Goal: Task Accomplishment & Management: Use online tool/utility

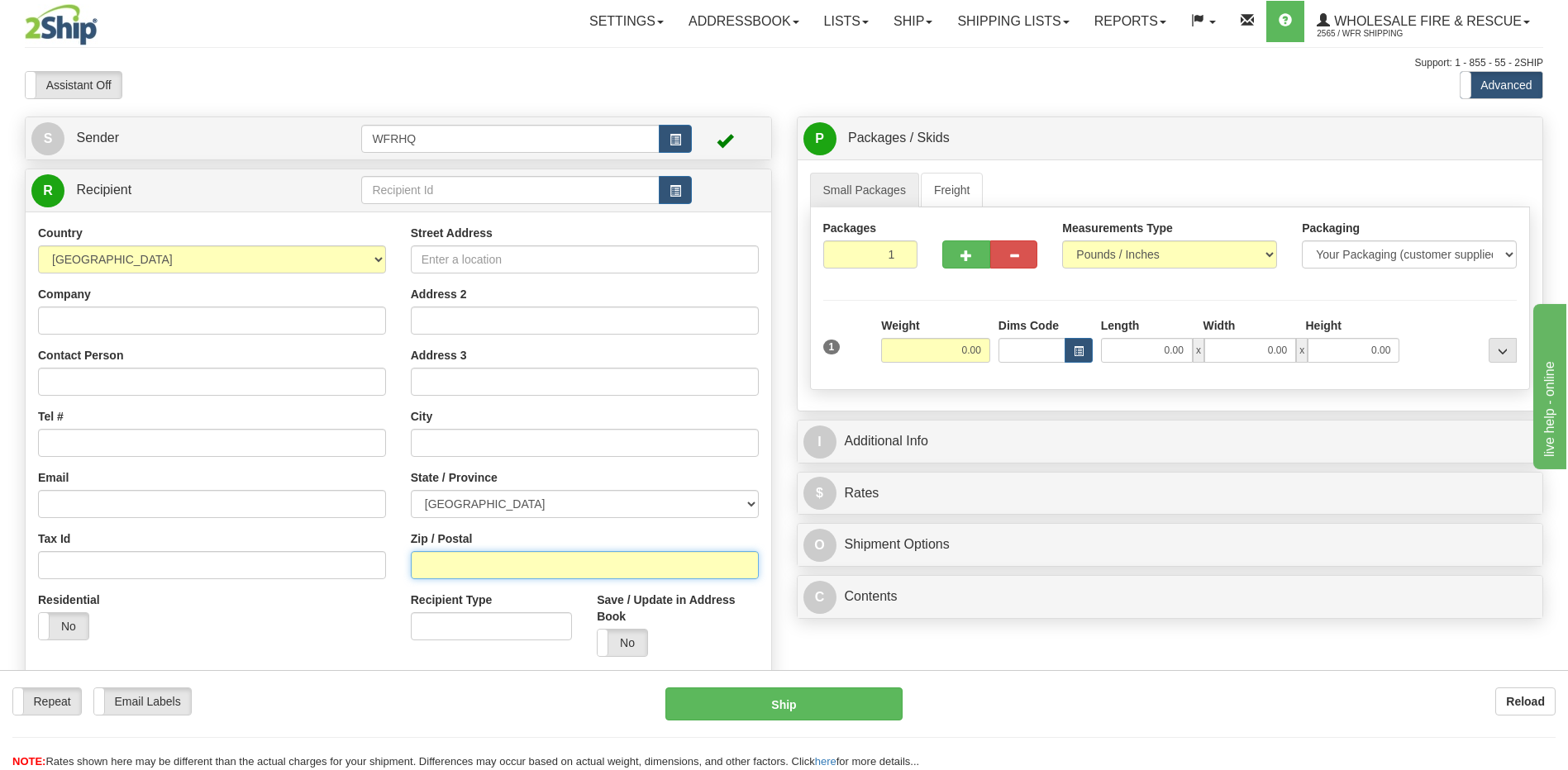
click at [471, 565] on input "Zip / Postal" at bounding box center [585, 566] width 348 height 28
type input "V0N 1P0"
type input "GALIANO ISLAND"
select select "BC"
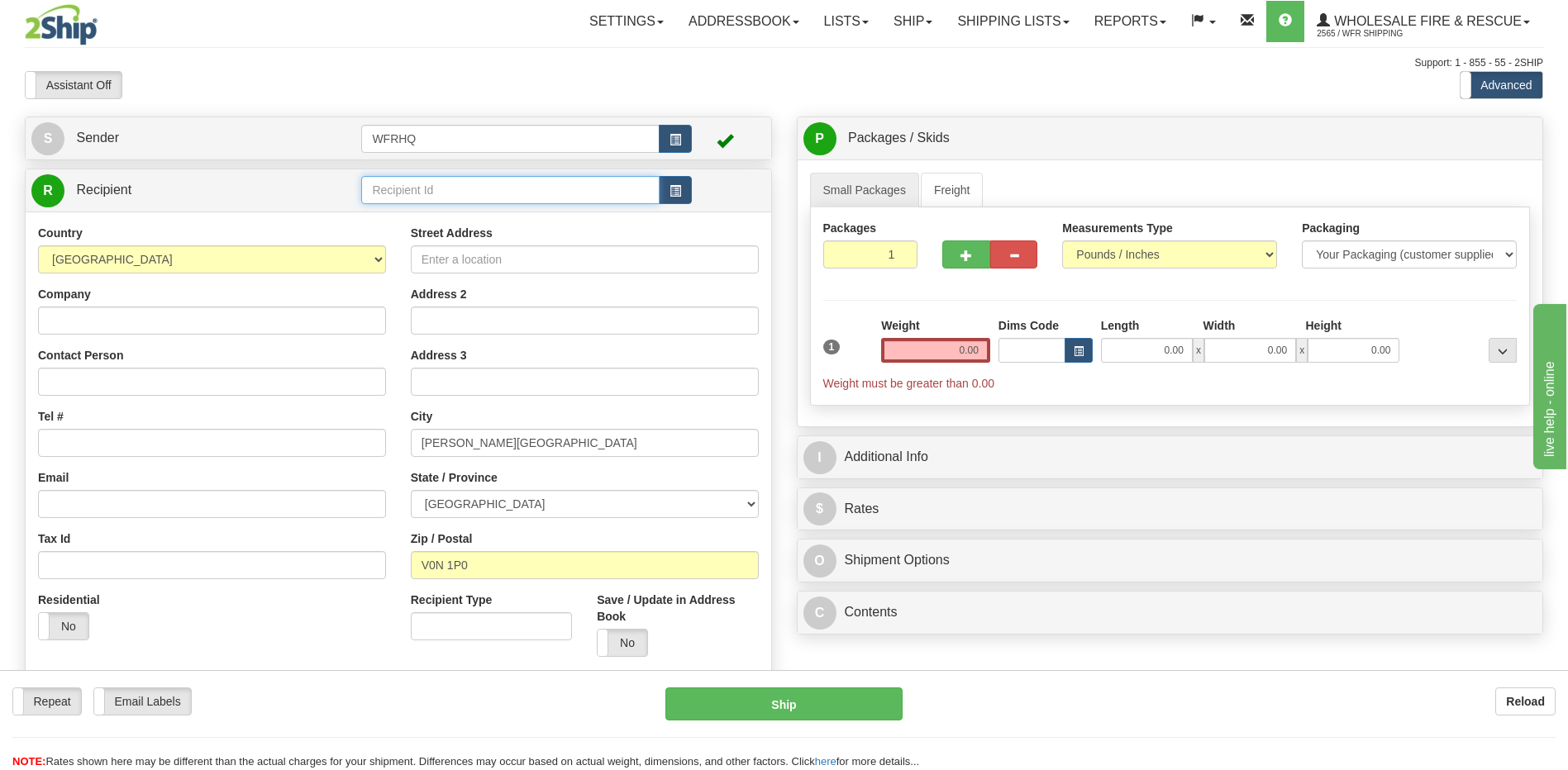
click at [442, 181] on input "text" at bounding box center [509, 190] width 298 height 28
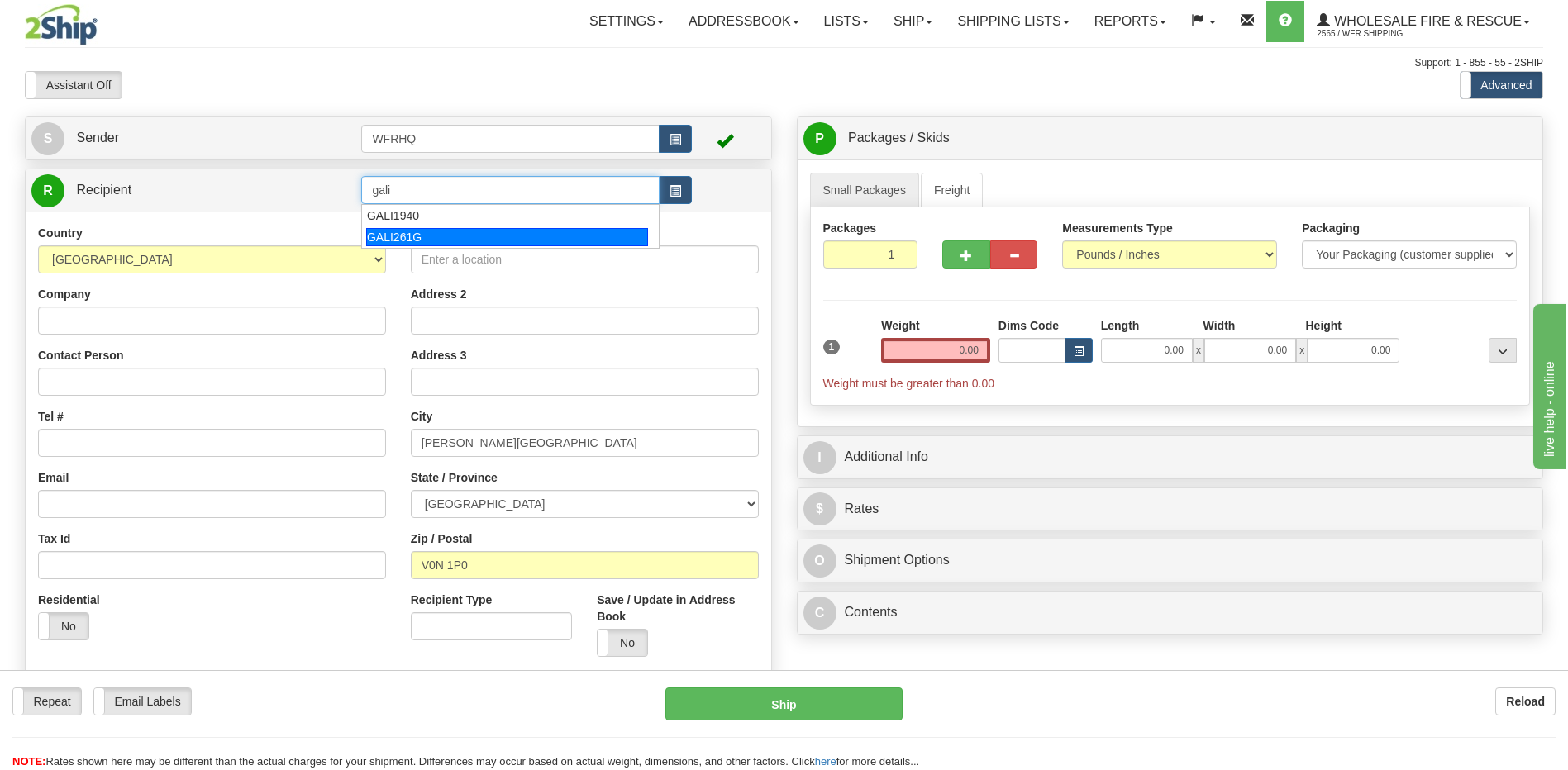
click at [418, 234] on div "GALI261G" at bounding box center [507, 236] width 281 height 18
type input "GALI261G"
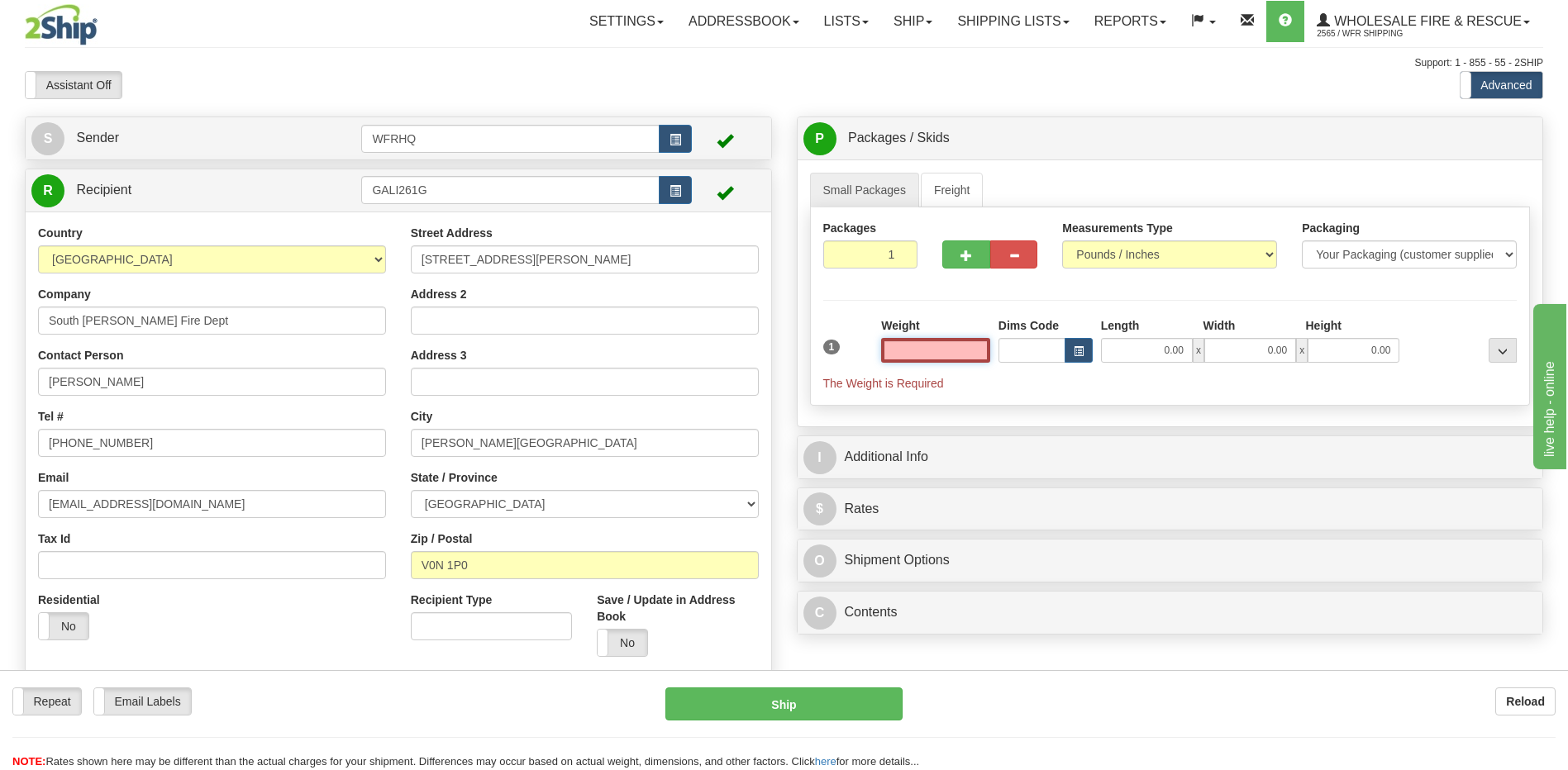
click at [980, 347] on input "text" at bounding box center [935, 351] width 109 height 25
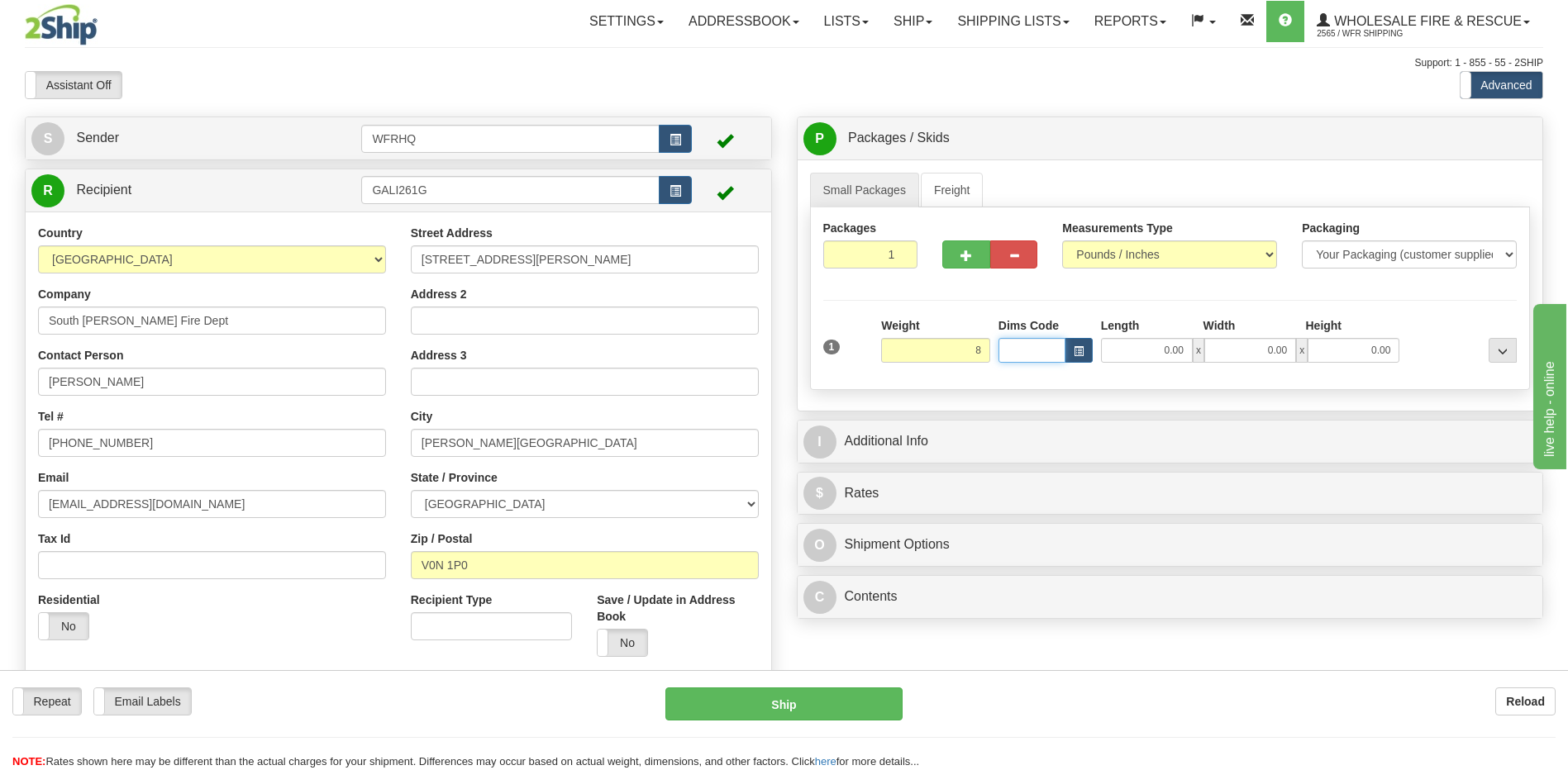
type input "8.00"
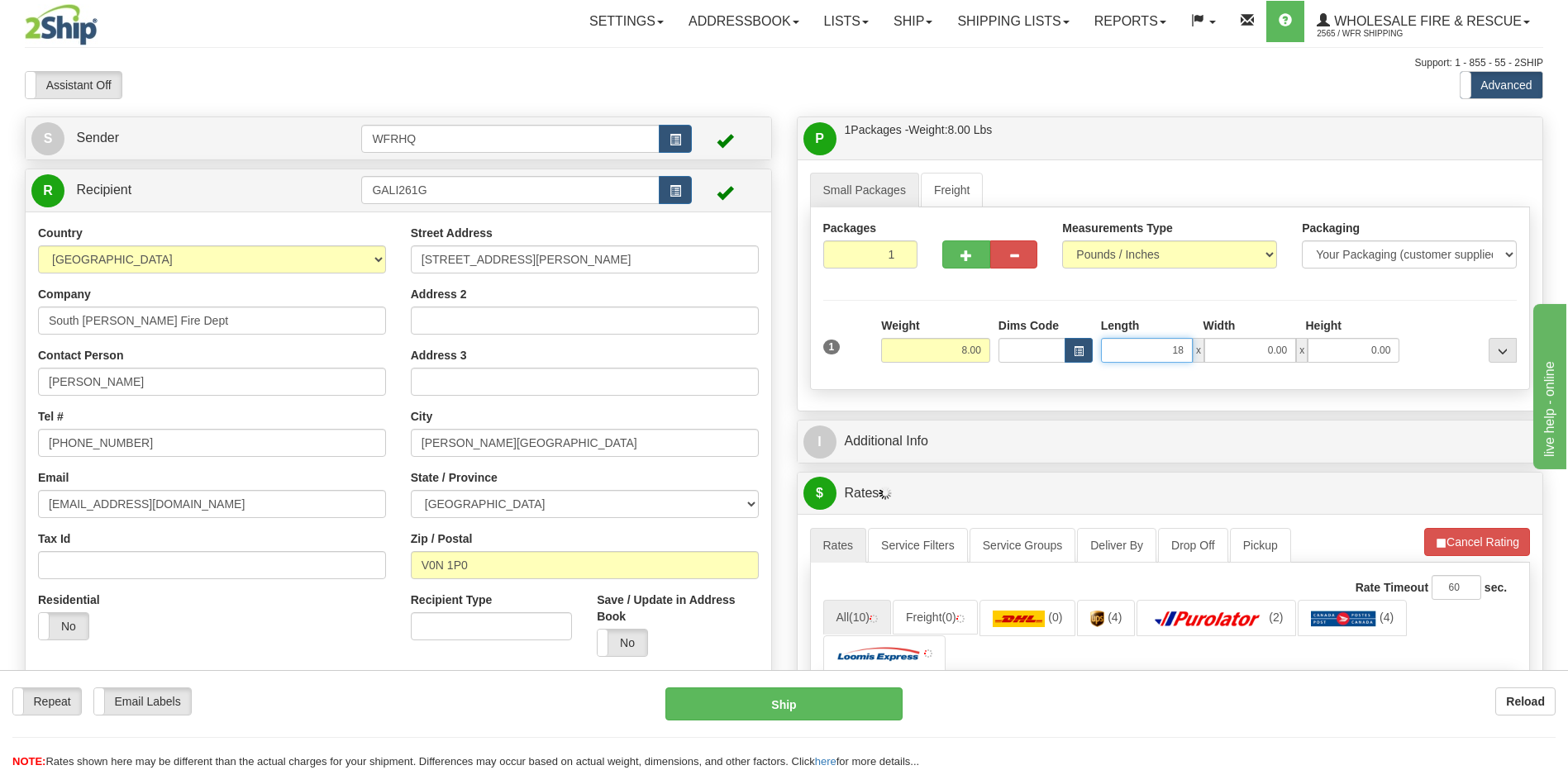
type input "18.00"
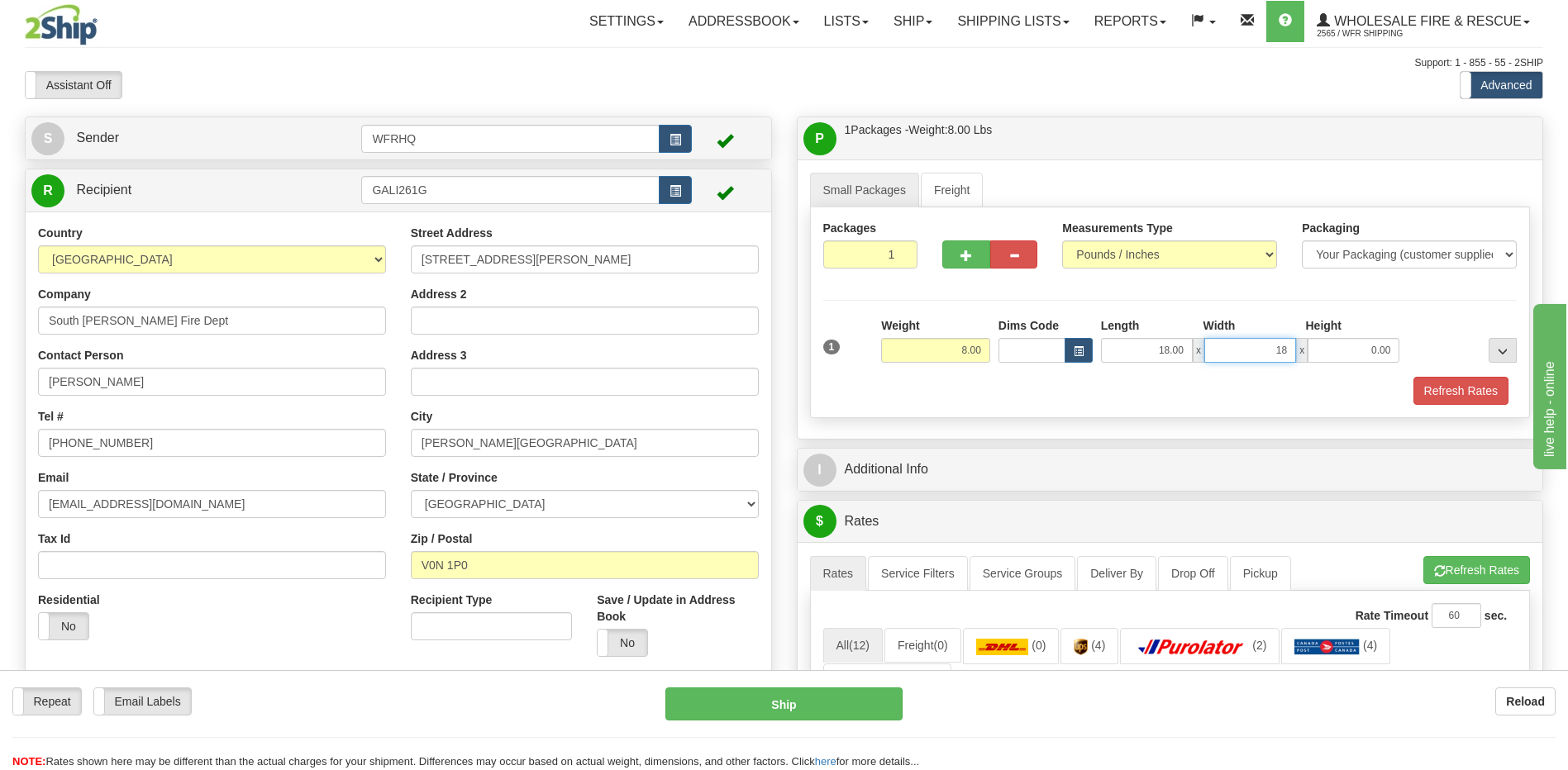
type input "18.00"
type input "7.00"
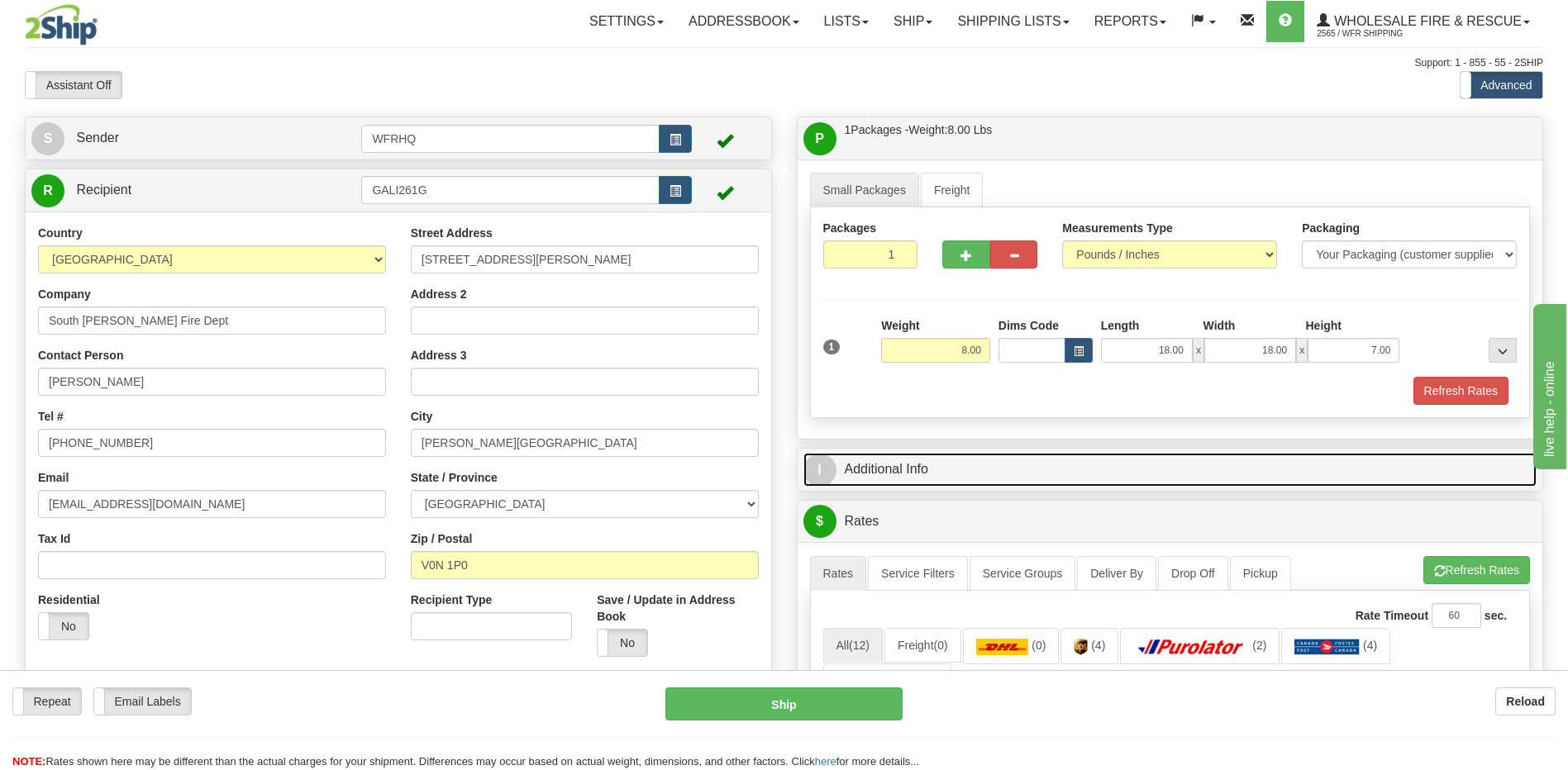
click at [891, 459] on link "I Additional Info" at bounding box center [1169, 470] width 734 height 34
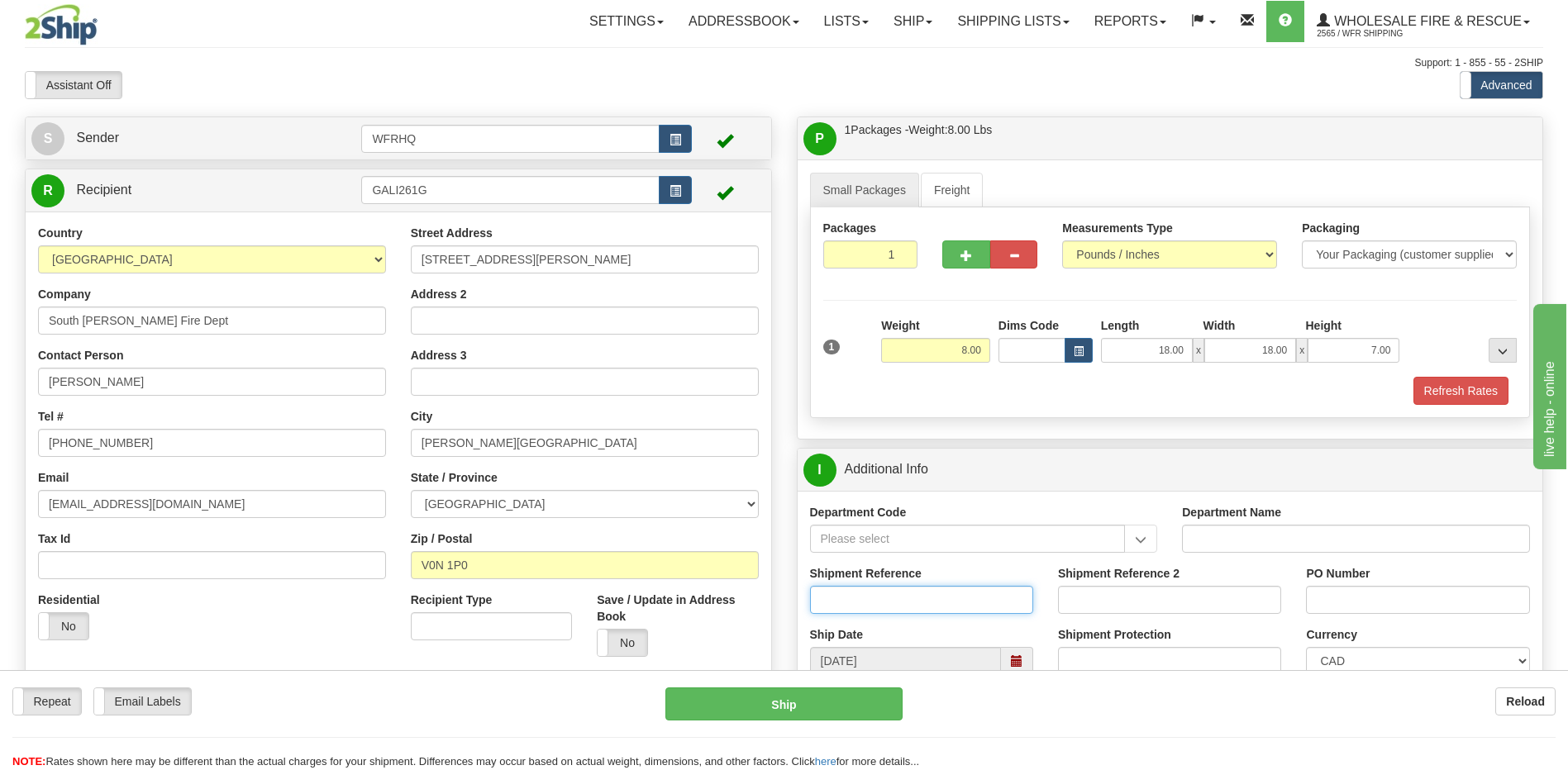
click at [843, 600] on input "Shipment Reference" at bounding box center [921, 600] width 223 height 28
type input "S45866-30645"
click at [1355, 585] on div "PO Number" at bounding box center [1417, 590] width 223 height 49
drag, startPoint x: 1351, startPoint y: 588, endPoint x: 1343, endPoint y: 628, distance: 40.8
click at [1351, 590] on input "PO Number" at bounding box center [1417, 600] width 223 height 28
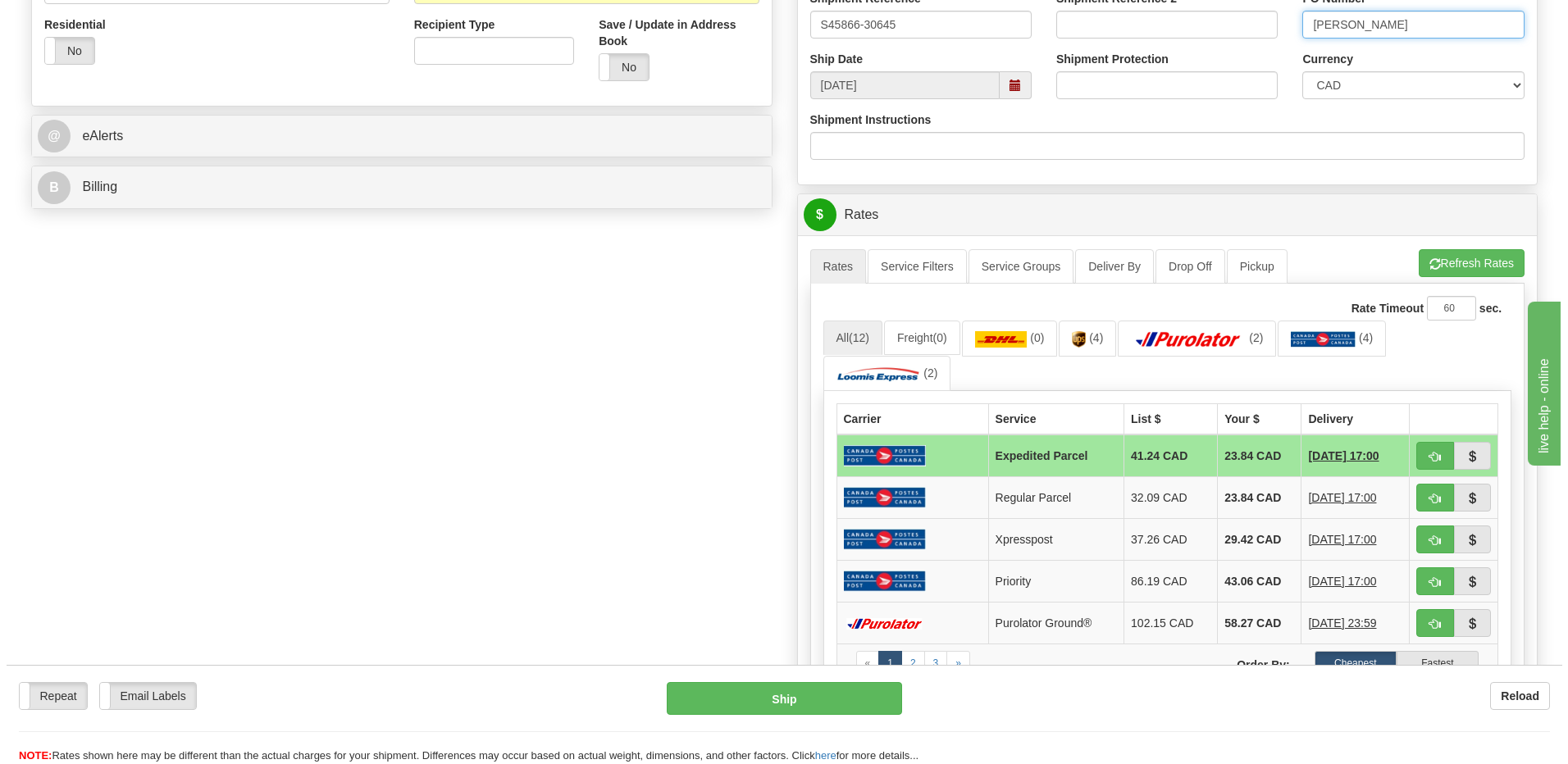
scroll to position [574, 0]
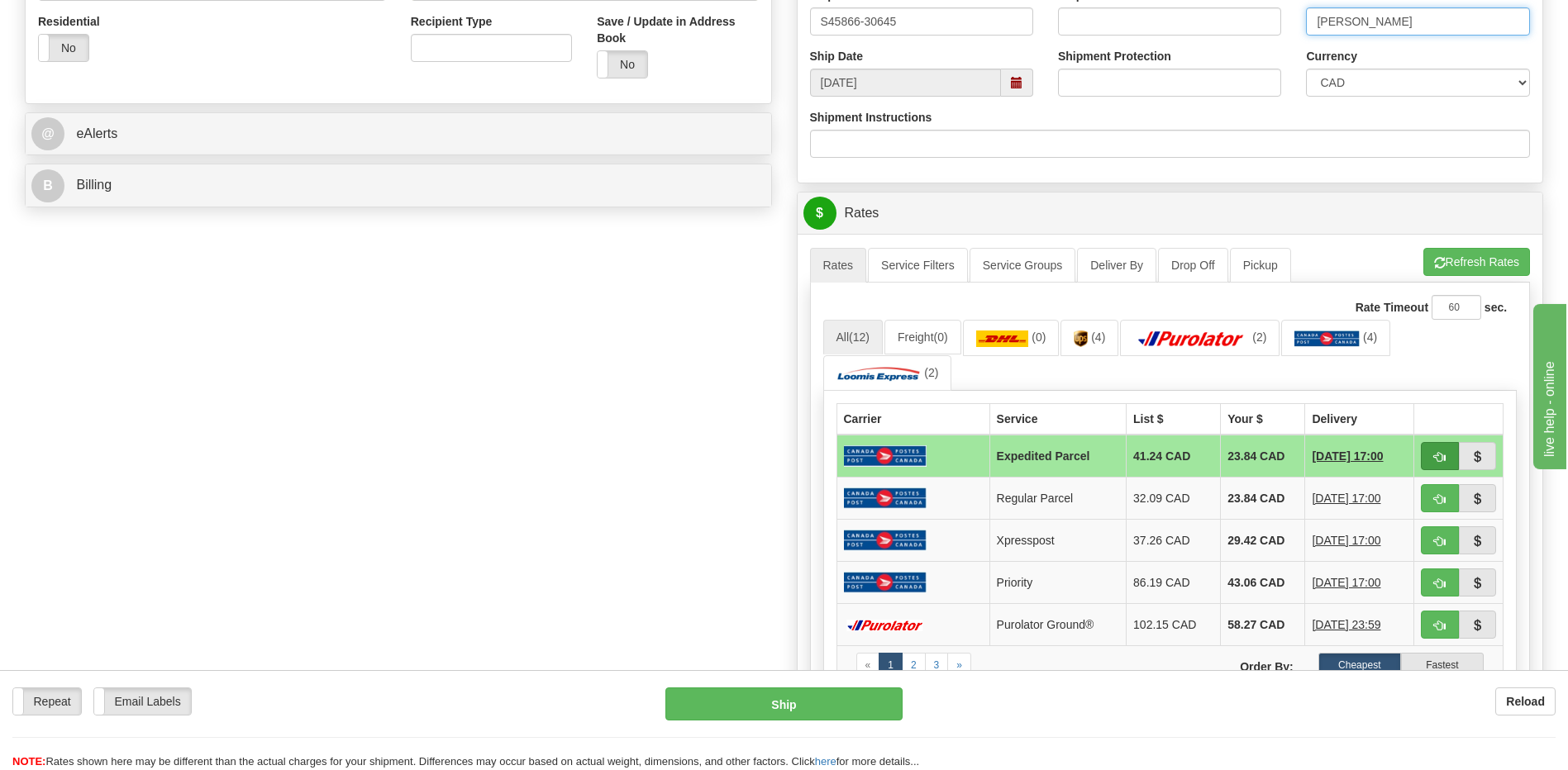
type input "Scott"
click at [1437, 456] on span "button" at bounding box center [1440, 457] width 11 height 10
type input "DOM.EP"
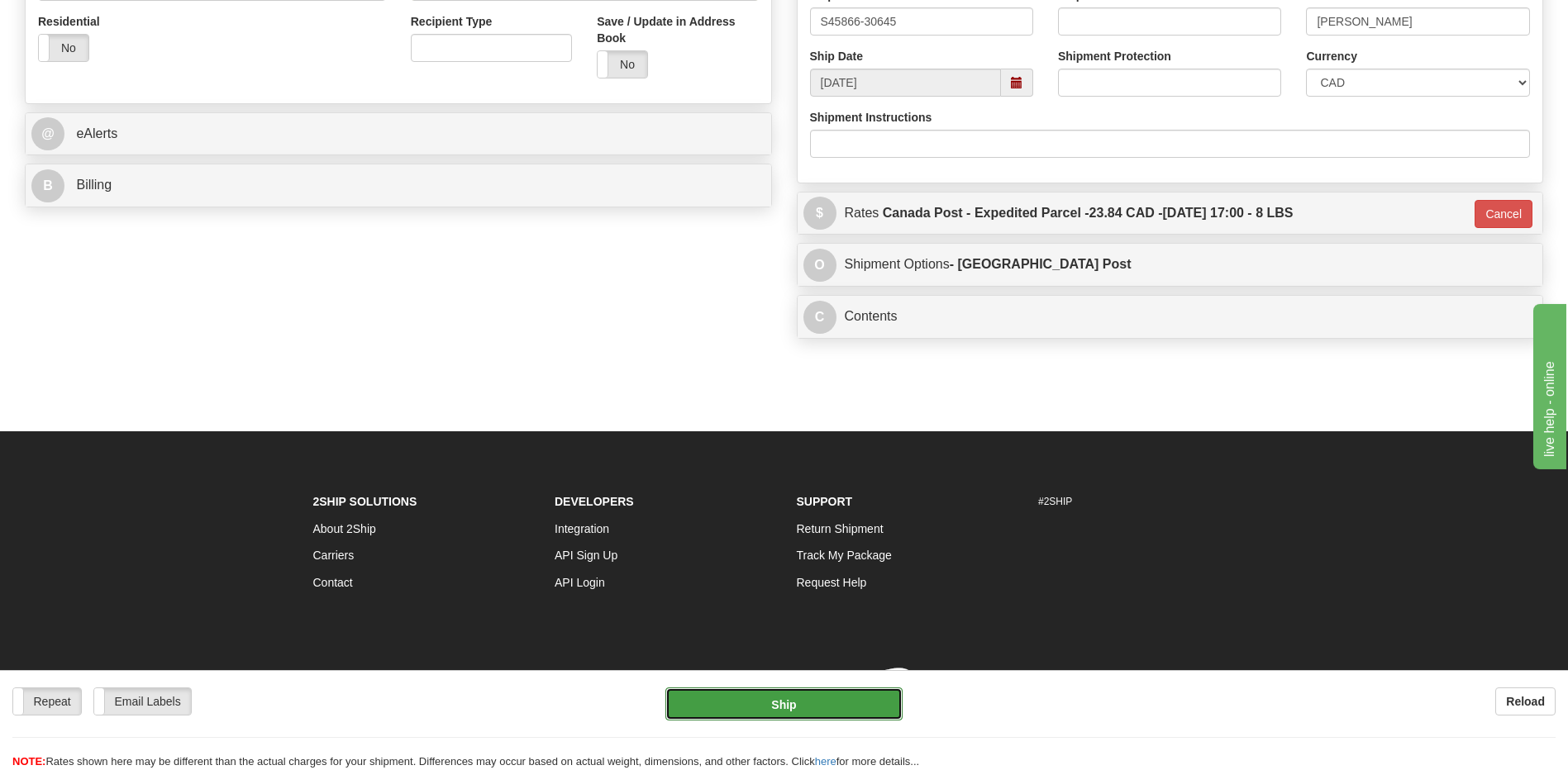
click at [825, 697] on button "Ship" at bounding box center [783, 704] width 236 height 33
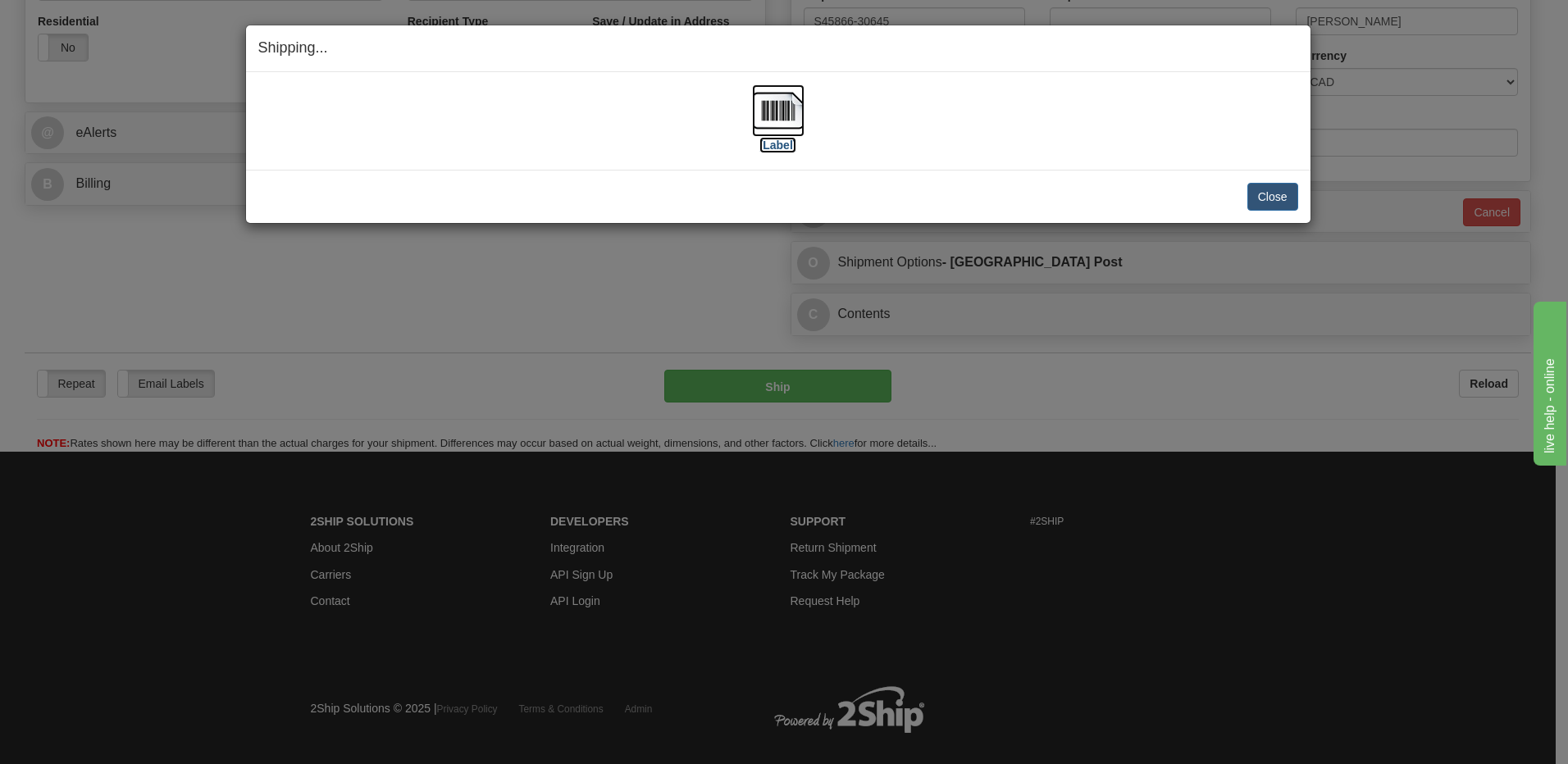
click at [793, 114] on img at bounding box center [778, 111] width 52 height 52
click at [1276, 192] on button "Close" at bounding box center [1273, 197] width 51 height 28
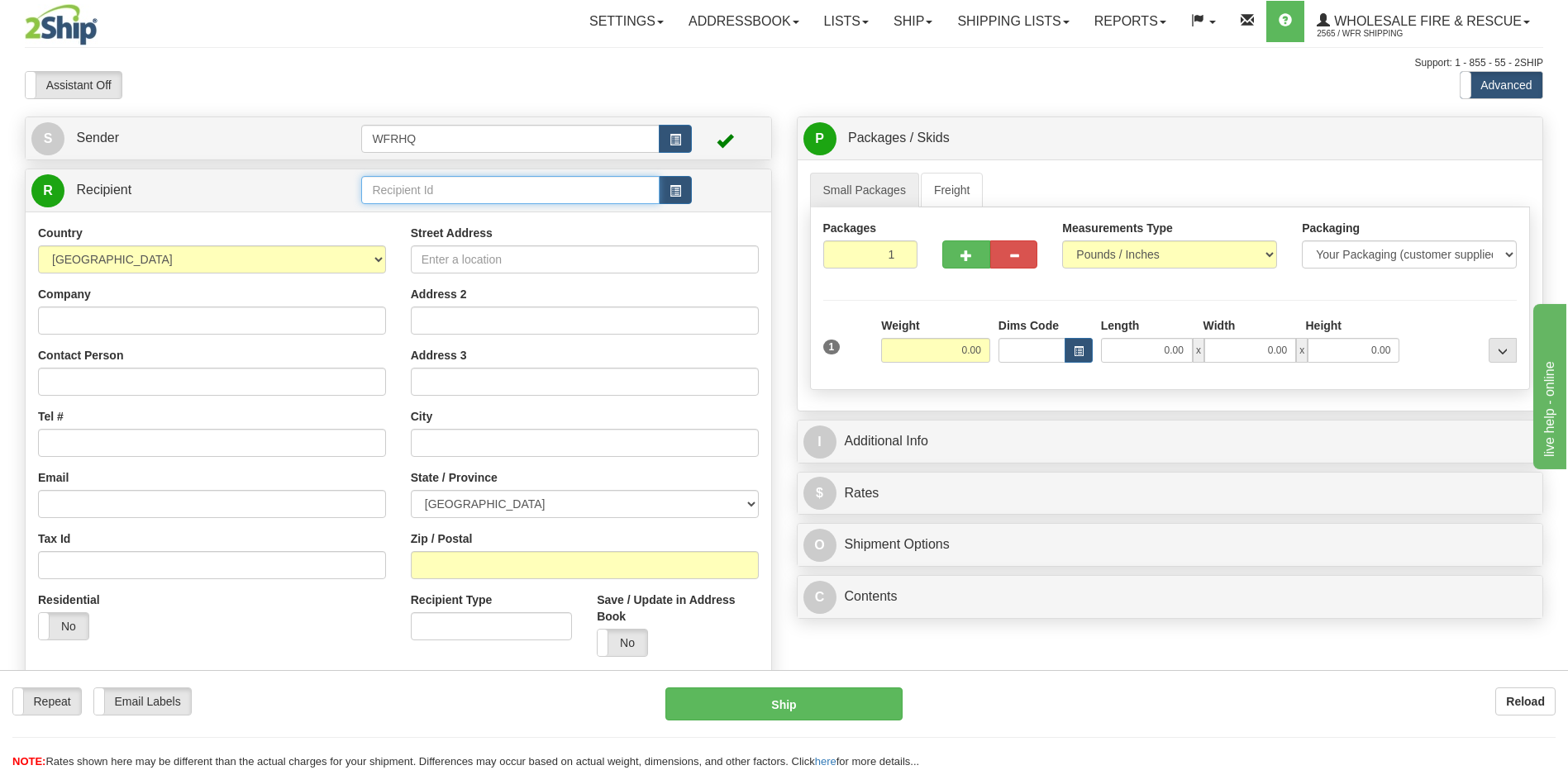
click at [405, 188] on input "text" at bounding box center [509, 190] width 298 height 28
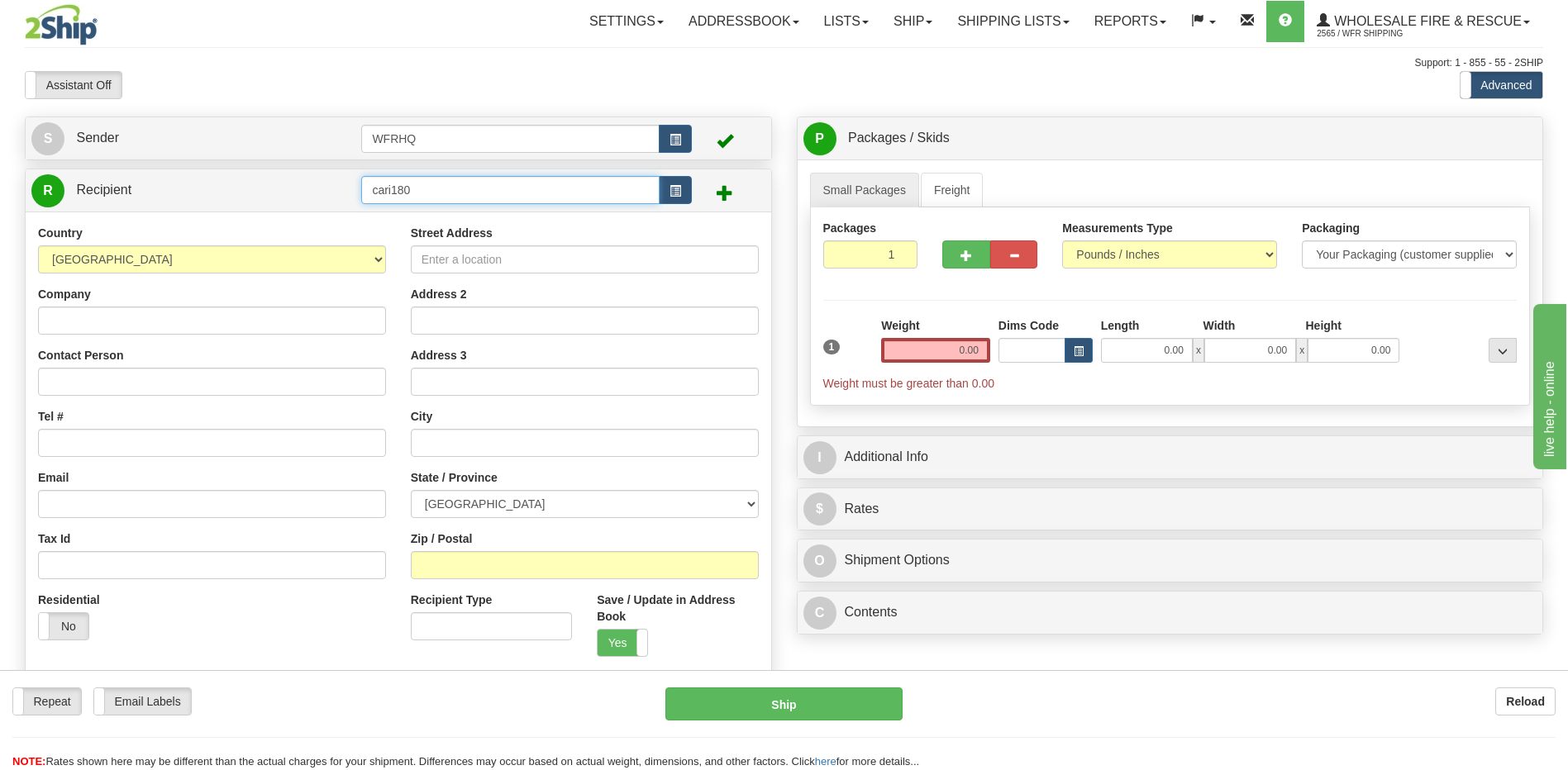
type input "cari180"
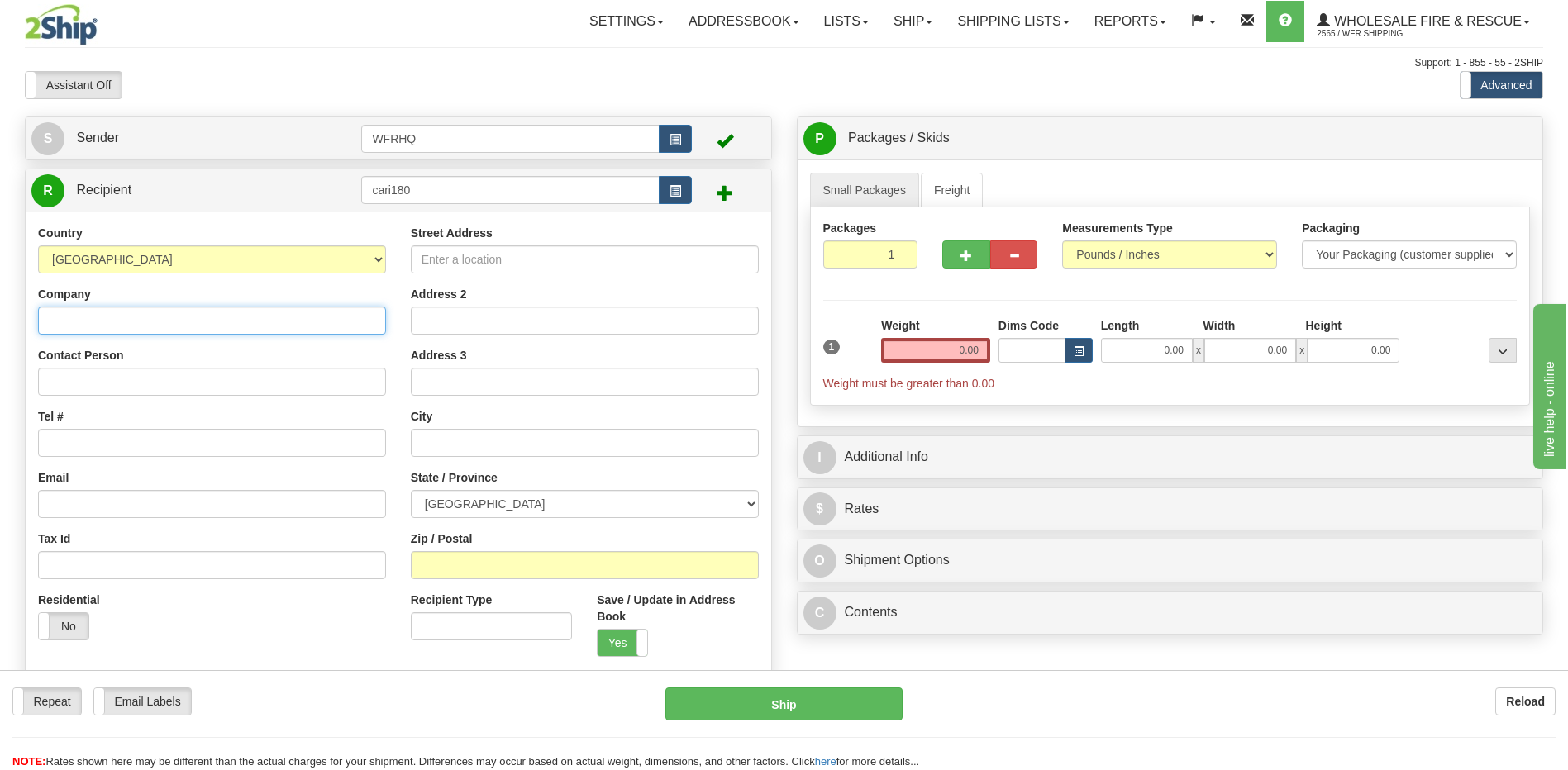
click at [74, 310] on input "Company" at bounding box center [212, 321] width 348 height 28
type input "Cariboo Regional District"
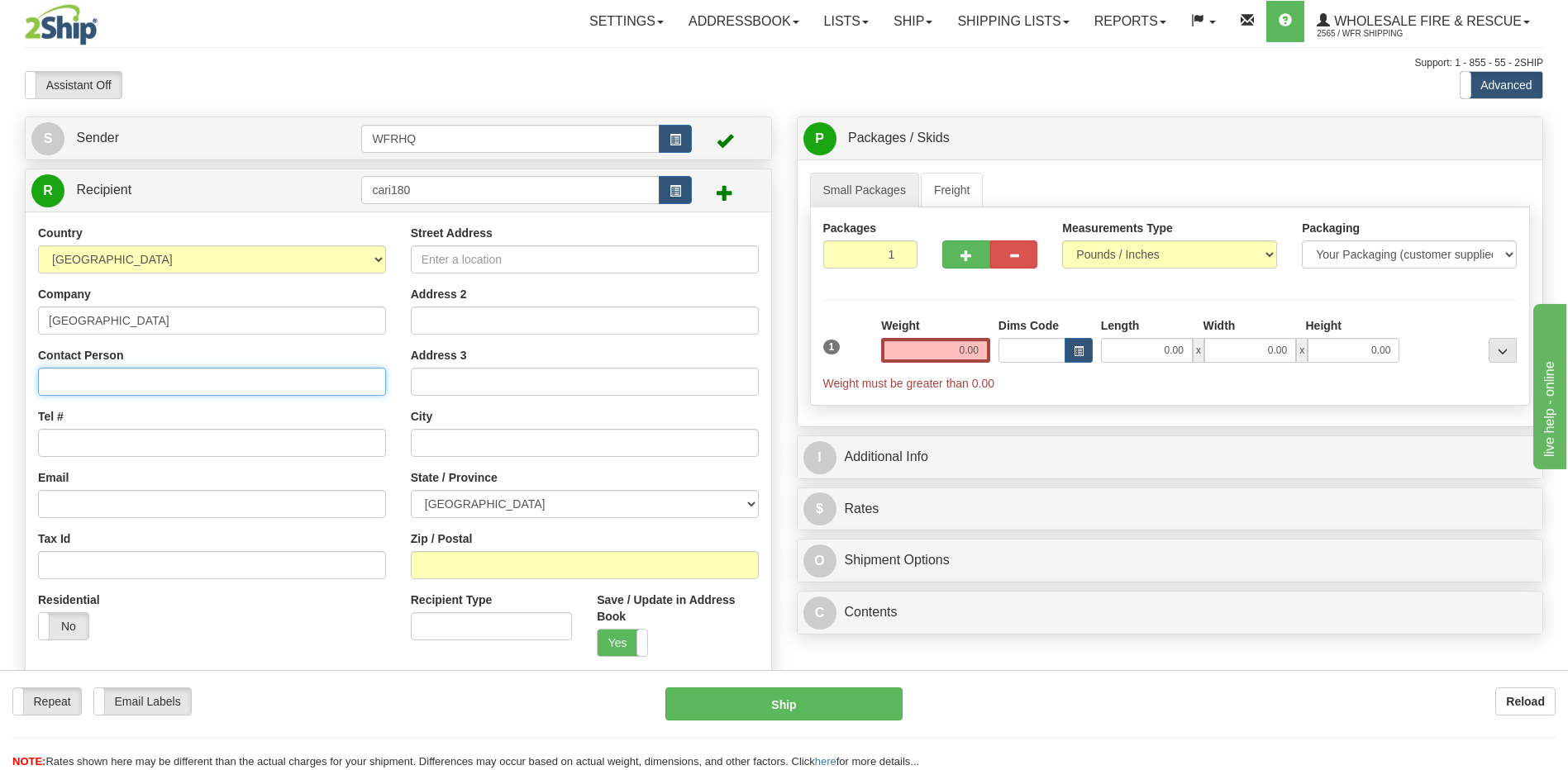
click at [95, 393] on input "Contact Person" at bounding box center [212, 382] width 348 height 28
type input "Leah Volkmann - CRD Williams Lake"
click at [154, 451] on input "Tel #" at bounding box center [212, 443] width 348 height 28
type input "250-392-3351"
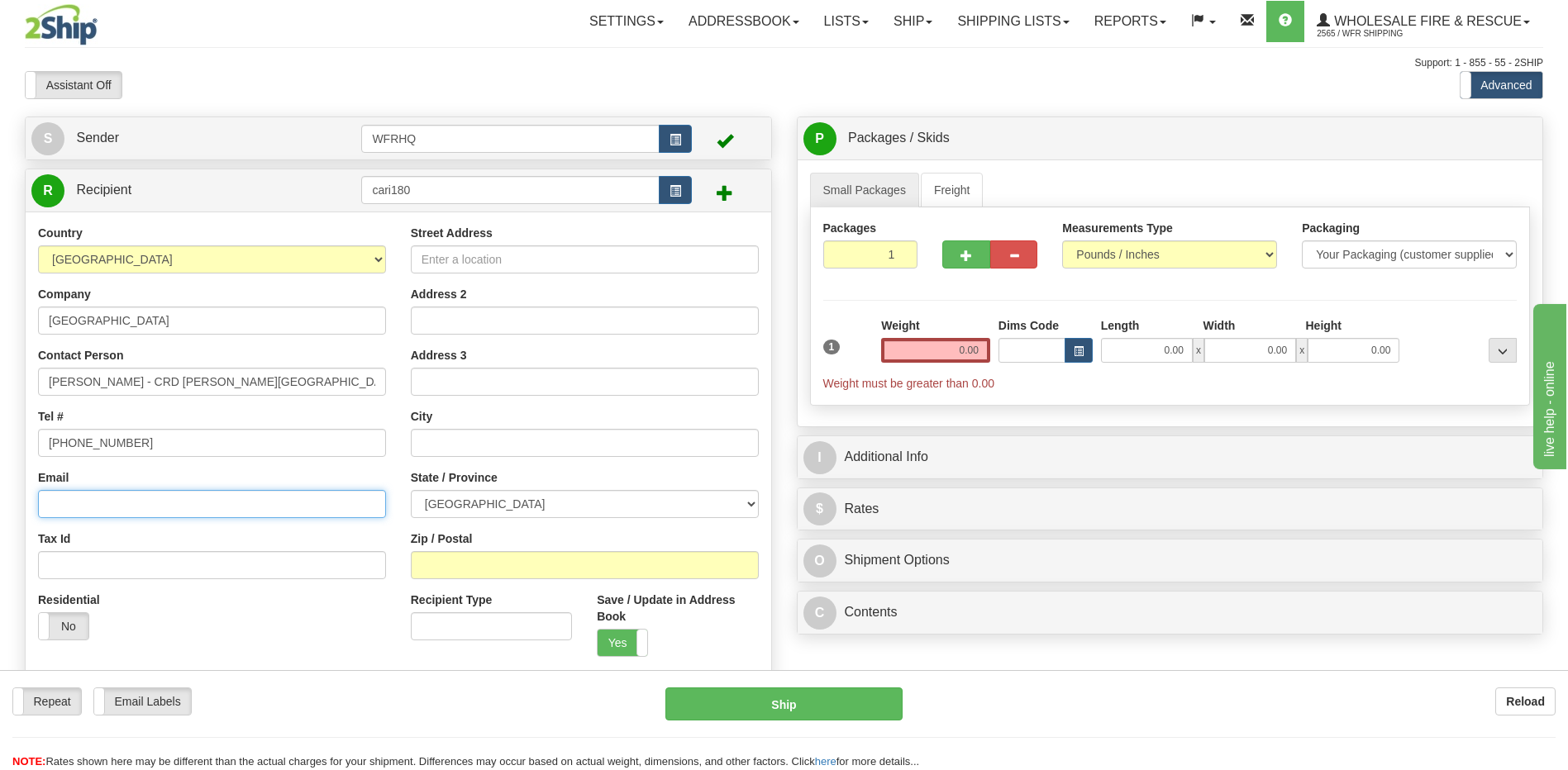
click at [61, 509] on input "Email" at bounding box center [212, 505] width 348 height 28
paste input "lvolkmann@cariboord.ca"
type input "lvolkmann@cariboord.ca"
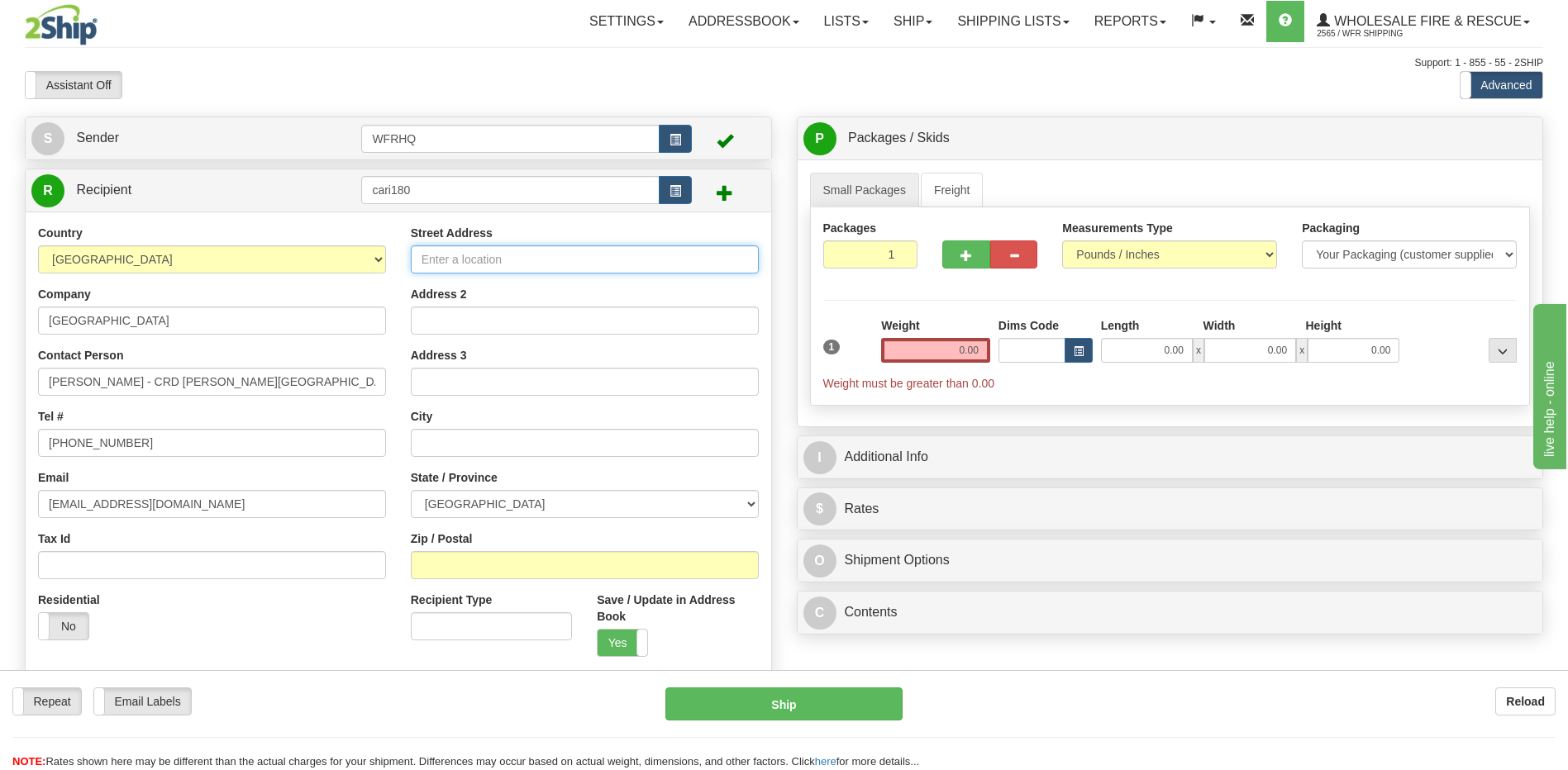
click at [538, 267] on input "Street Address" at bounding box center [585, 260] width 348 height 28
type input "Suite D"
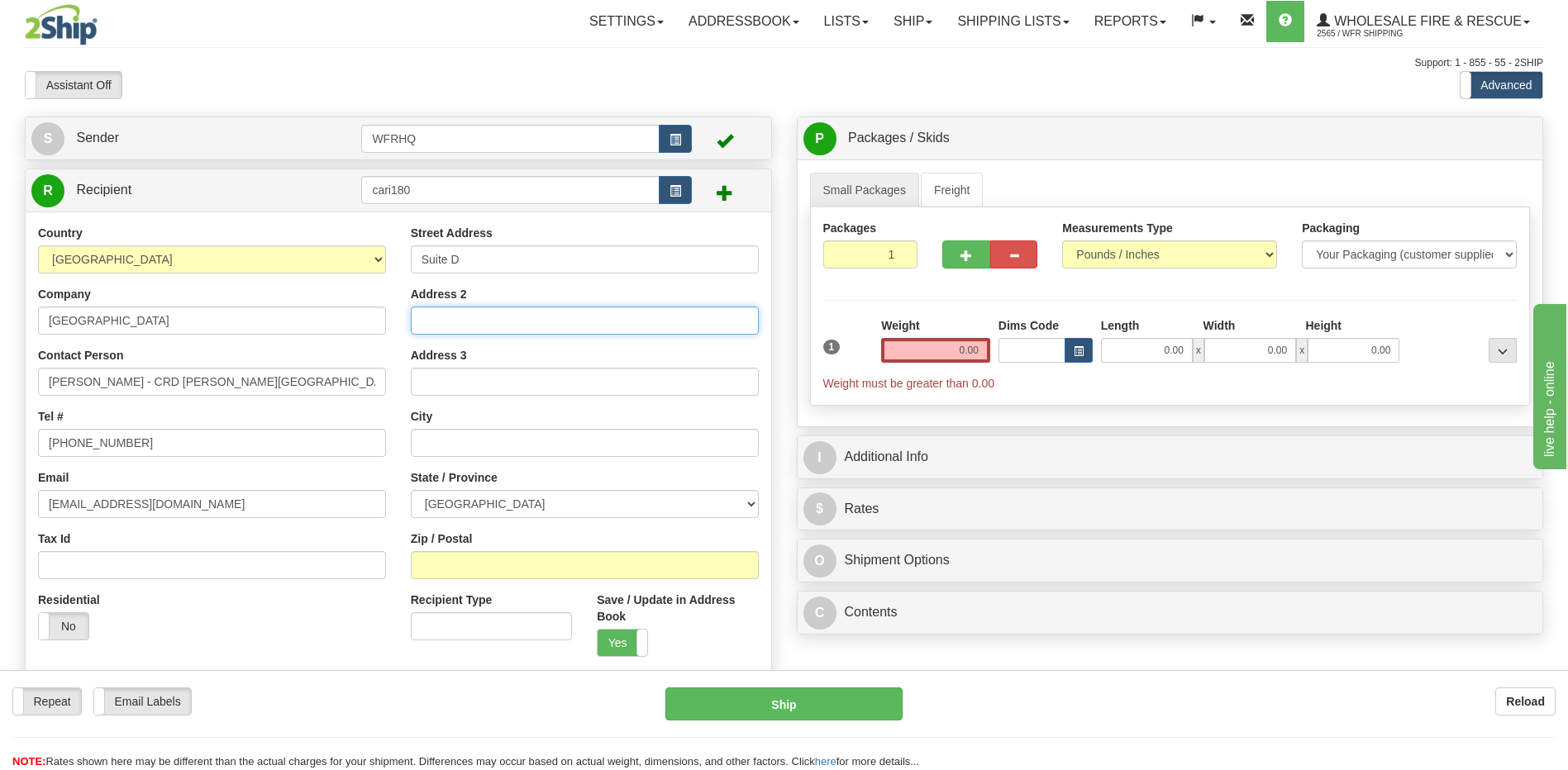
click at [492, 320] on input "Address 2" at bounding box center [585, 321] width 348 height 28
type input "180 N 3rd Avenue"
click at [419, 536] on label "Zip / Postal" at bounding box center [442, 539] width 62 height 16
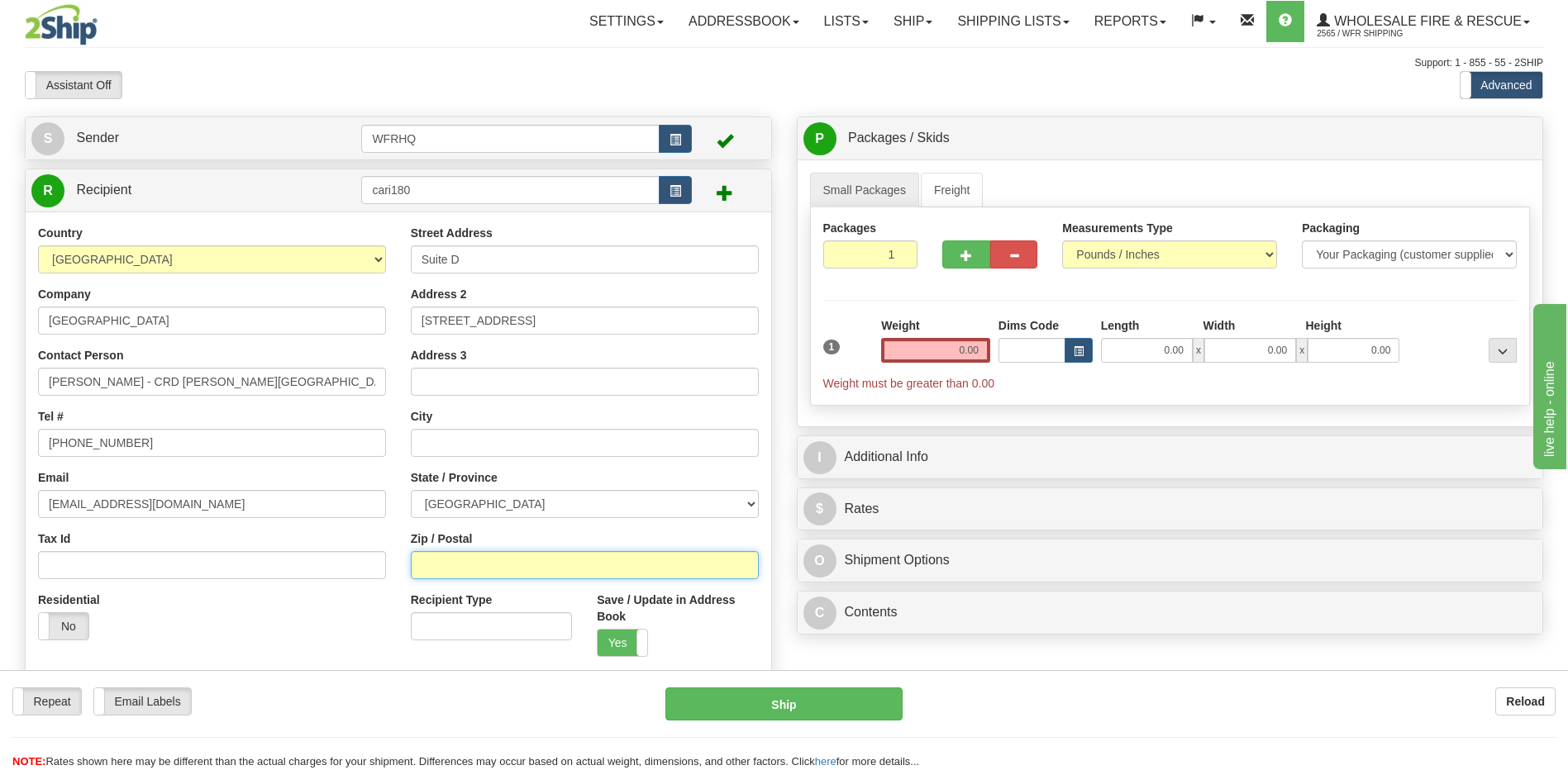
click at [419, 552] on input "Zip / Postal" at bounding box center [585, 566] width 348 height 28
click at [420, 565] on input "Zip / Postal" at bounding box center [585, 566] width 348 height 28
type input "V2G2A4"
click at [942, 347] on input "0.00" at bounding box center [935, 351] width 109 height 25
type input "WILLIAMS LAKE"
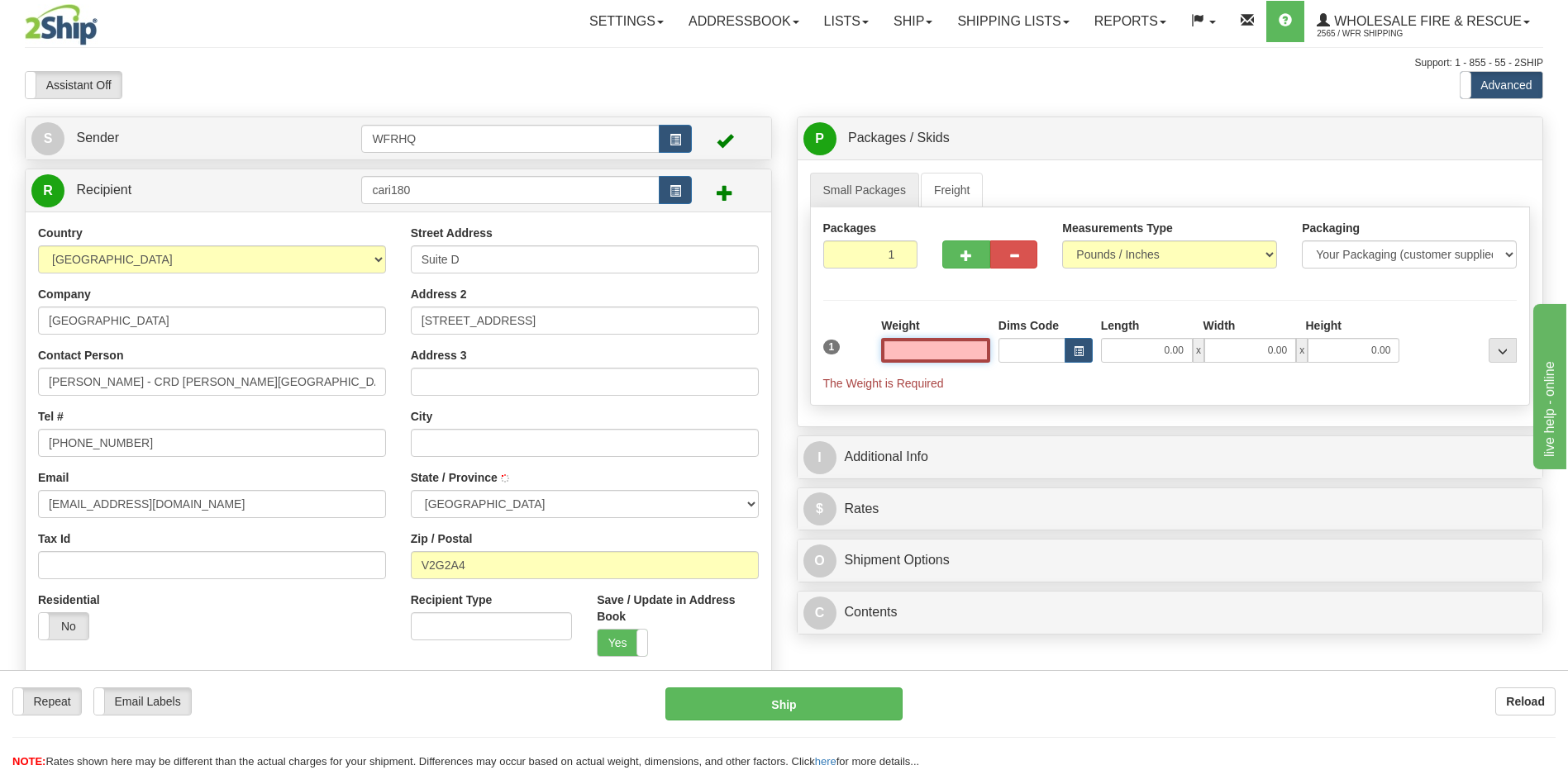
select select "BC"
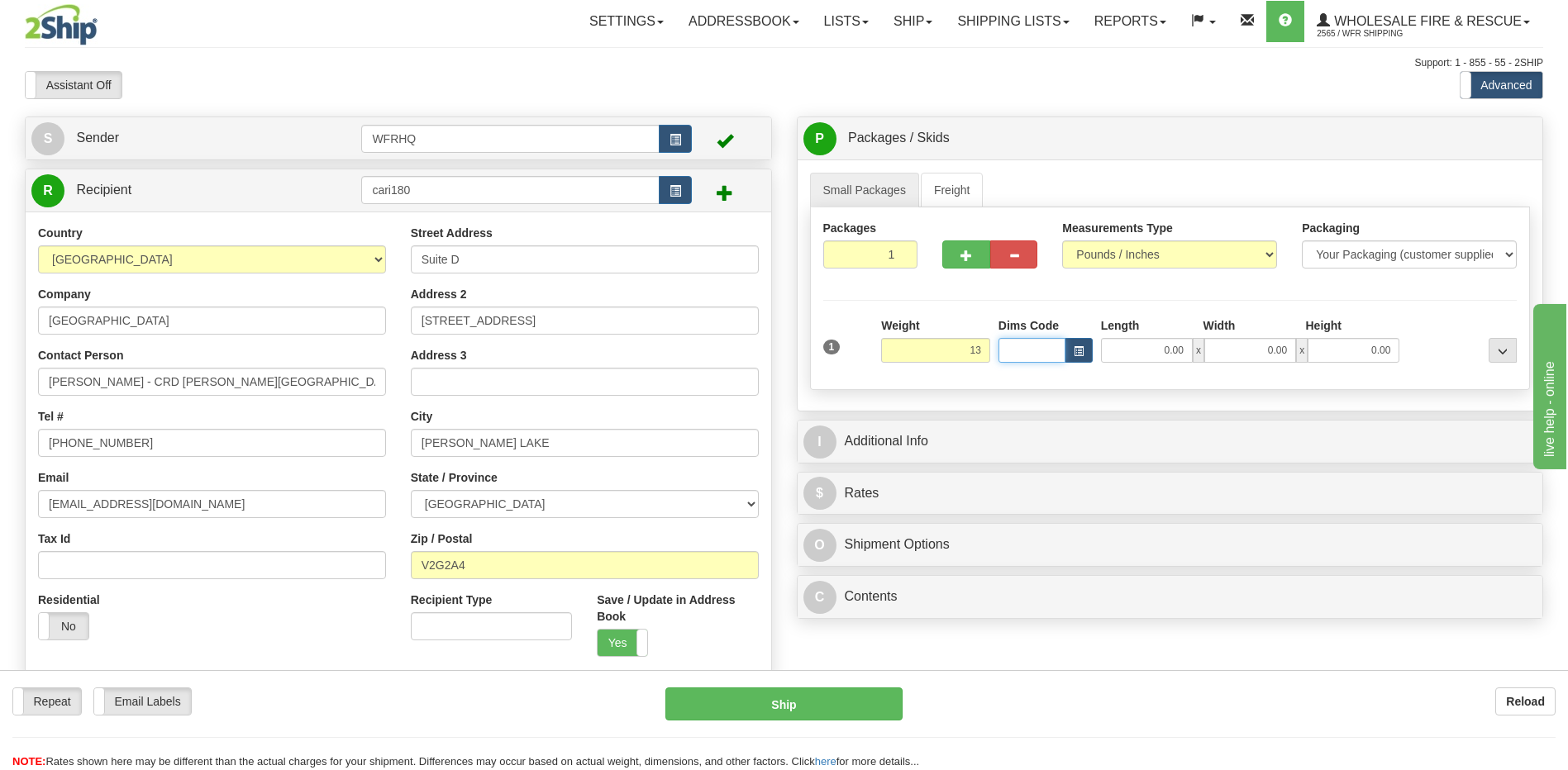
type input "13.00"
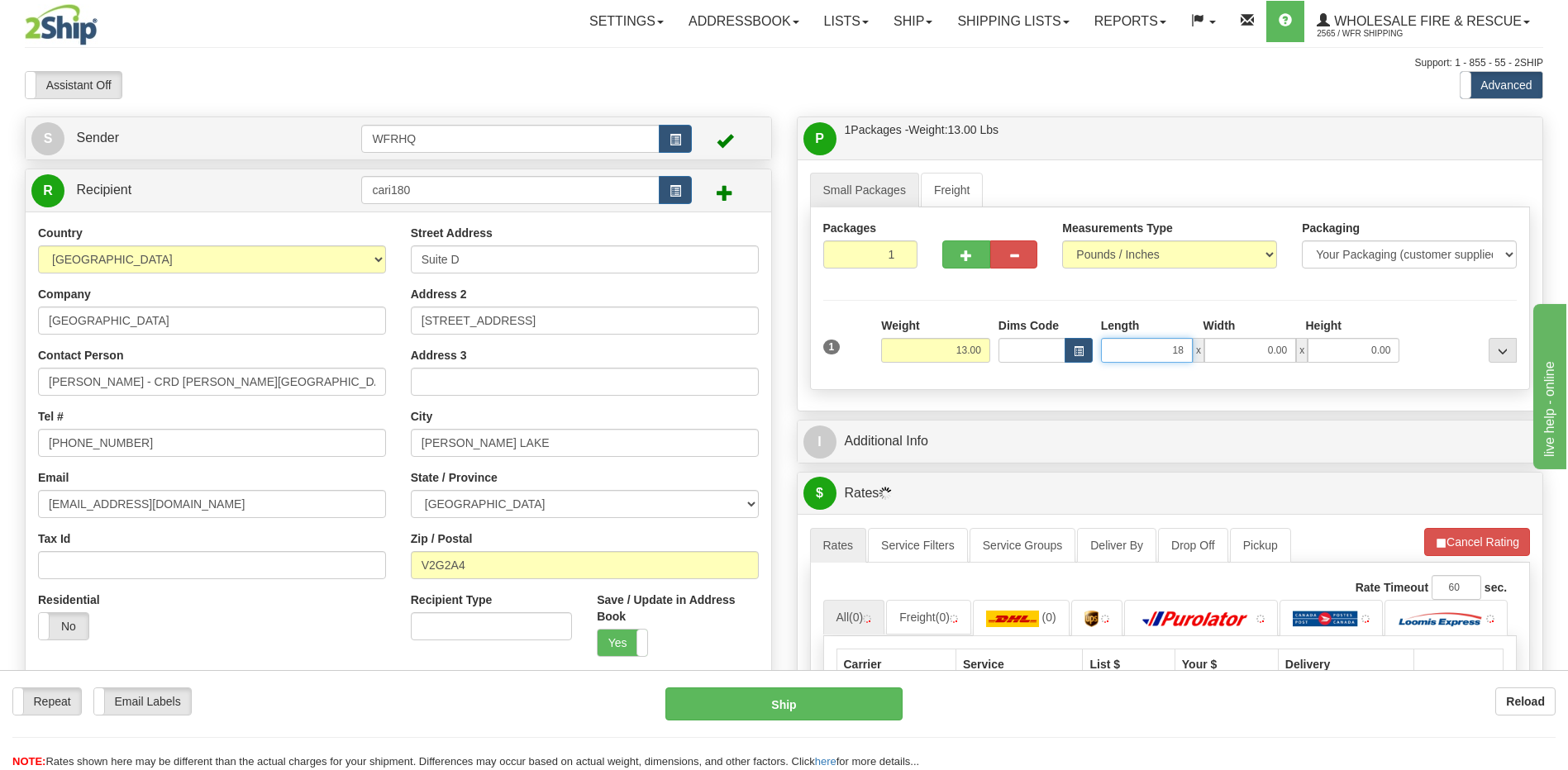
type input "18.00"
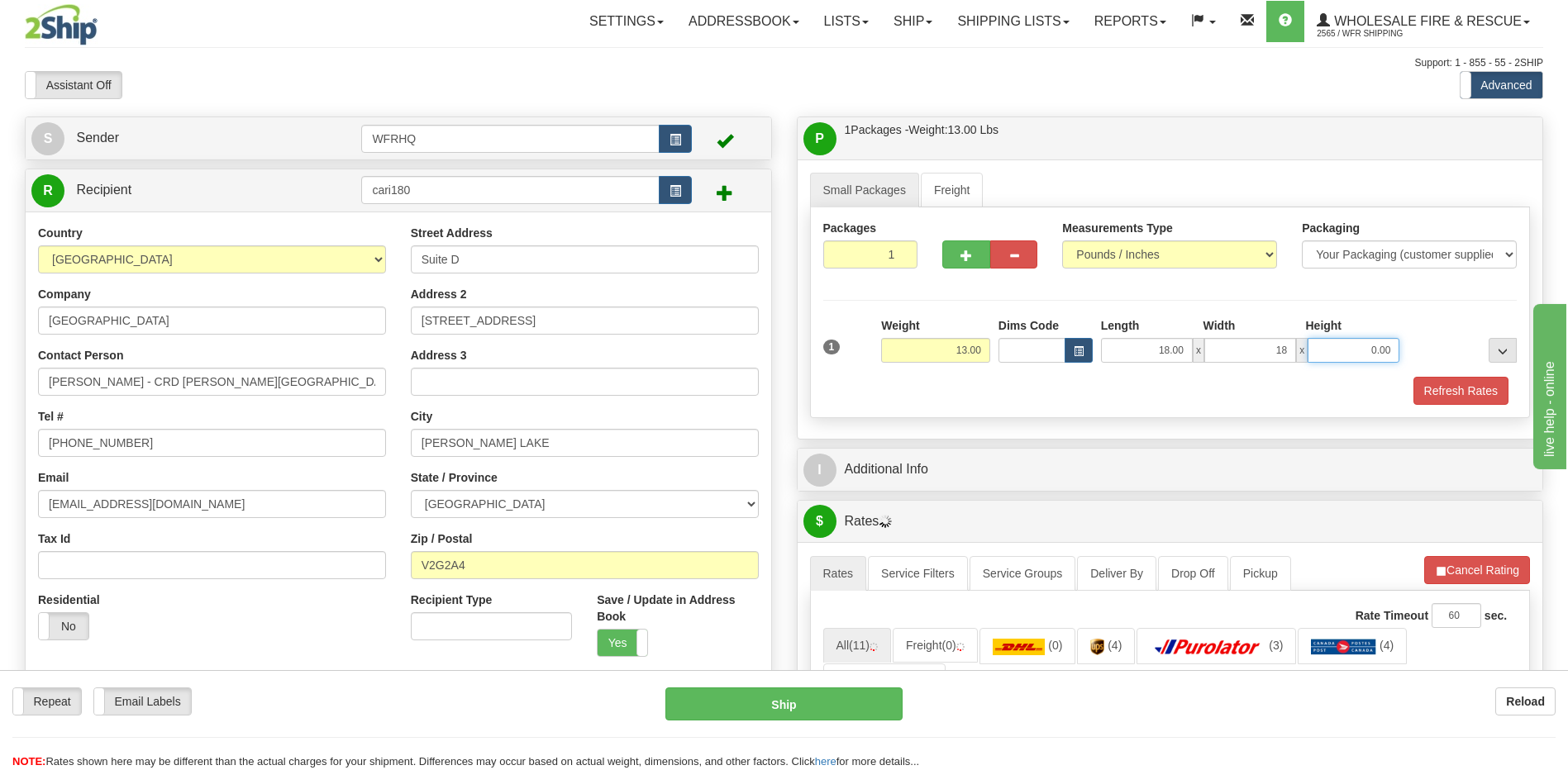
type input "18.00"
type input "7.00"
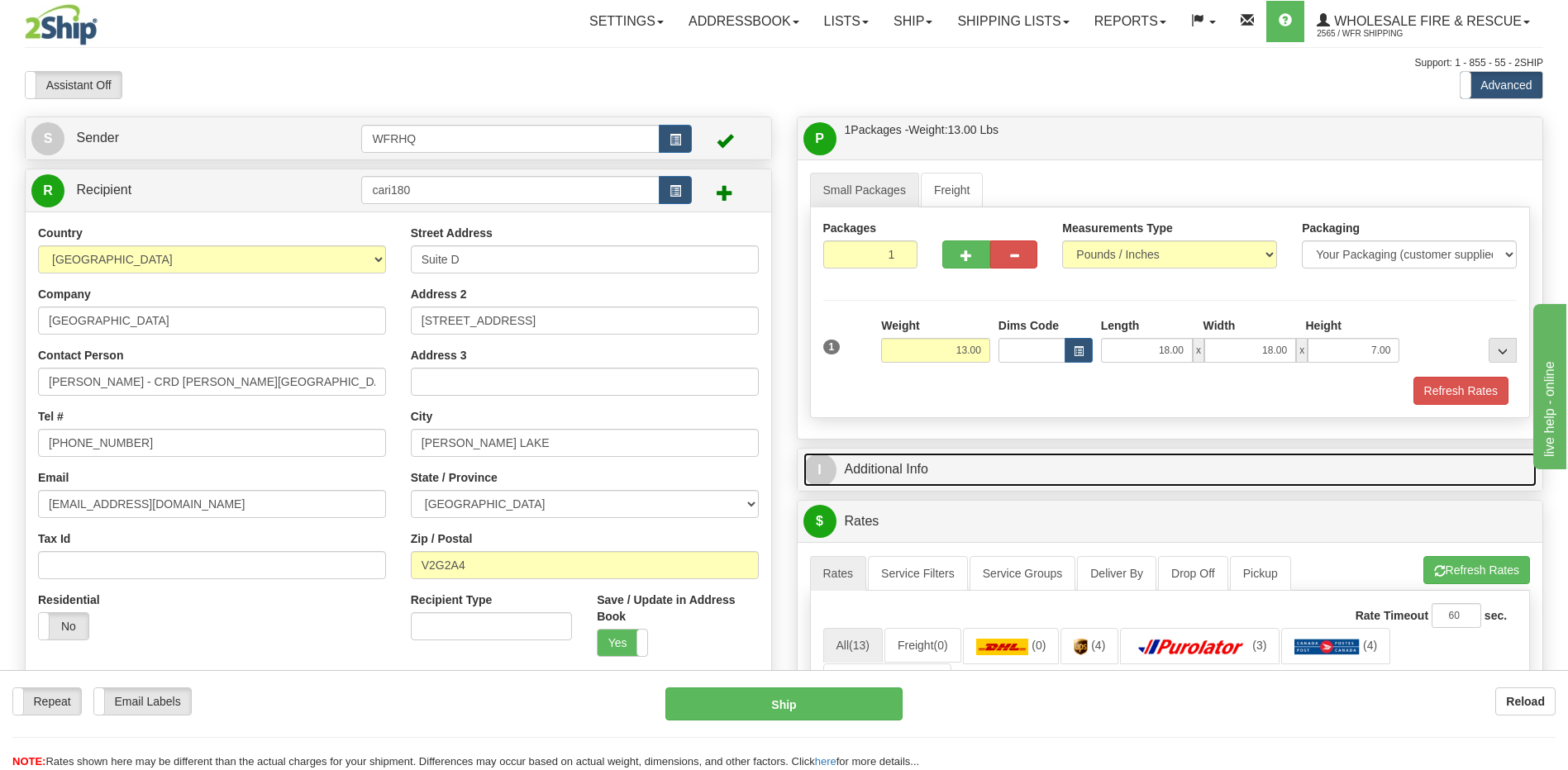
click at [874, 459] on link "I Additional Info" at bounding box center [1169, 470] width 734 height 34
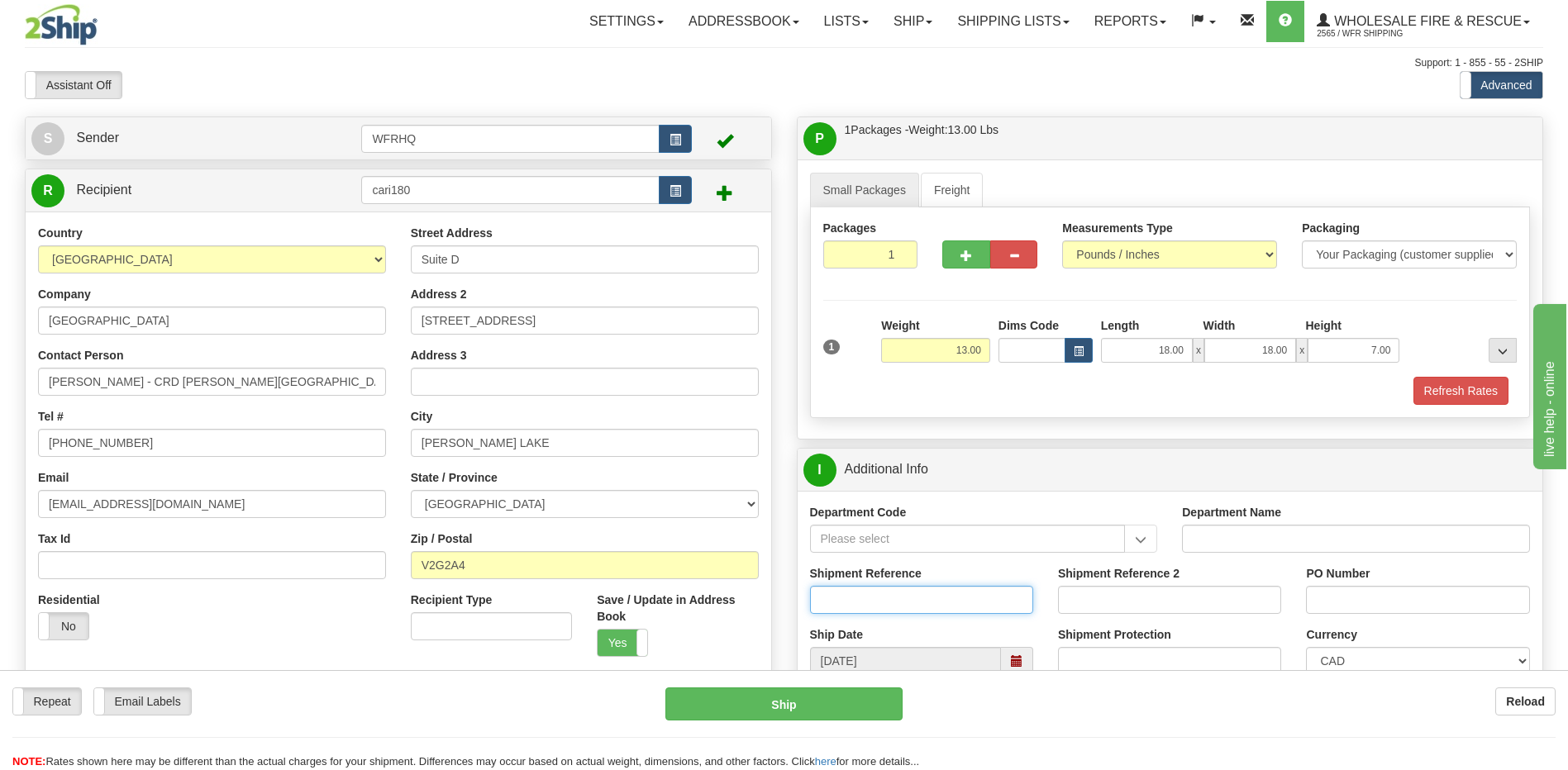
click at [844, 604] on input "Shipment Reference" at bounding box center [921, 600] width 223 height 28
type input "S45536-30485"
click at [1375, 607] on input "PO Number" at bounding box center [1417, 600] width 223 height 28
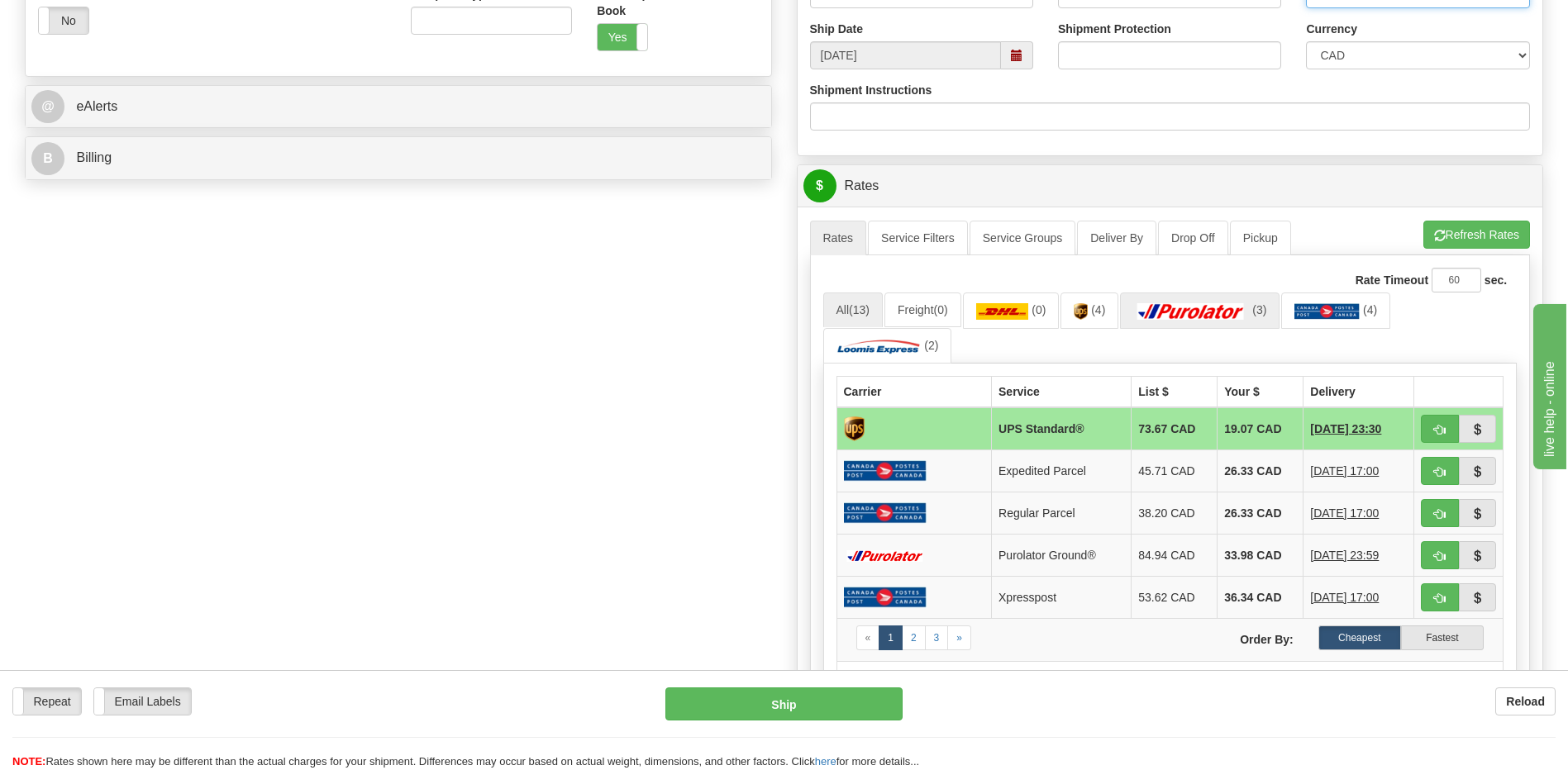
scroll to position [661, 0]
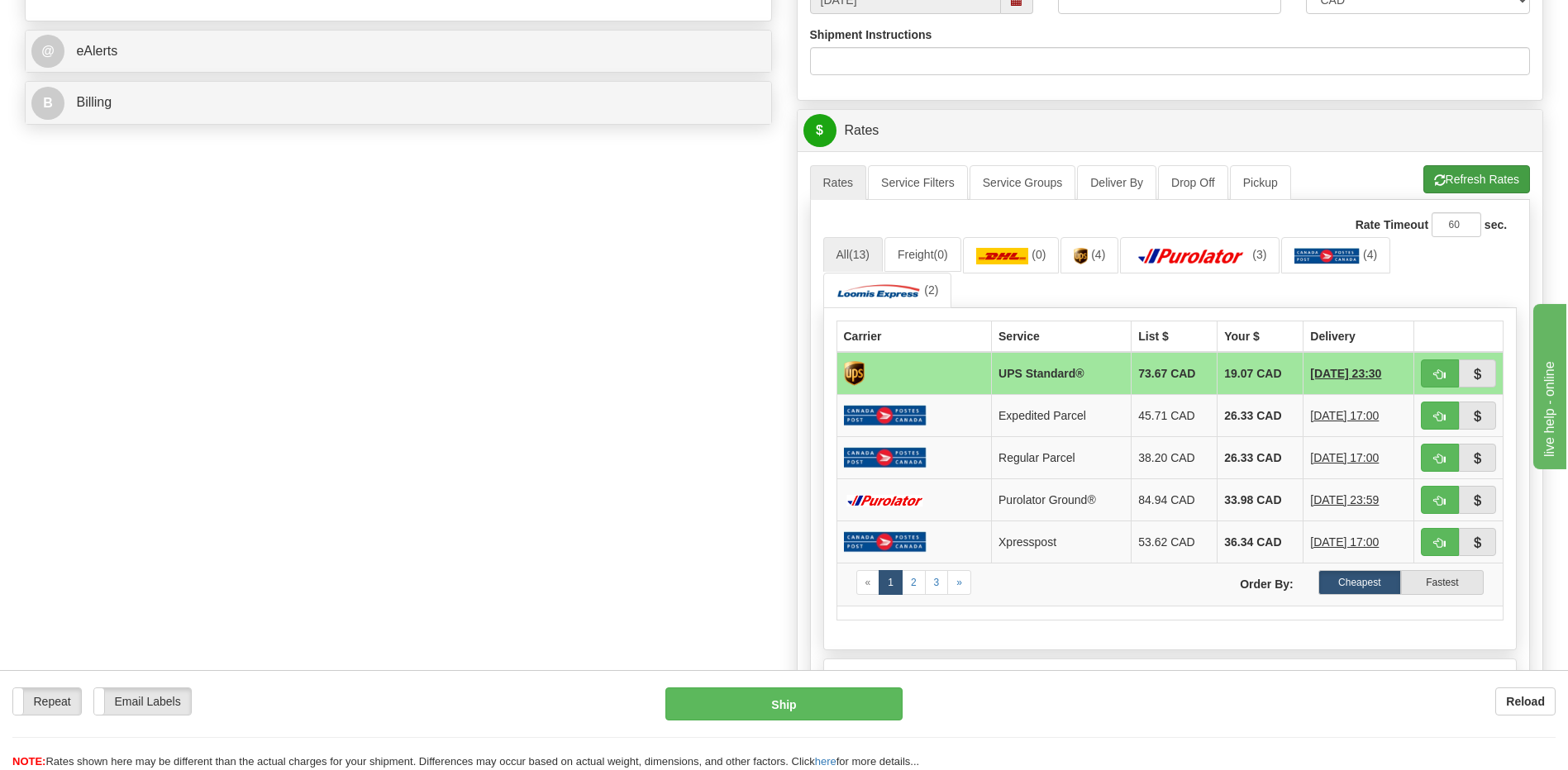
type input "4870"
click at [1490, 175] on button "Refresh Rates" at bounding box center [1476, 180] width 107 height 28
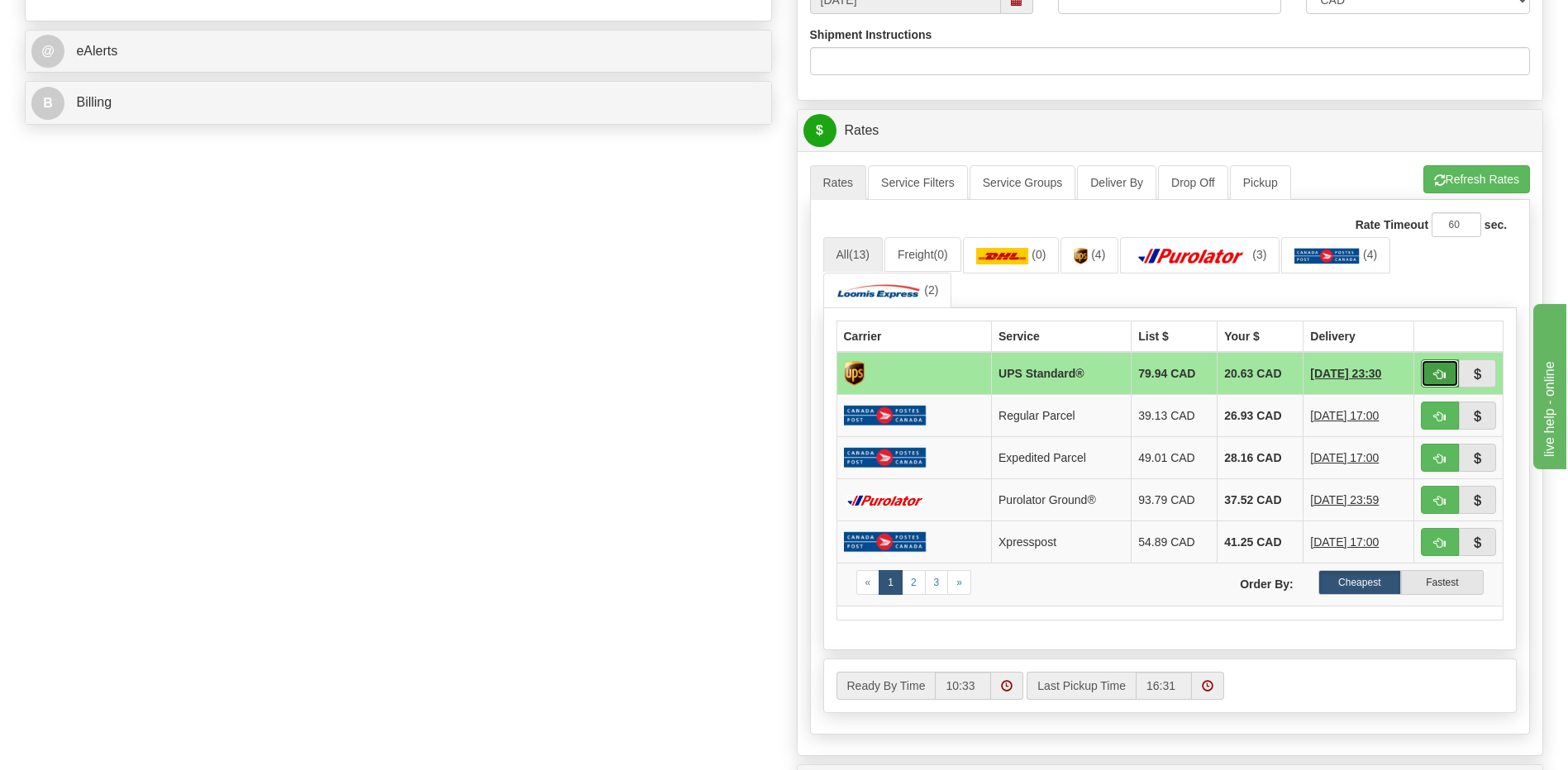
click at [1444, 373] on span "button" at bounding box center [1440, 374] width 11 height 10
type input "11"
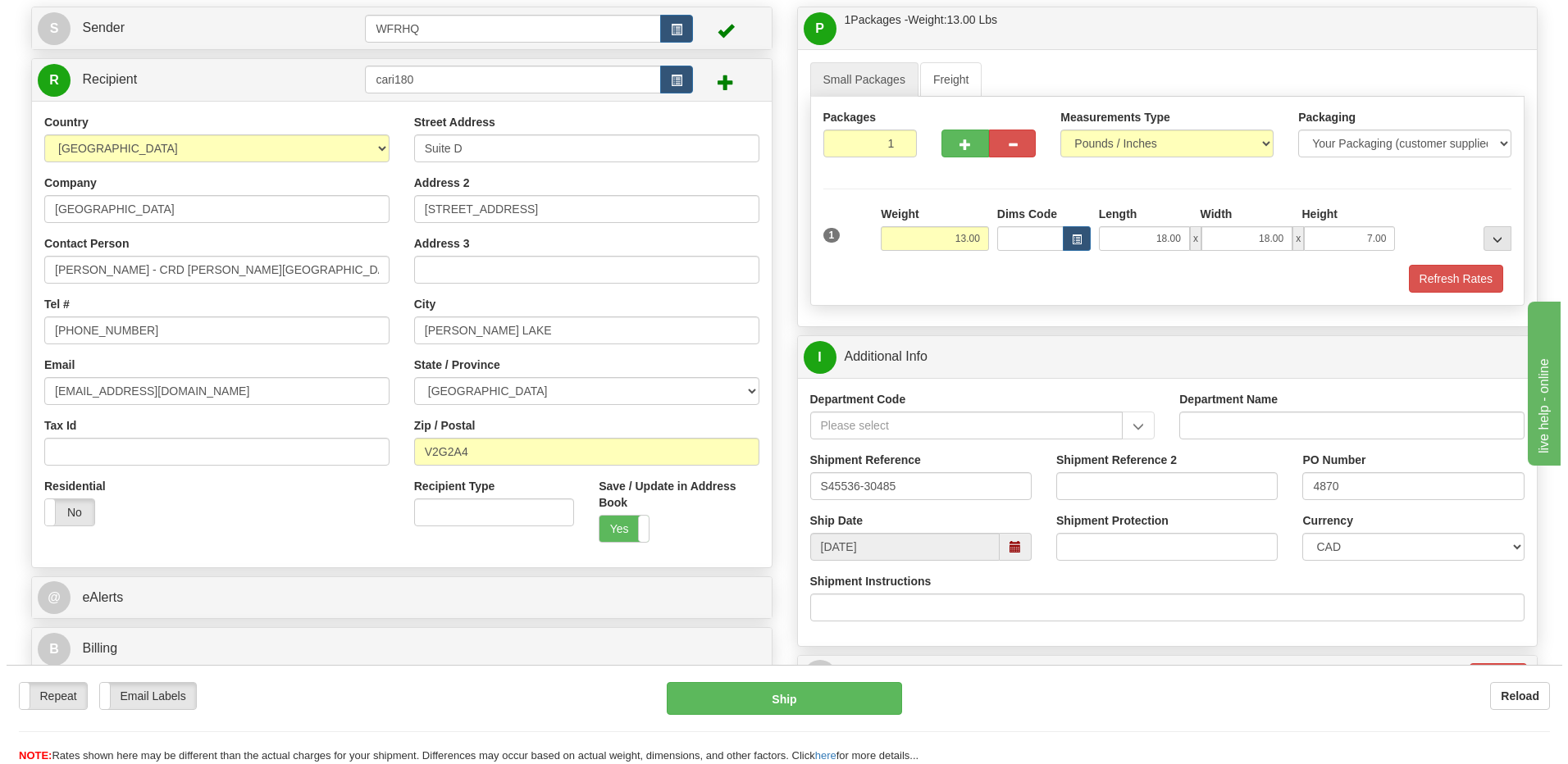
scroll to position [437, 0]
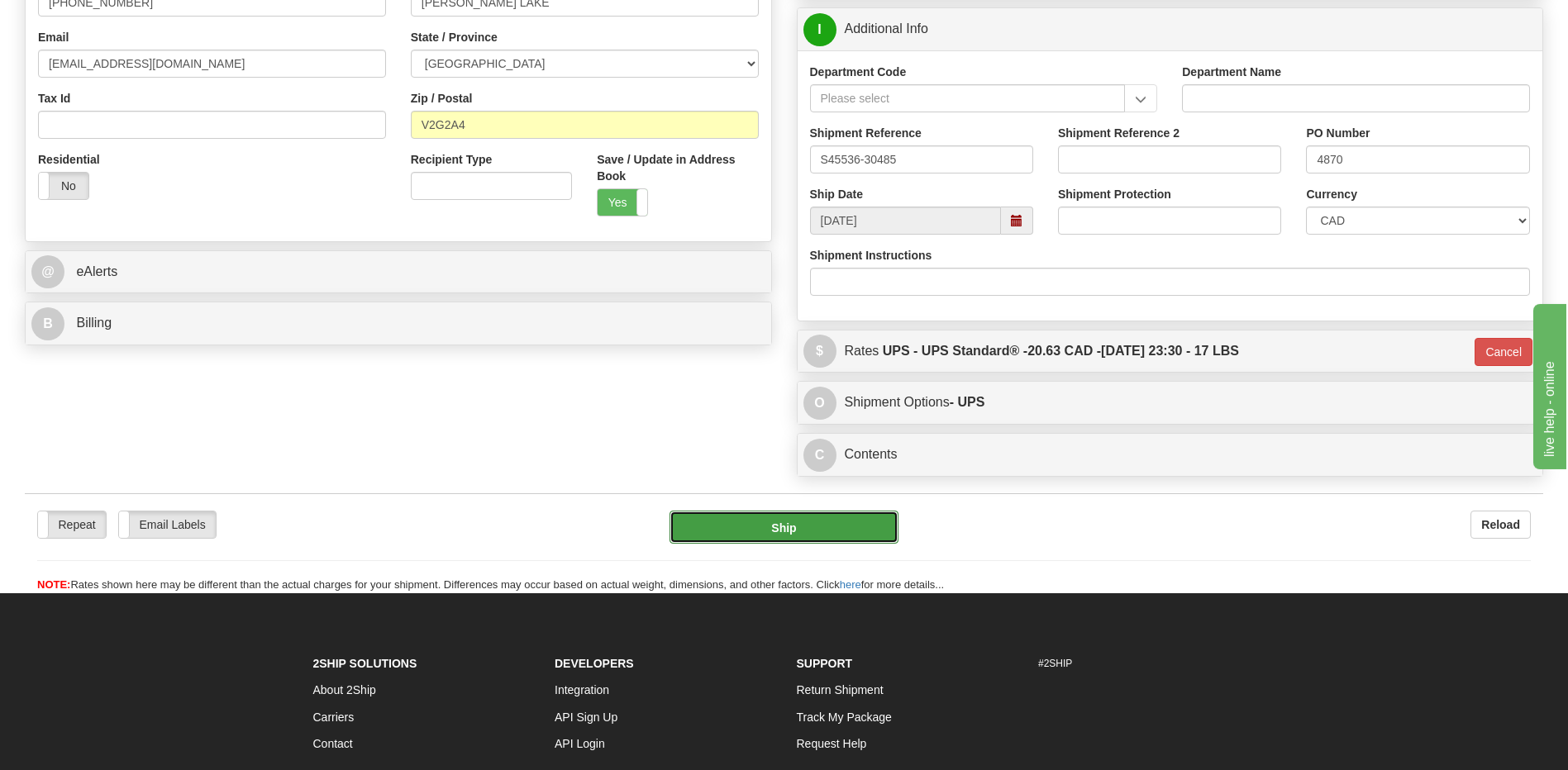
click at [786, 527] on button "Ship" at bounding box center [783, 527] width 228 height 33
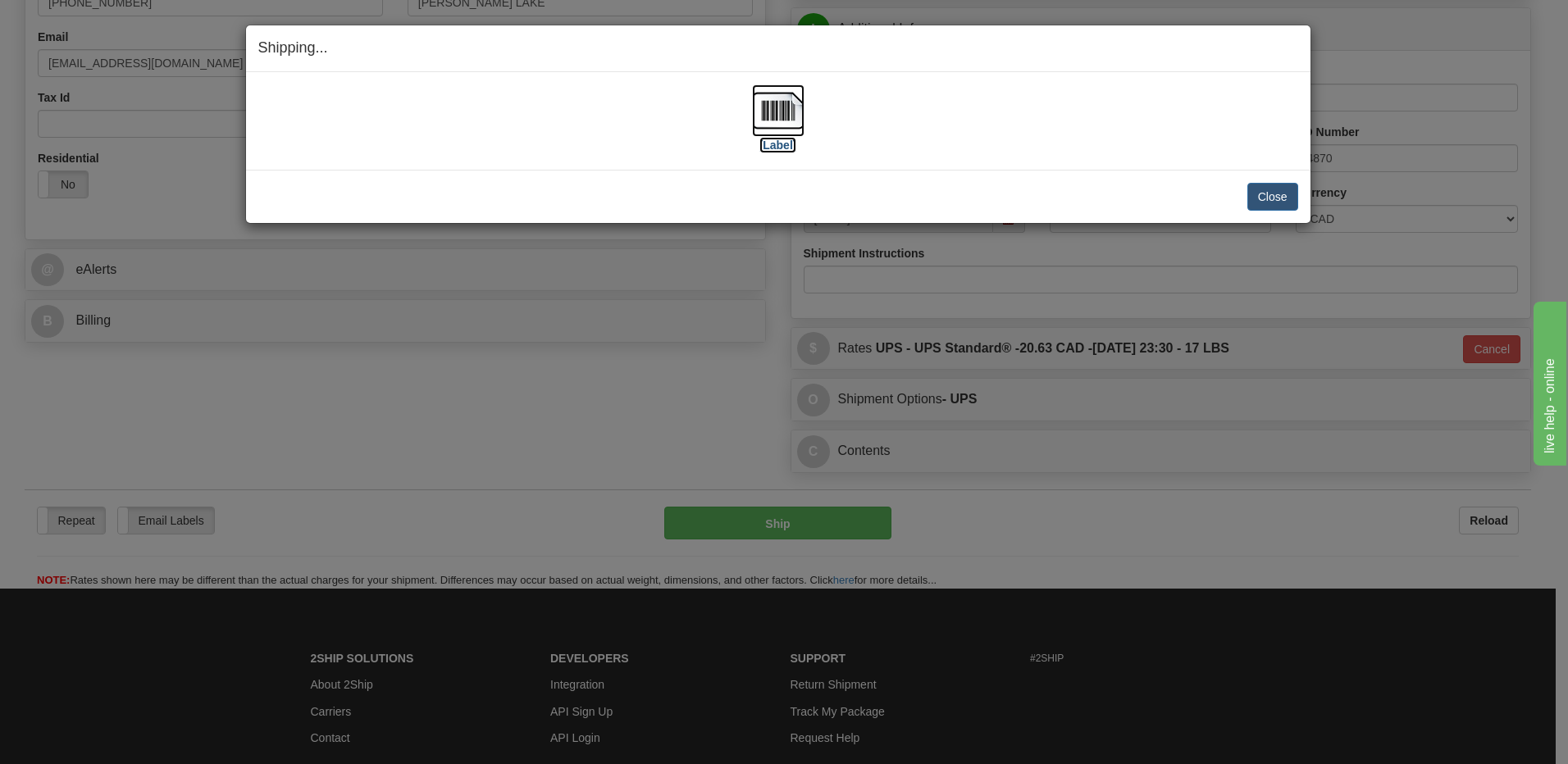
click at [784, 117] on img at bounding box center [778, 111] width 52 height 52
click at [1289, 193] on button "Close" at bounding box center [1273, 197] width 51 height 28
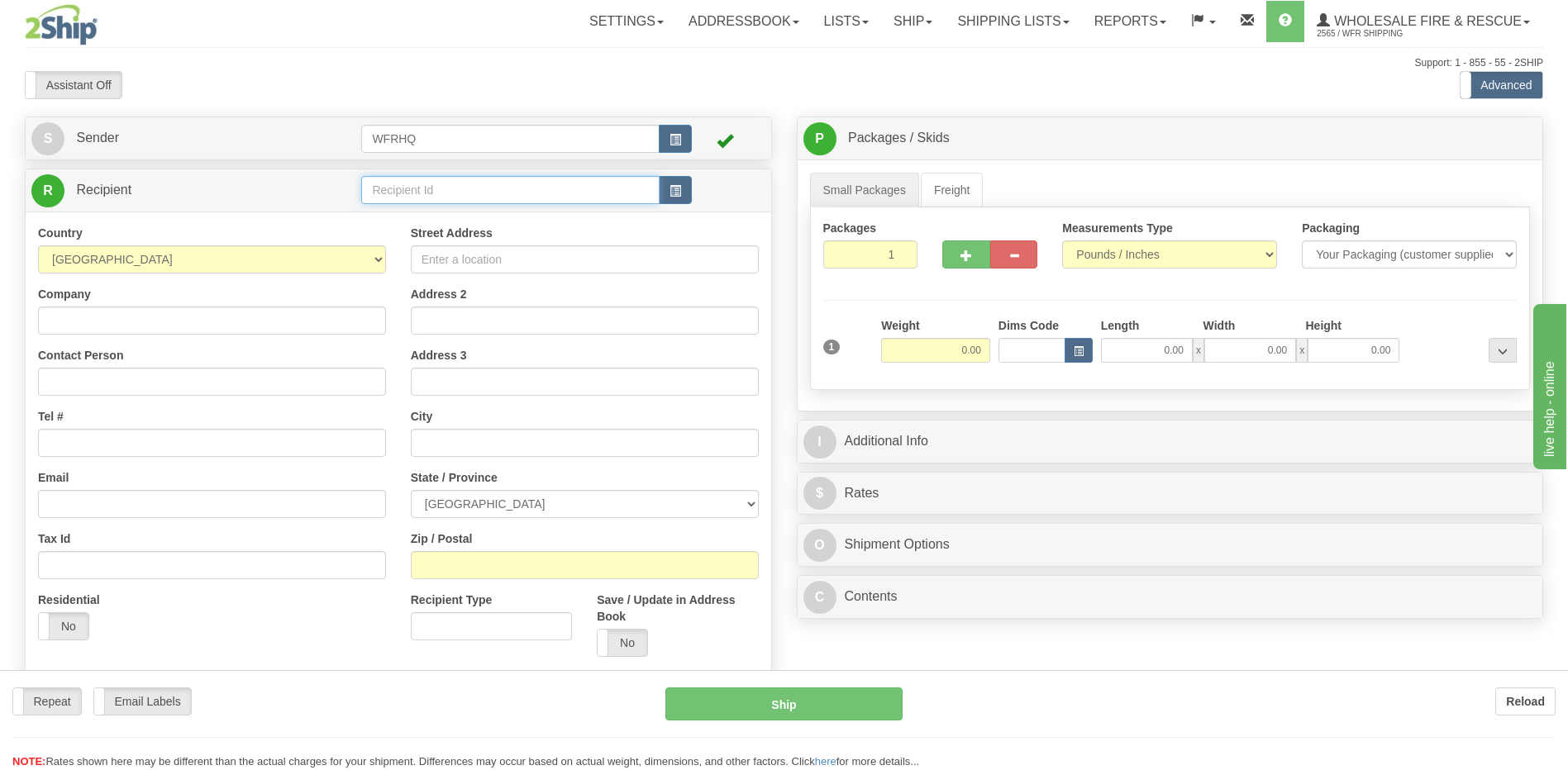
drag, startPoint x: 0, startPoint y: 0, endPoint x: 437, endPoint y: 193, distance: 477.7
click at [437, 193] on div "Toggle navigation Settings Shipping Preferences Fields Preferences New" at bounding box center [784, 439] width 1568 height 879
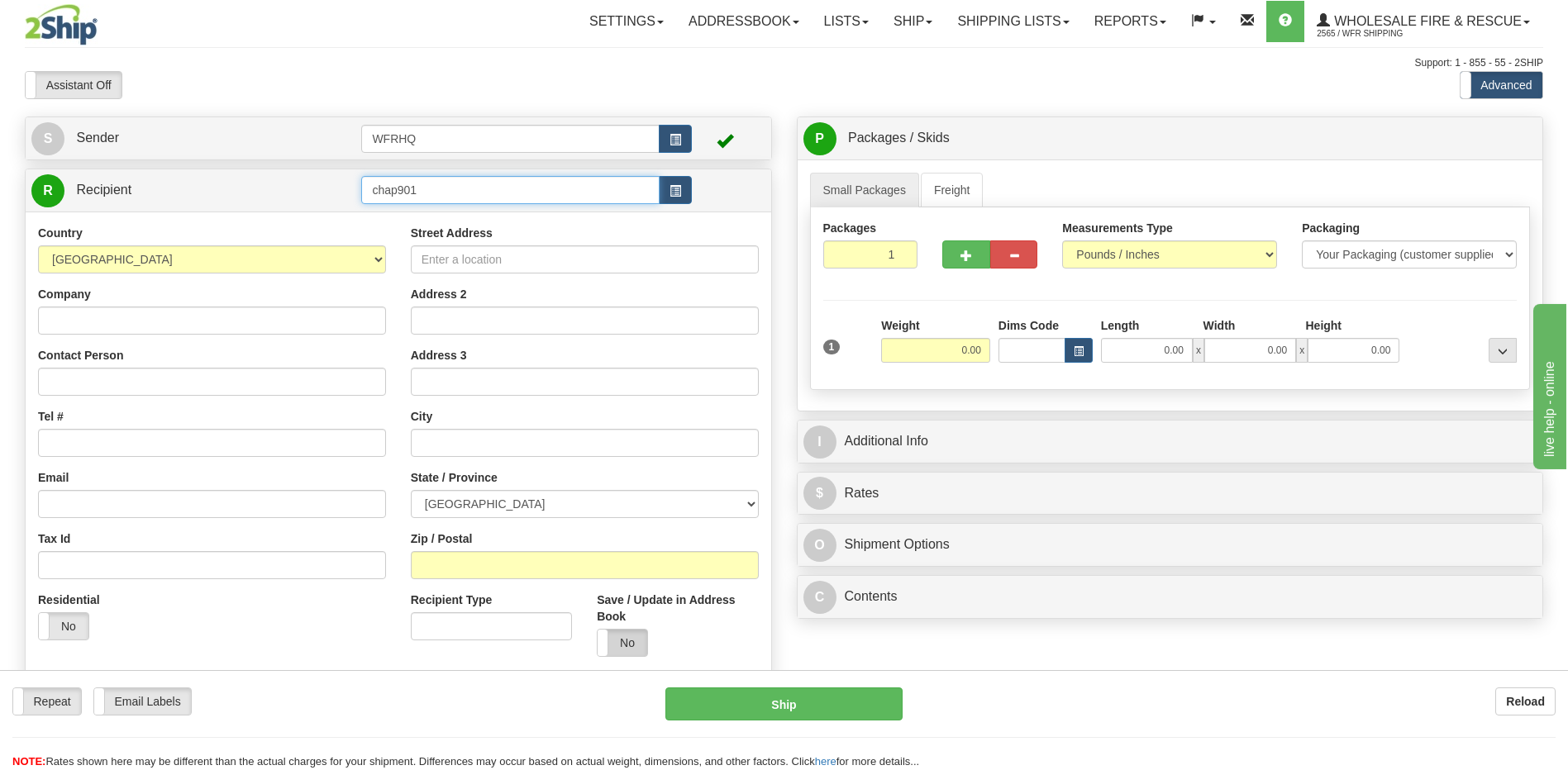
type input "chap901"
click at [630, 645] on div "Country AFGHANISTAN ALAND ISLANDS ALBANIA ALGERIA AMERICAN SAMOA ANDORRA ANGOLA…" at bounding box center [398, 447] width 745 height 471
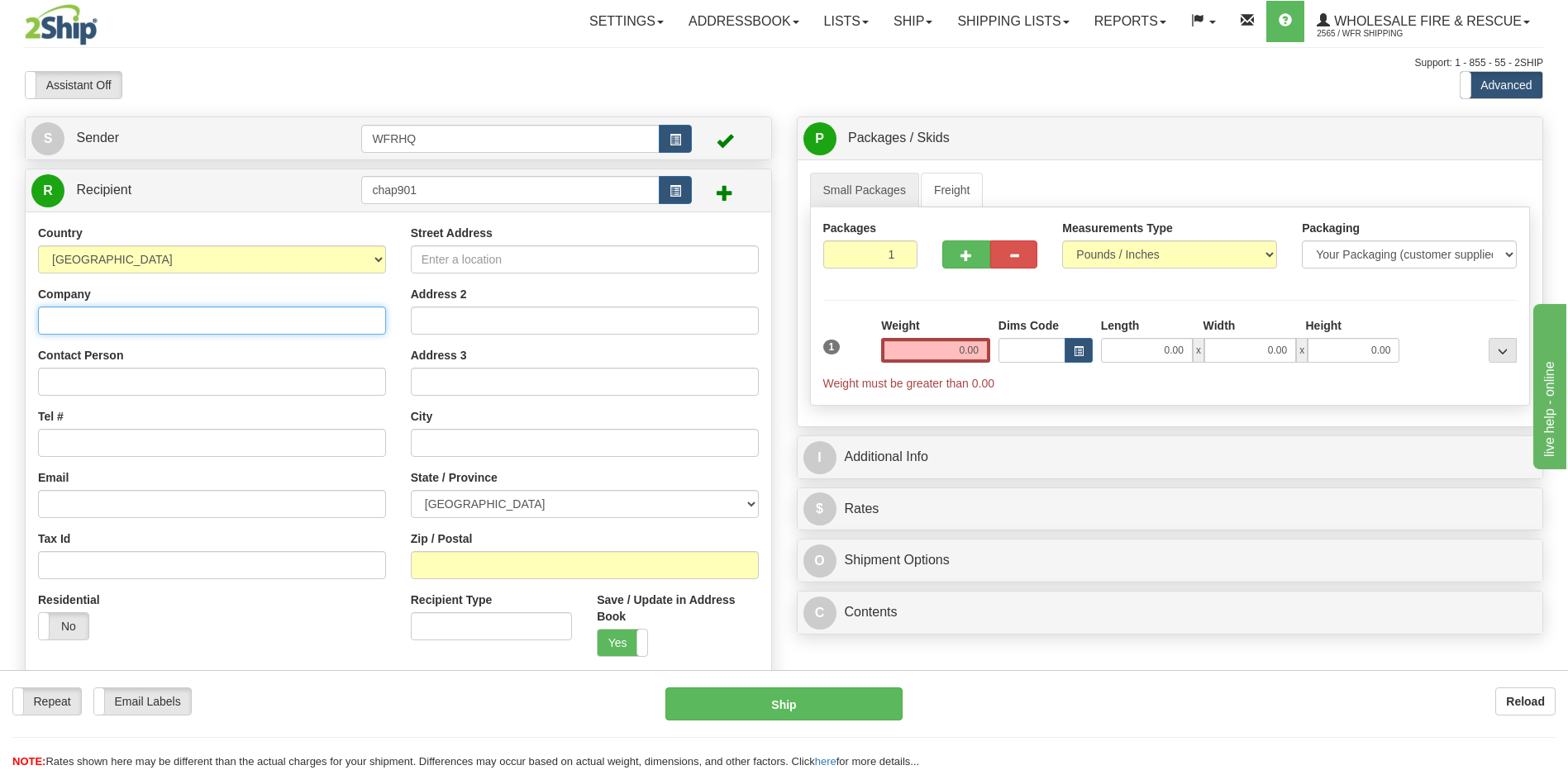
click at [60, 332] on input "Company" at bounding box center [212, 321] width 348 height 28
type input "Chapman Mechanical"
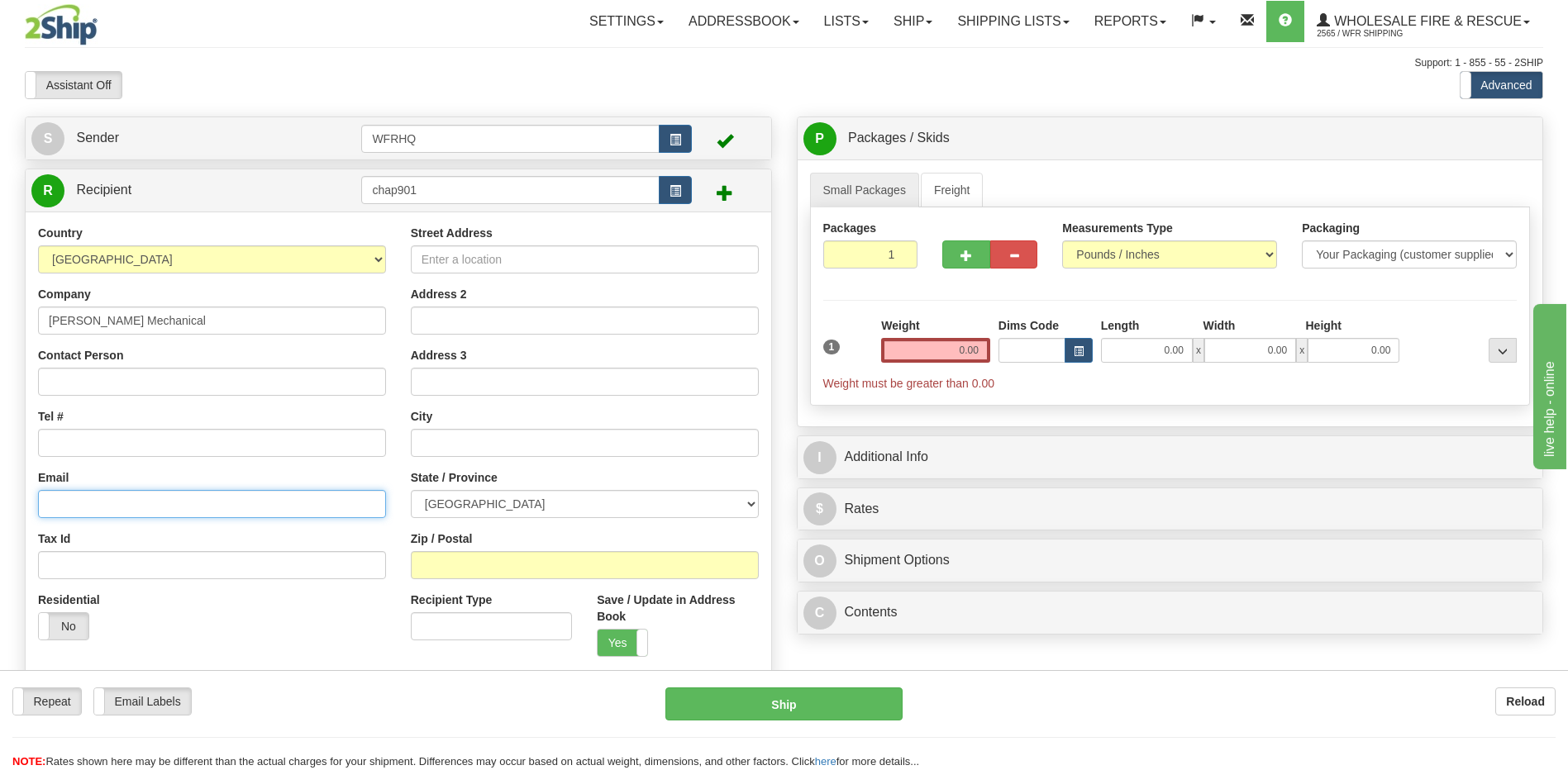
paste input "steve@chapmanmechanical.ca"
type input "steve@chapmanmechanical.ca"
click at [96, 433] on input "Tel #" at bounding box center [212, 443] width 348 height 28
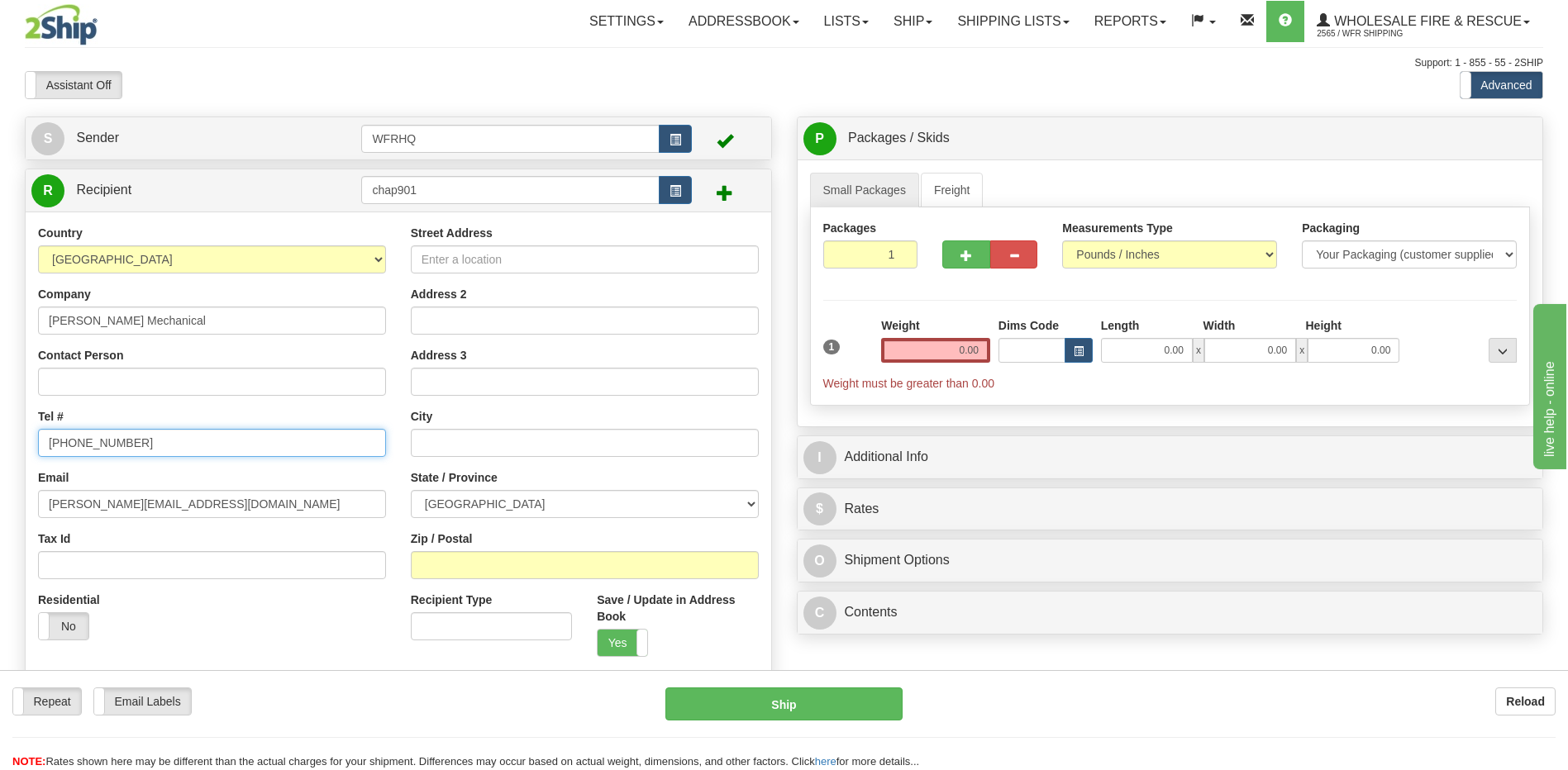
type input "250-545-9040"
click at [74, 389] on input "Contact Person" at bounding box center [212, 382] width 348 height 28
type input "Steve"
click at [480, 568] on input "Zip / Postal" at bounding box center [585, 566] width 348 height 28
type input "V1T9E2"
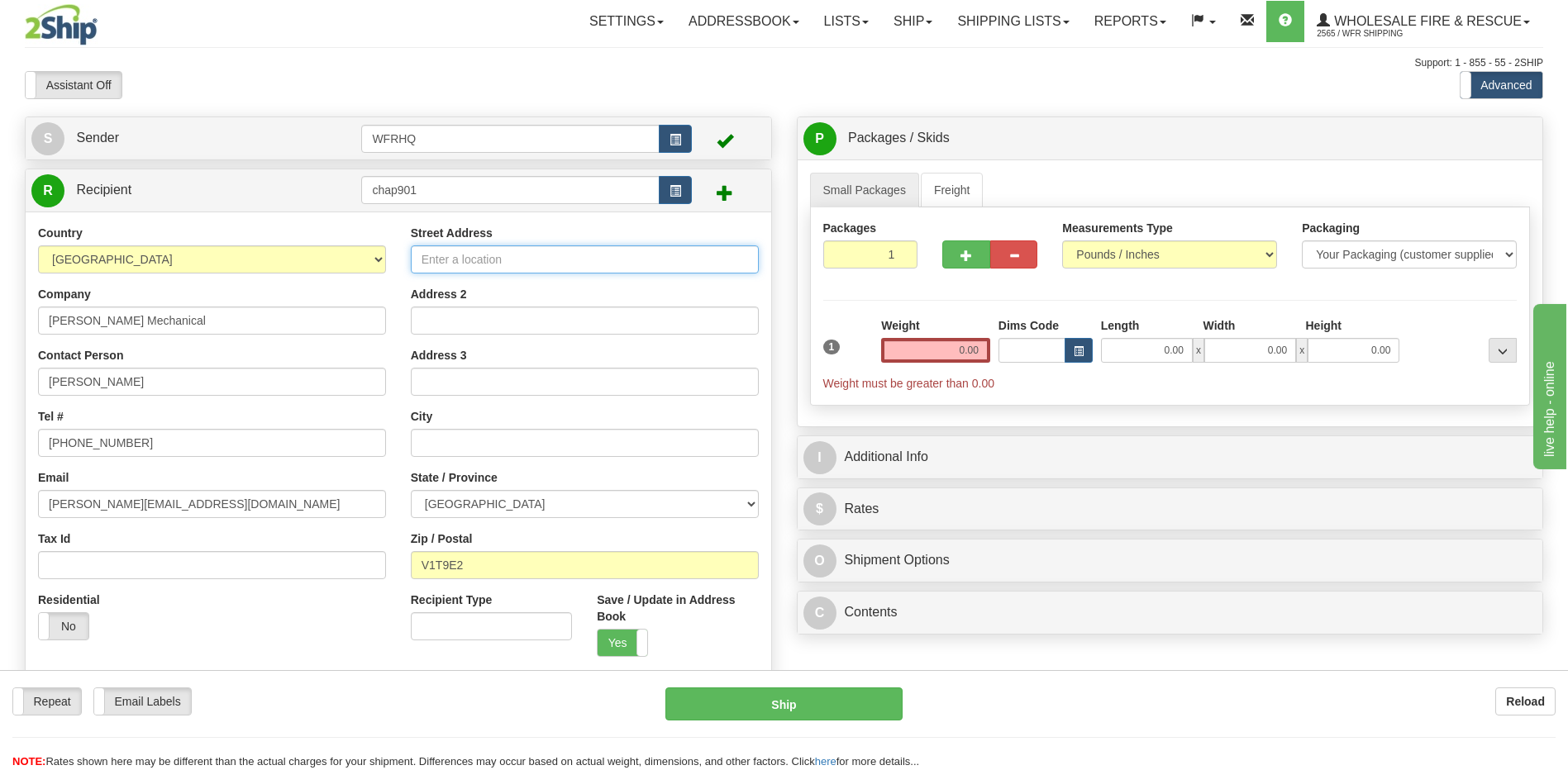
click at [486, 265] on input "Street Address" at bounding box center [585, 260] width 348 height 28
type input "VERNON"
select select "BC"
type input "901 Waddington Drive"
click at [952, 349] on input "0.00" at bounding box center [935, 351] width 109 height 25
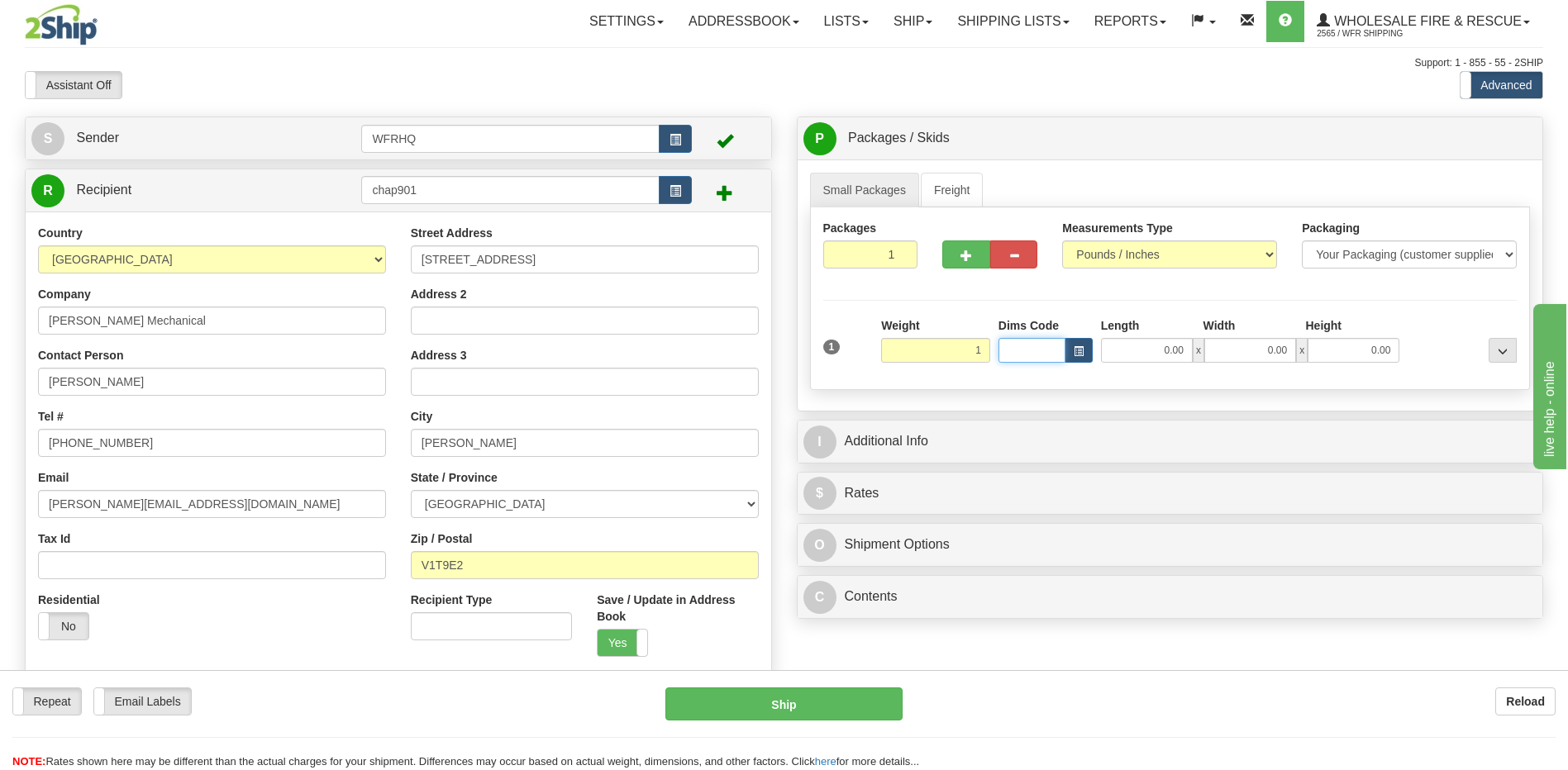
type input "1.00"
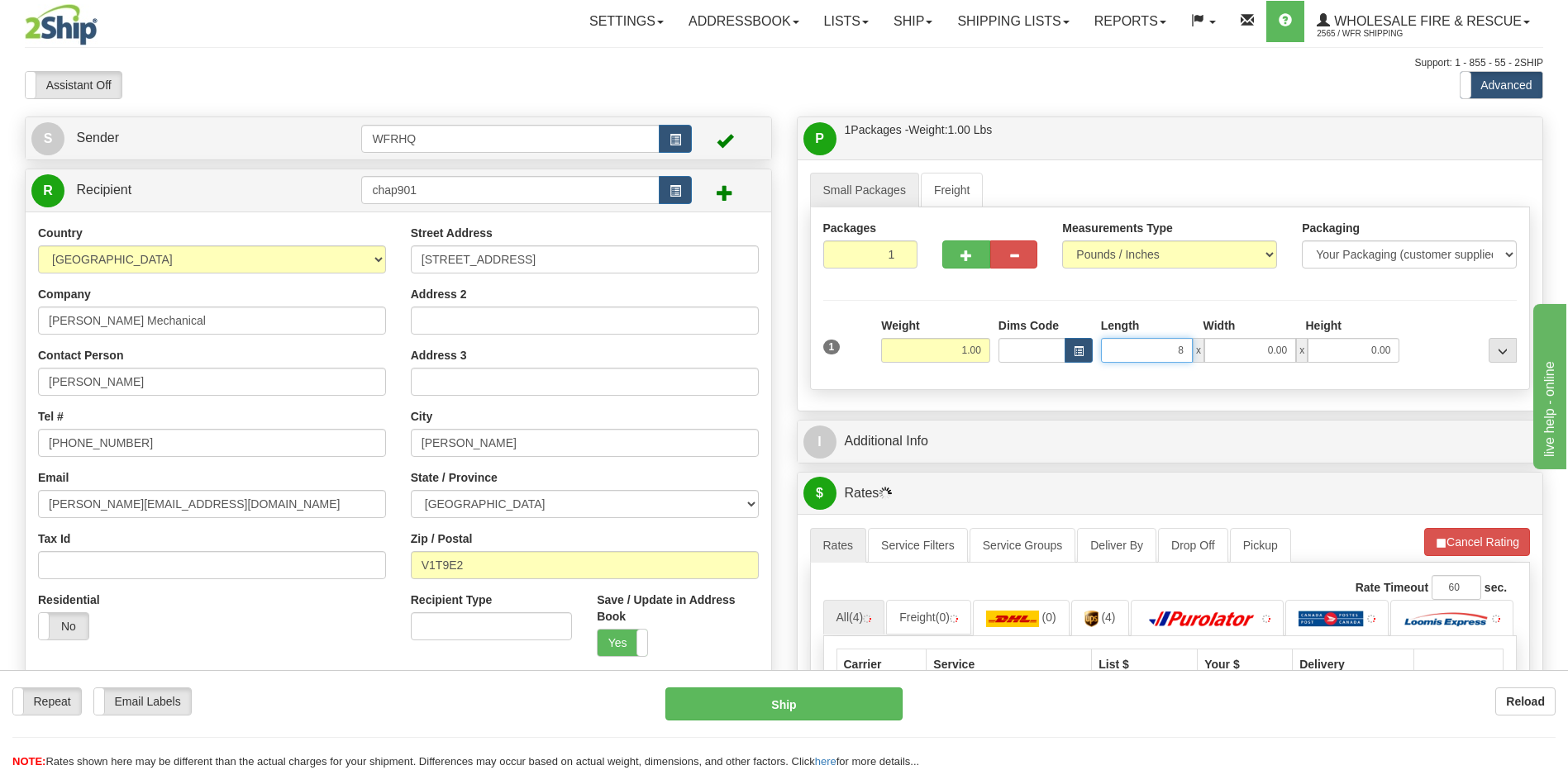
type input "8.00"
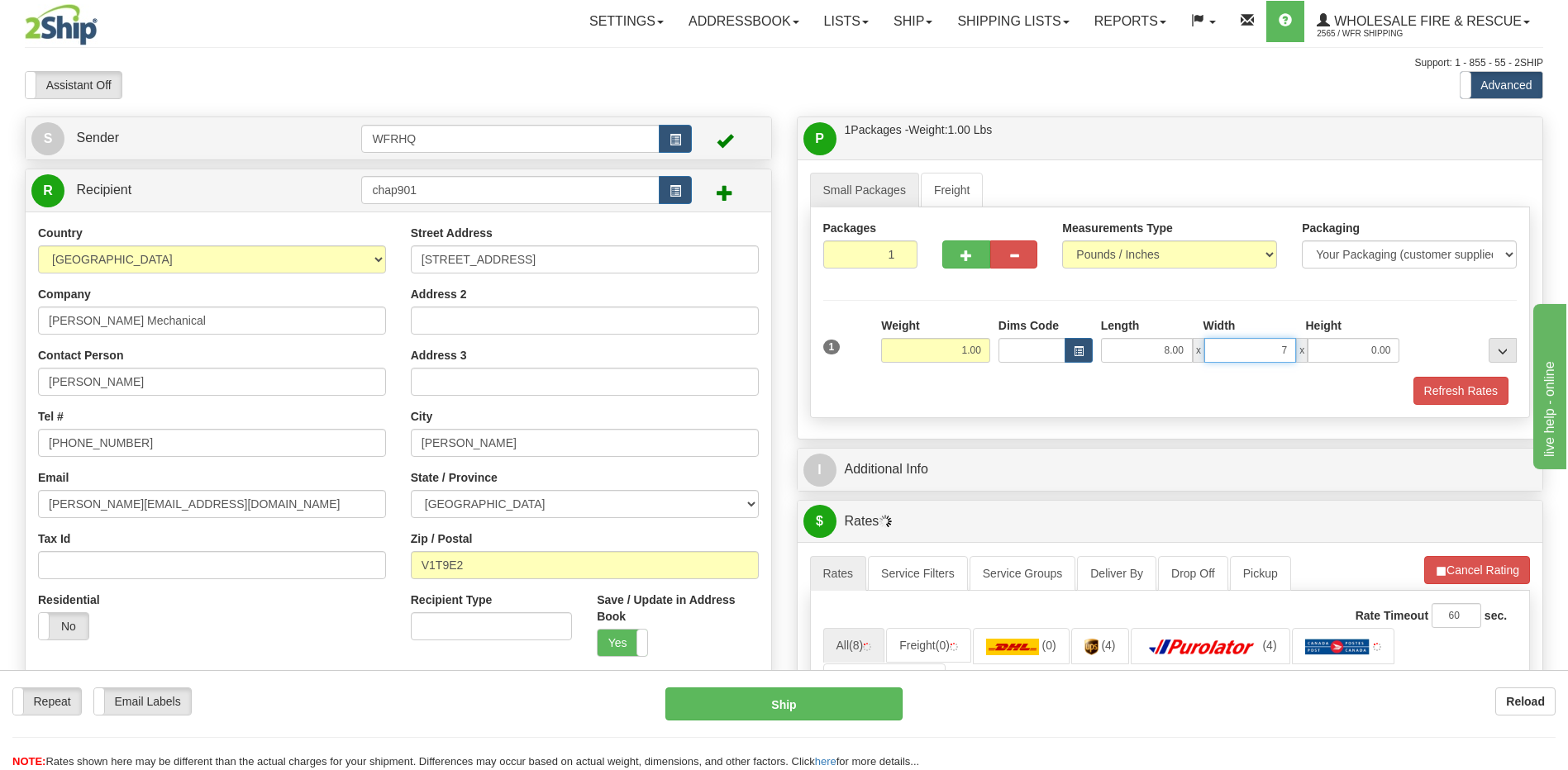
type input "7.00"
type input "5.00"
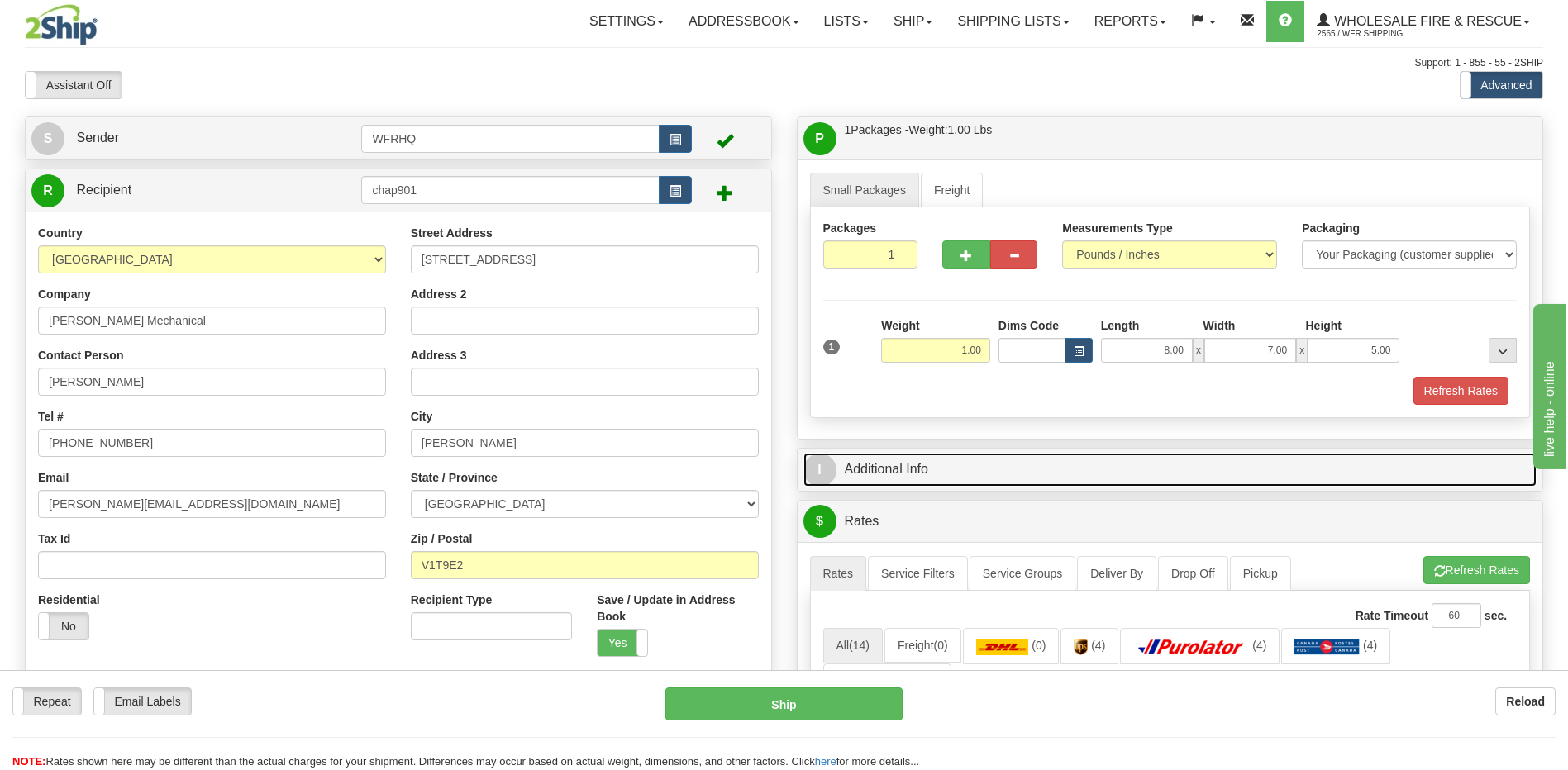
click at [882, 471] on link "I Additional Info" at bounding box center [1169, 470] width 734 height 34
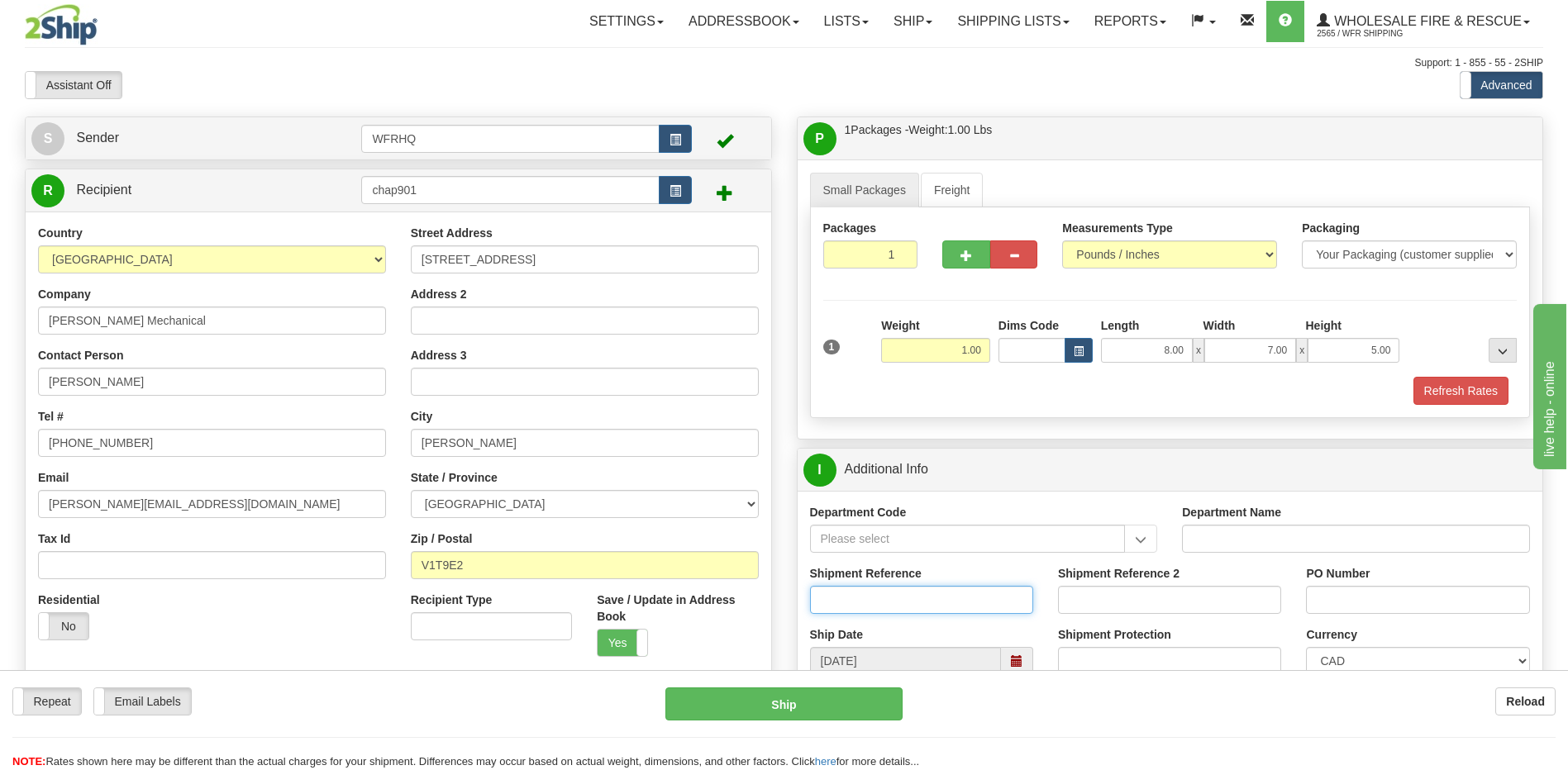
click at [843, 601] on input "Shipment Reference" at bounding box center [921, 600] width 223 height 28
type input "S46456-30688"
click at [1338, 607] on input "PO Number" at bounding box center [1417, 600] width 223 height 28
type input "Steve"
click at [1461, 392] on button "Refresh Rates" at bounding box center [1460, 391] width 95 height 28
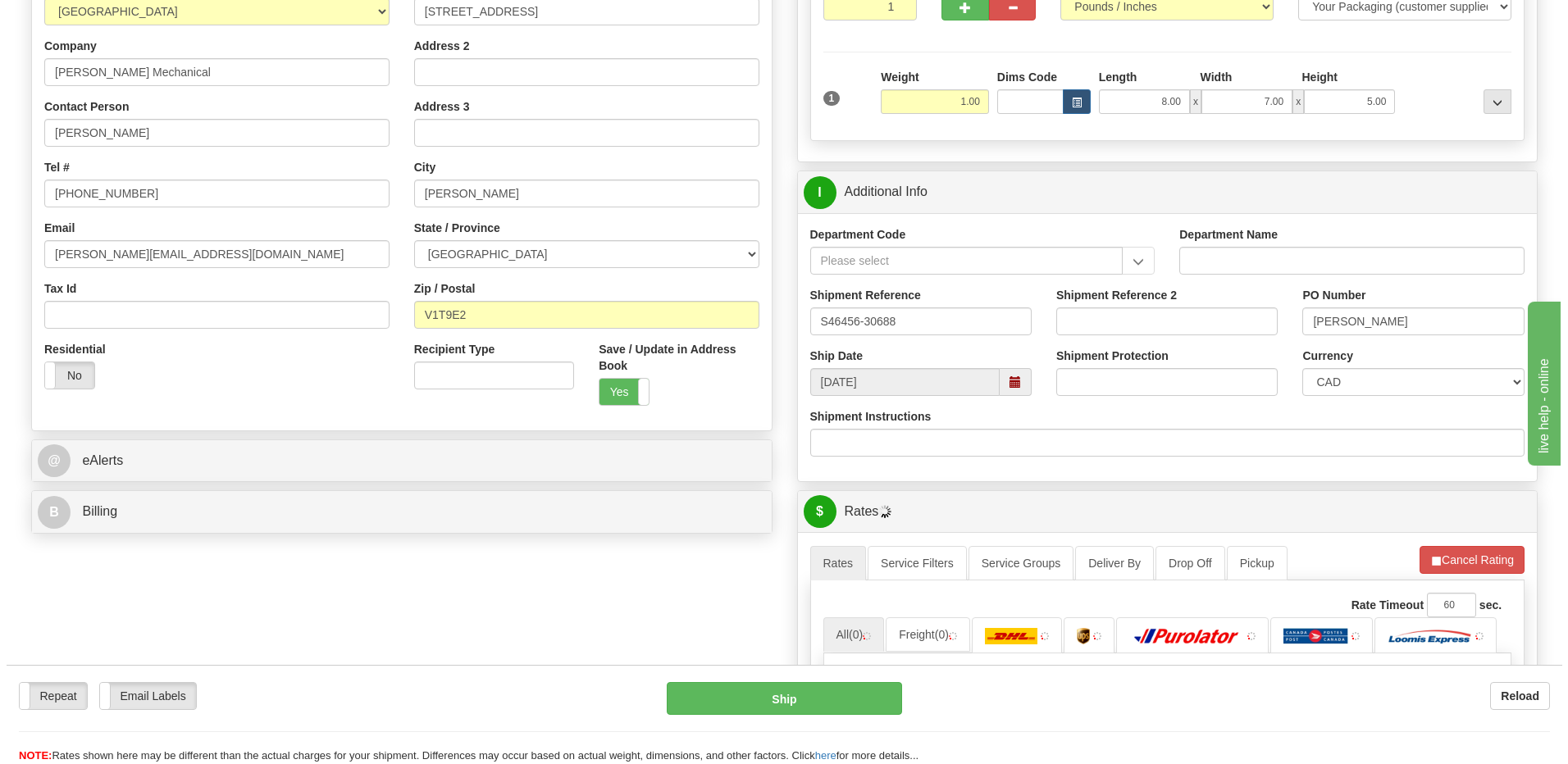
scroll to position [492, 0]
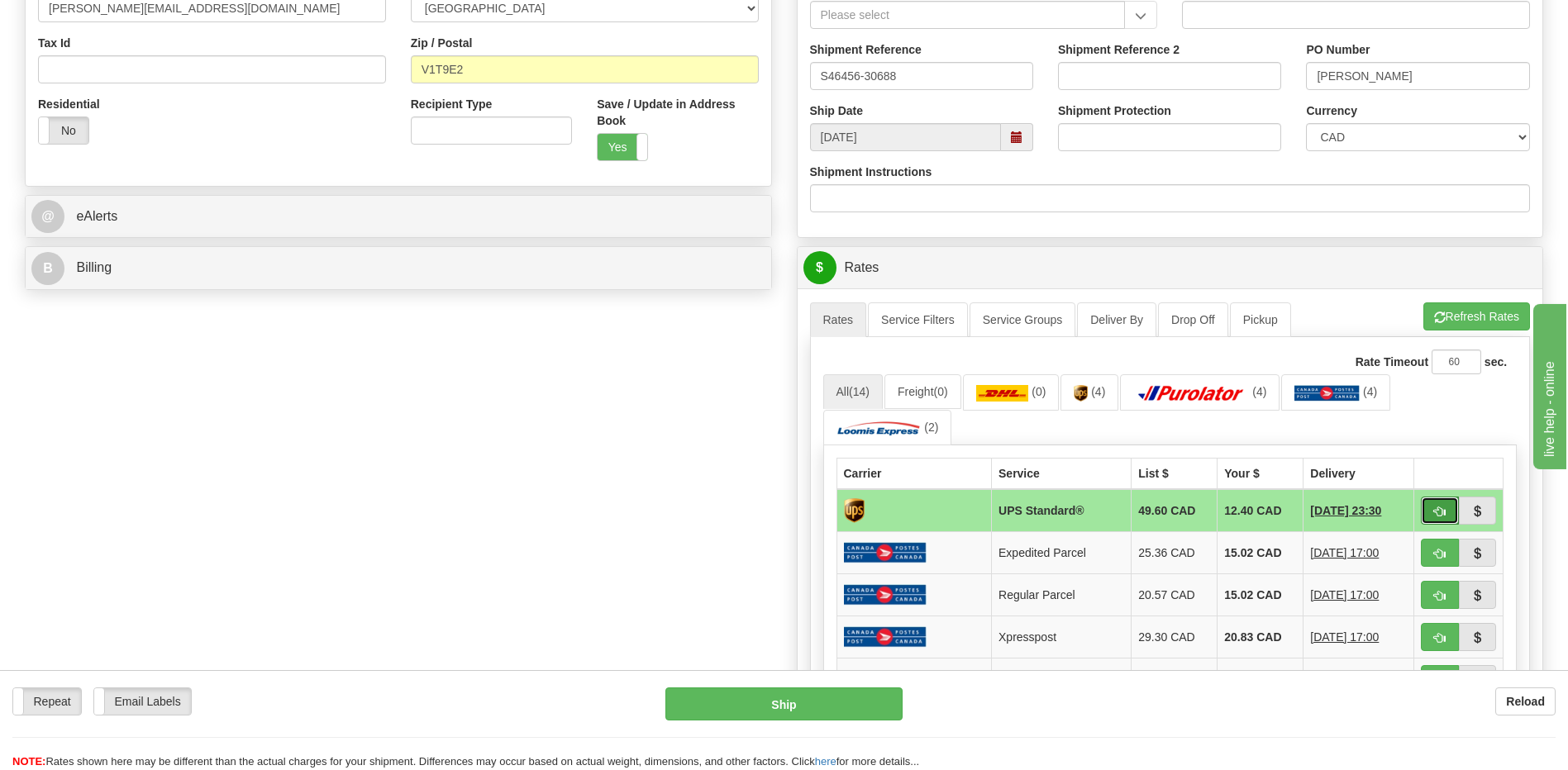
click at [1437, 509] on span "button" at bounding box center [1440, 511] width 11 height 10
type input "11"
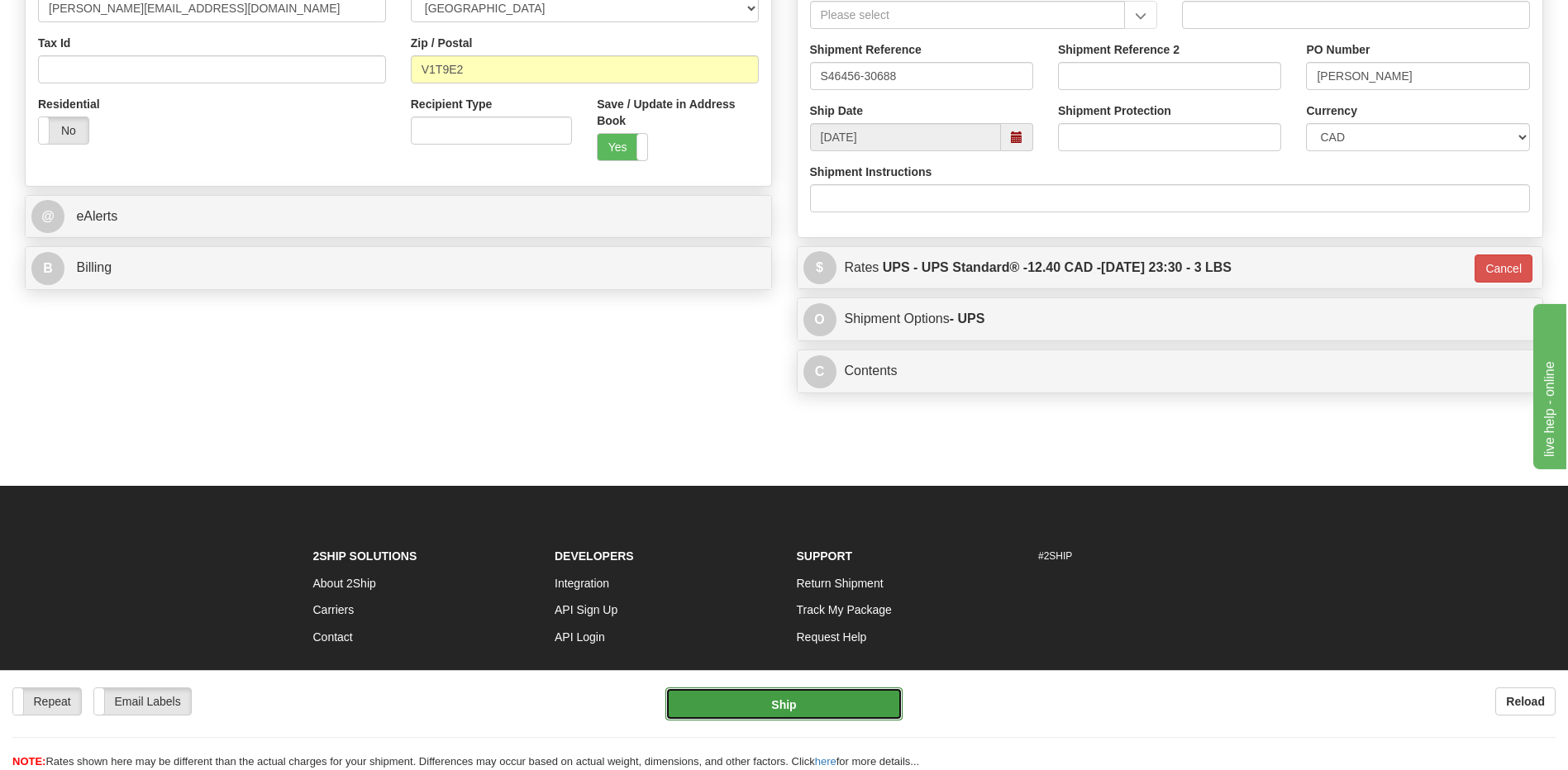
click at [783, 707] on button "Ship" at bounding box center [783, 704] width 236 height 33
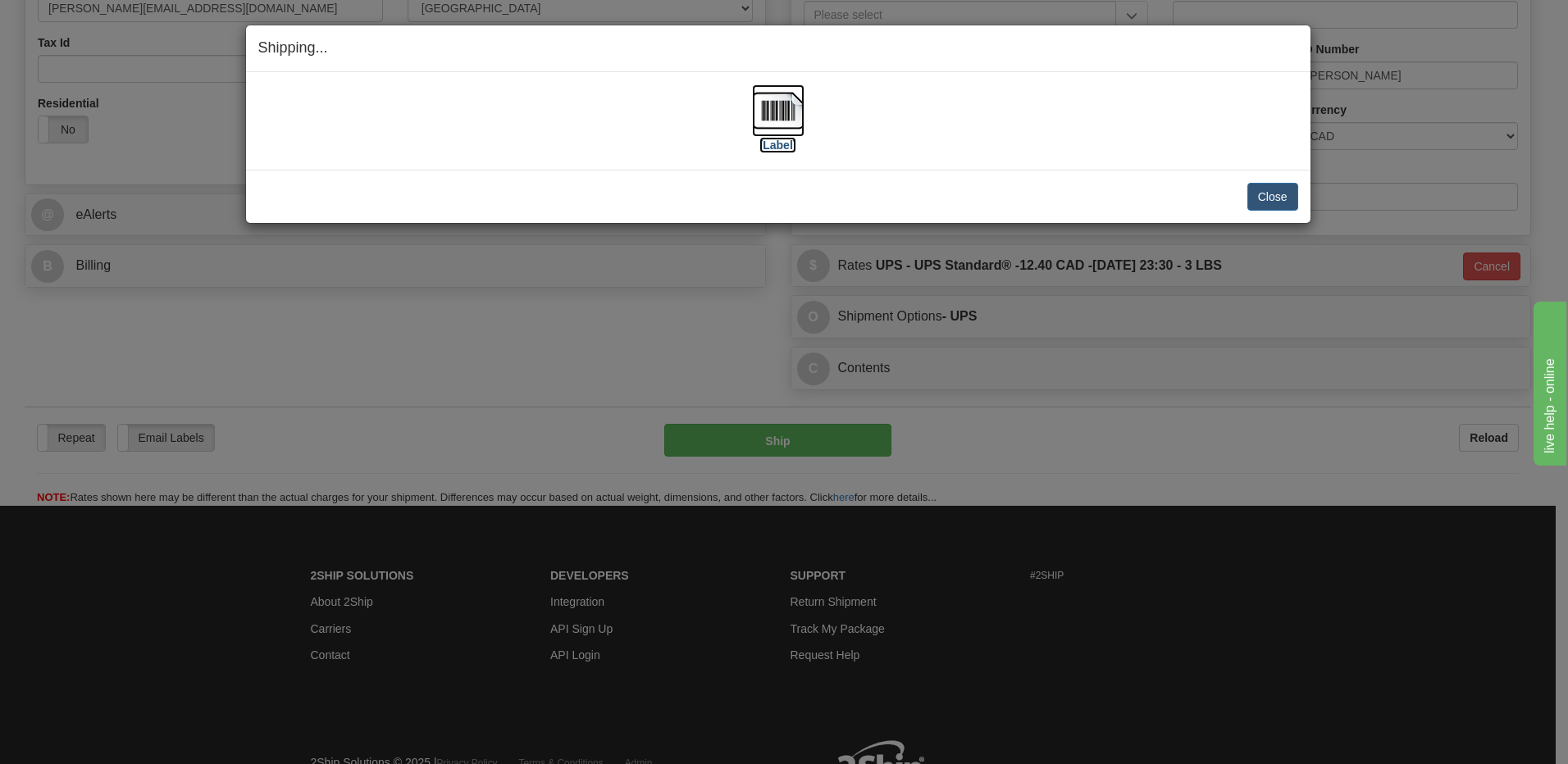
click at [781, 110] on img at bounding box center [778, 111] width 52 height 52
click at [1272, 191] on button "Close" at bounding box center [1273, 197] width 51 height 28
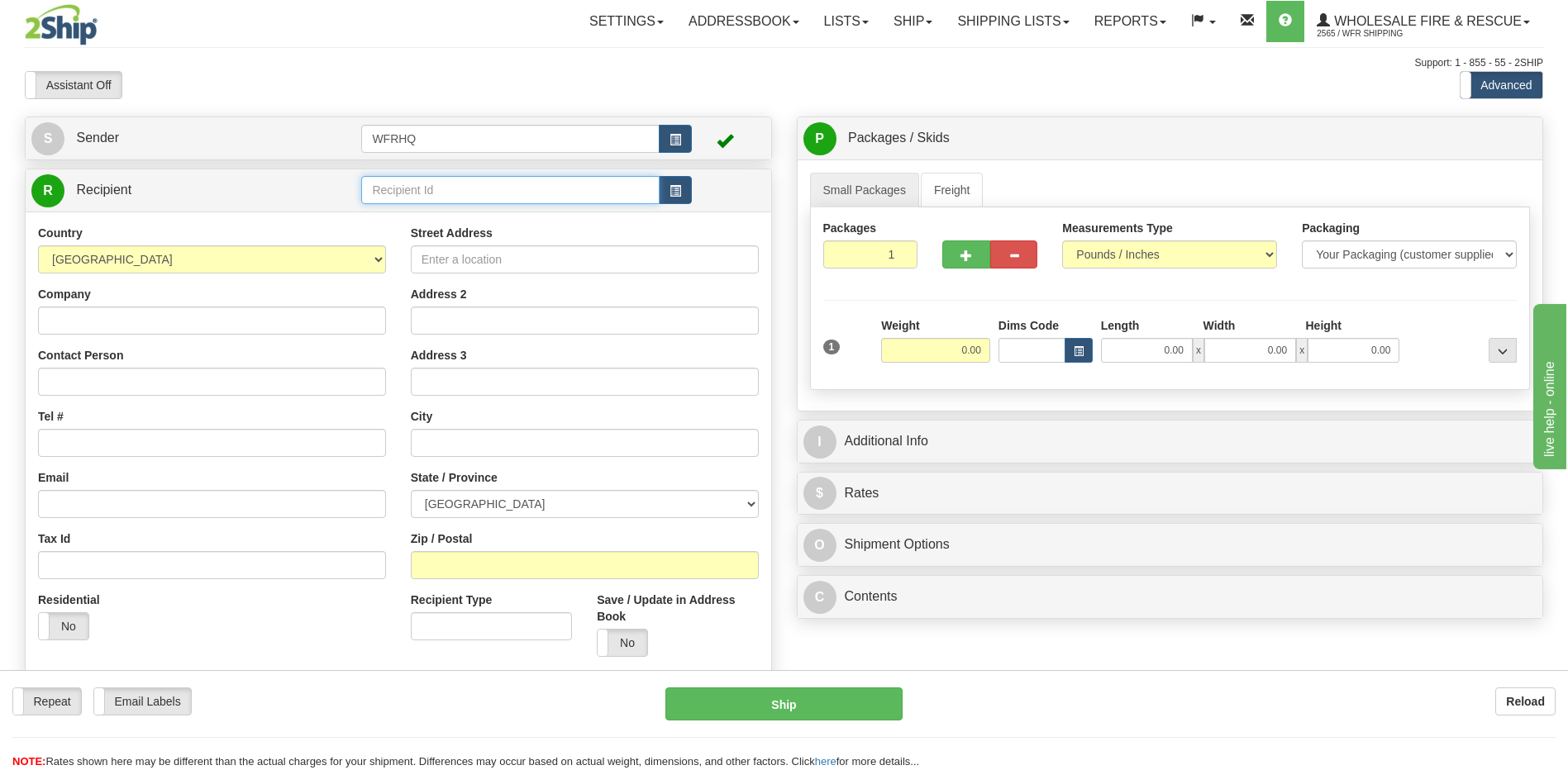
click at [389, 196] on input "text" at bounding box center [509, 190] width 298 height 28
type input "l"
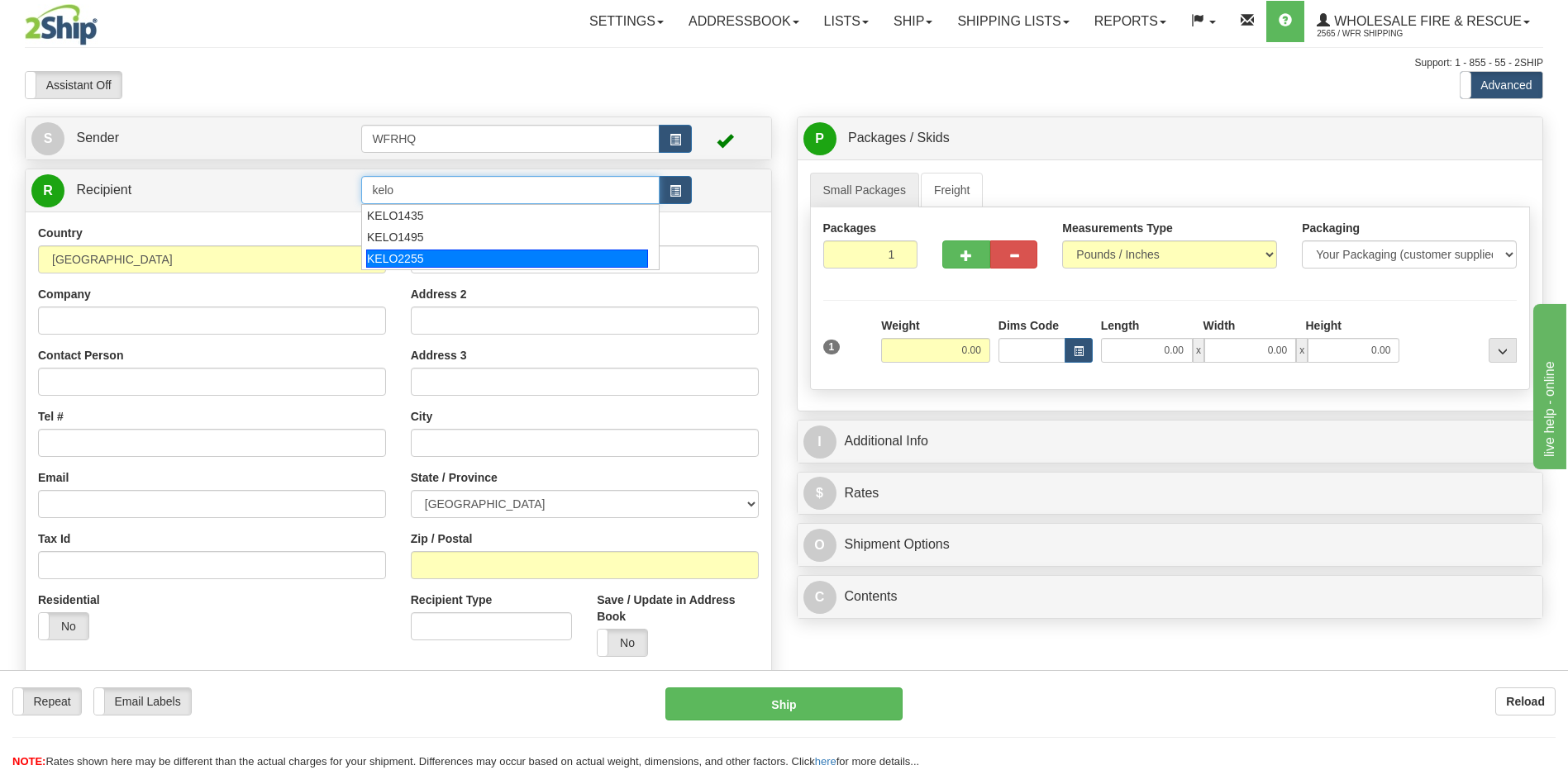
click at [406, 259] on div "KELO2255" at bounding box center [507, 258] width 281 height 18
type input "KELO2255"
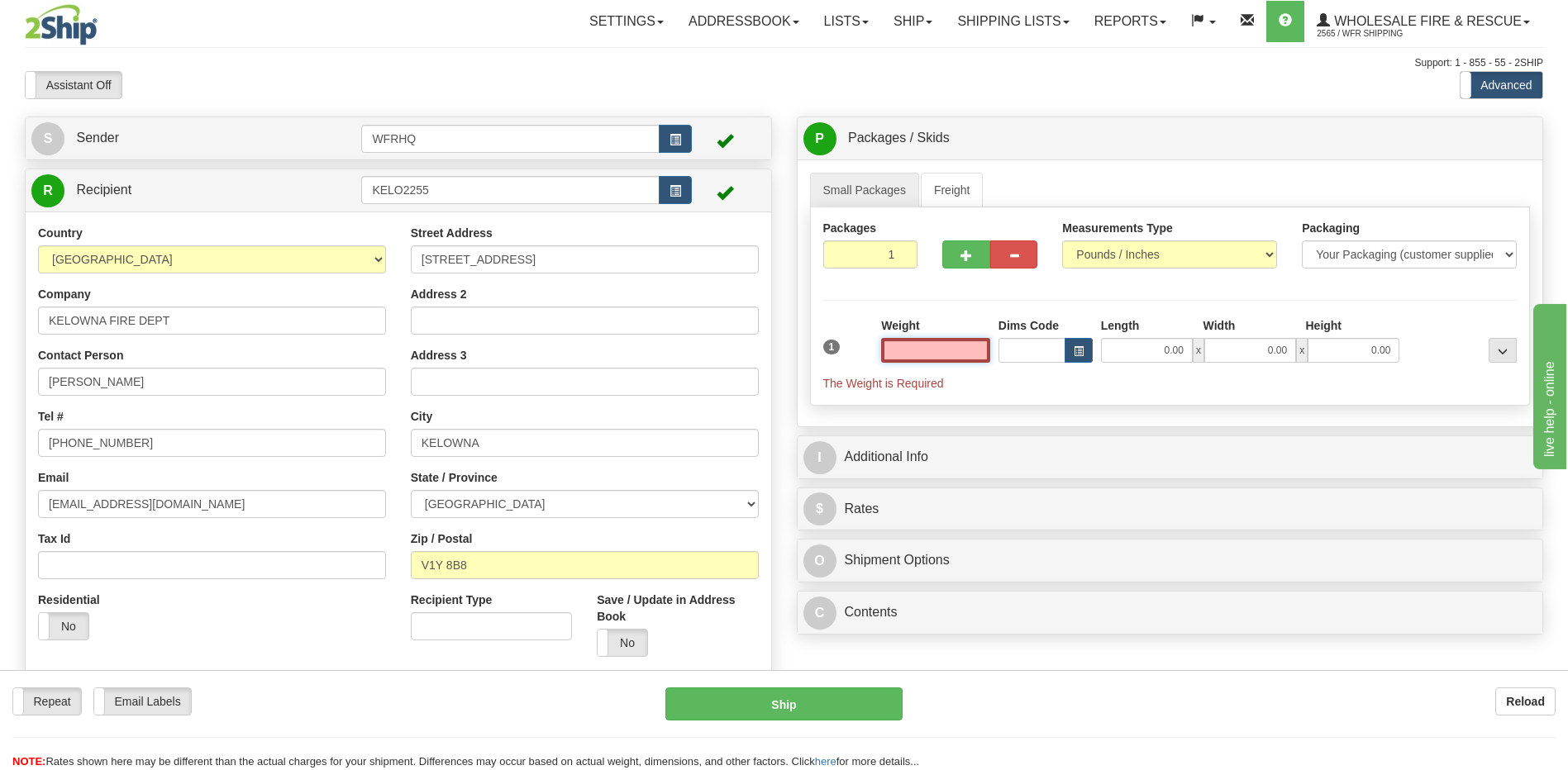
click at [948, 353] on input "text" at bounding box center [935, 351] width 109 height 25
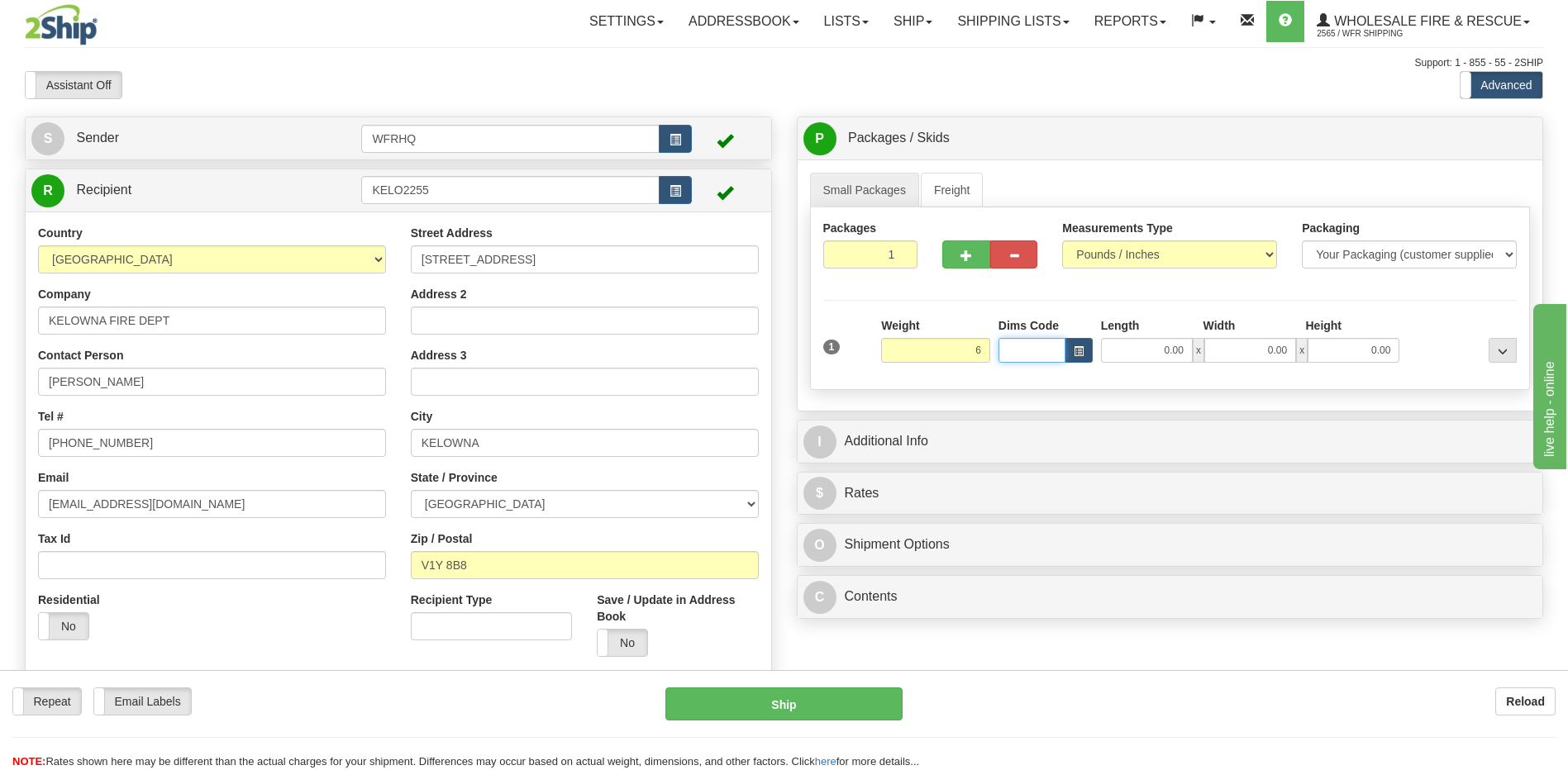
type input "6.00"
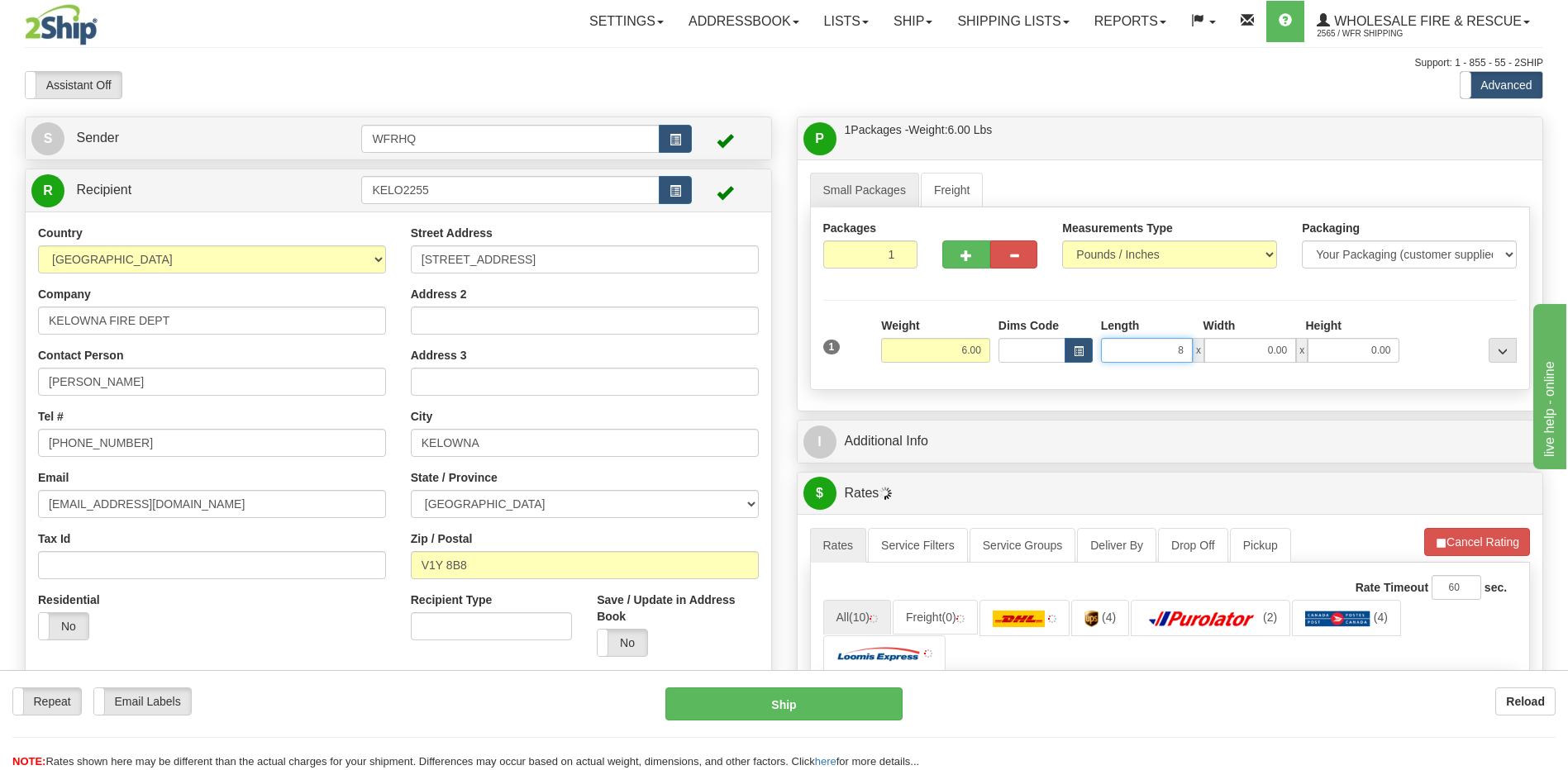
type input "8.00"
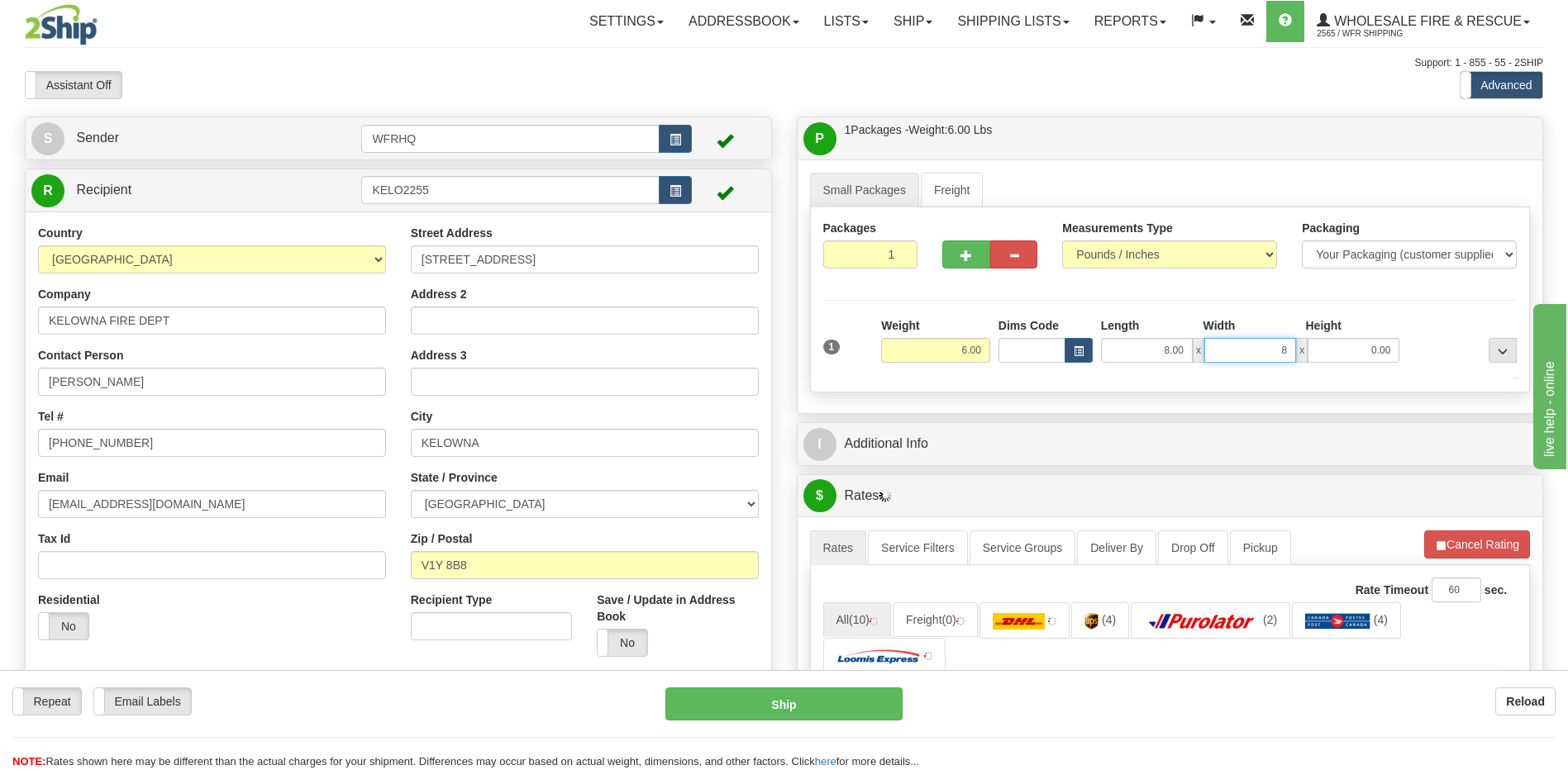
type input "8.00"
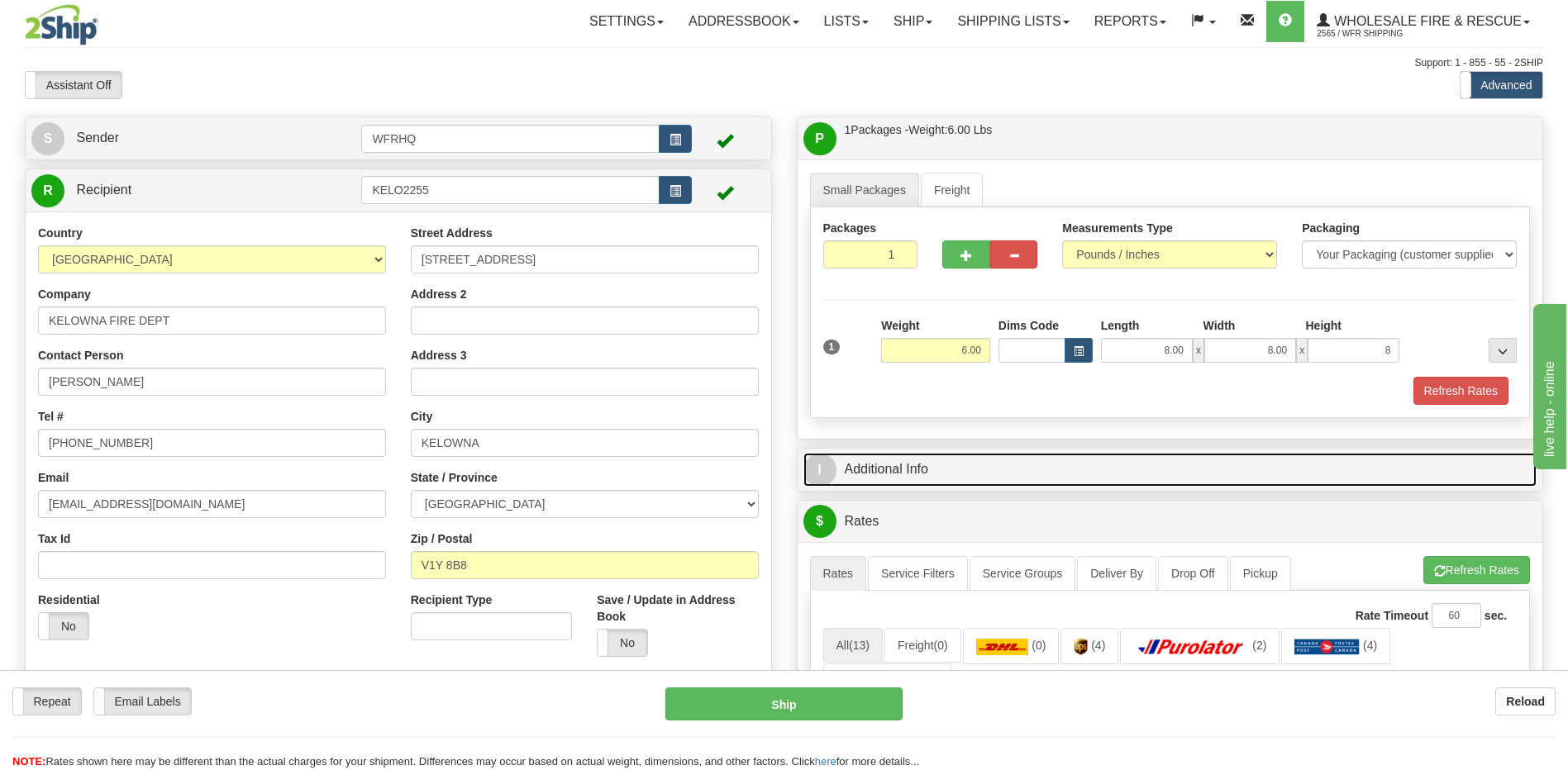
type input "8.00"
click at [888, 473] on link "I Additional Info" at bounding box center [1169, 470] width 734 height 34
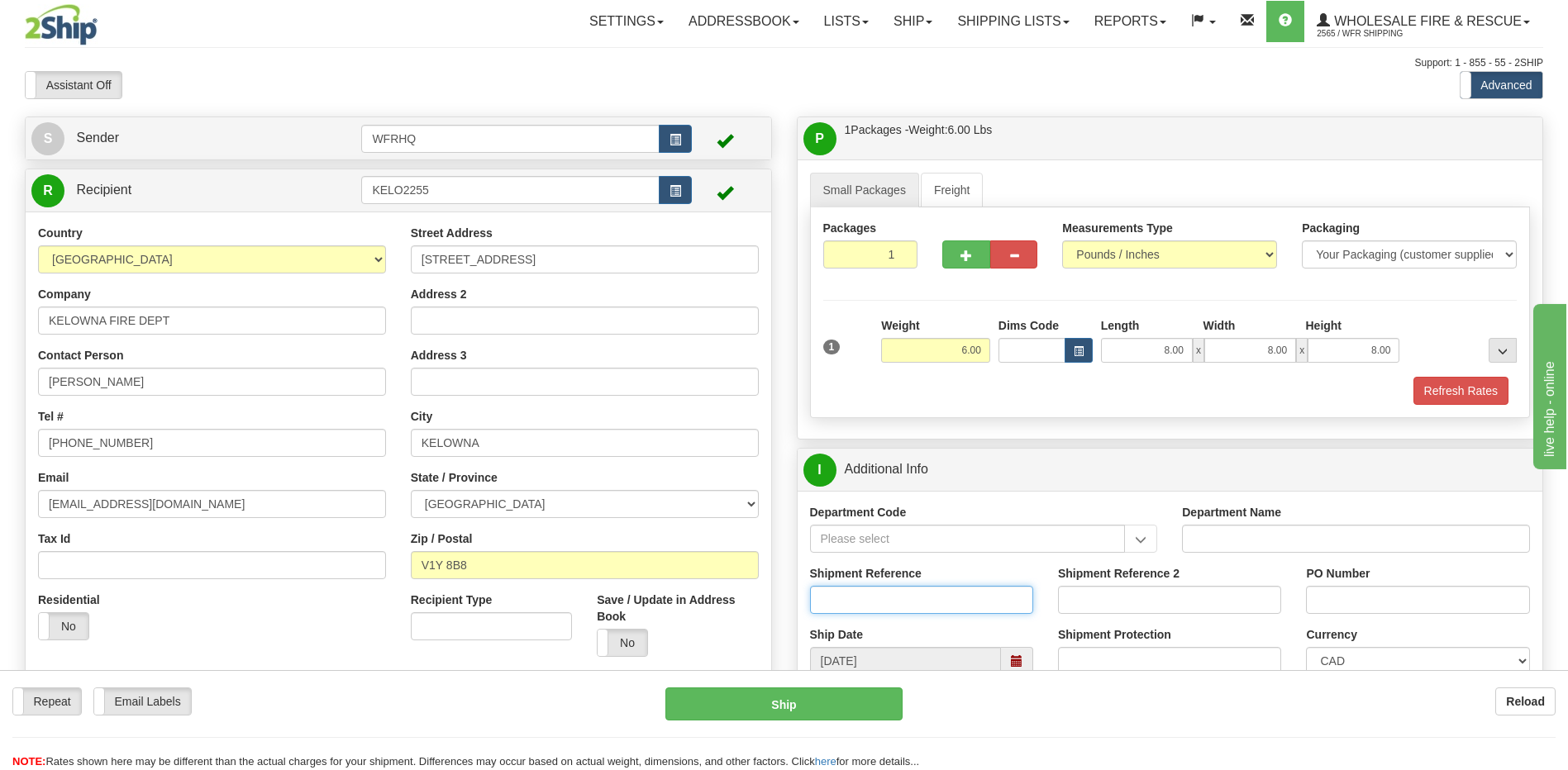
click at [838, 596] on input "Shipment Reference" at bounding box center [921, 600] width 223 height 28
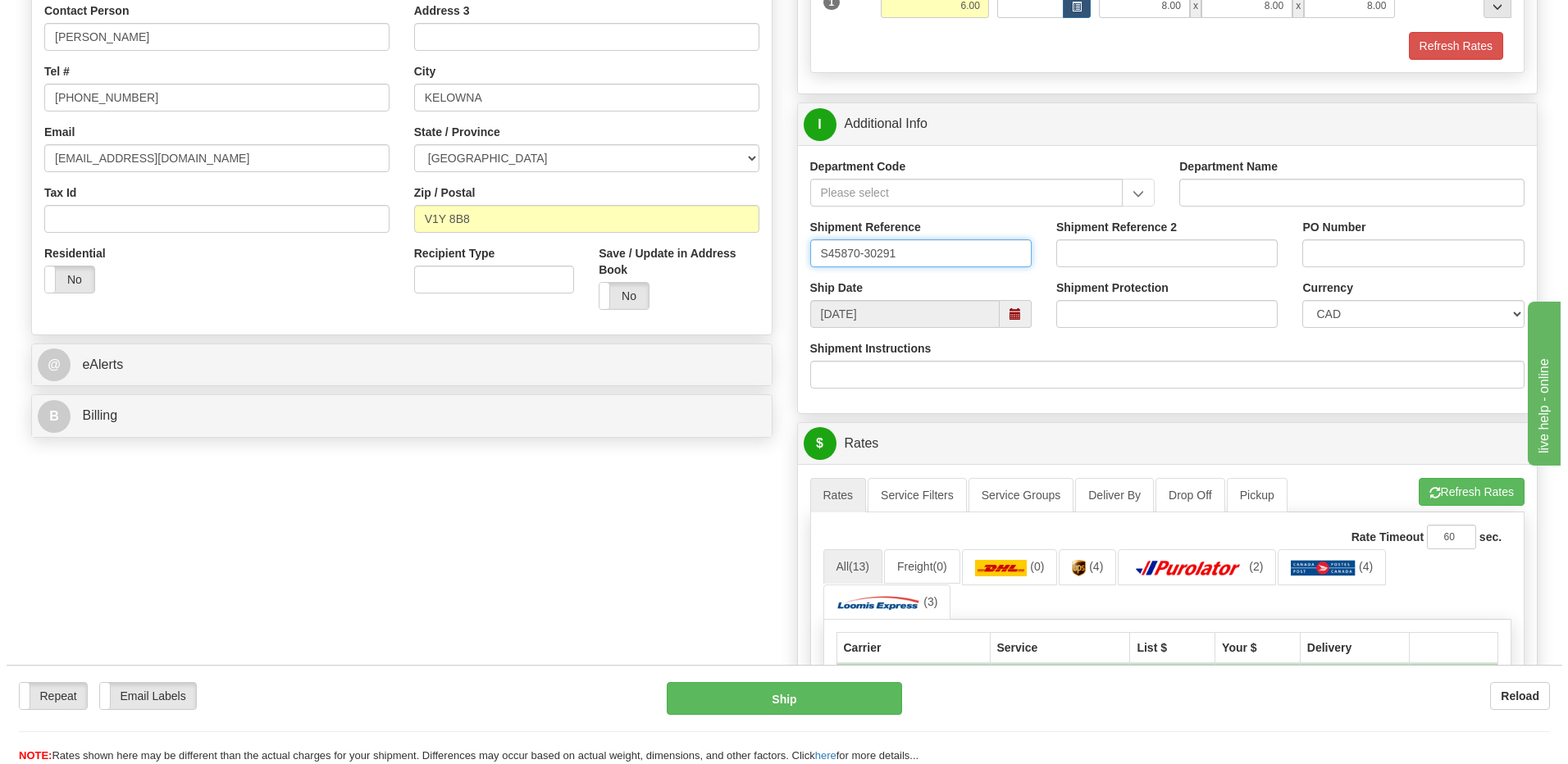
scroll to position [492, 0]
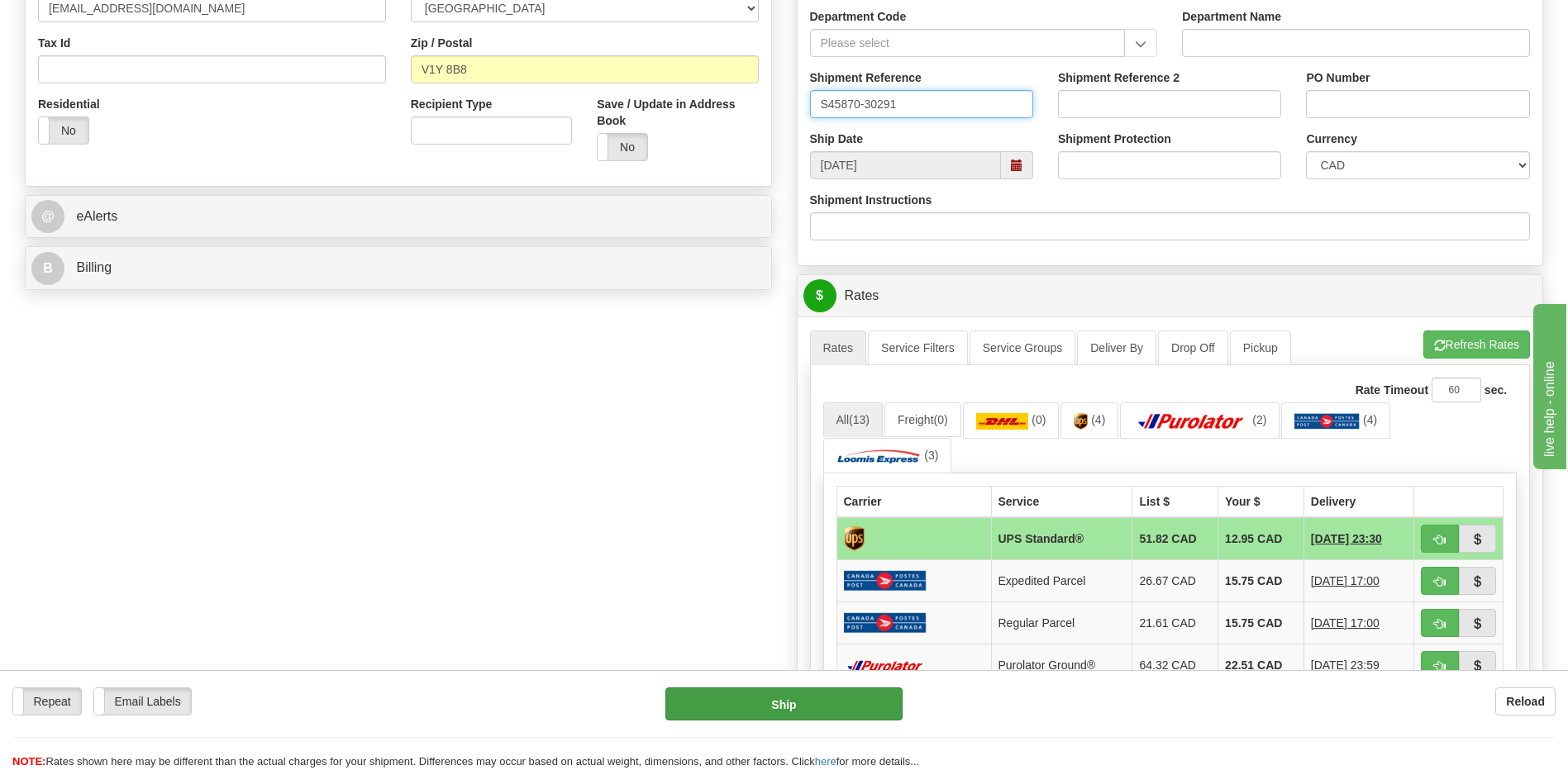
type input "S45870-30291"
click at [783, 706] on button "Ship" at bounding box center [783, 704] width 236 height 33
type input "11"
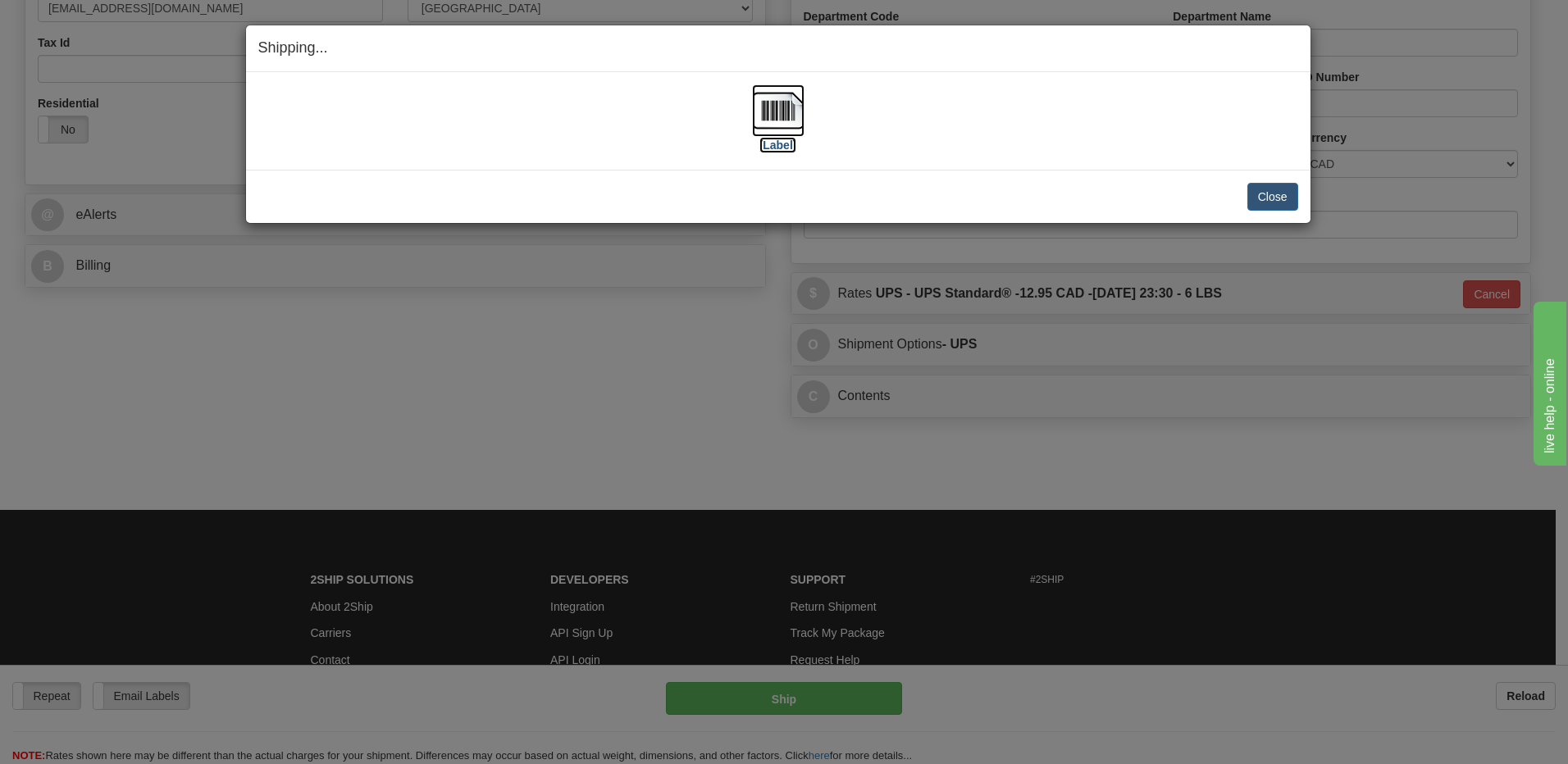
click at [773, 109] on img at bounding box center [778, 111] width 52 height 52
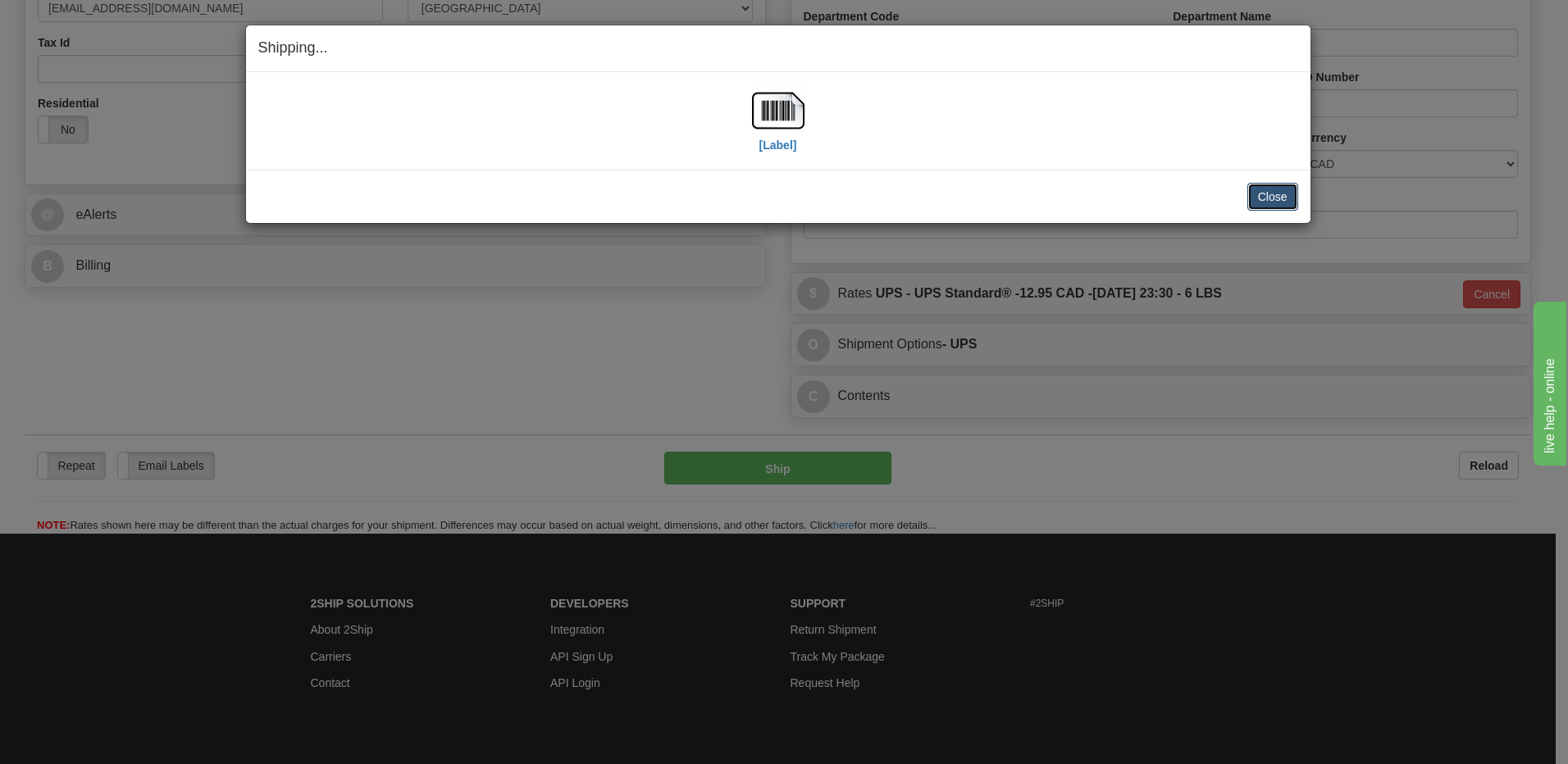
click at [1266, 204] on button "Close" at bounding box center [1273, 197] width 51 height 28
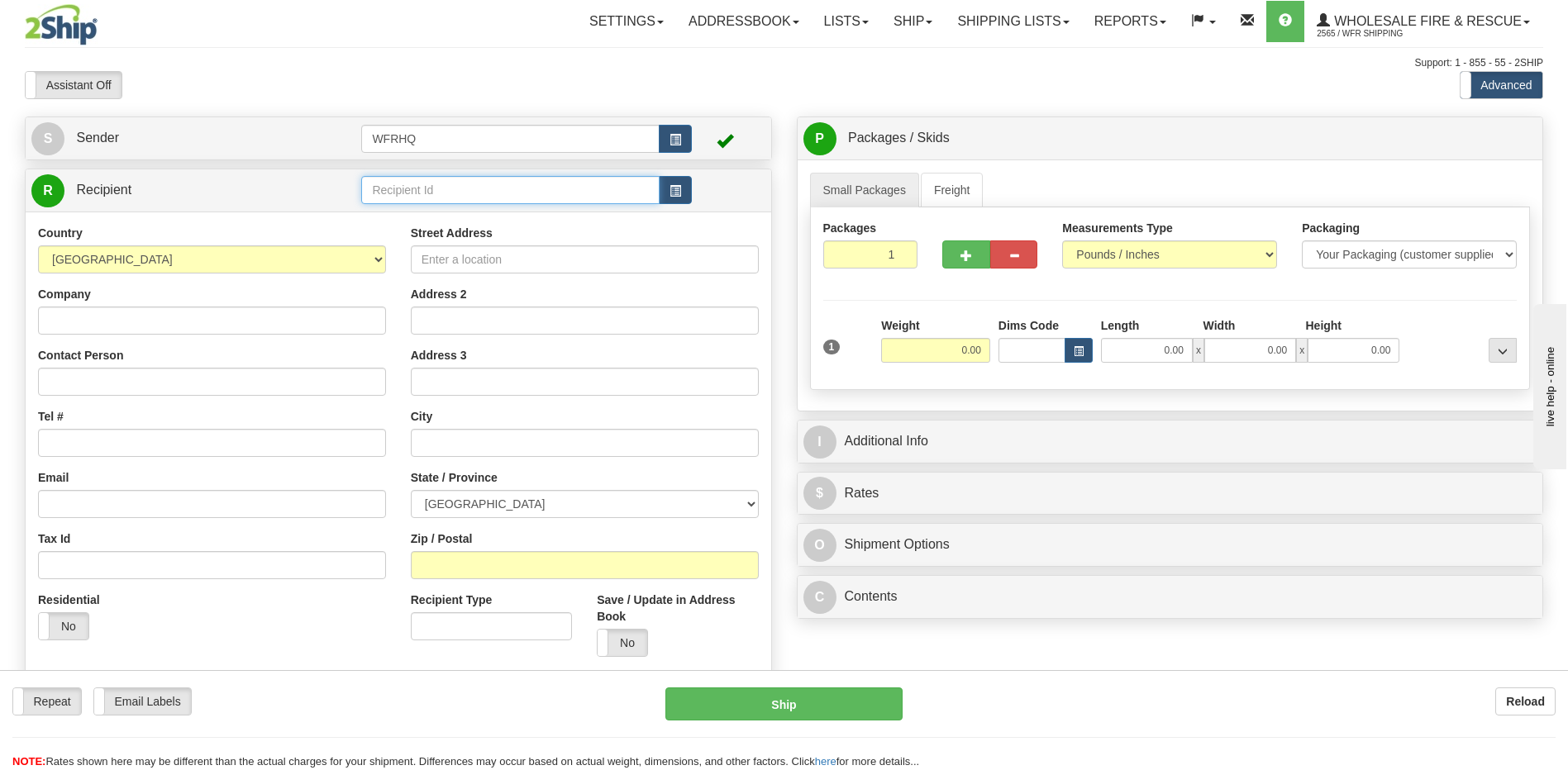
click at [396, 191] on input "text" at bounding box center [509, 190] width 298 height 28
click at [385, 210] on div "SLOC8877" at bounding box center [507, 215] width 281 height 18
type input "SLOC8877"
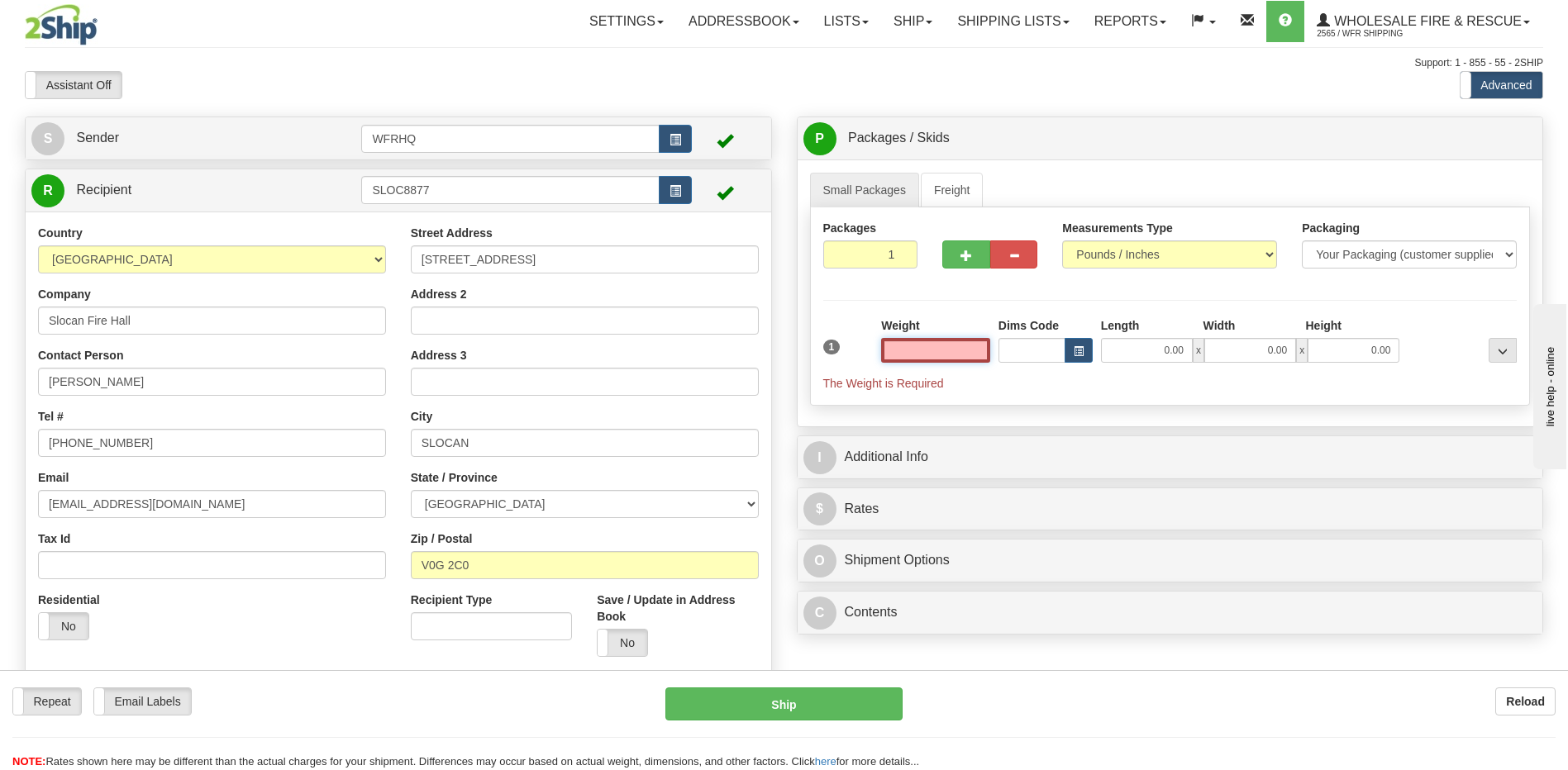
drag, startPoint x: 962, startPoint y: 355, endPoint x: 963, endPoint y: 340, distance: 15.0
click at [963, 353] on input "text" at bounding box center [935, 351] width 109 height 25
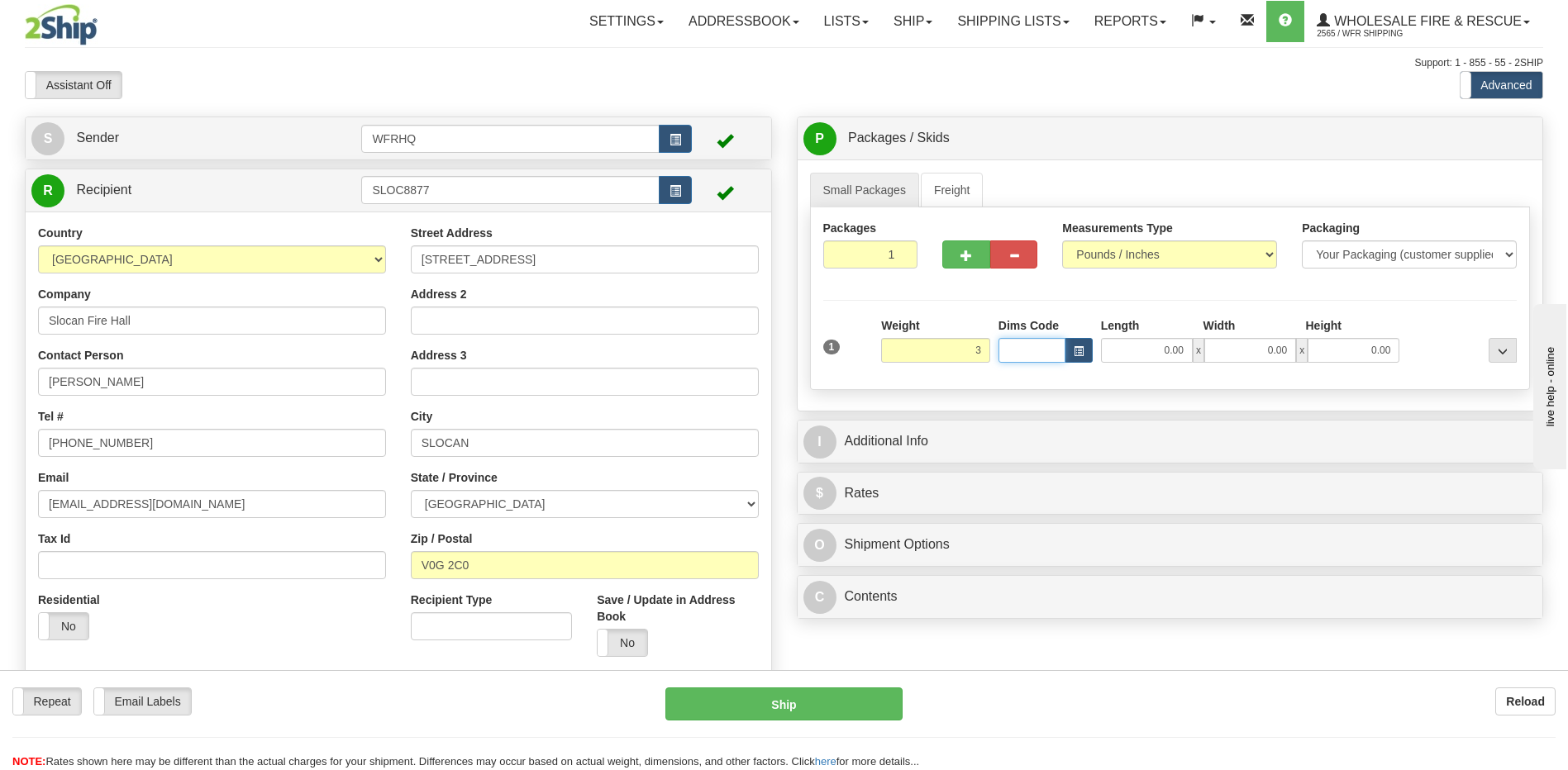
type input "3.00"
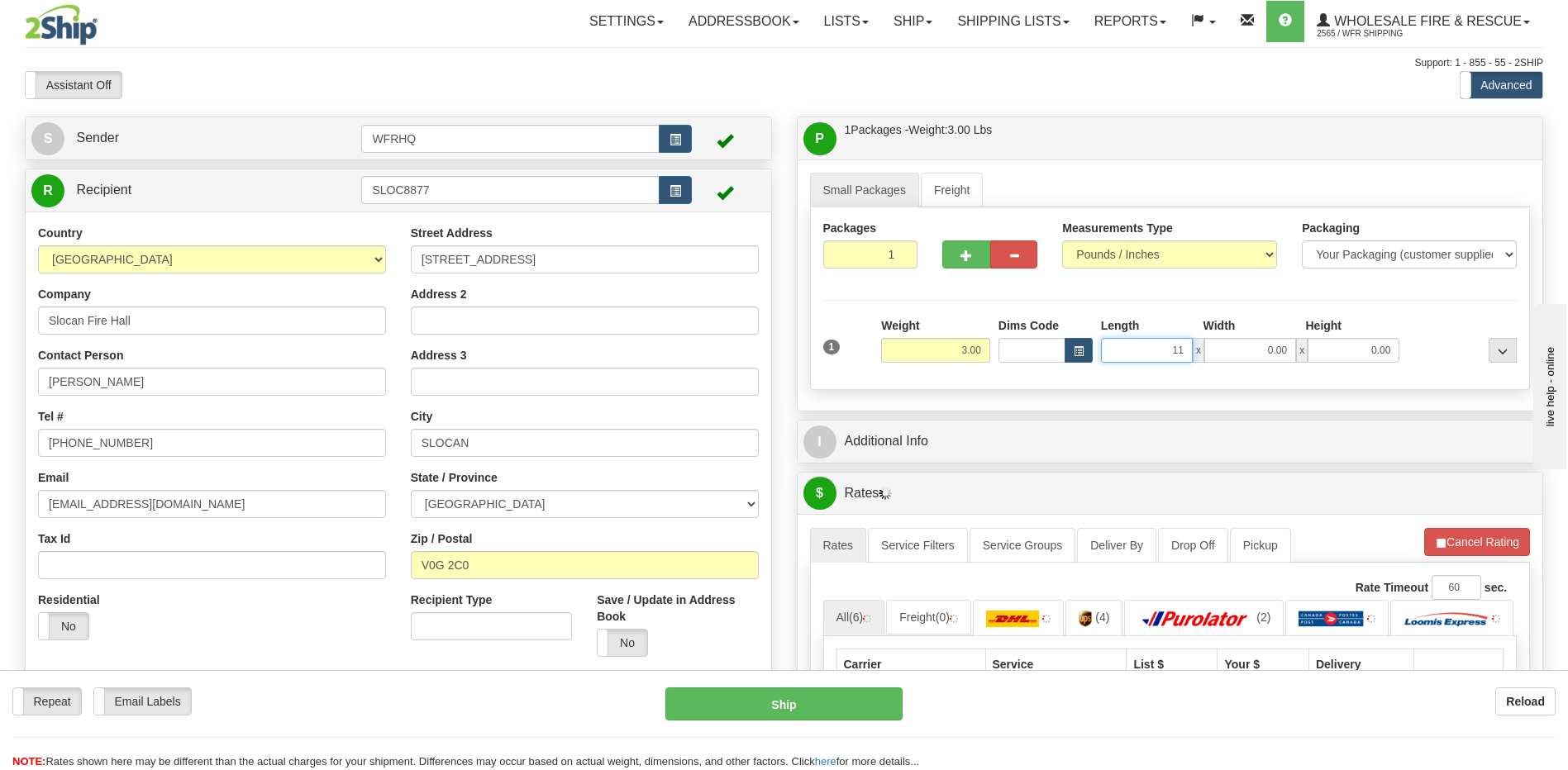
type input "11.00"
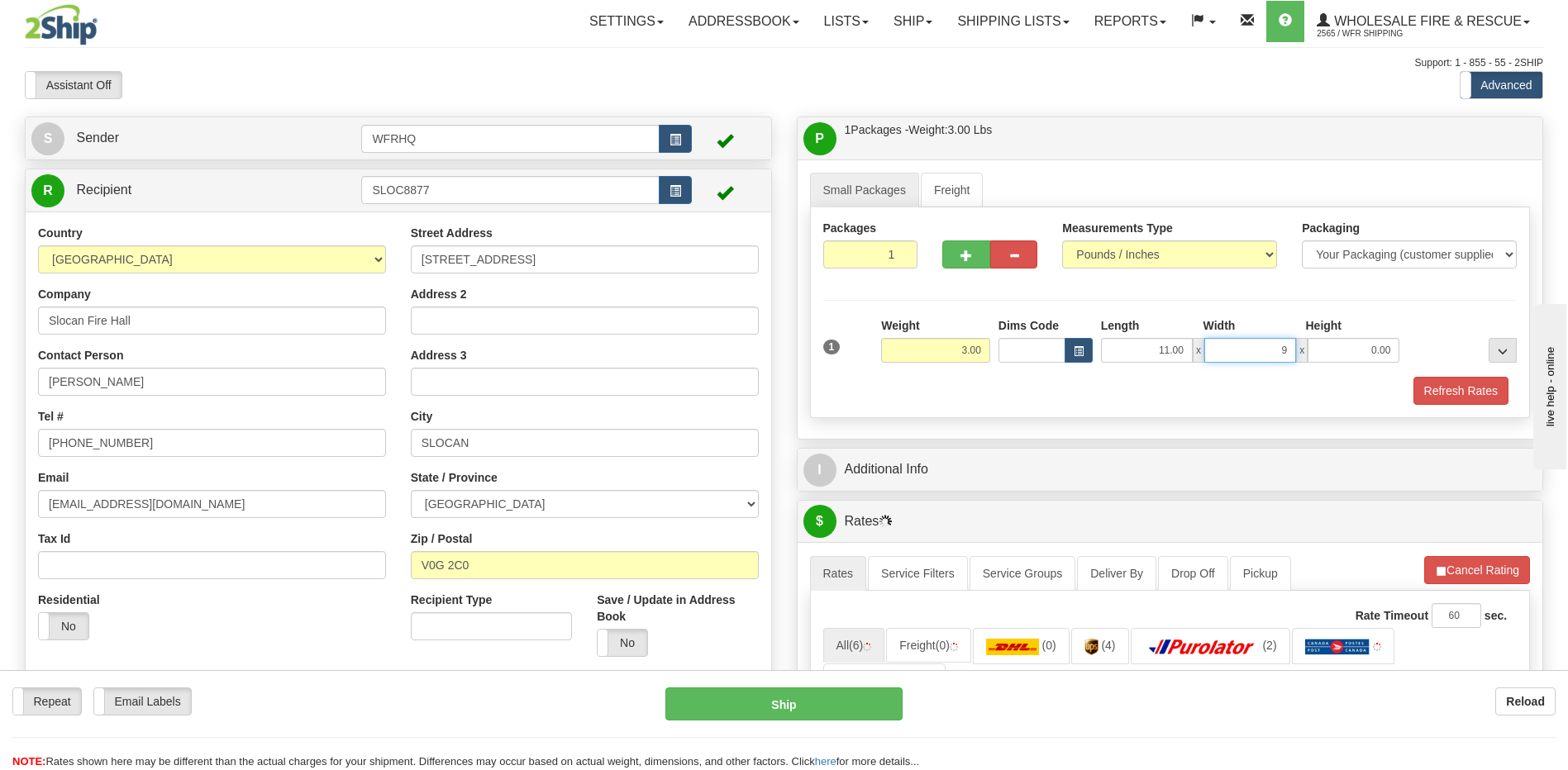
type input "9.00"
type input "6.00"
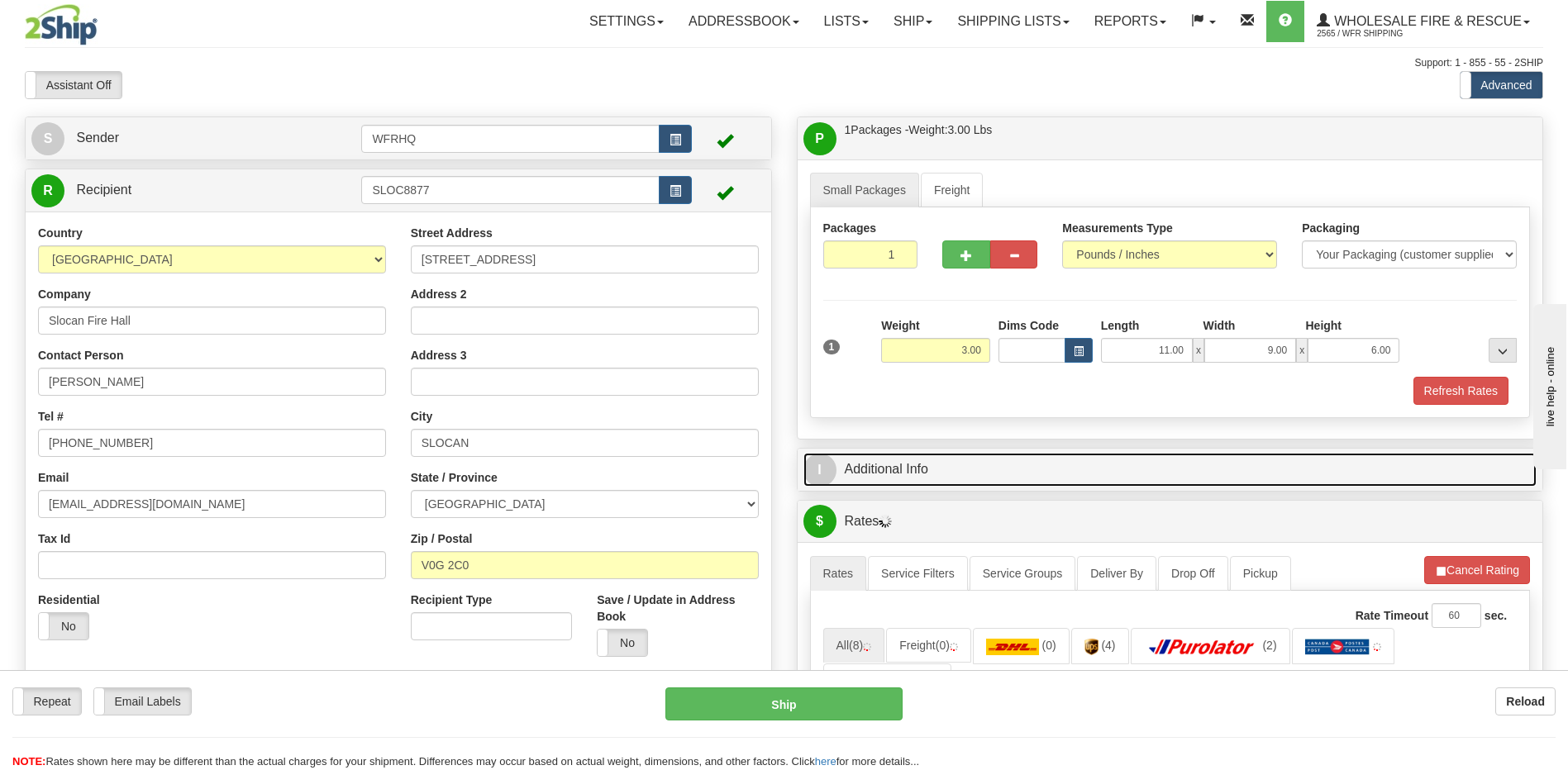
click at [895, 466] on link "I Additional Info" at bounding box center [1169, 470] width 734 height 34
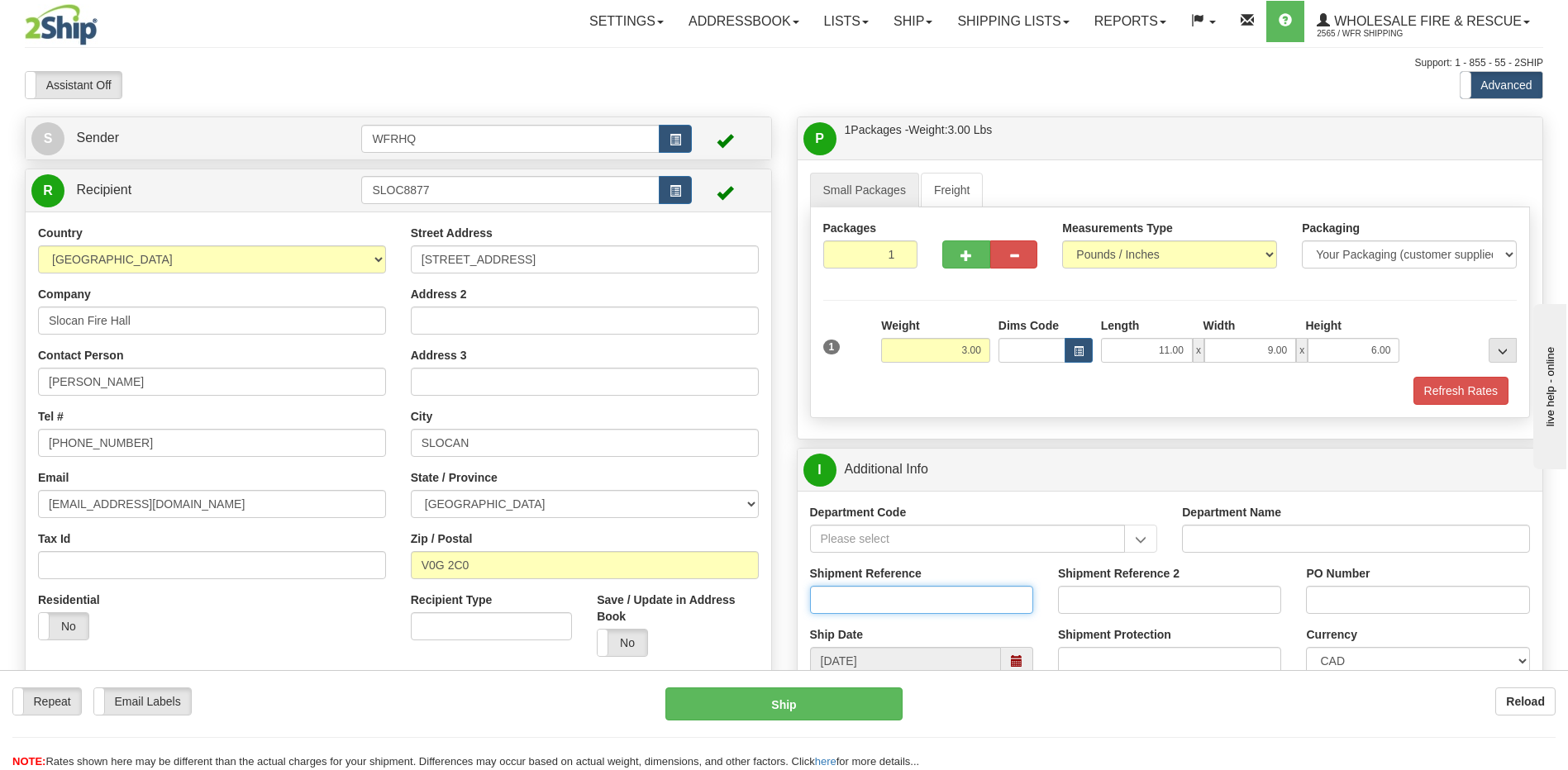
click at [843, 593] on input "Shipment Reference" at bounding box center [921, 600] width 223 height 28
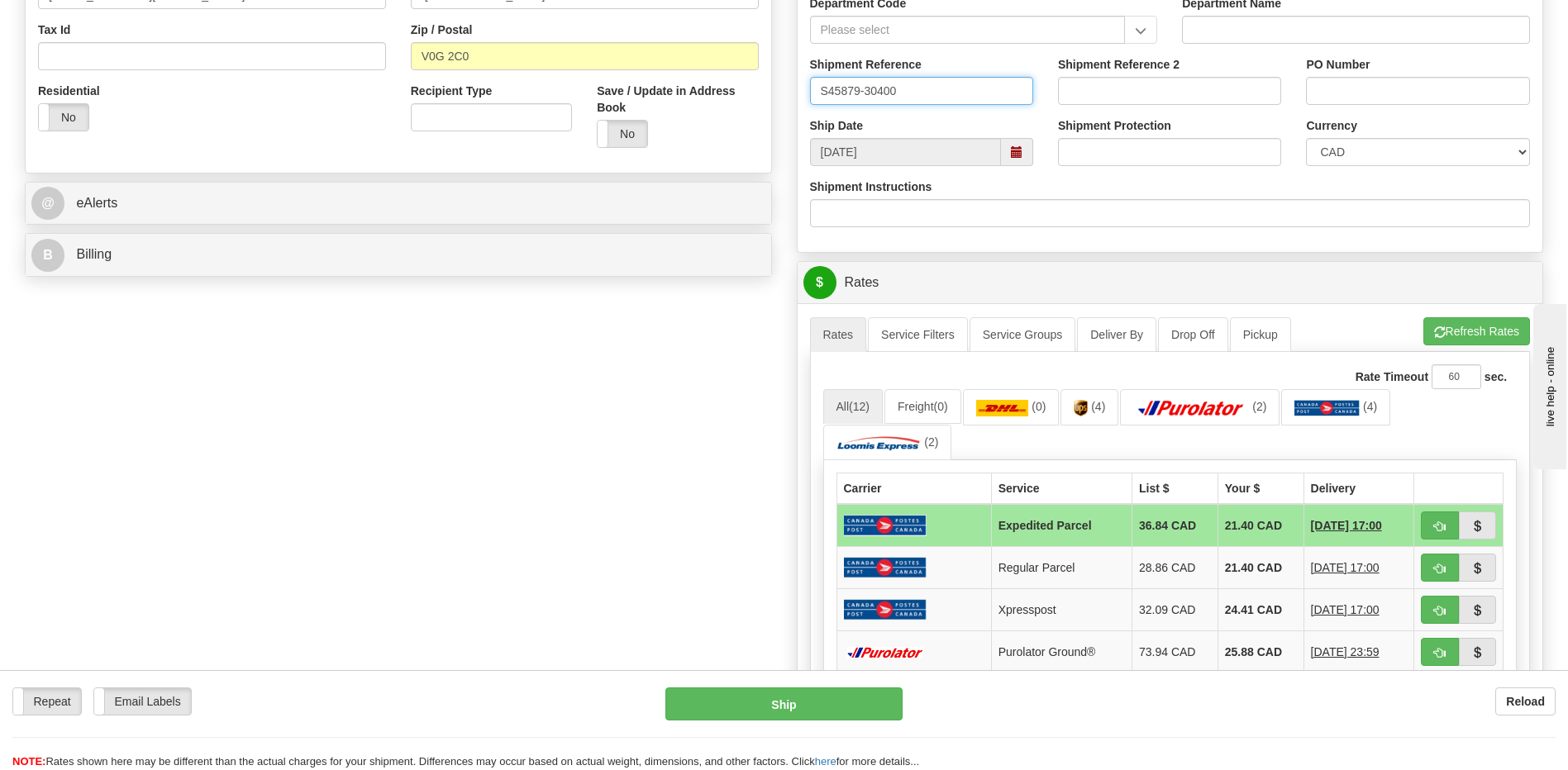
scroll to position [661, 0]
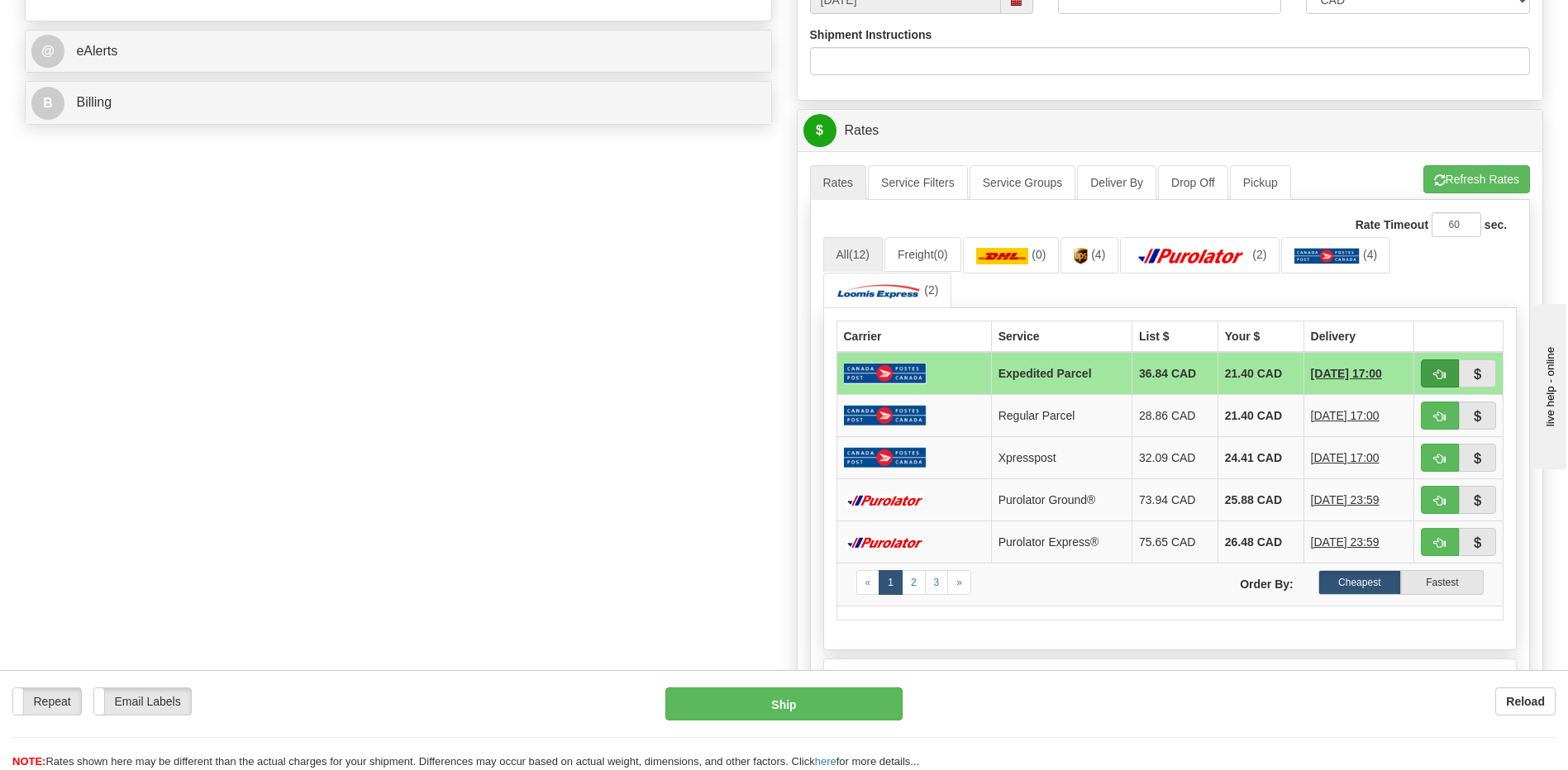
type input "S45879-30400"
click at [1439, 369] on span "button" at bounding box center [1440, 374] width 11 height 10
type input "DOM.EP"
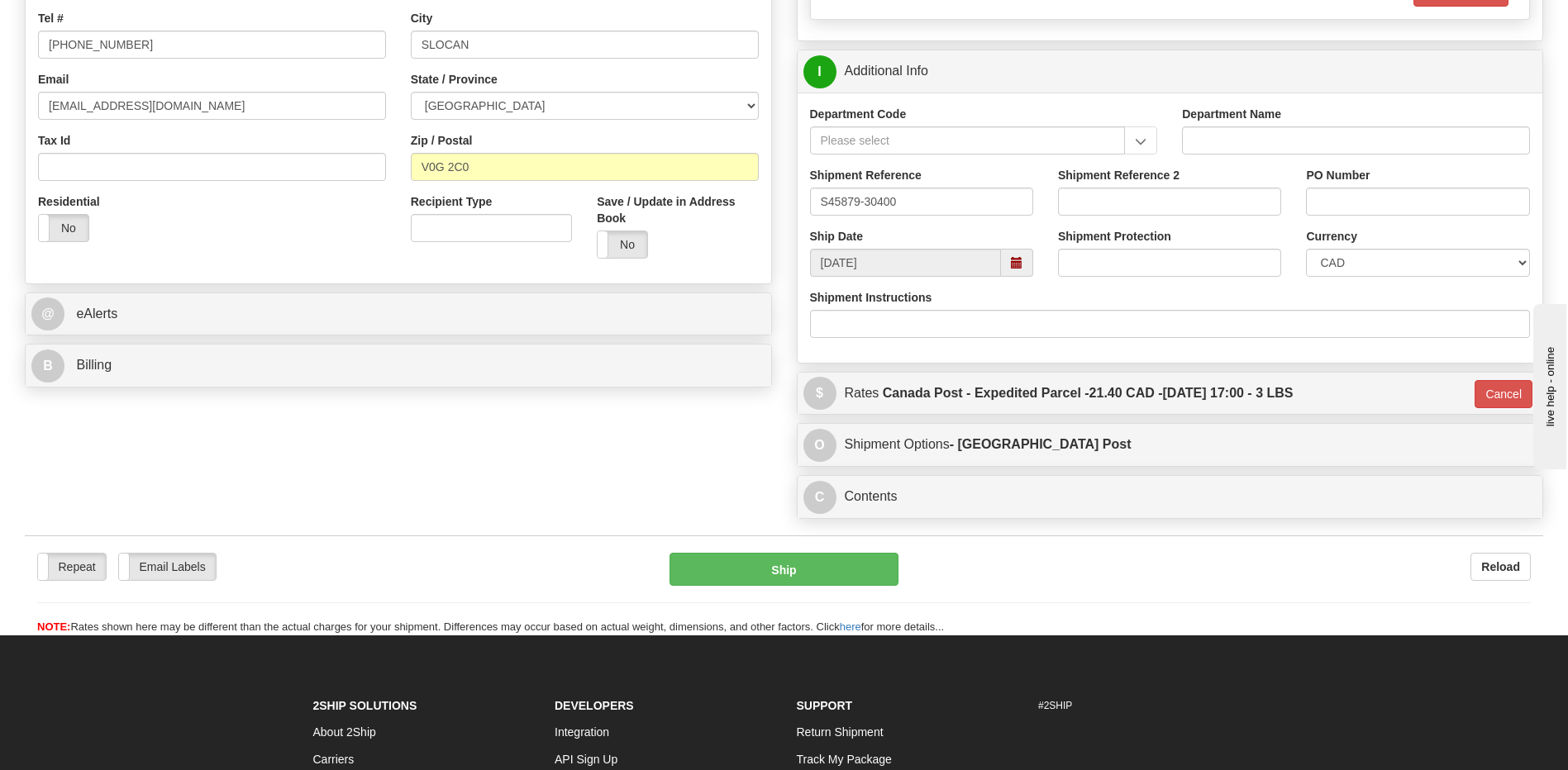
scroll to position [275, 0]
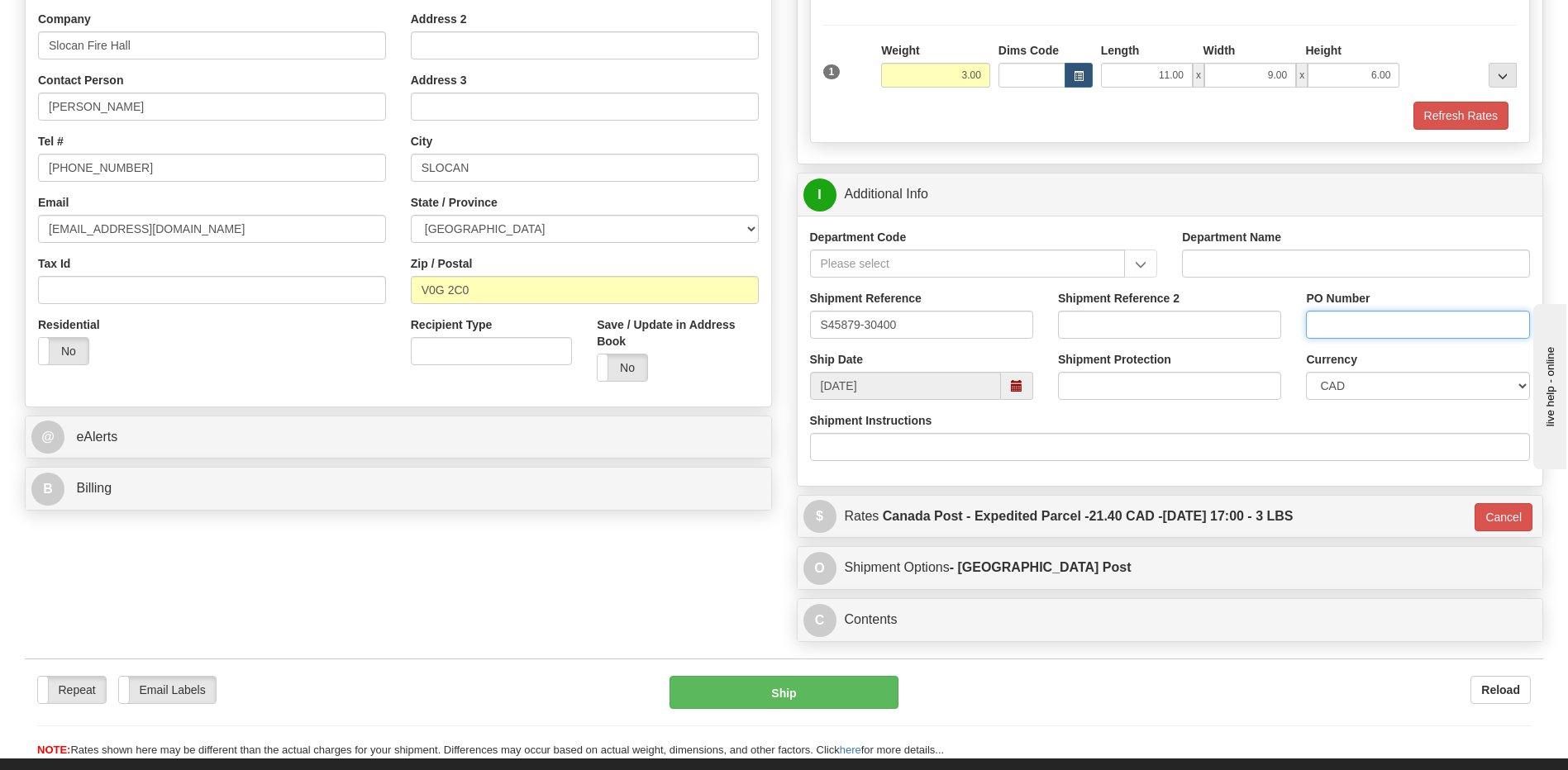
click at [1389, 328] on input "PO Number" at bounding box center [1417, 325] width 223 height 28
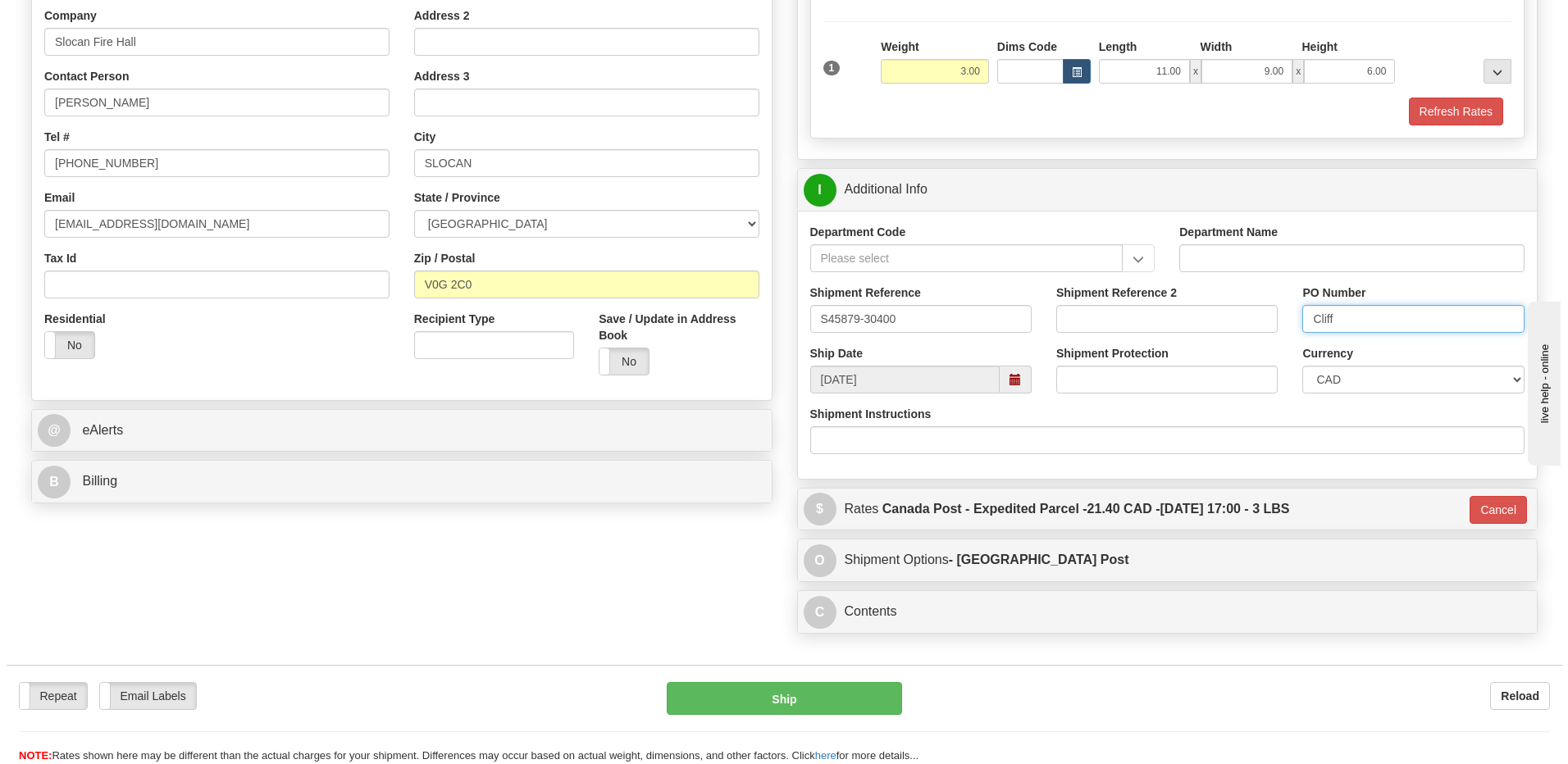
scroll to position [437, 0]
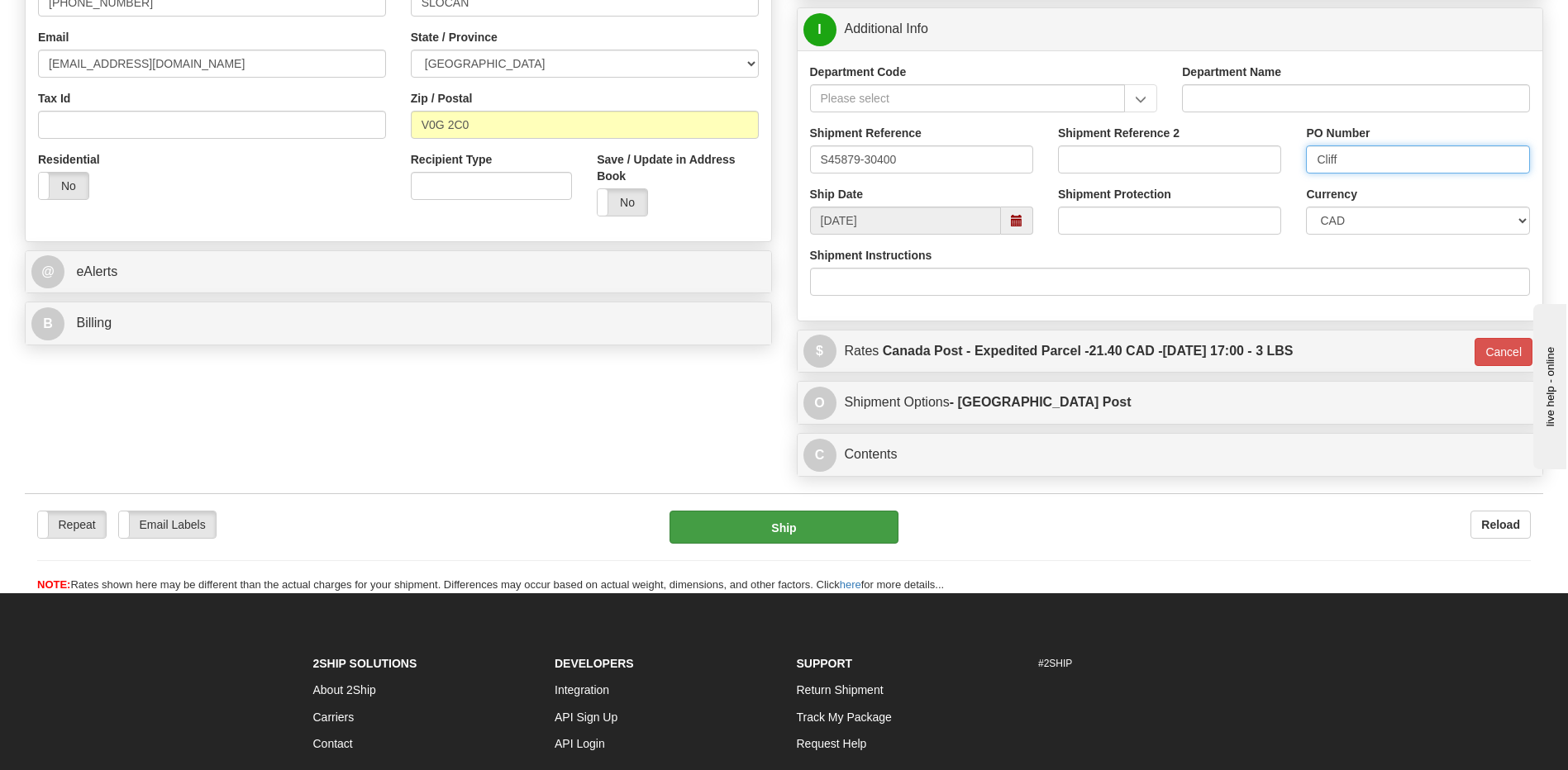
type input "Cliff"
click at [779, 529] on button "Ship" at bounding box center [783, 527] width 228 height 33
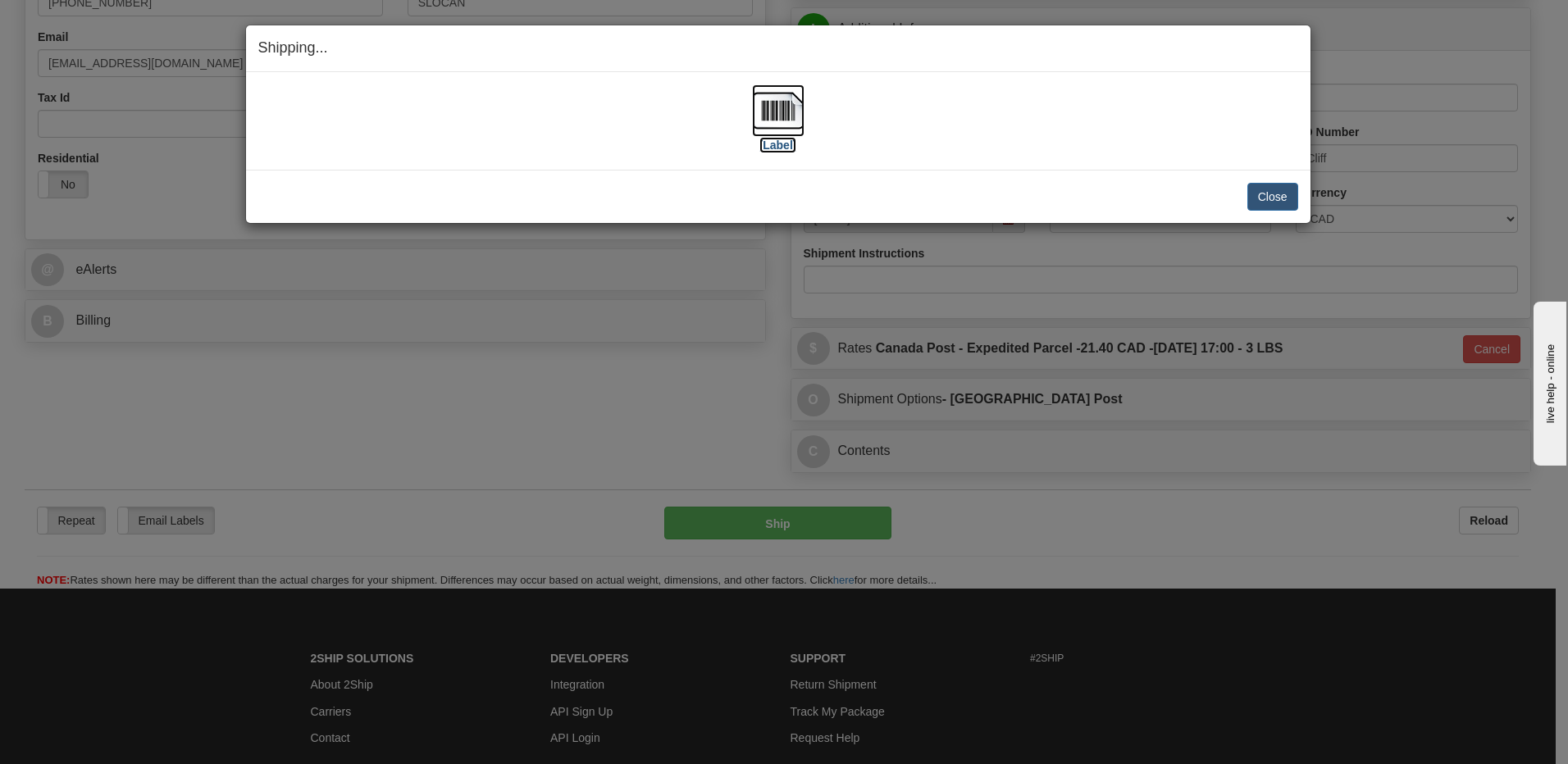
click at [781, 103] on img at bounding box center [778, 111] width 52 height 52
click at [1269, 198] on button "Close" at bounding box center [1273, 197] width 51 height 28
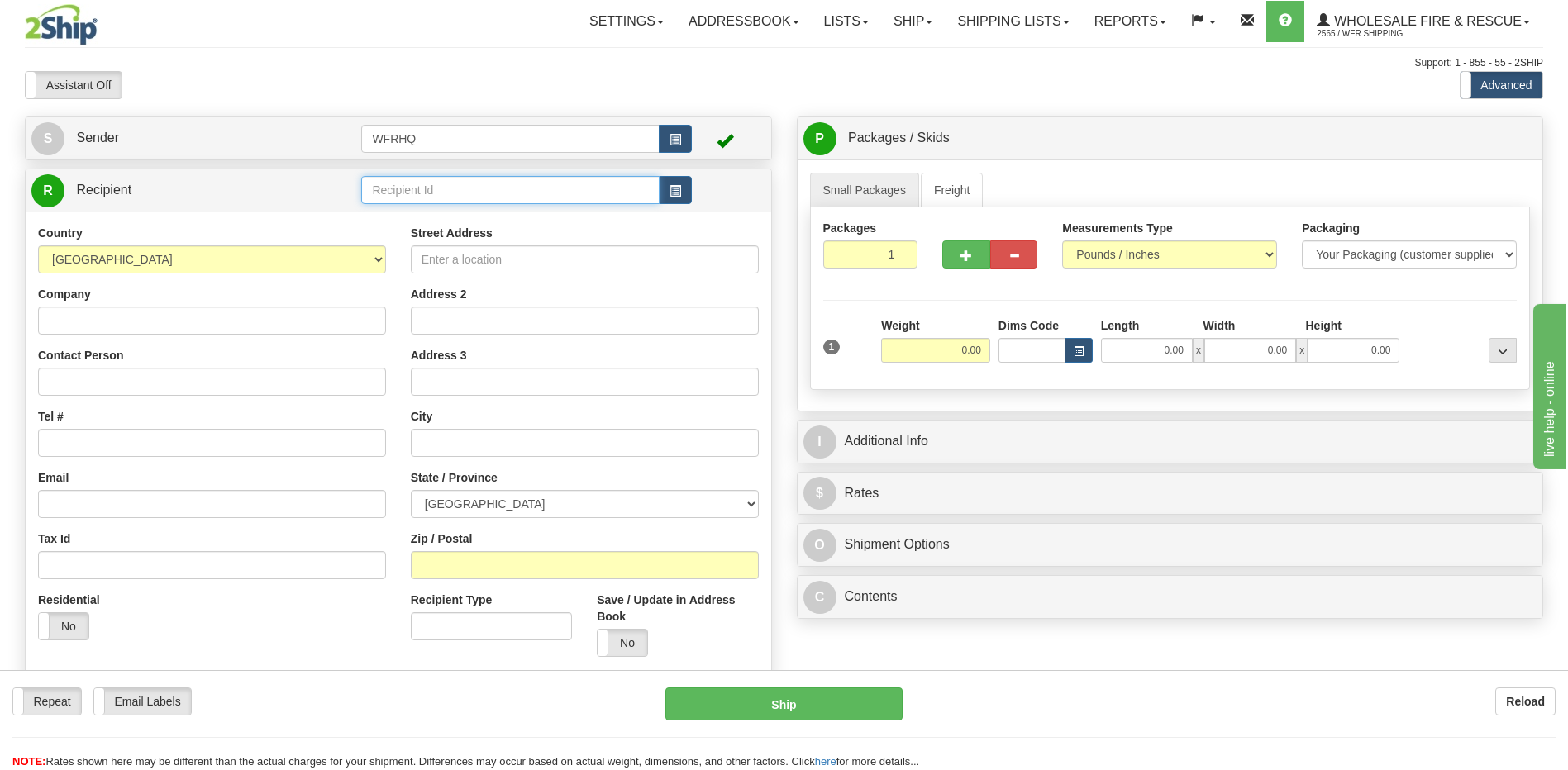
click at [398, 193] on input "text" at bounding box center [509, 190] width 298 height 28
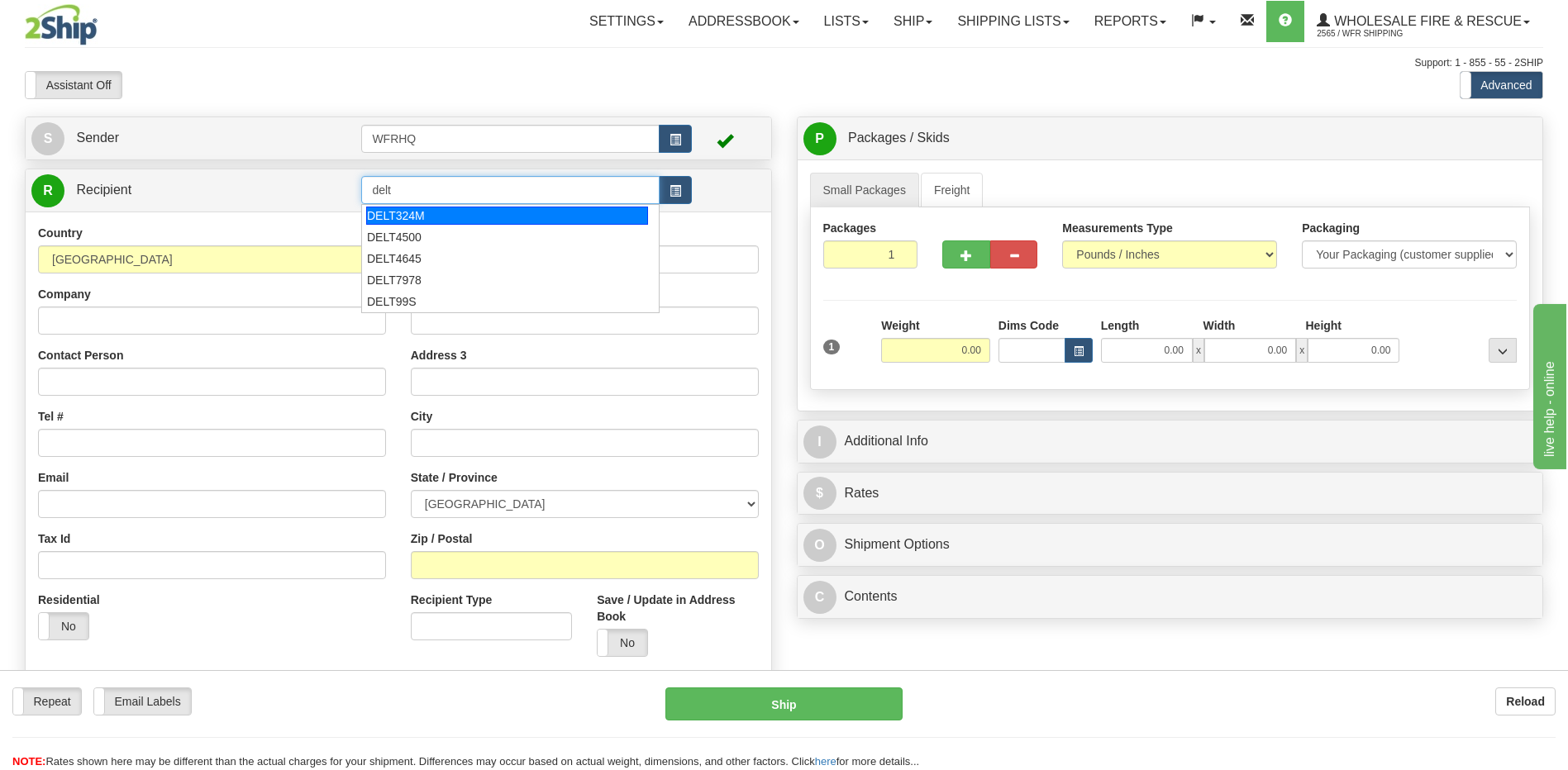
click at [406, 214] on div "DELT324M" at bounding box center [507, 215] width 281 height 18
type input "DELT324M"
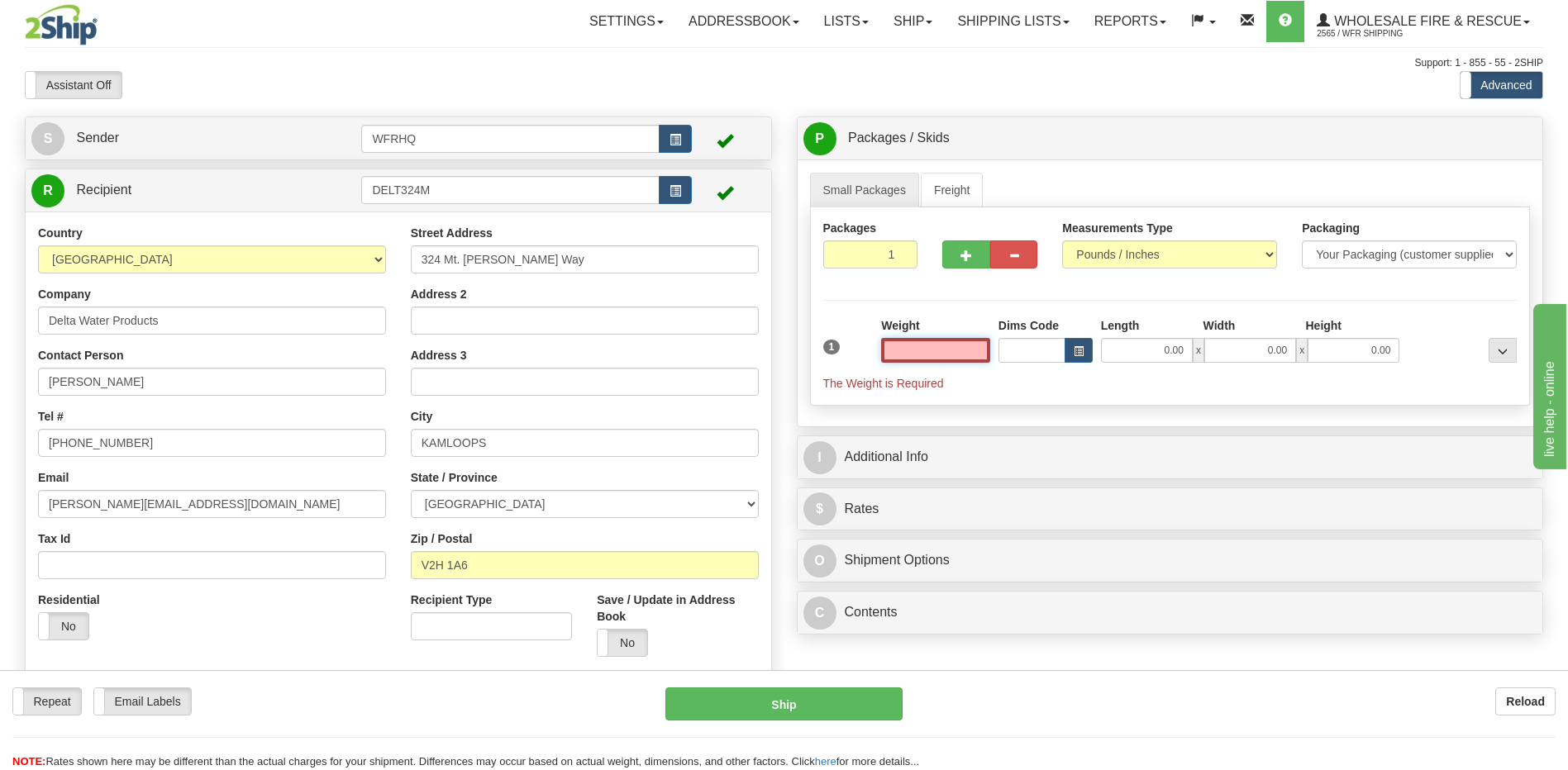
click at [962, 346] on input "text" at bounding box center [935, 351] width 109 height 25
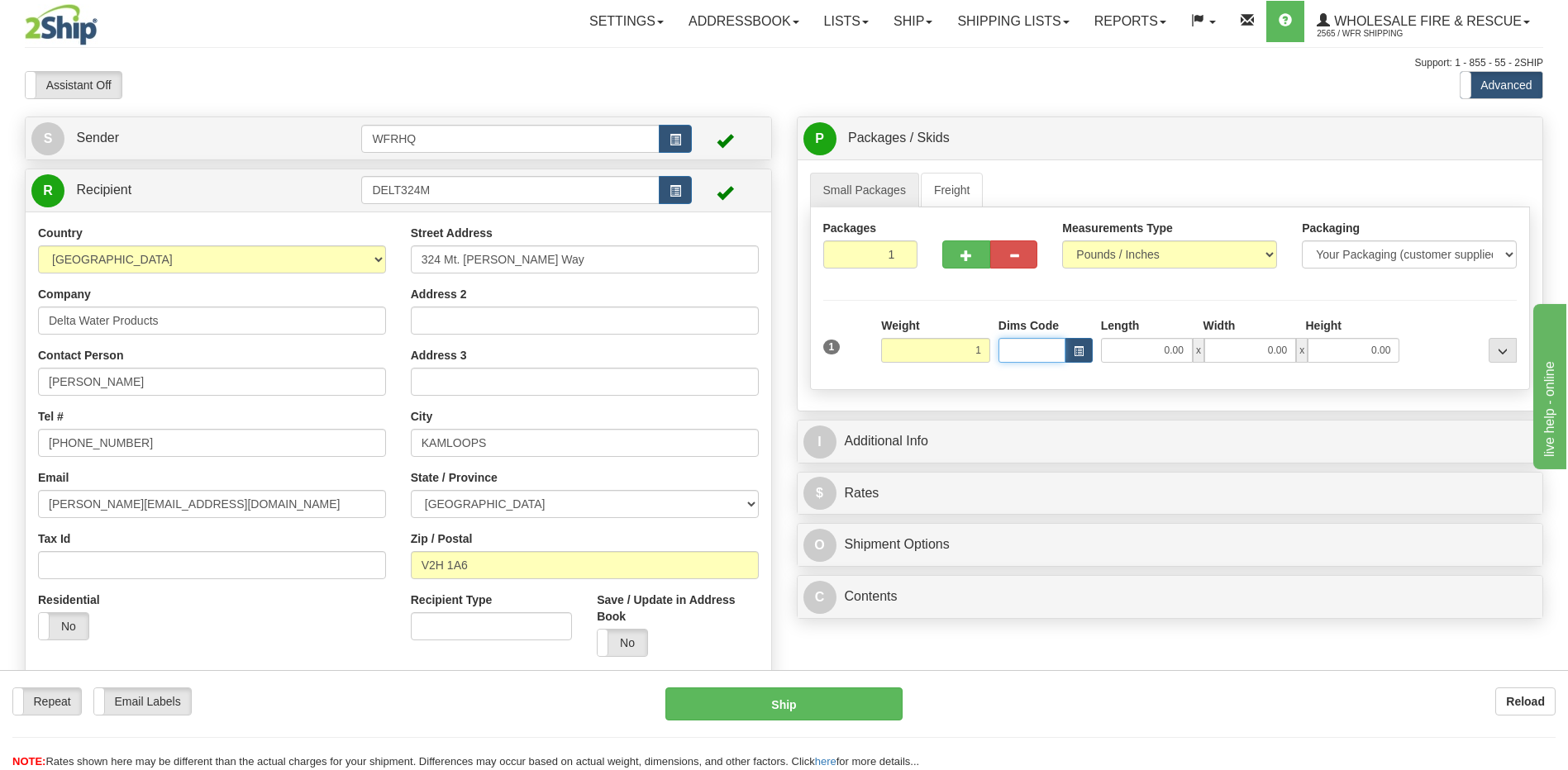
type input "1.00"
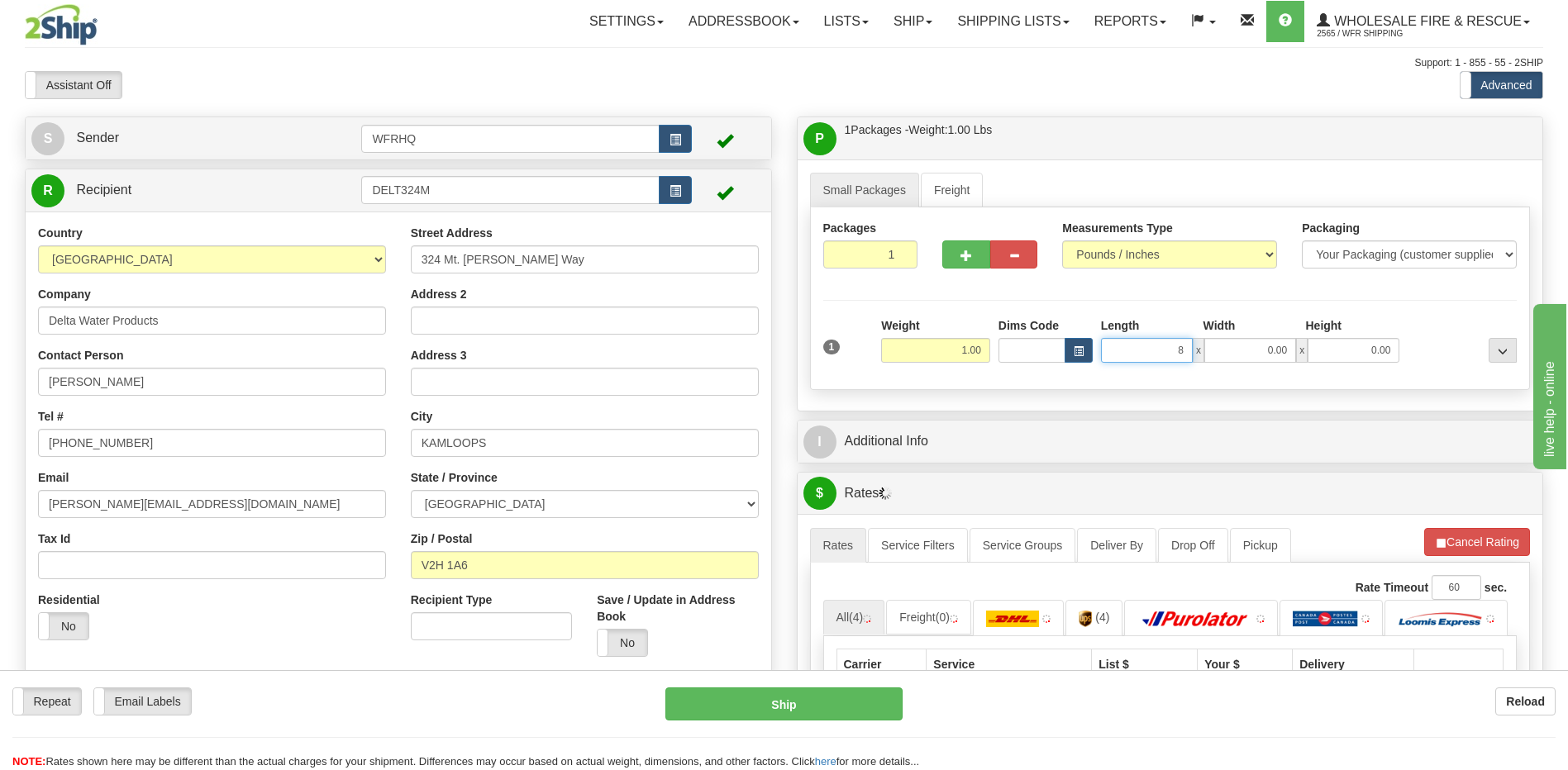
type input "8.00"
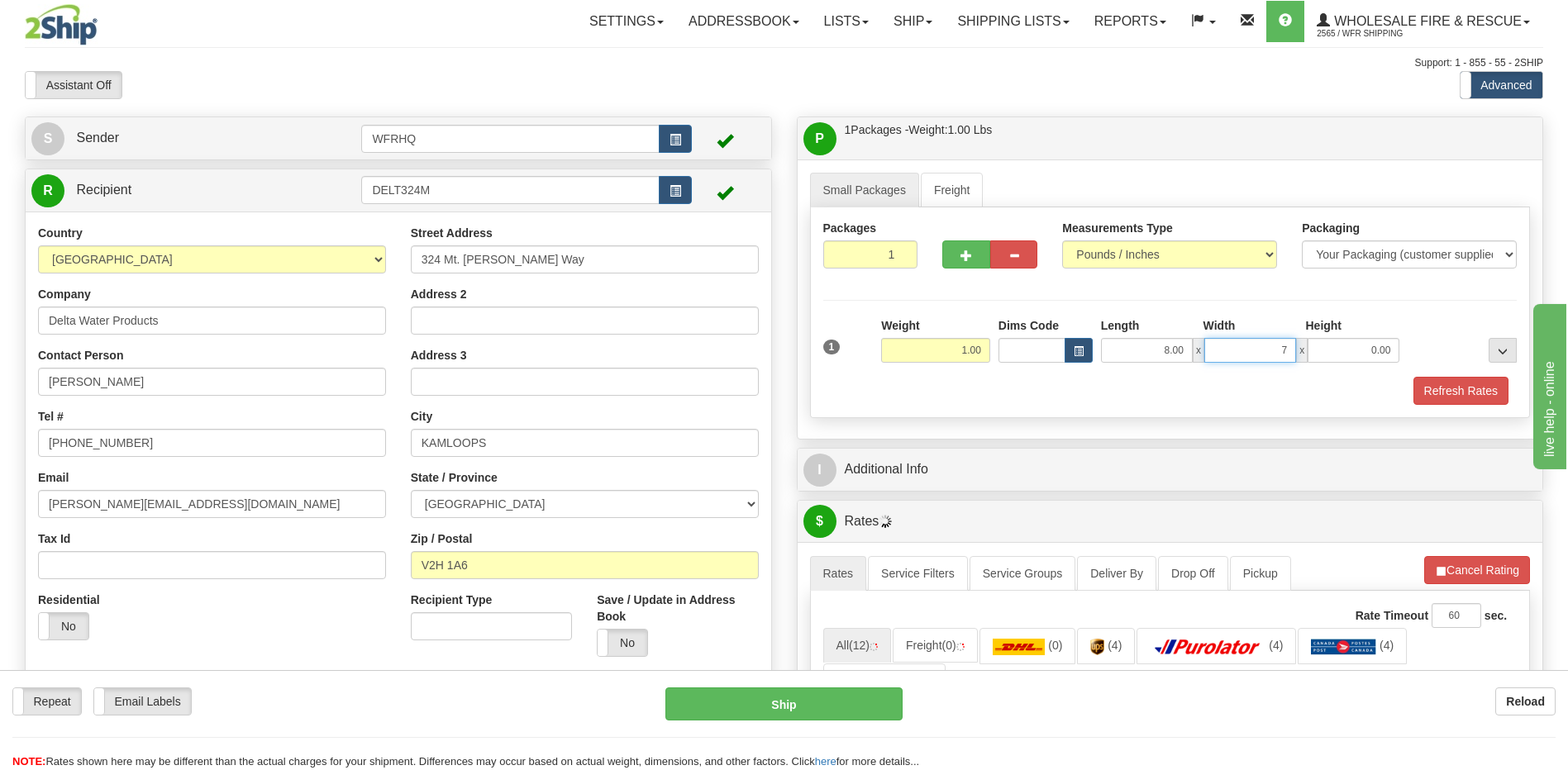
type input "7.00"
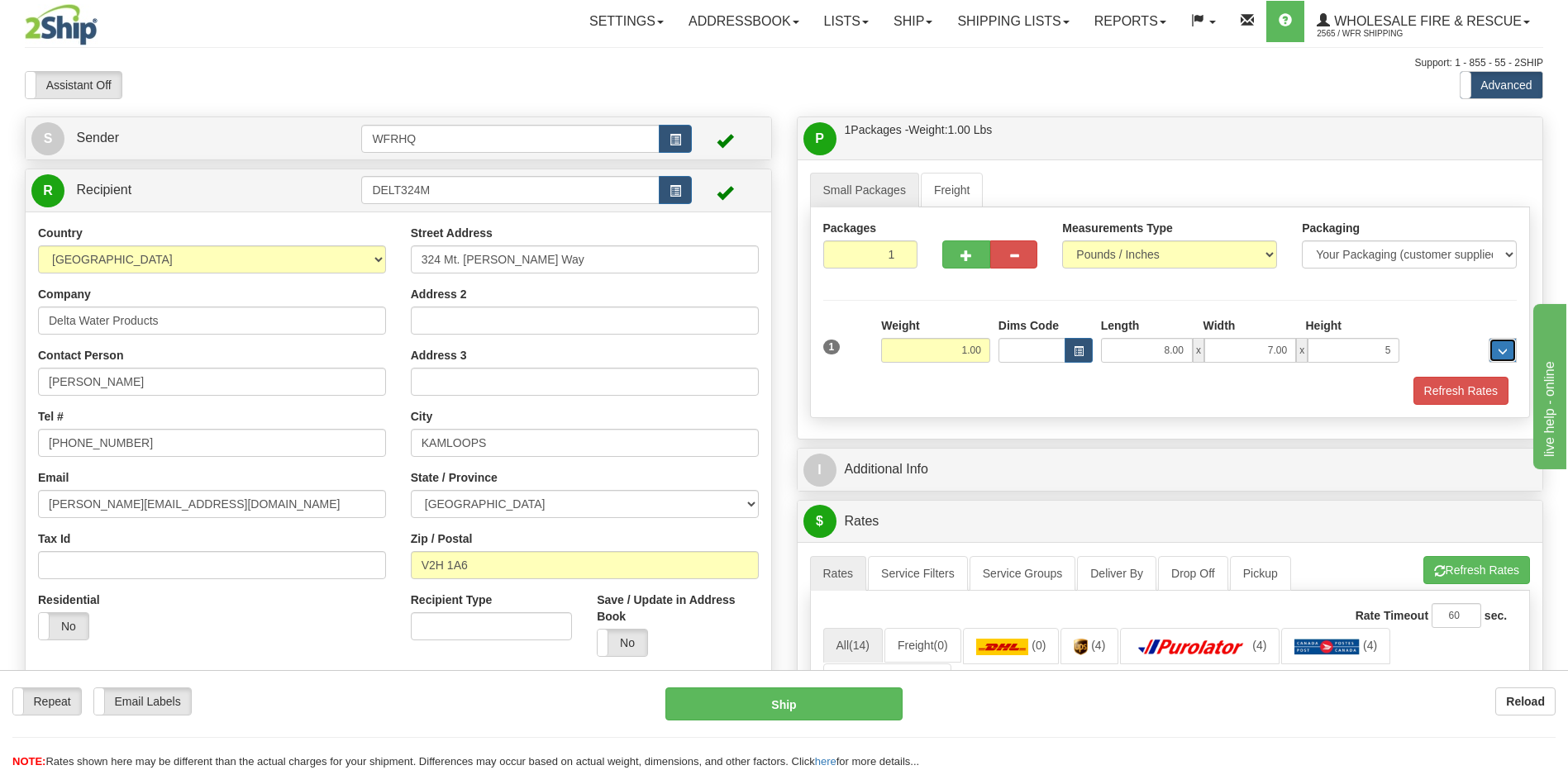
type input "5.00"
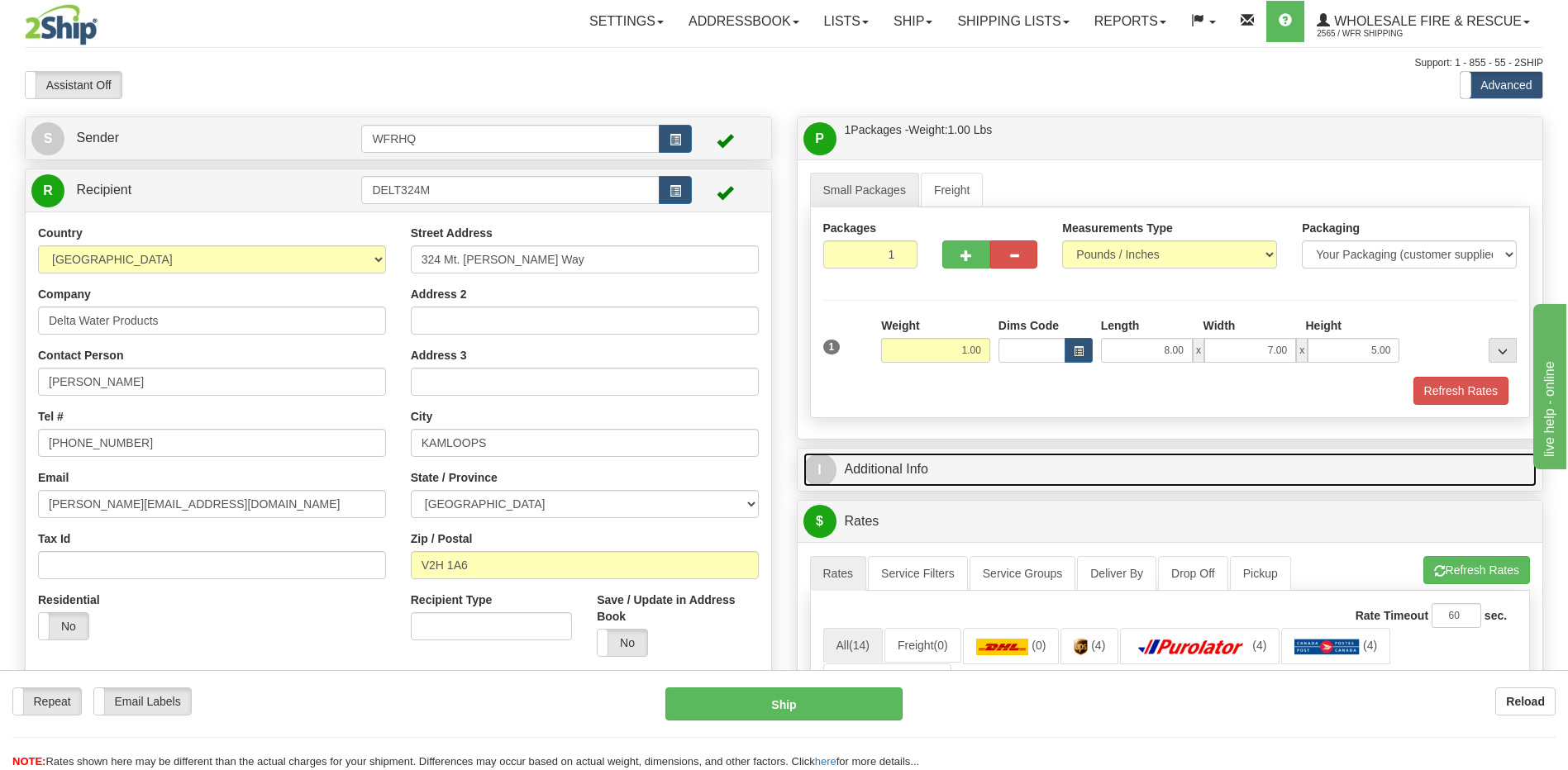
click at [889, 466] on link "I Additional Info" at bounding box center [1169, 470] width 734 height 34
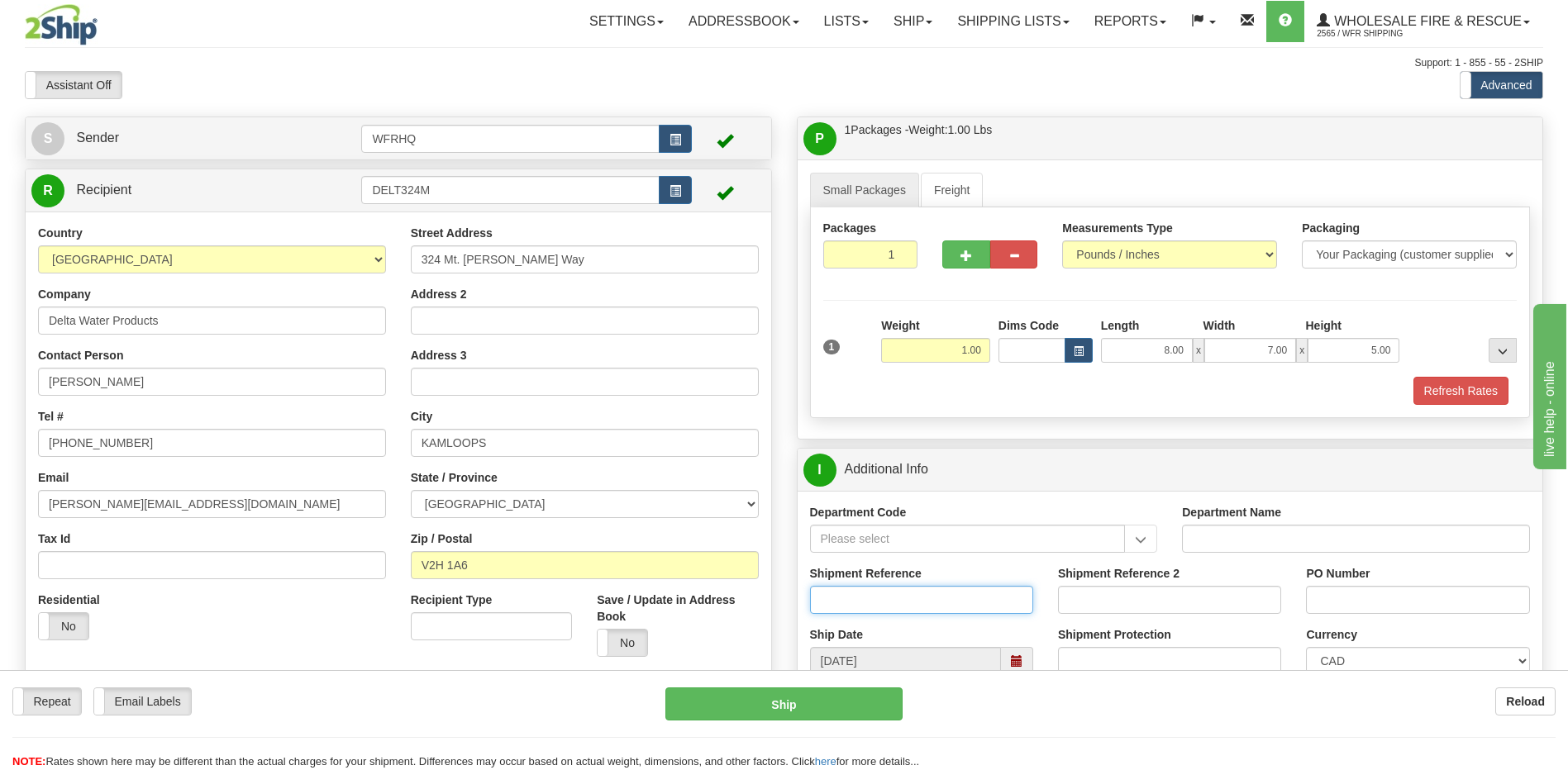
click at [849, 596] on input "Shipment Reference" at bounding box center [921, 600] width 223 height 28
type input "S46451-30667"
click at [1358, 600] on input "PO Number" at bounding box center [1417, 600] width 223 height 28
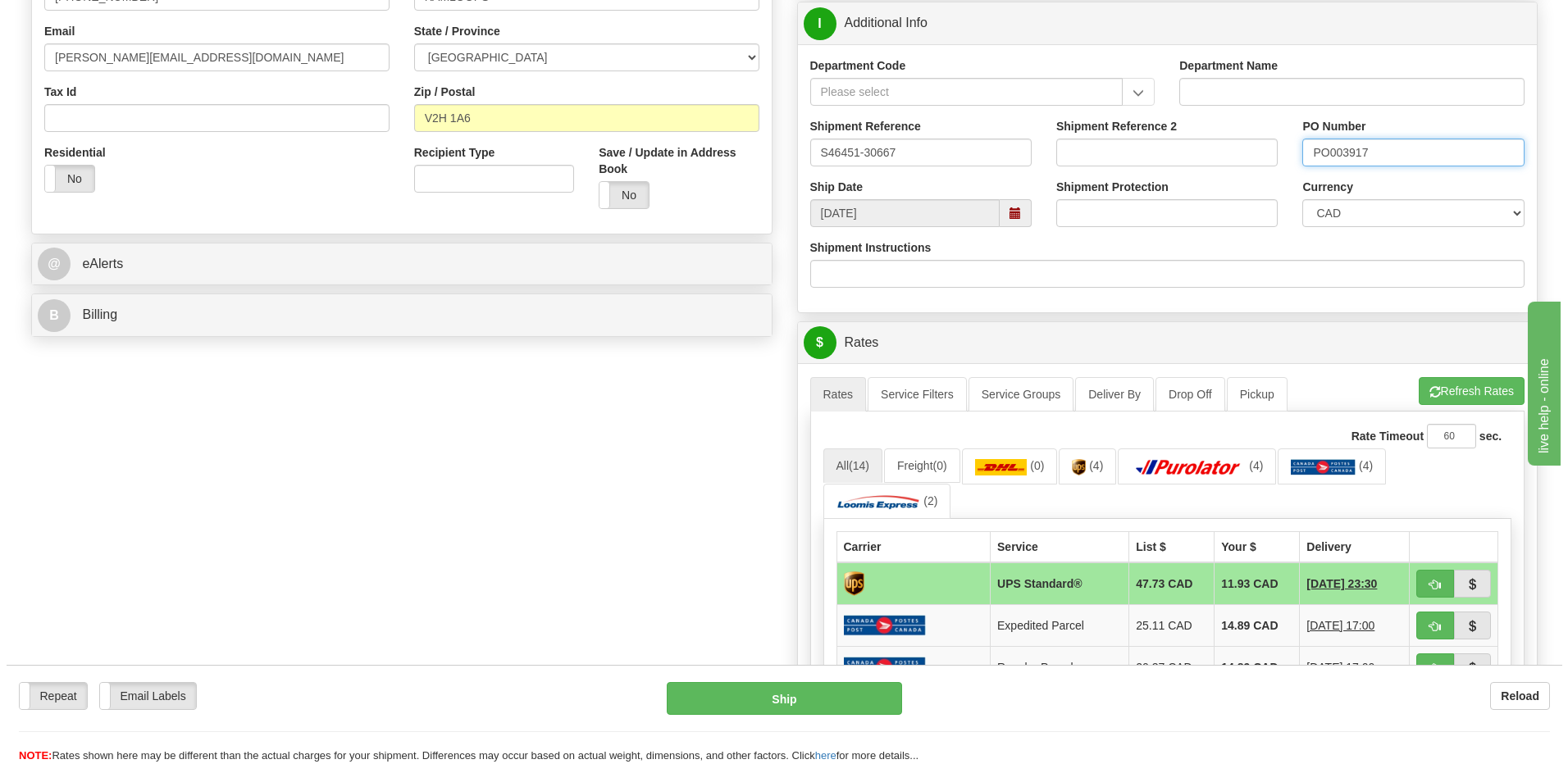
scroll to position [574, 0]
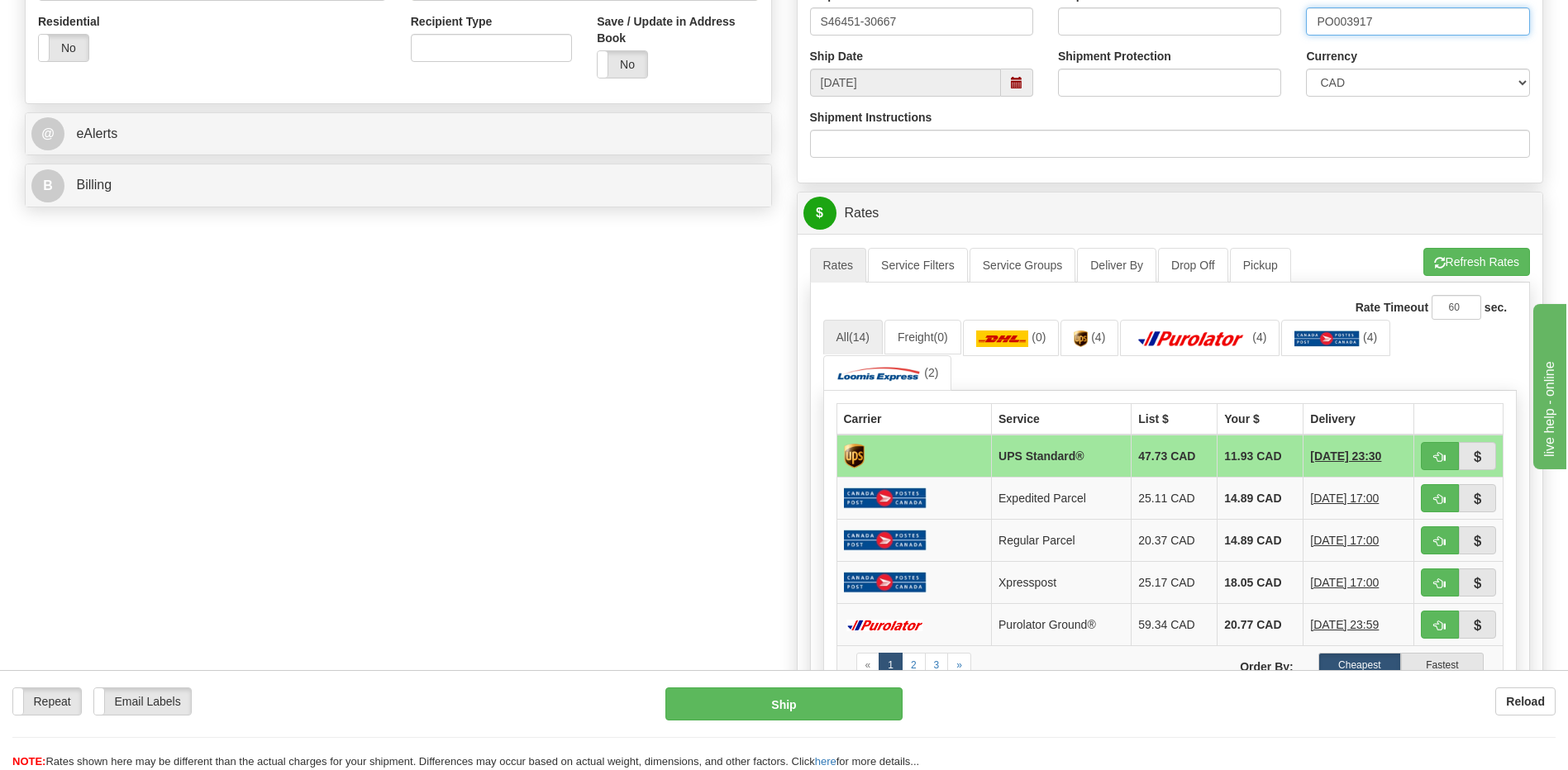
type input "PO003917"
click at [1434, 457] on span "button" at bounding box center [1440, 457] width 11 height 10
type input "11"
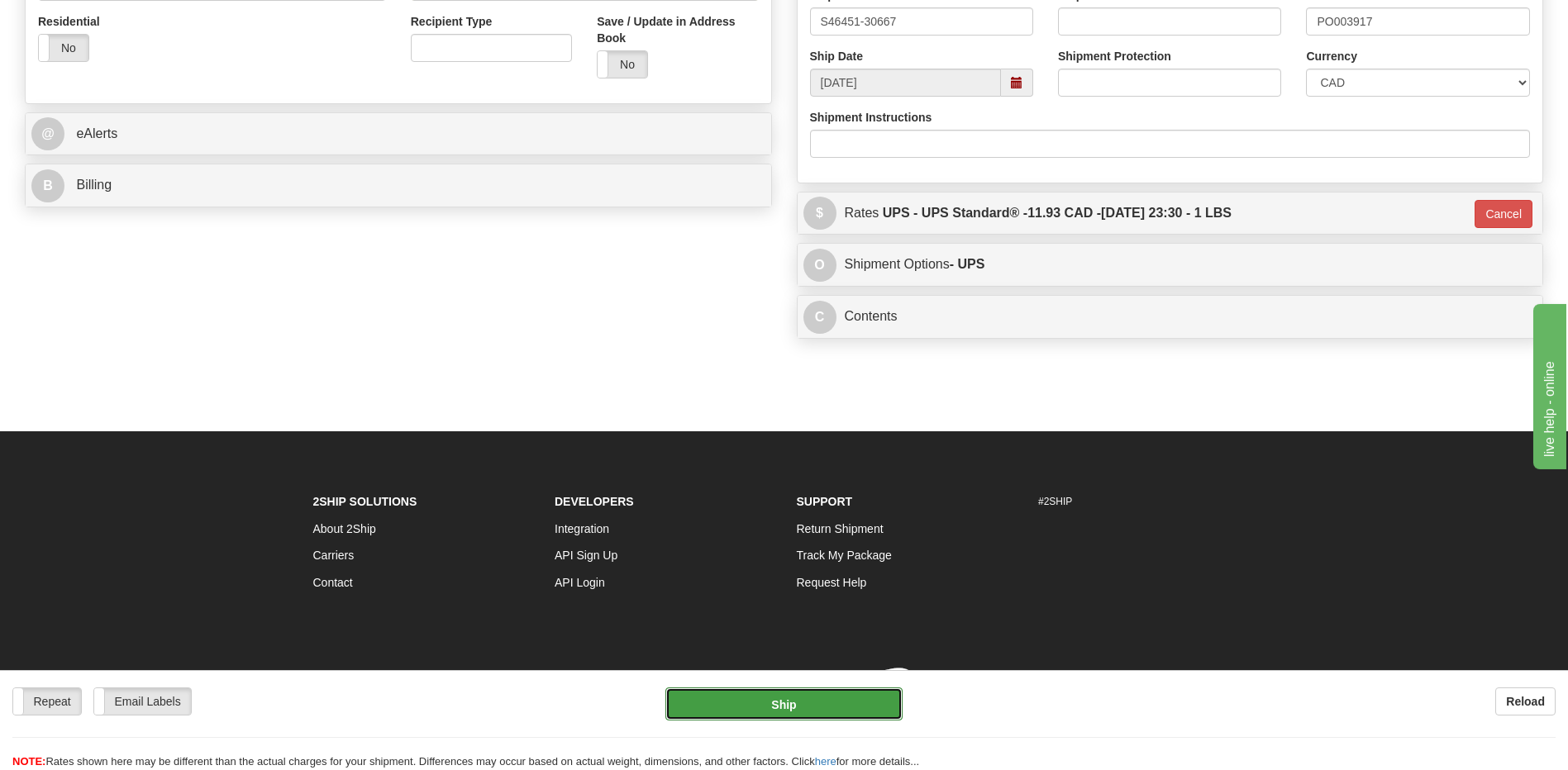
click at [783, 702] on button "Ship" at bounding box center [783, 704] width 236 height 33
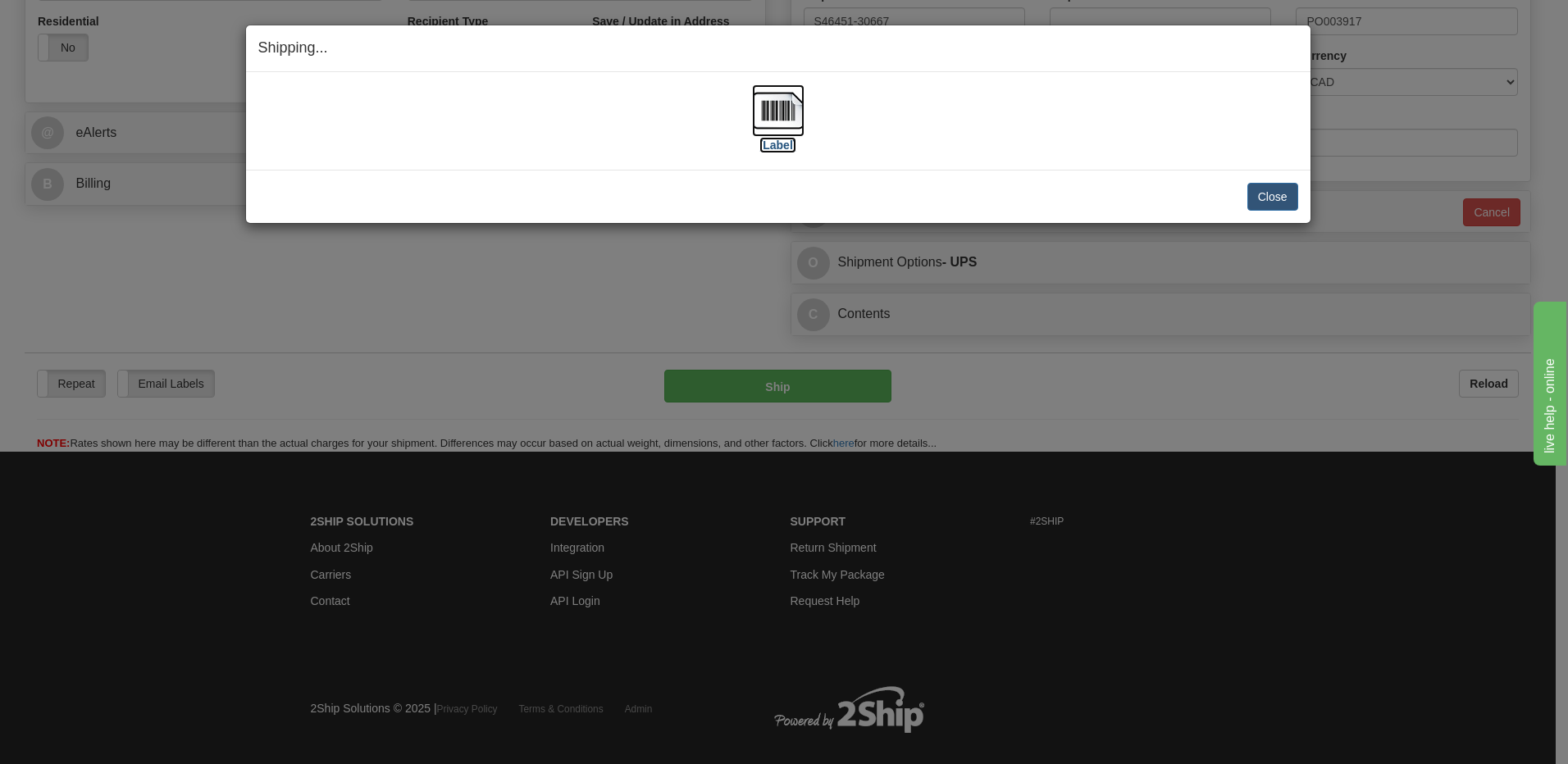
click at [781, 108] on img at bounding box center [778, 111] width 52 height 52
click at [1269, 199] on button "Close" at bounding box center [1273, 197] width 51 height 28
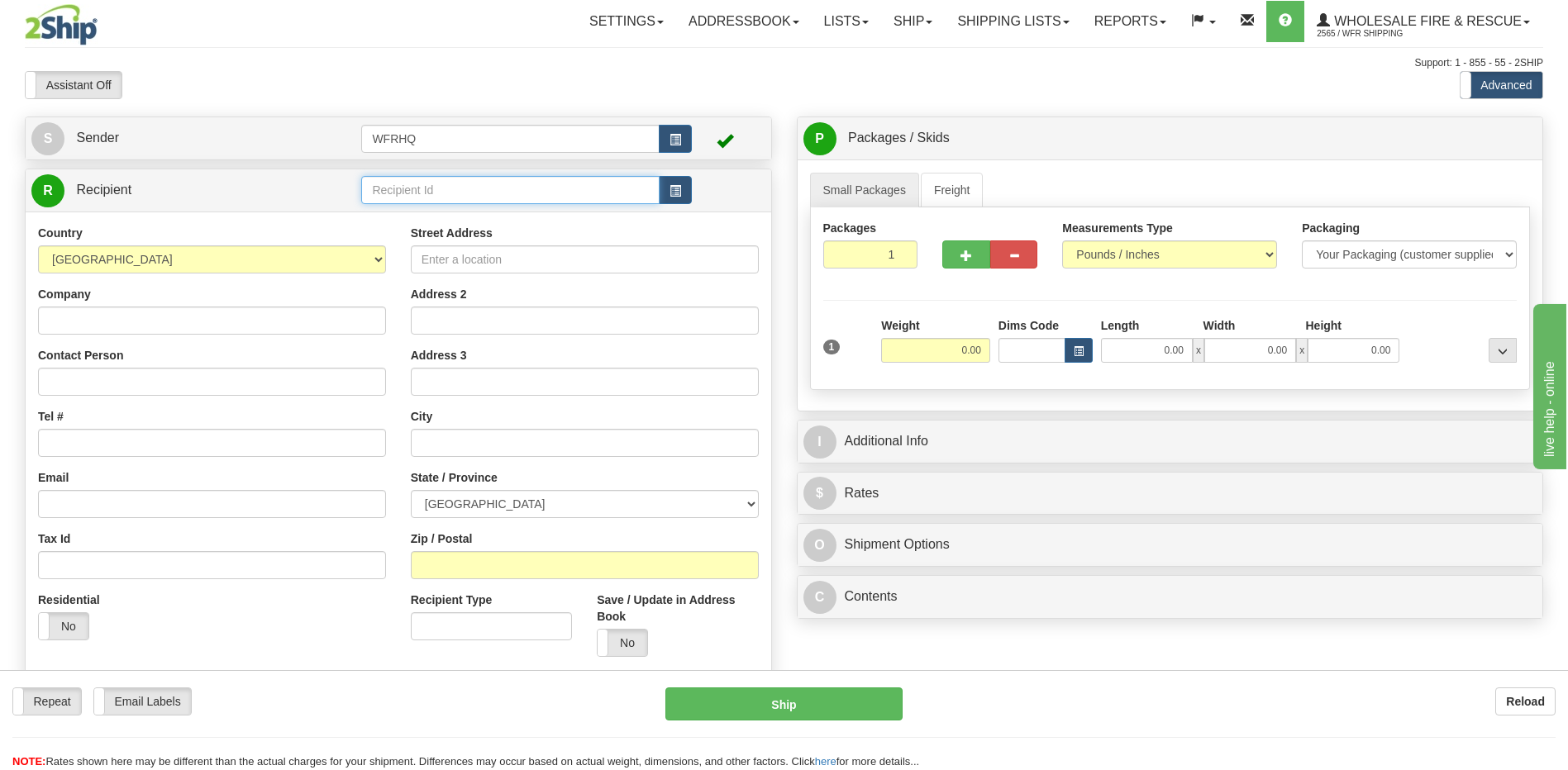
click at [433, 193] on input "text" at bounding box center [509, 190] width 298 height 28
click at [401, 214] on div "SIDN2245" at bounding box center [507, 215] width 281 height 18
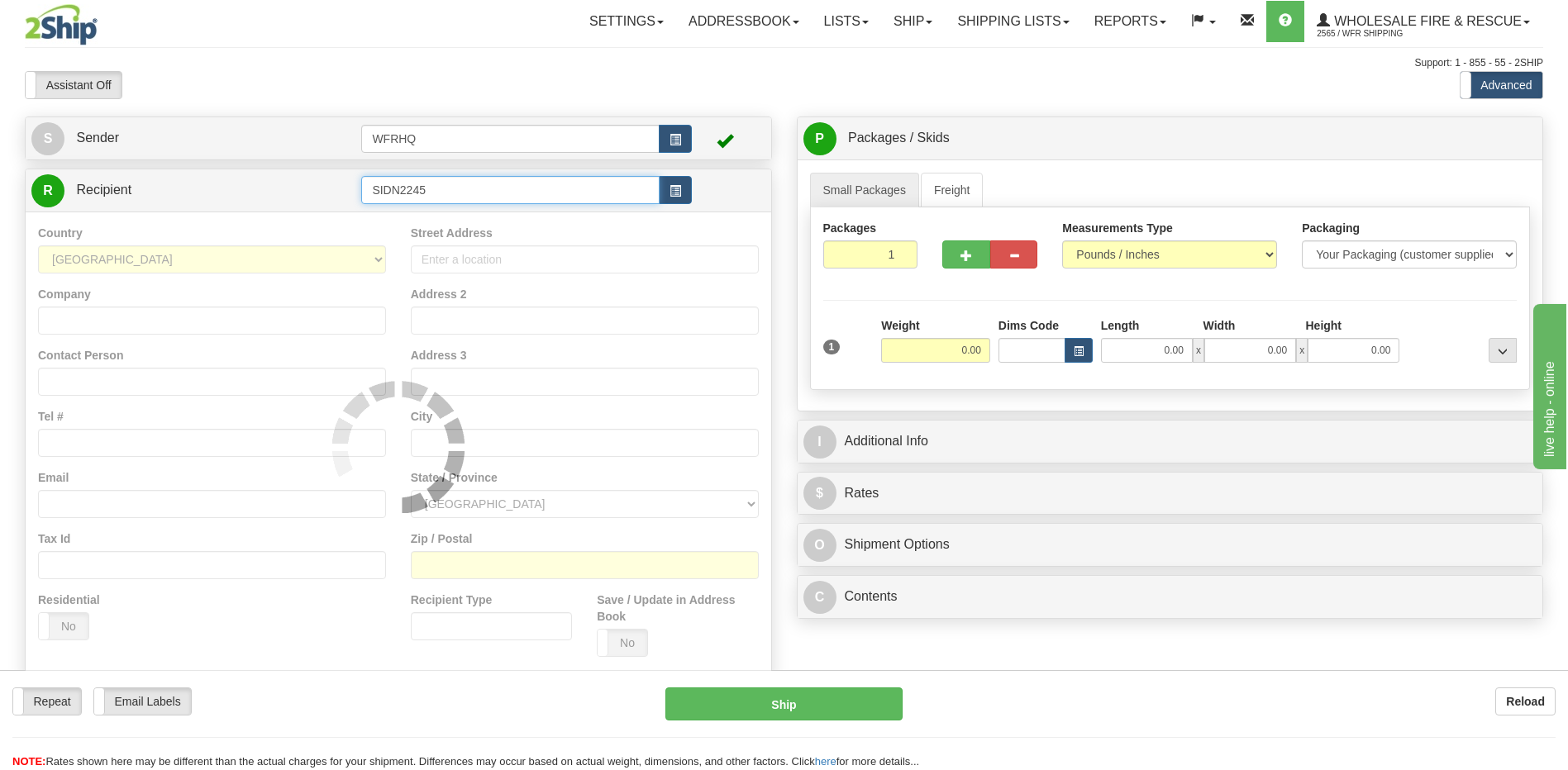
type input "SIDN2245"
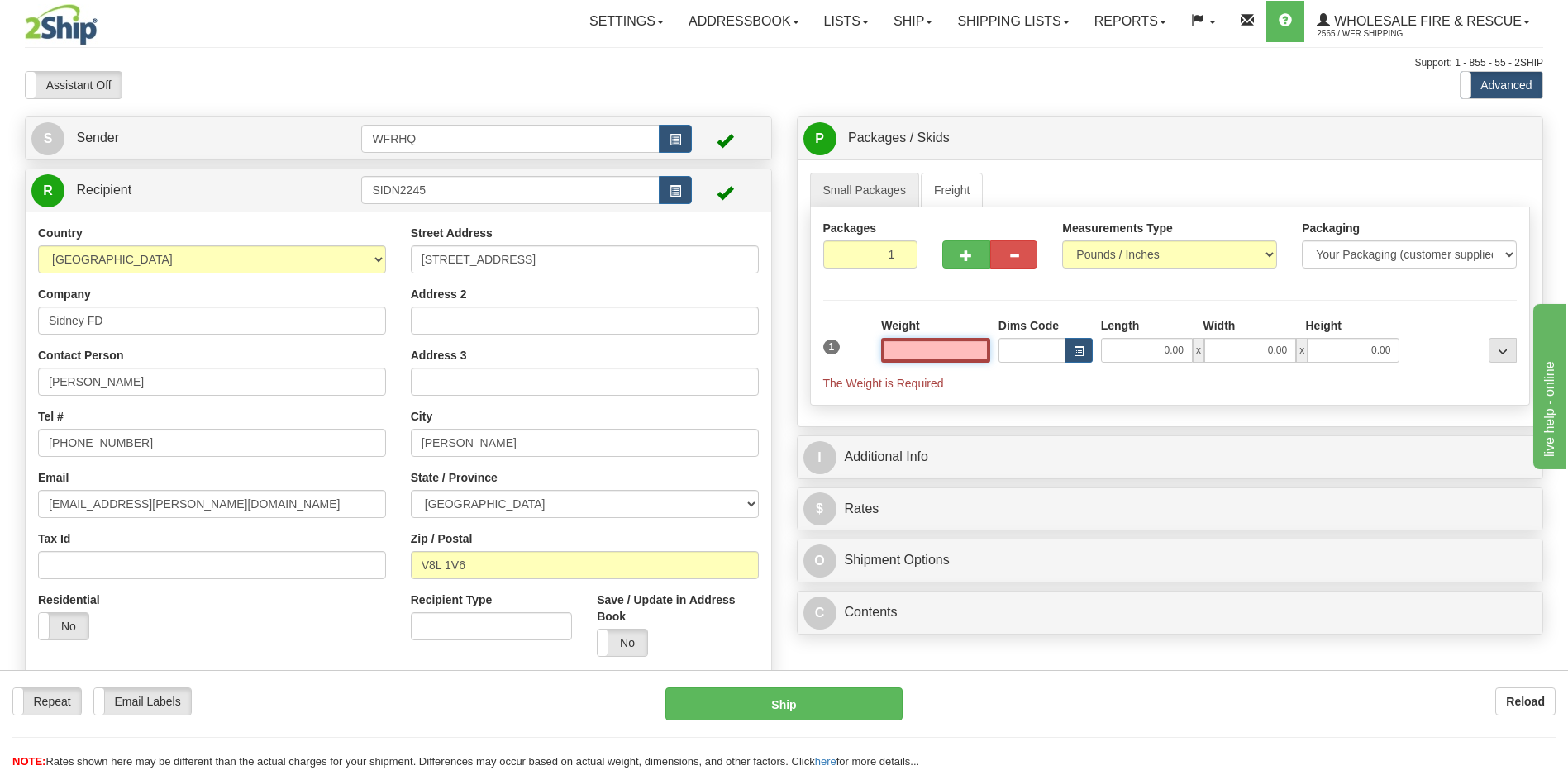
click at [985, 347] on input "text" at bounding box center [935, 351] width 109 height 25
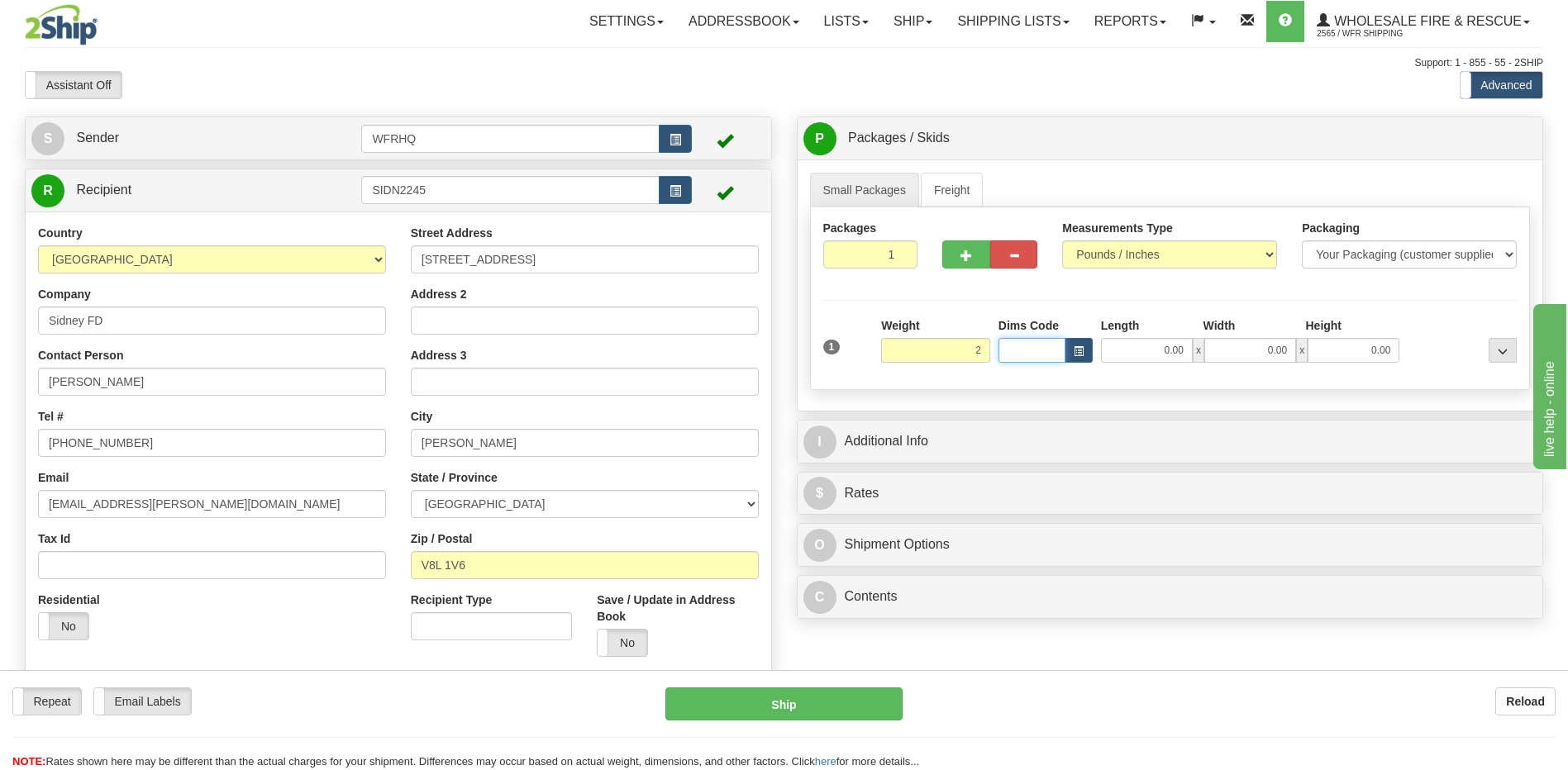
type input "2.00"
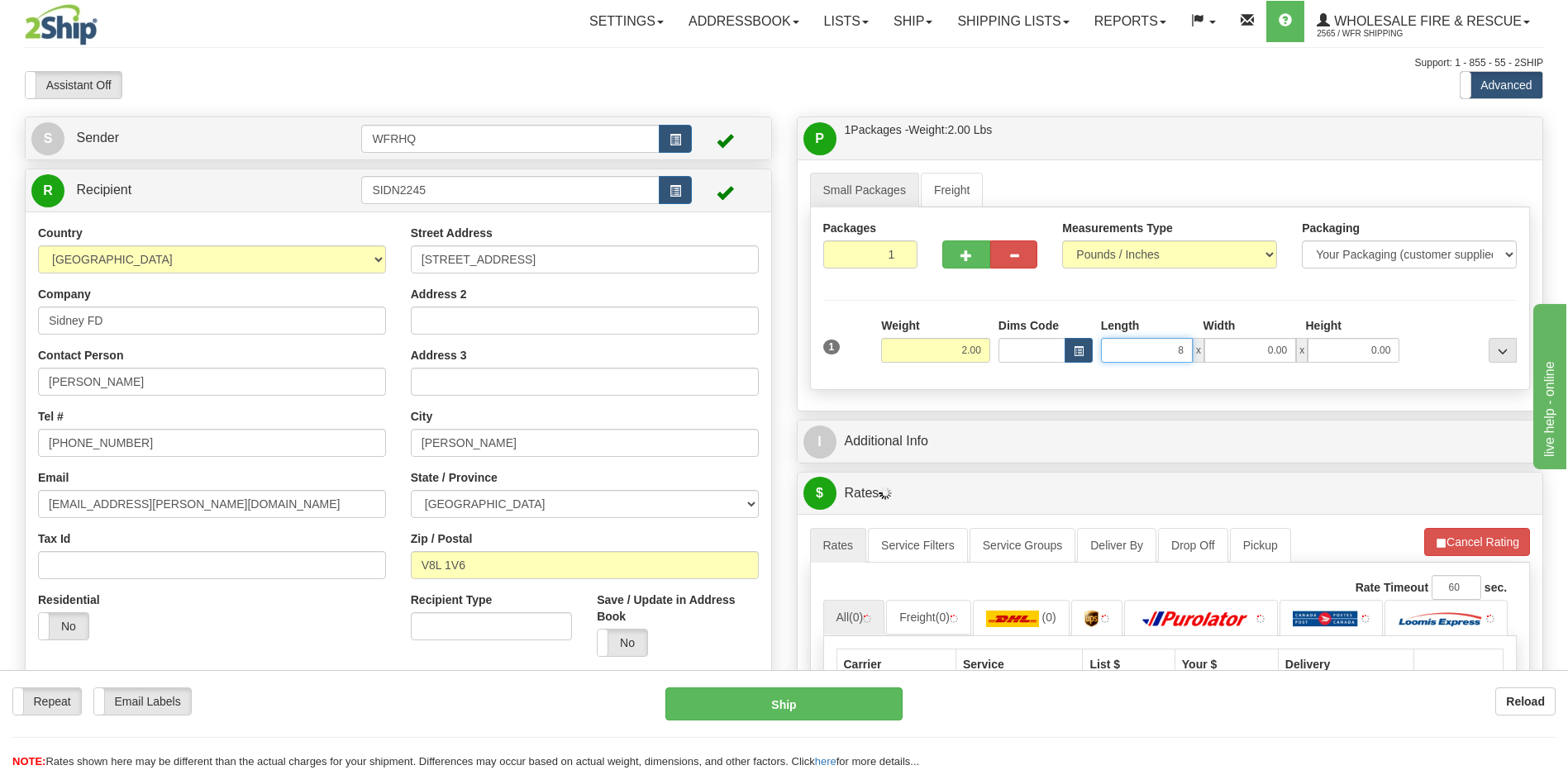
type input "8.00"
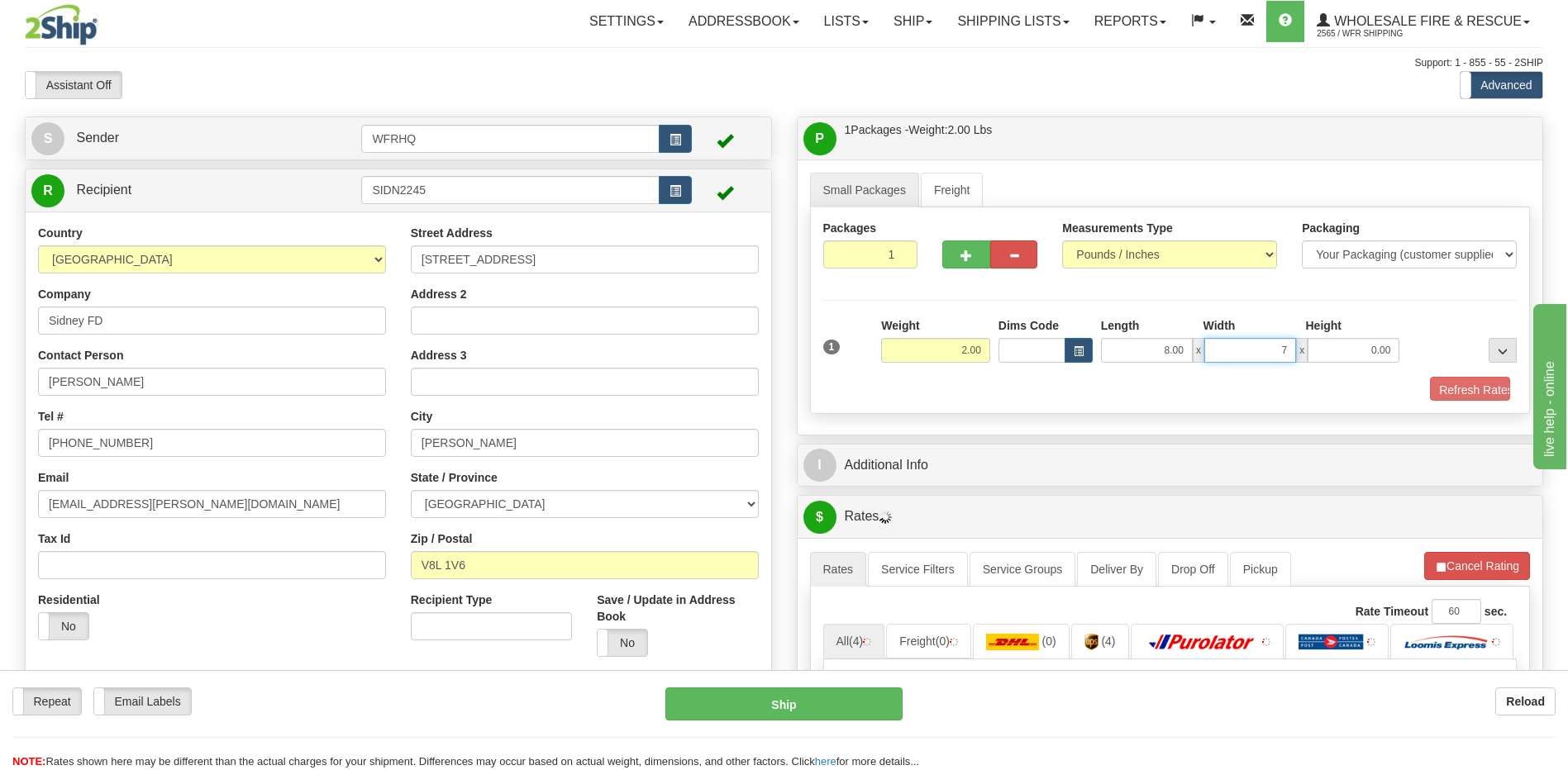
type input "7.00"
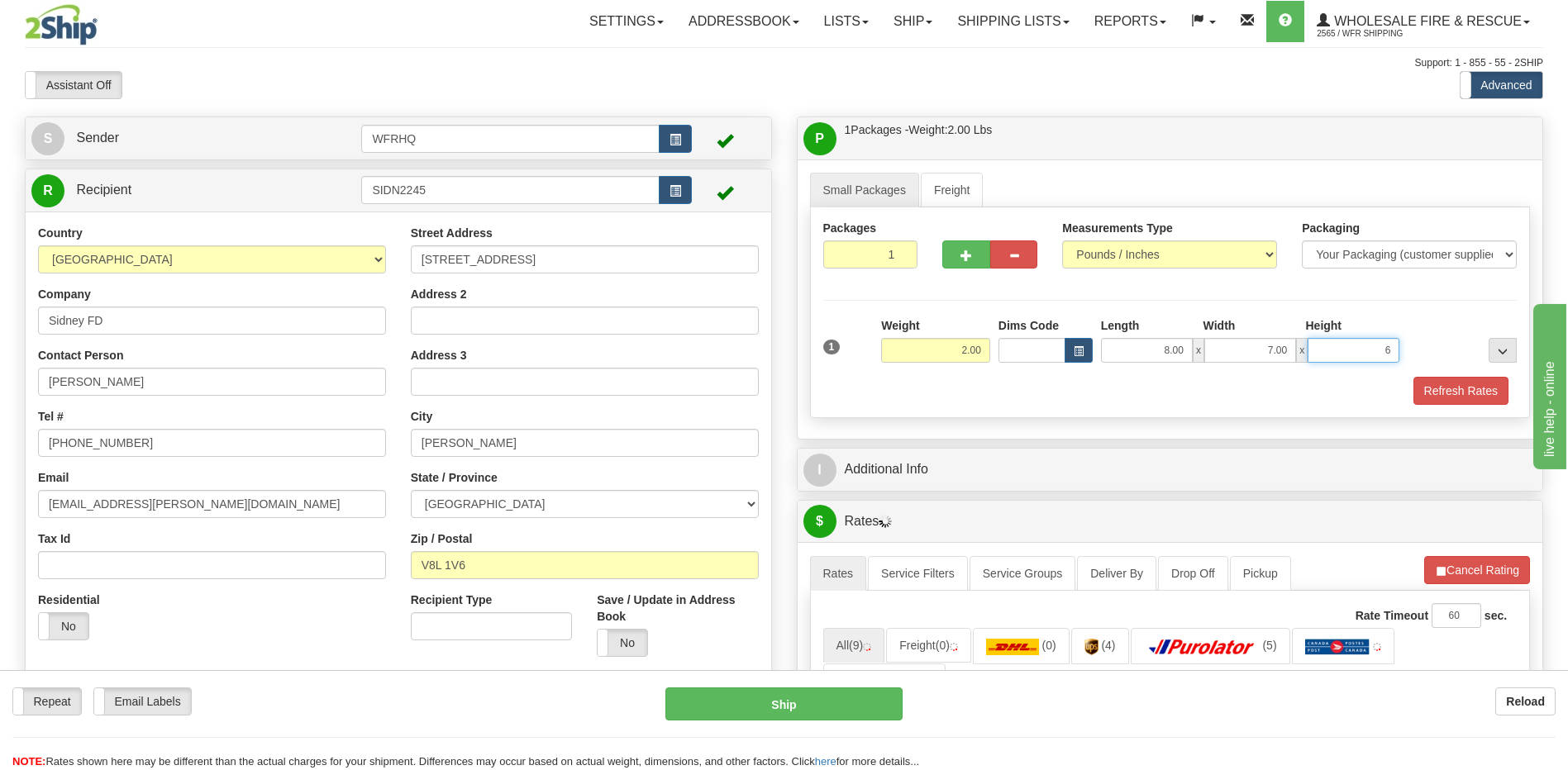
type input "6.00"
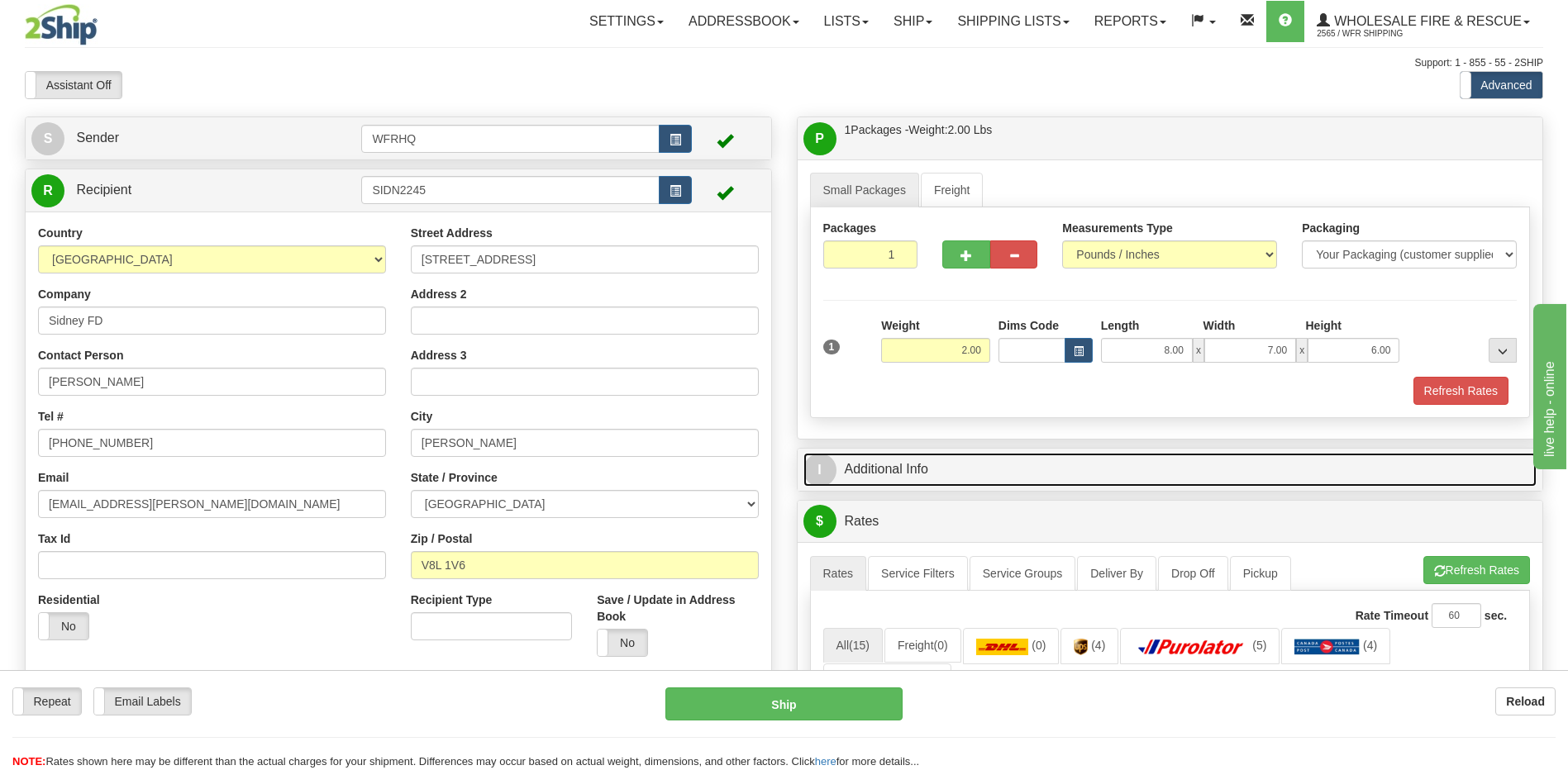
click at [861, 472] on link "I Additional Info" at bounding box center [1169, 470] width 734 height 34
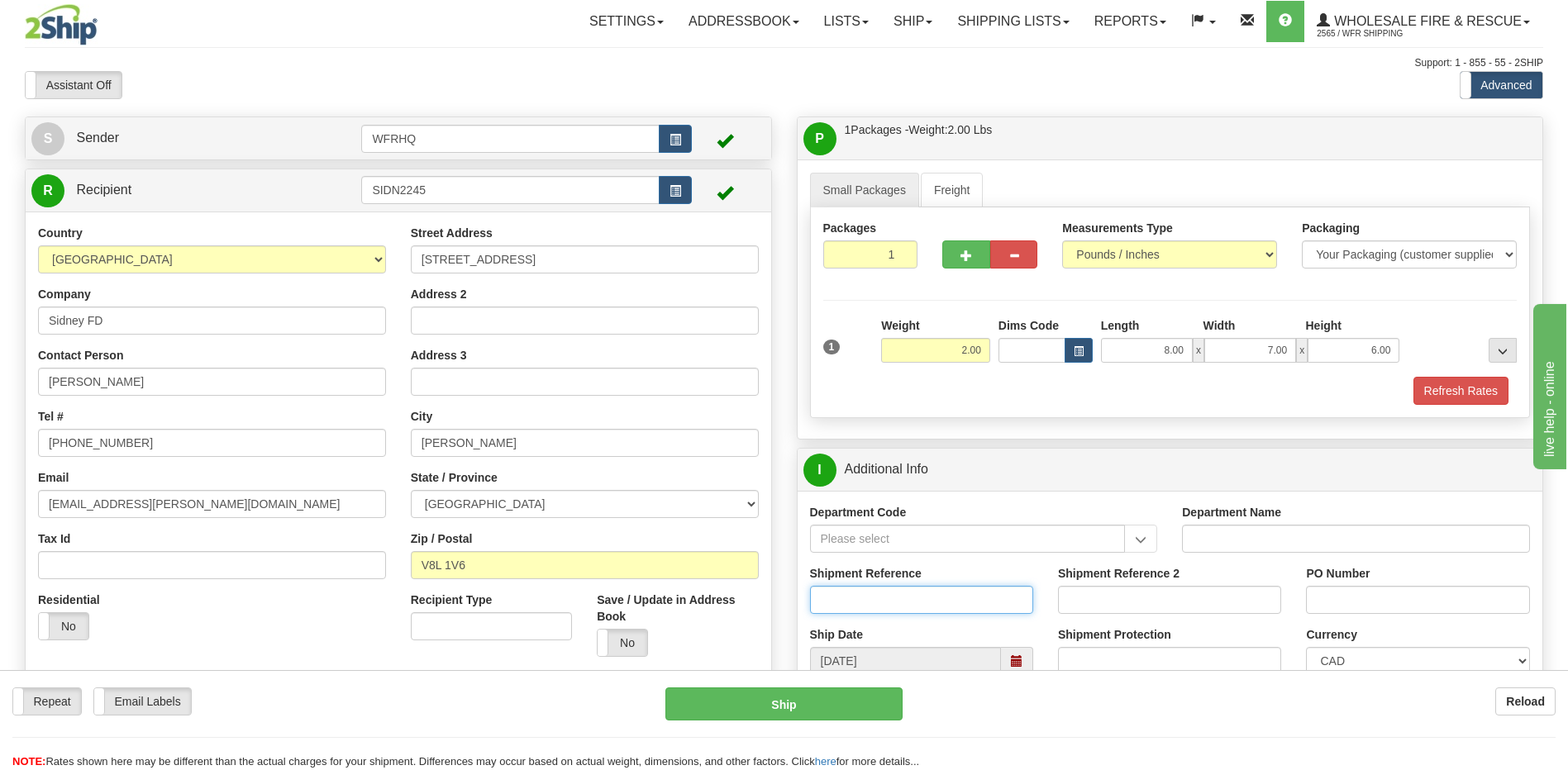
click at [843, 611] on input "Shipment Reference" at bounding box center [921, 600] width 223 height 28
click at [829, 605] on input "Shipment Reference" at bounding box center [921, 600] width 223 height 28
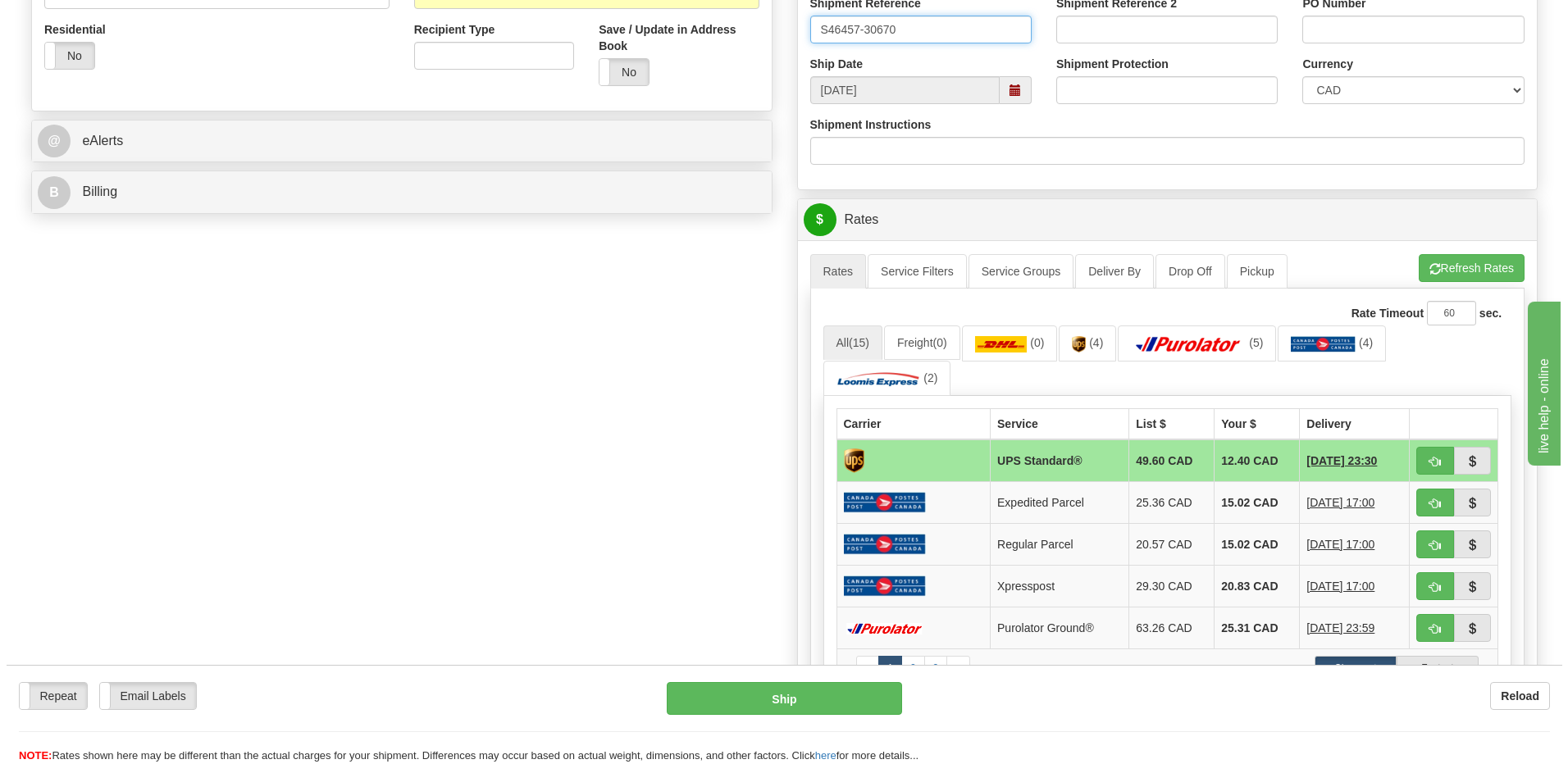
scroll to position [574, 0]
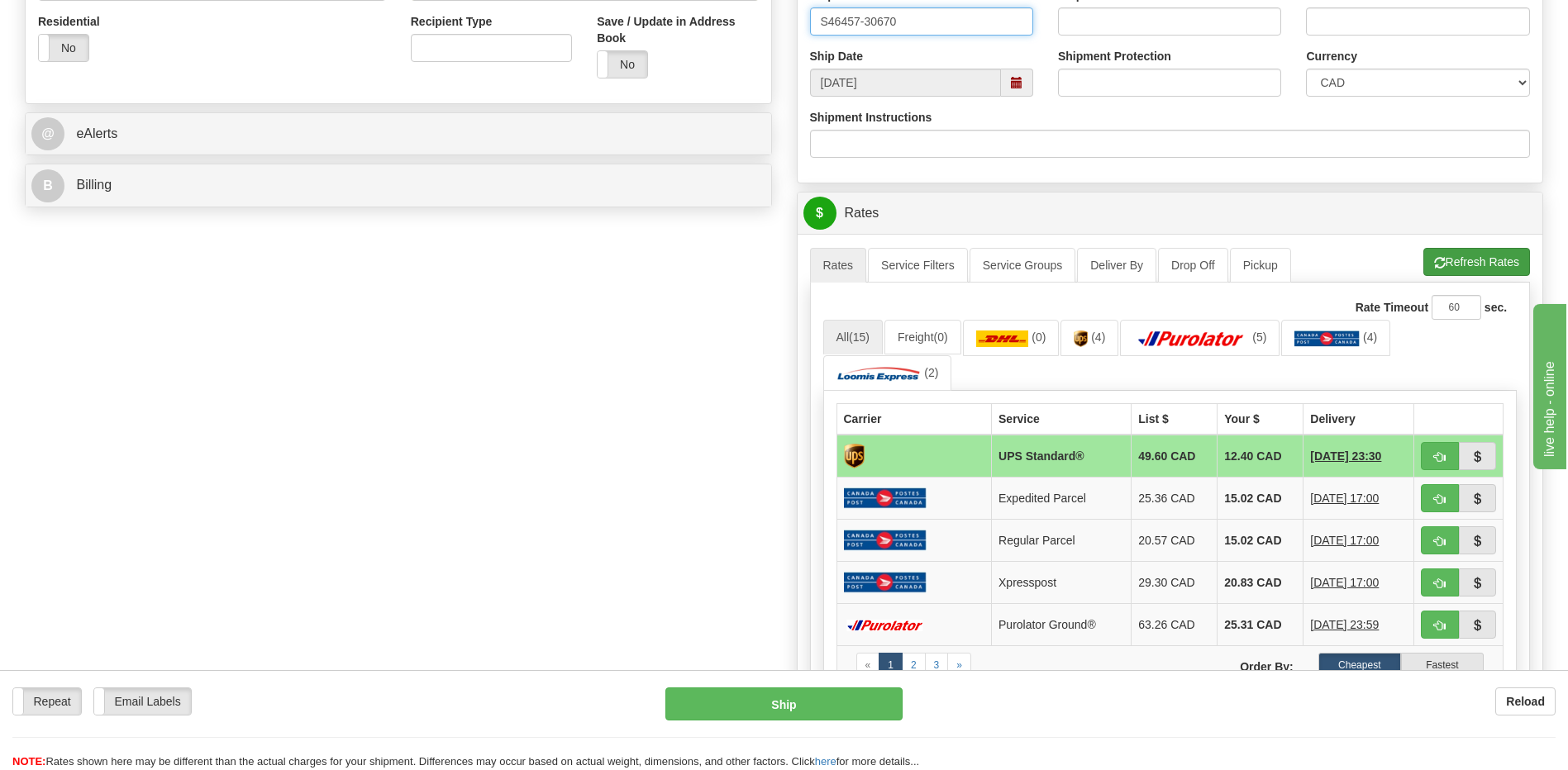
type input "S46457-30670"
click at [1483, 261] on button "Refresh Rates" at bounding box center [1476, 262] width 107 height 28
click at [1436, 455] on span "button" at bounding box center [1440, 457] width 11 height 10
type input "11"
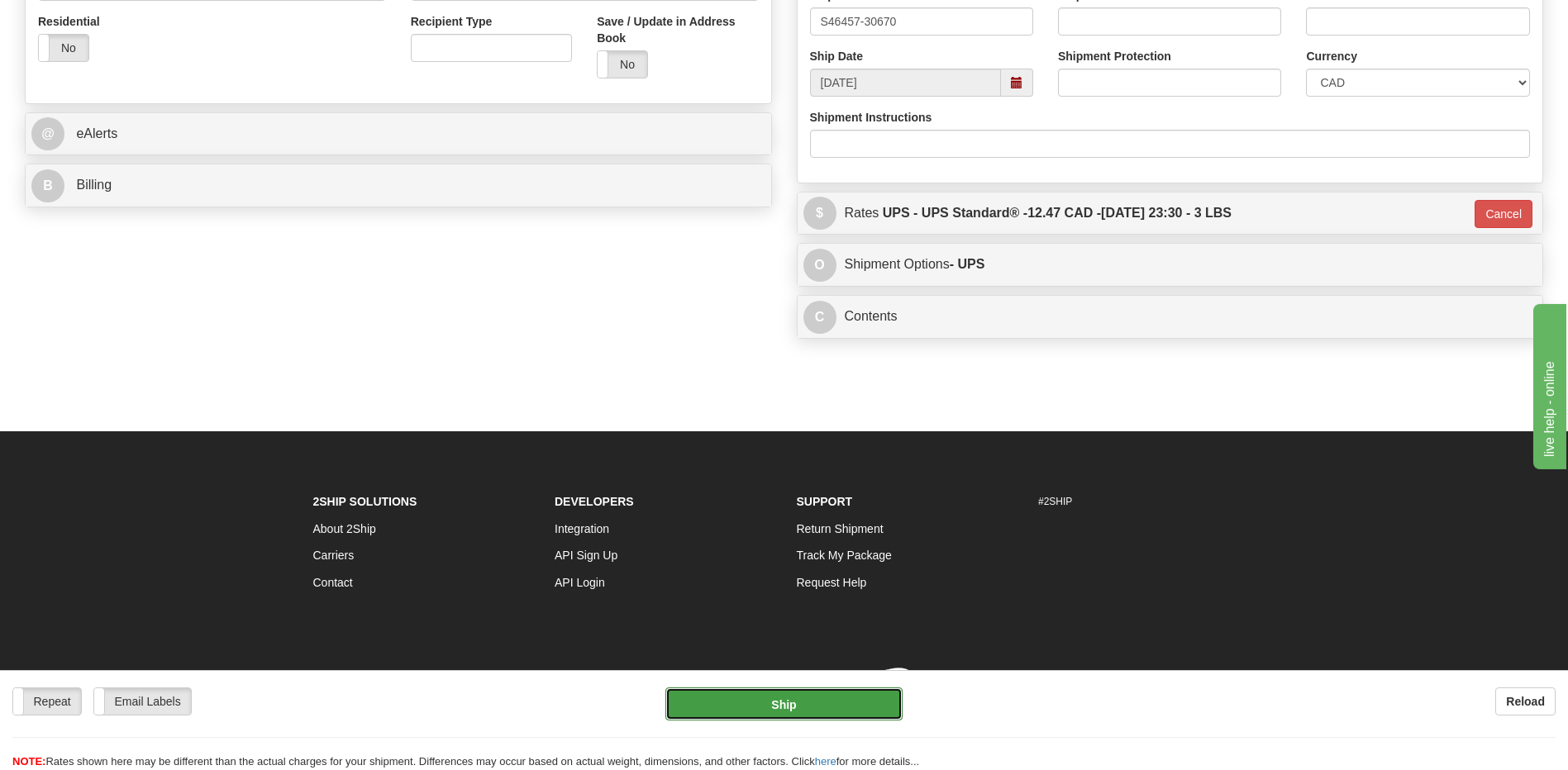
click at [790, 710] on button "Ship" at bounding box center [783, 704] width 236 height 33
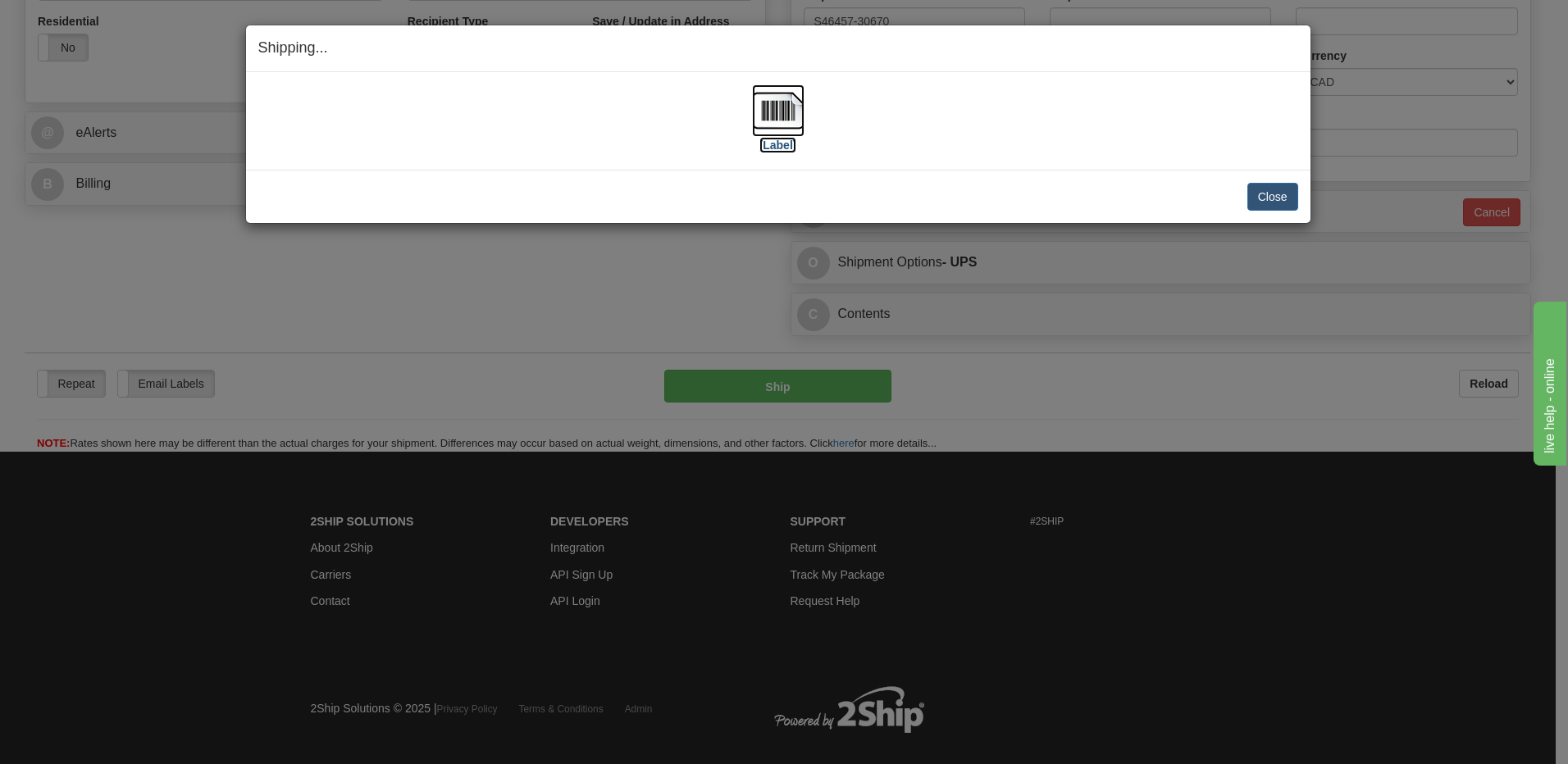
click at [784, 114] on img at bounding box center [778, 111] width 52 height 52
click at [1287, 195] on button "Close" at bounding box center [1273, 197] width 51 height 28
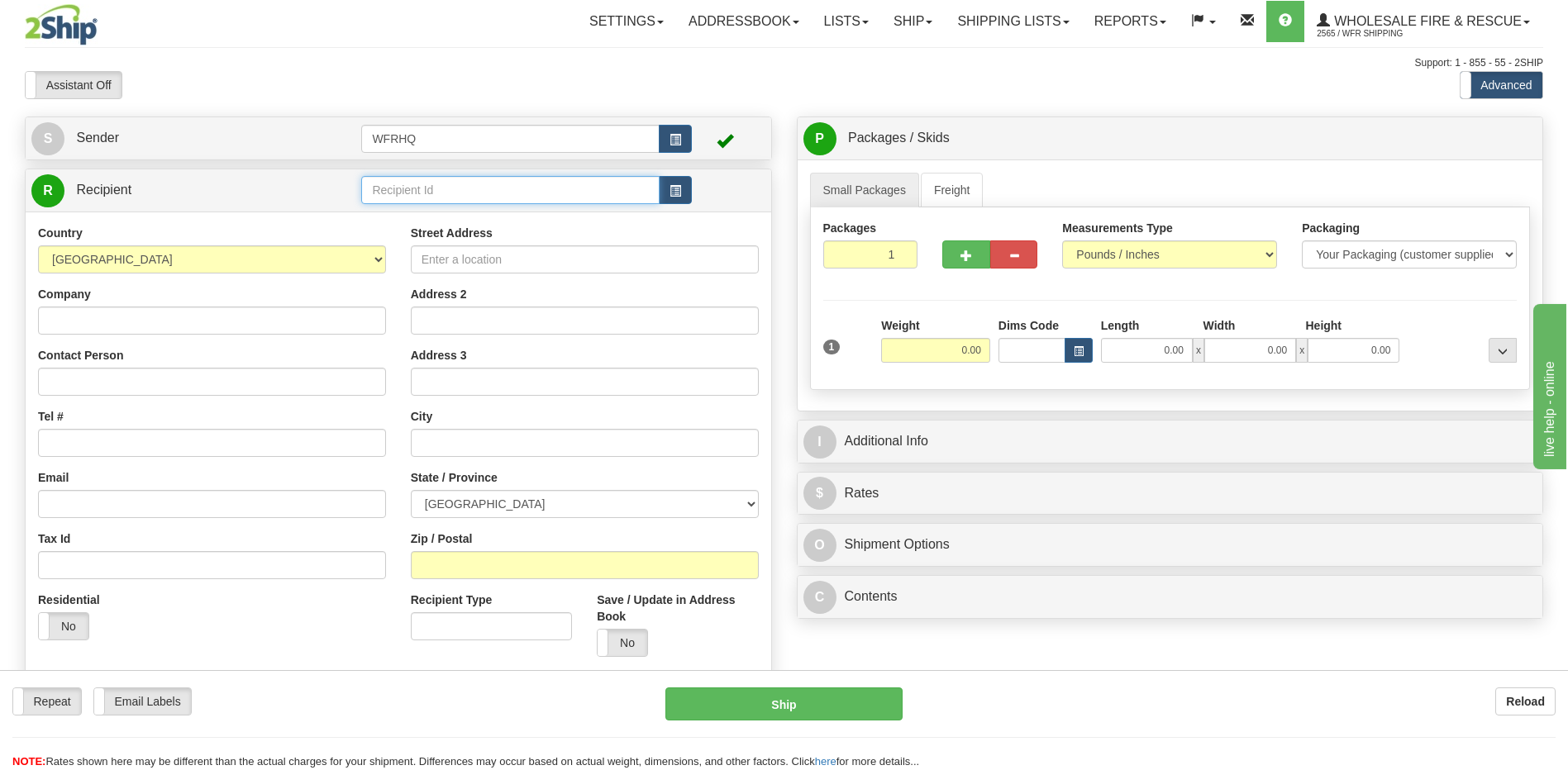
click at [440, 197] on input "text" at bounding box center [509, 190] width 298 height 28
click at [425, 219] on div "NORT9921" at bounding box center [507, 215] width 281 height 18
type input "NORT9921"
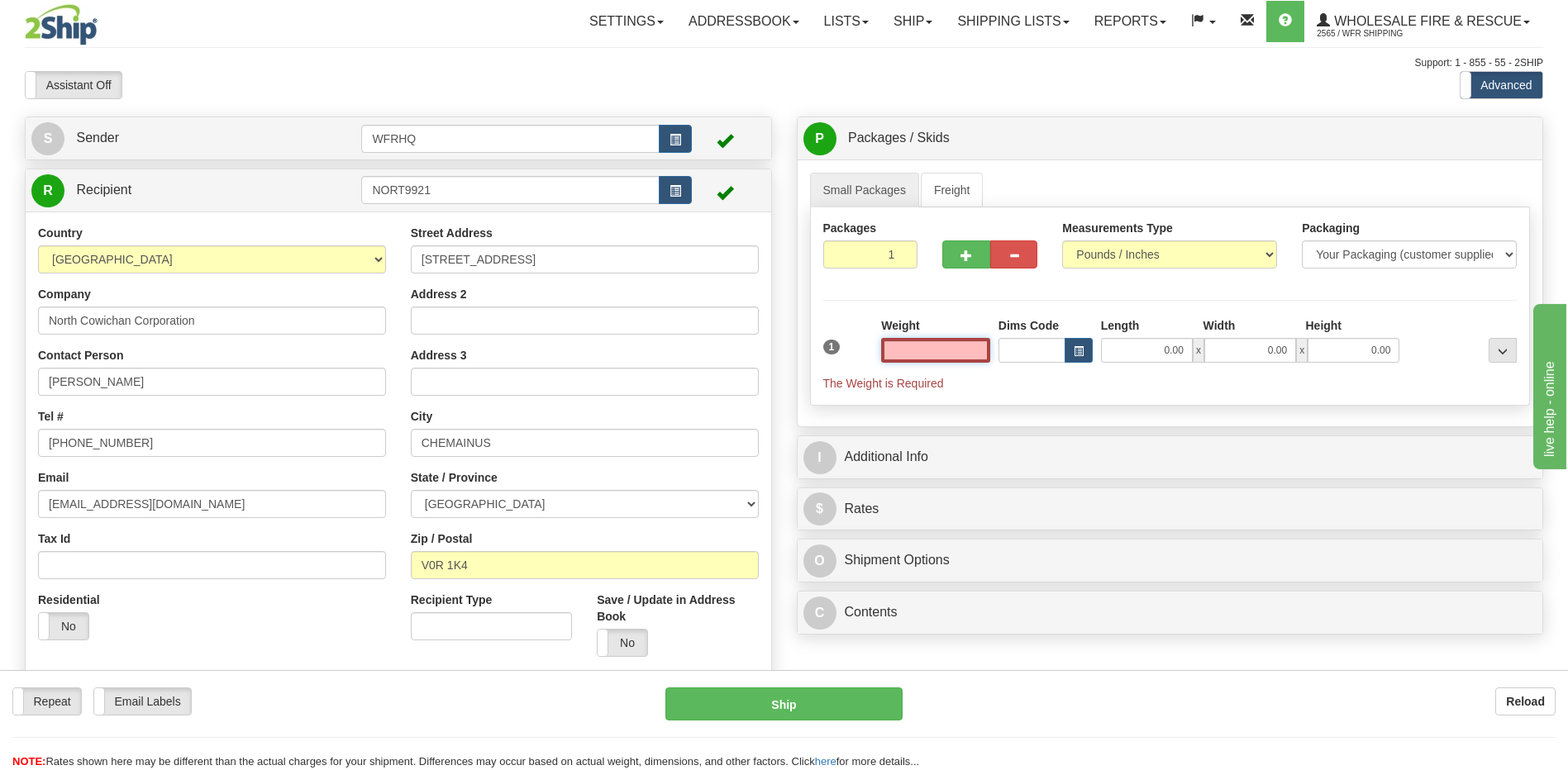
click at [979, 347] on input "text" at bounding box center [935, 351] width 109 height 25
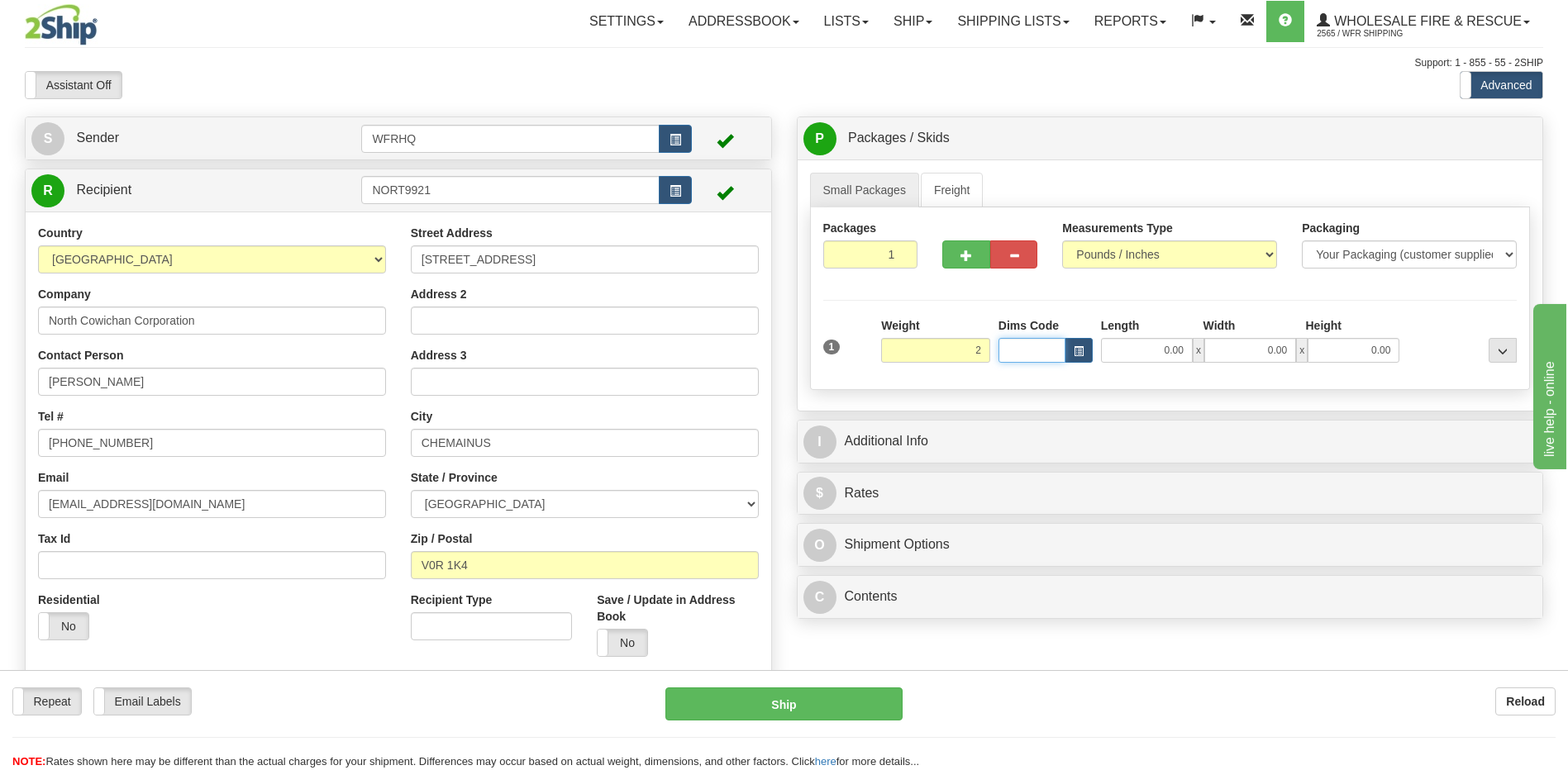
type input "2.00"
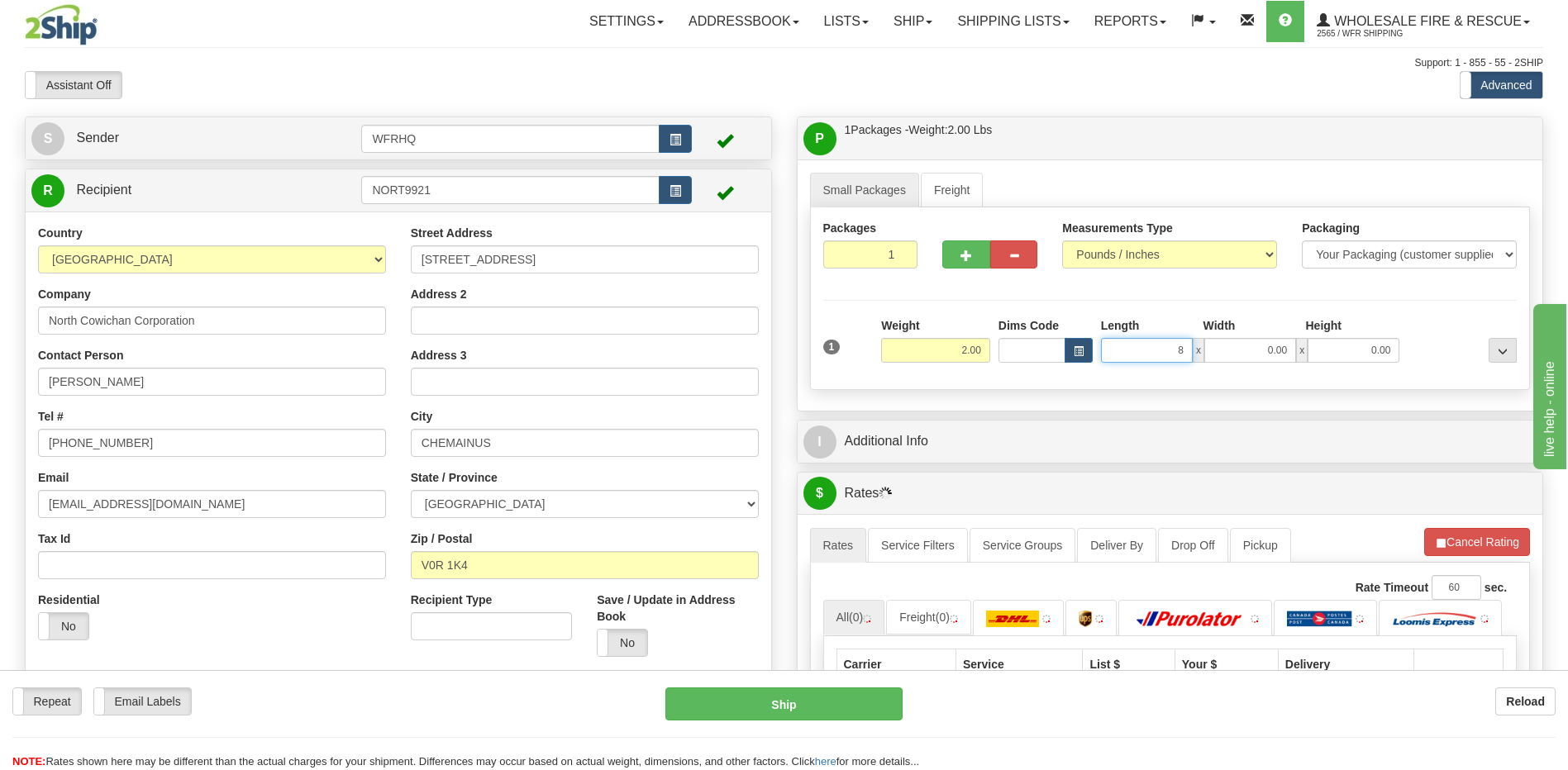
type input "8.00"
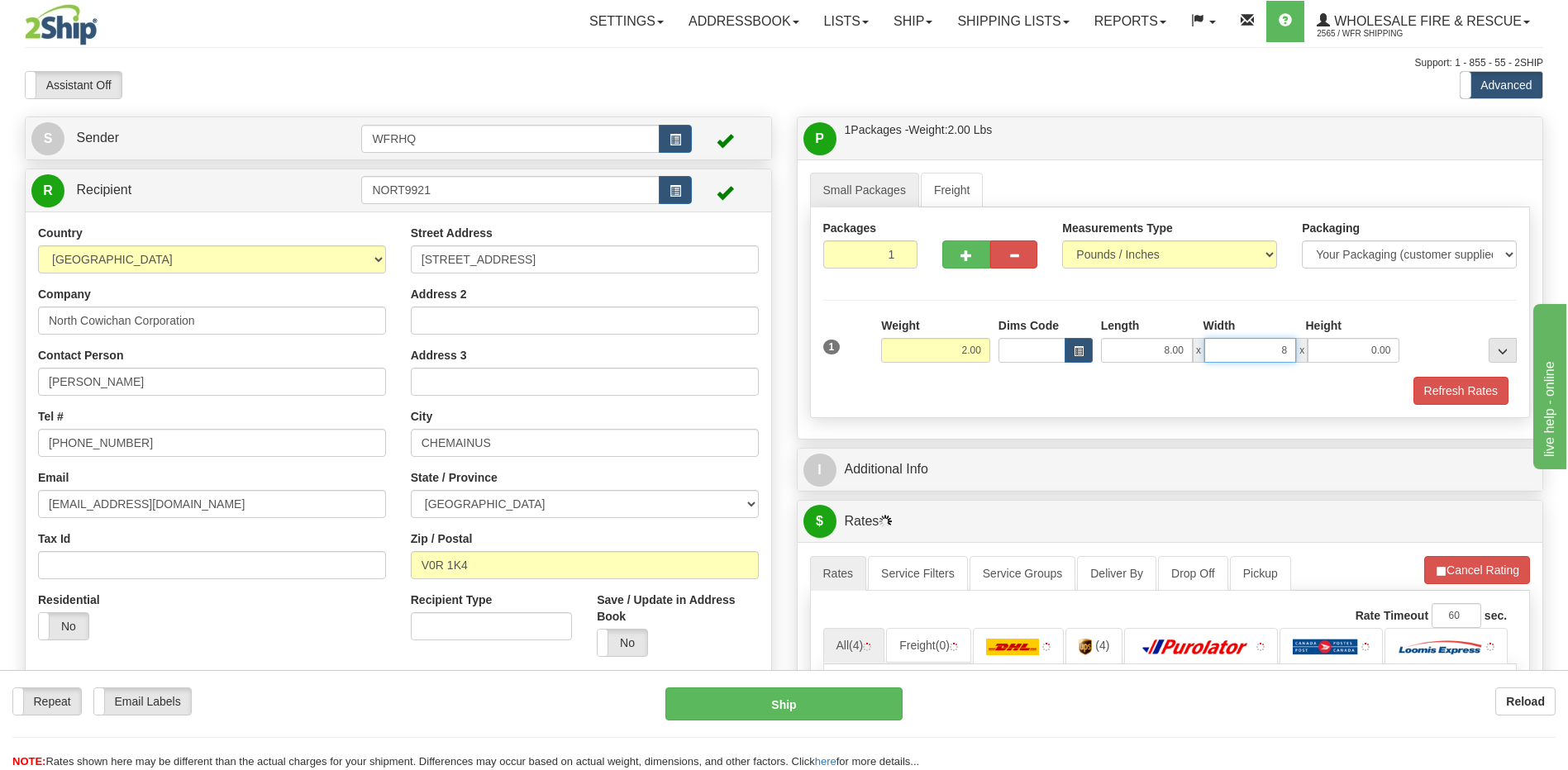
type input "8.00"
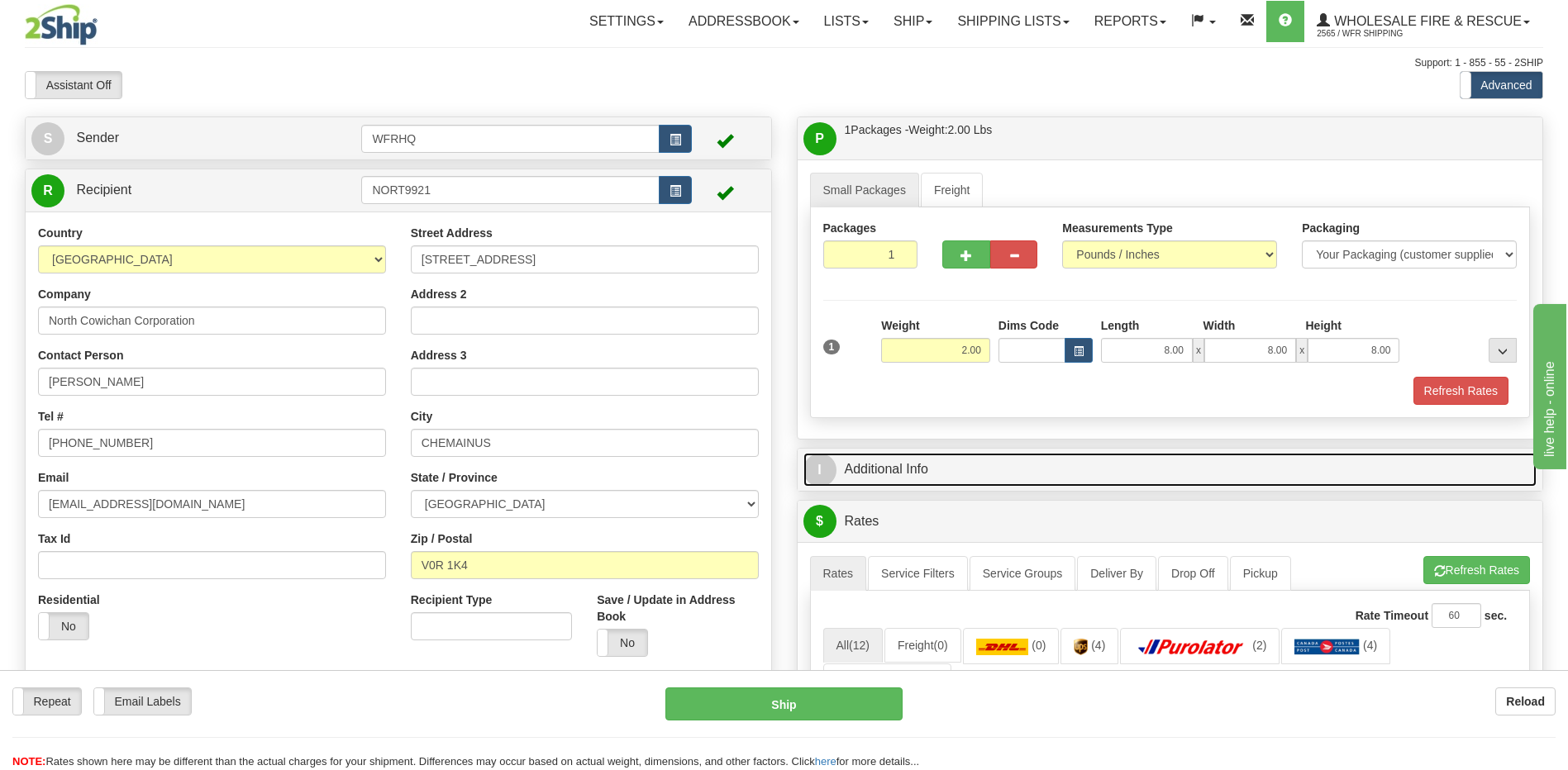
click at [849, 463] on link "I Additional Info" at bounding box center [1169, 470] width 734 height 34
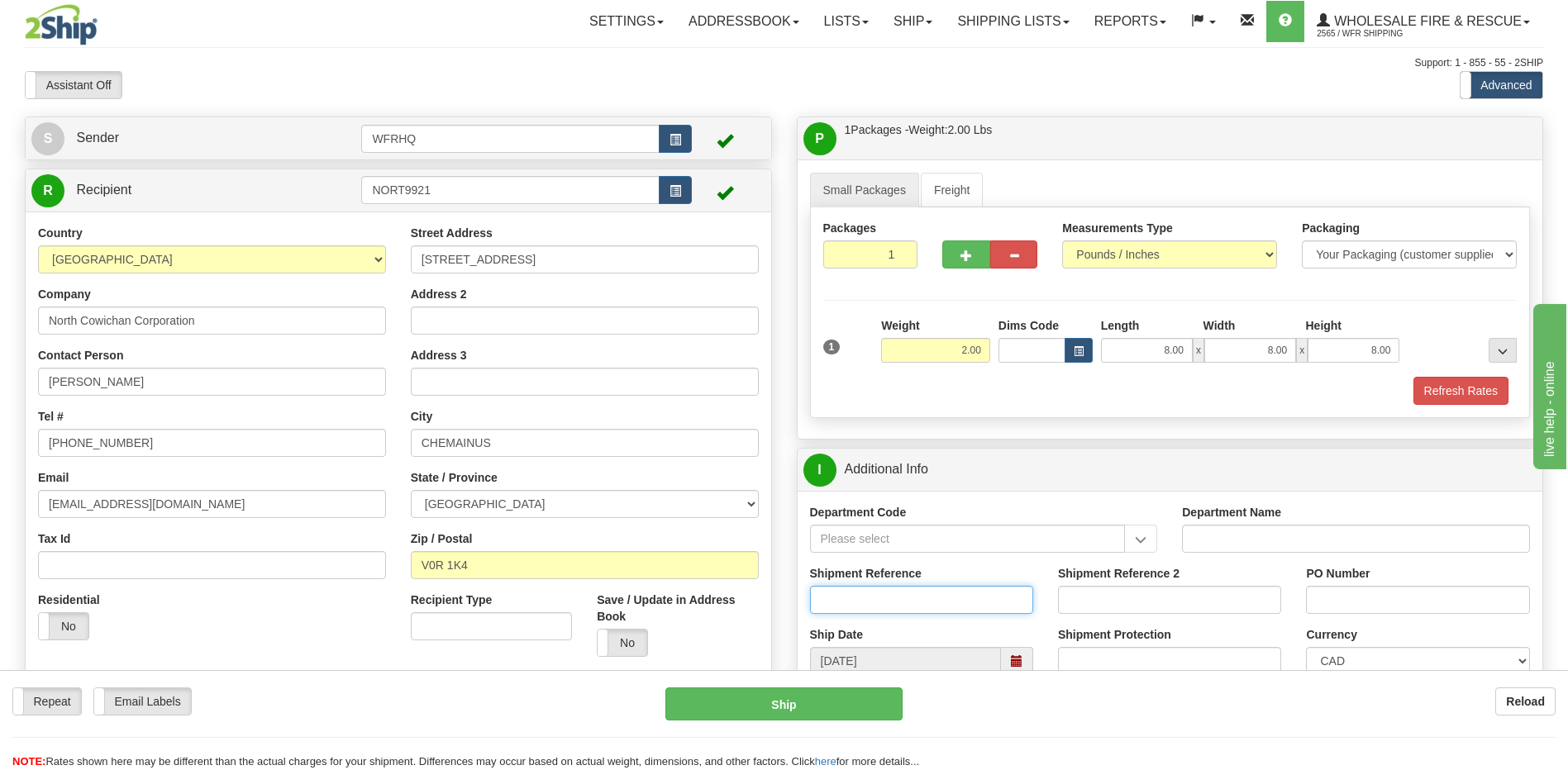
click at [836, 592] on input "Shipment Reference" at bounding box center [921, 600] width 223 height 28
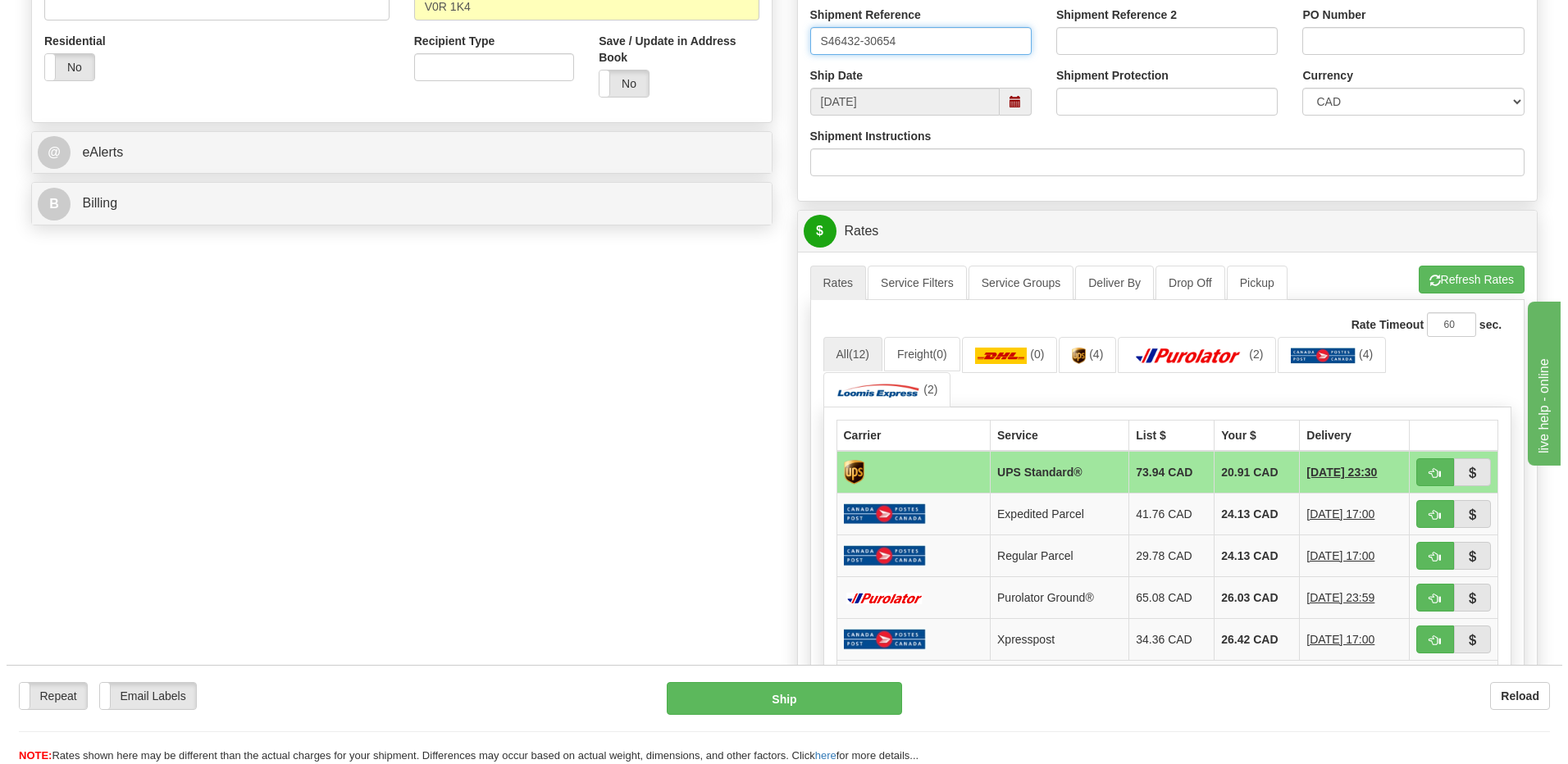
scroll to position [574, 0]
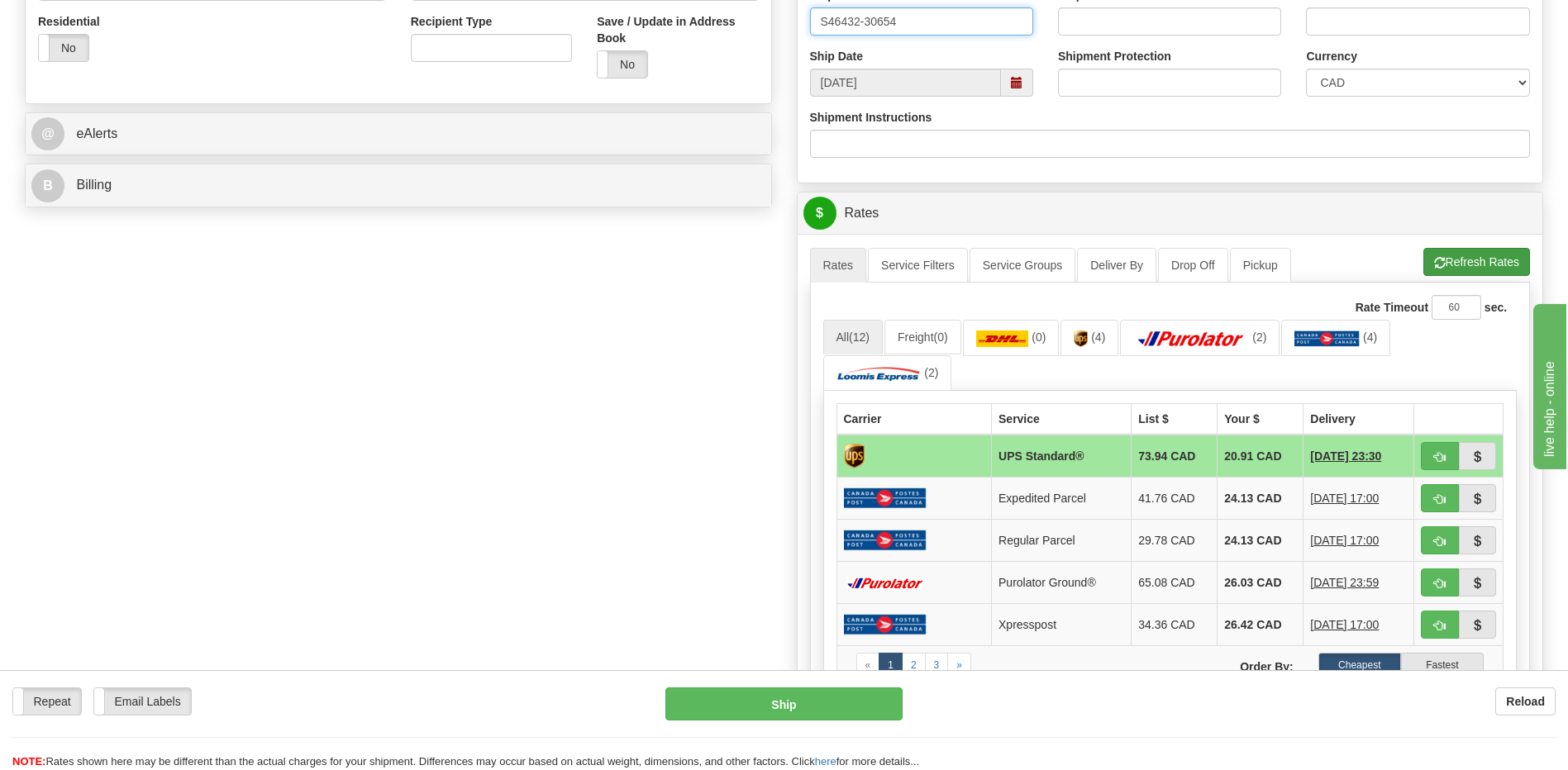
type input "S46432-30654"
click at [1483, 265] on button "Refresh Rates" at bounding box center [1476, 262] width 107 height 28
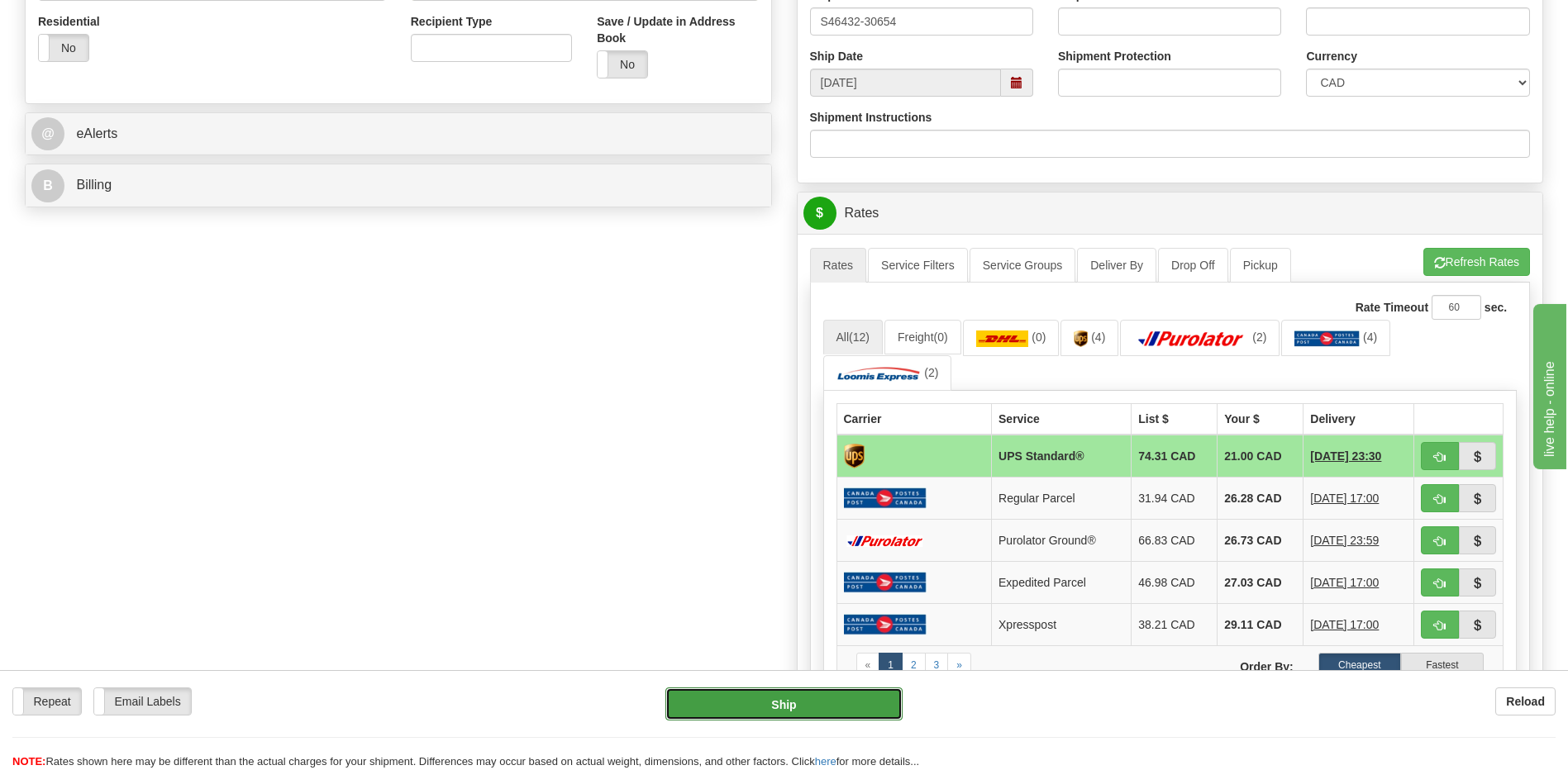
click at [791, 698] on button "Ship" at bounding box center [783, 704] width 236 height 33
type input "11"
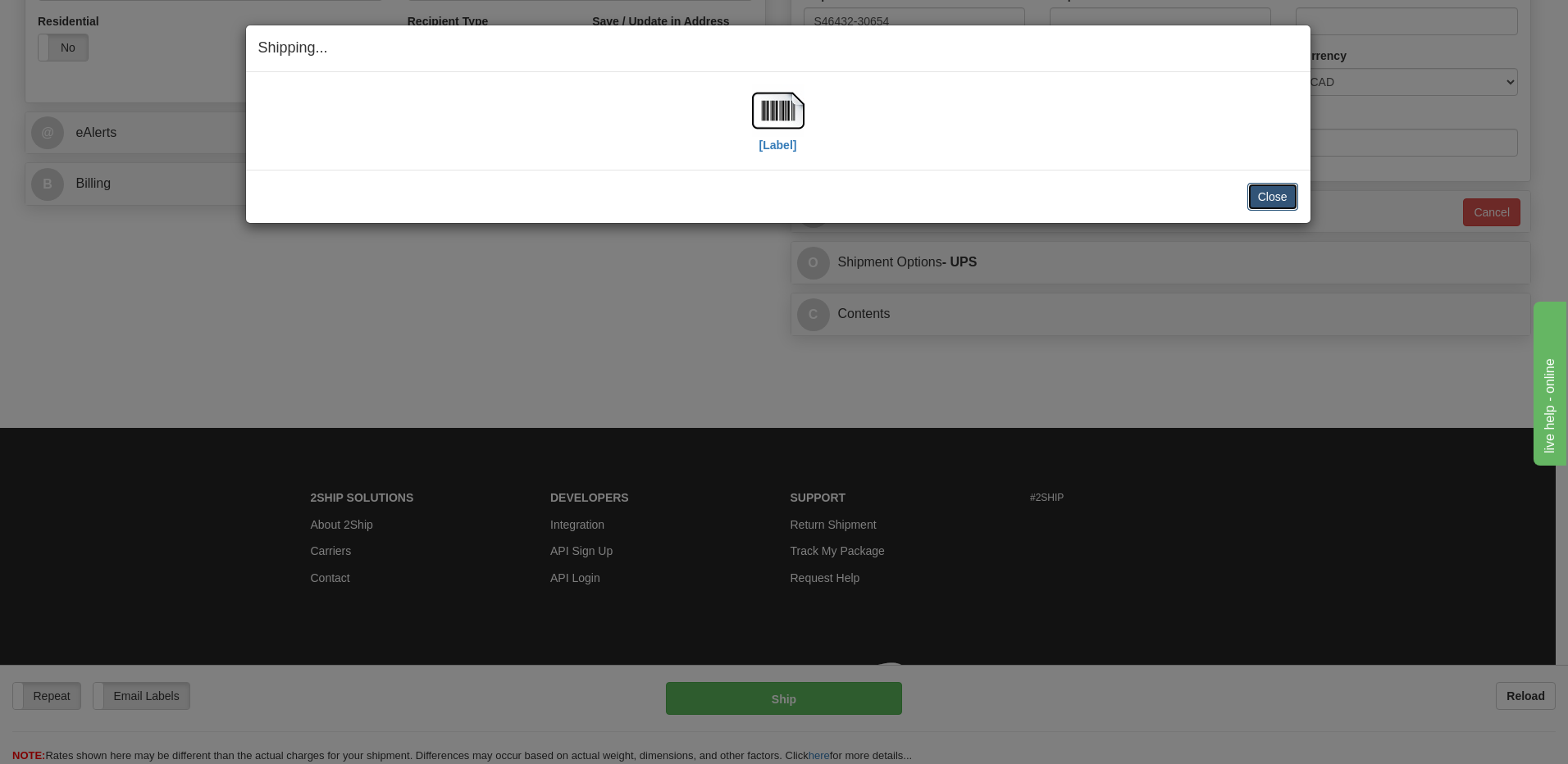
click at [1277, 193] on button "Close" at bounding box center [1273, 197] width 51 height 28
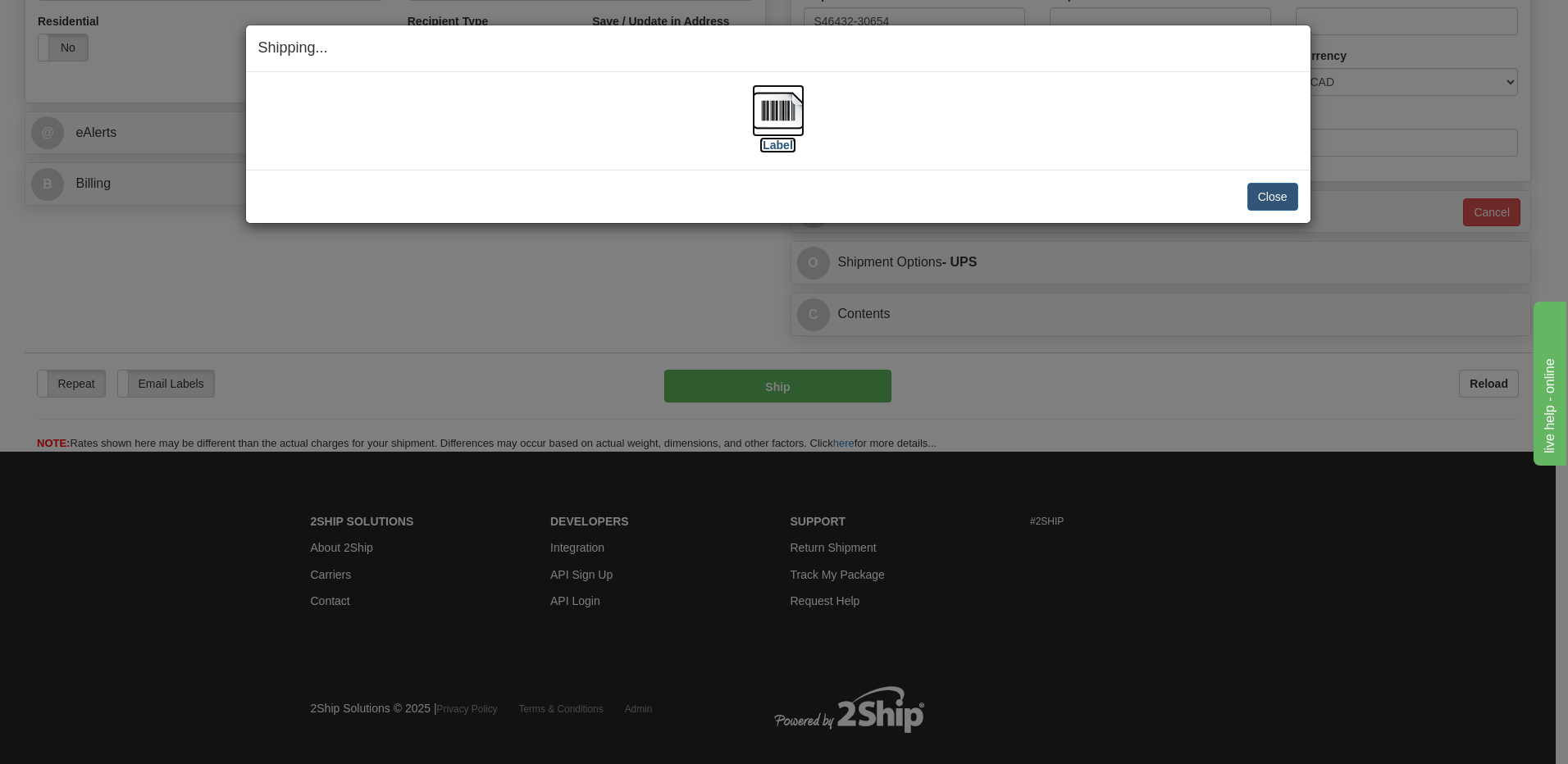
click at [790, 96] on img at bounding box center [778, 111] width 52 height 52
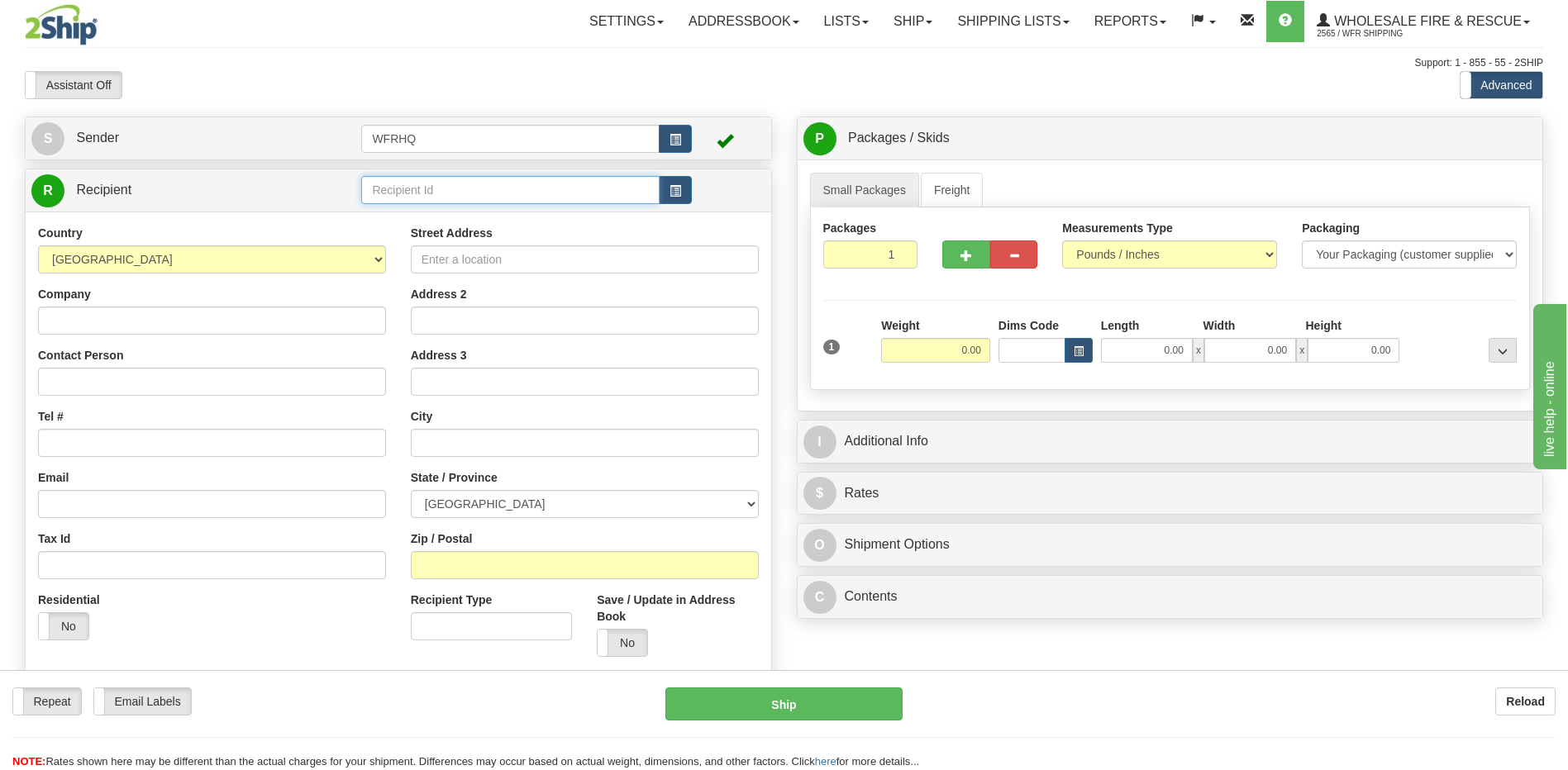
click at [386, 189] on input "text" at bounding box center [509, 190] width 298 height 28
click at [369, 221] on div "FRAS4595" at bounding box center [507, 215] width 281 height 18
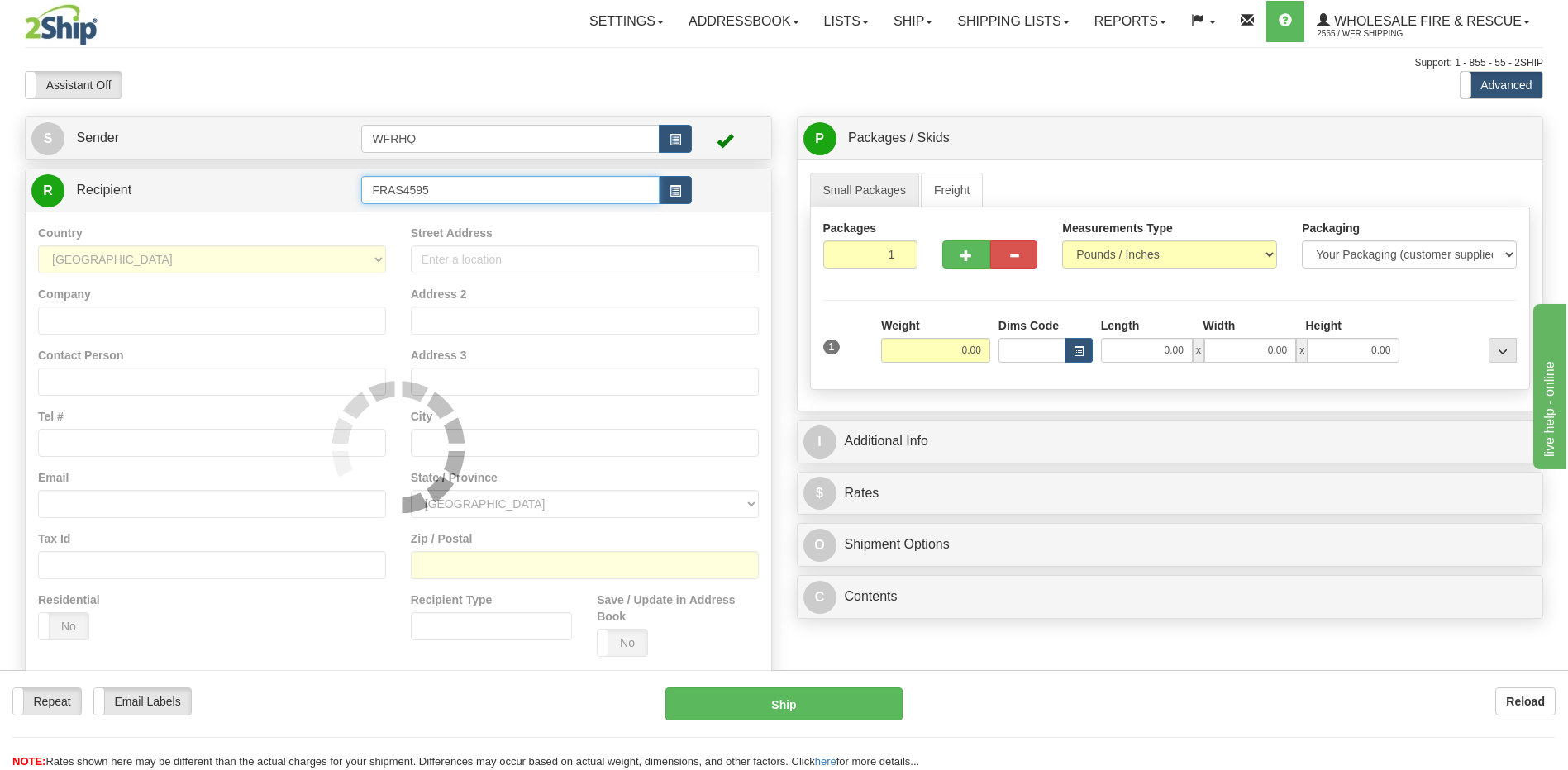
type input "FRAS4595"
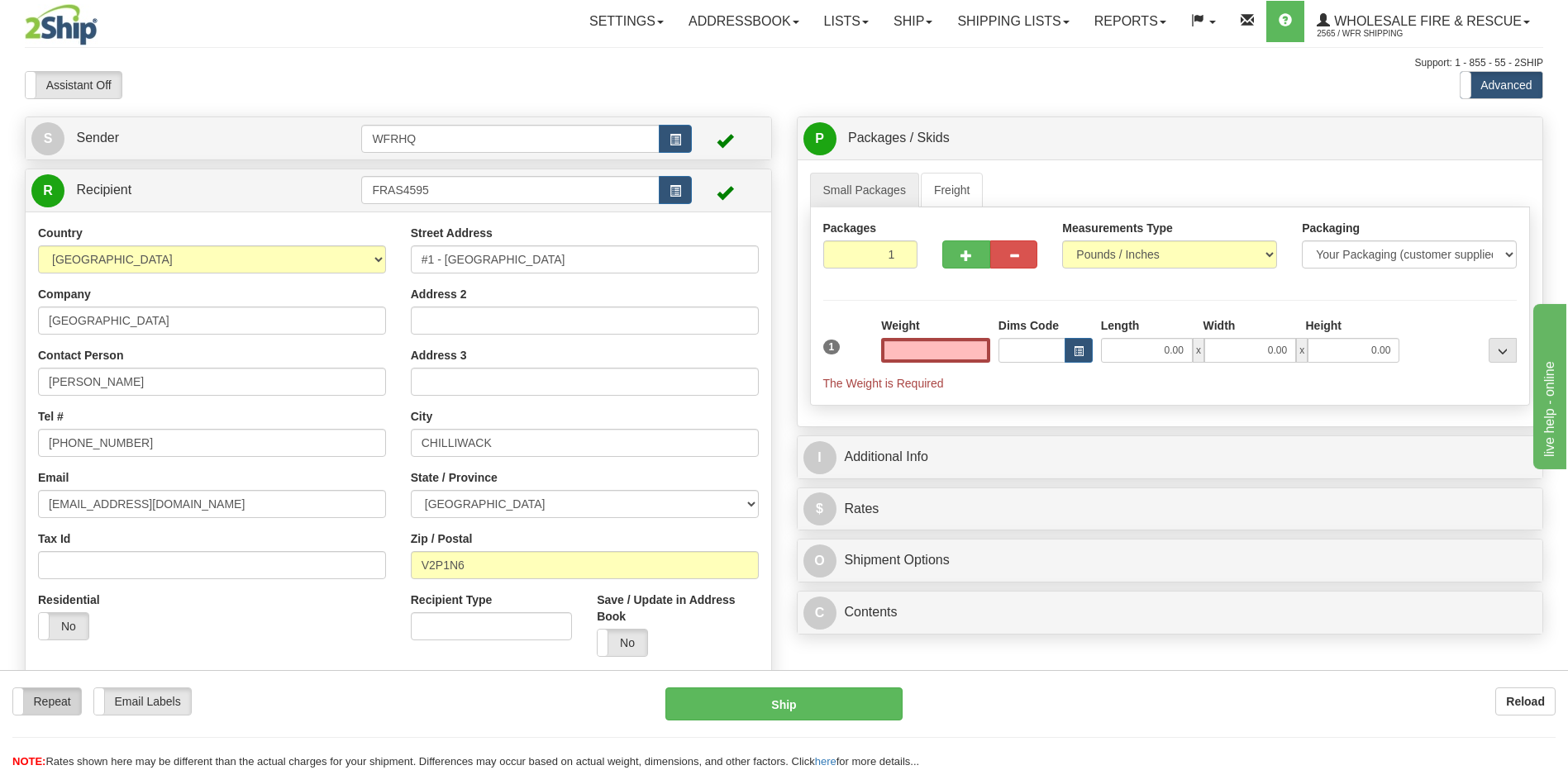
type input "0.00"
click at [973, 346] on input "0.00" at bounding box center [935, 351] width 109 height 25
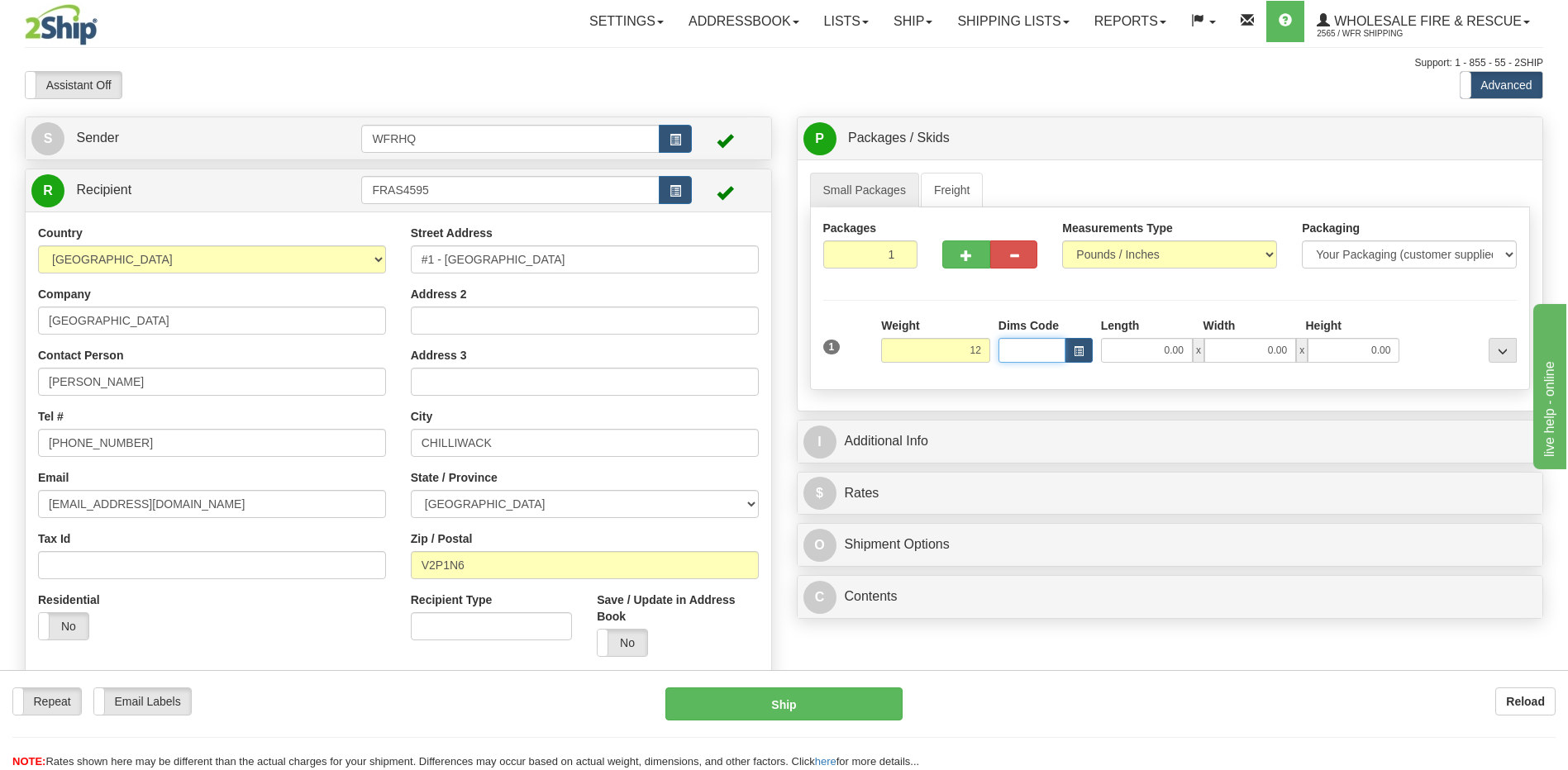
type input "12.00"
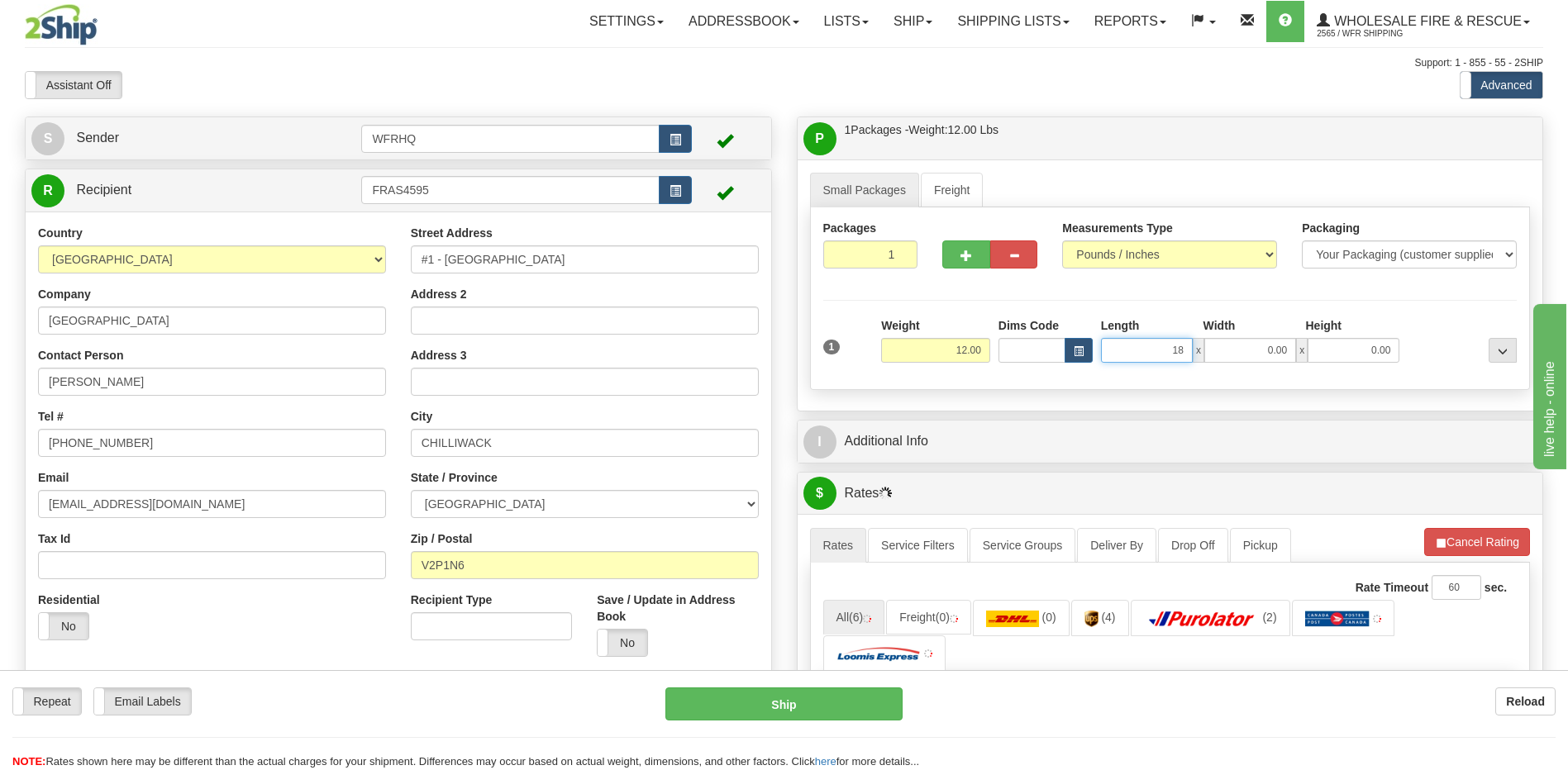
type input "18.00"
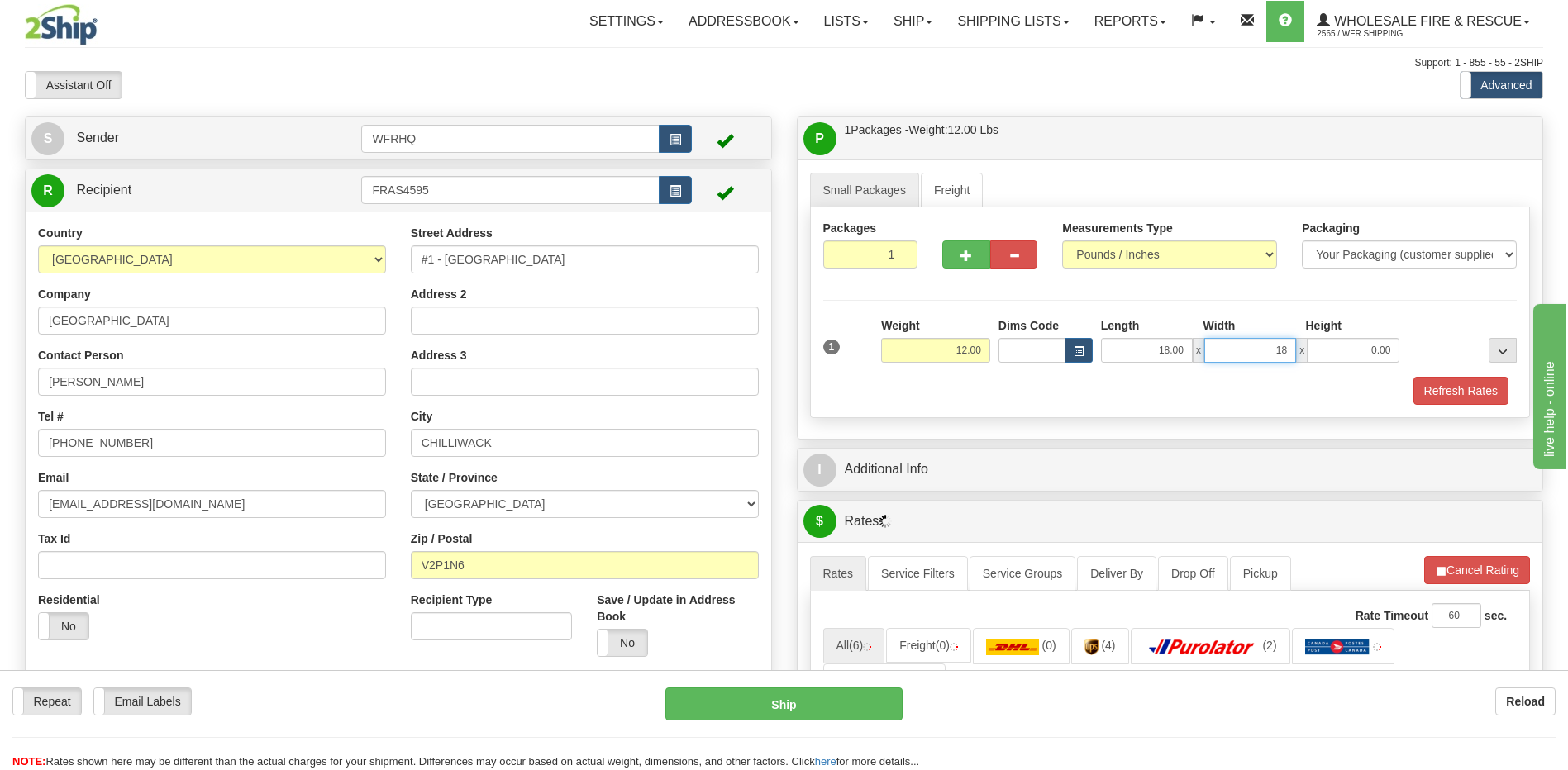
type input "18.00"
type input "19.00"
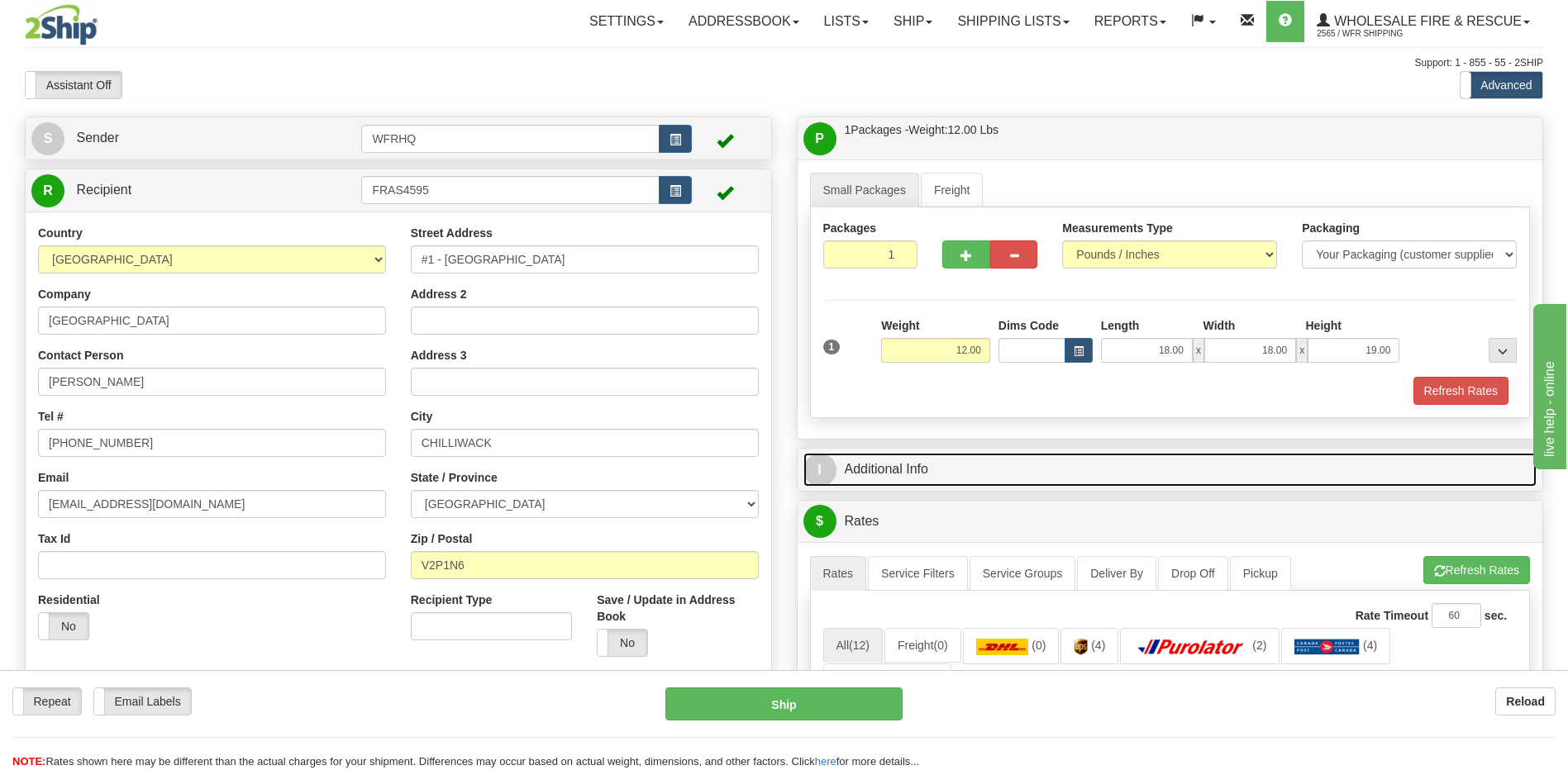
click at [897, 470] on link "I Additional Info" at bounding box center [1169, 470] width 734 height 34
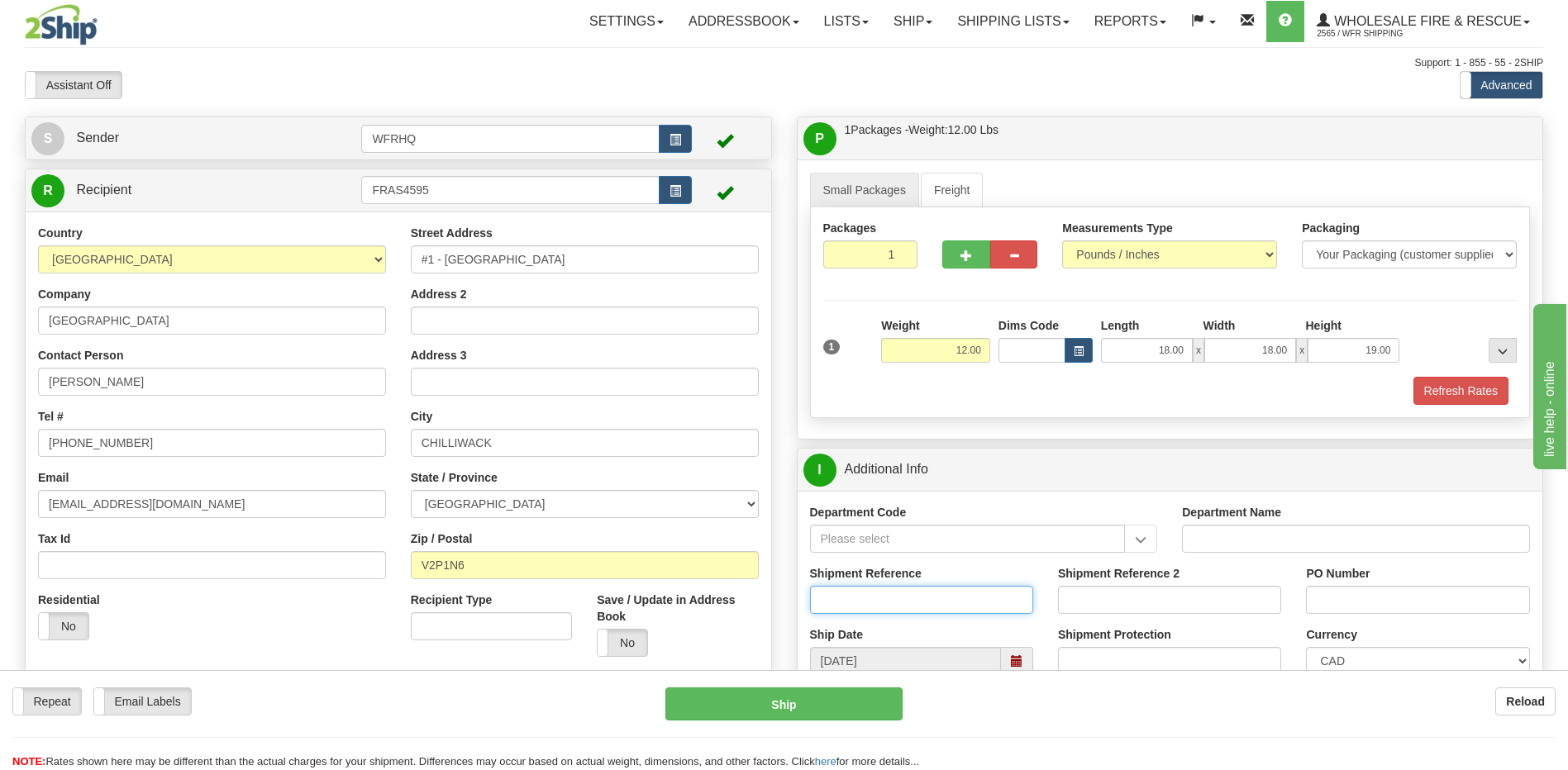
click at [833, 605] on input "Shipment Reference" at bounding box center [921, 600] width 223 height 28
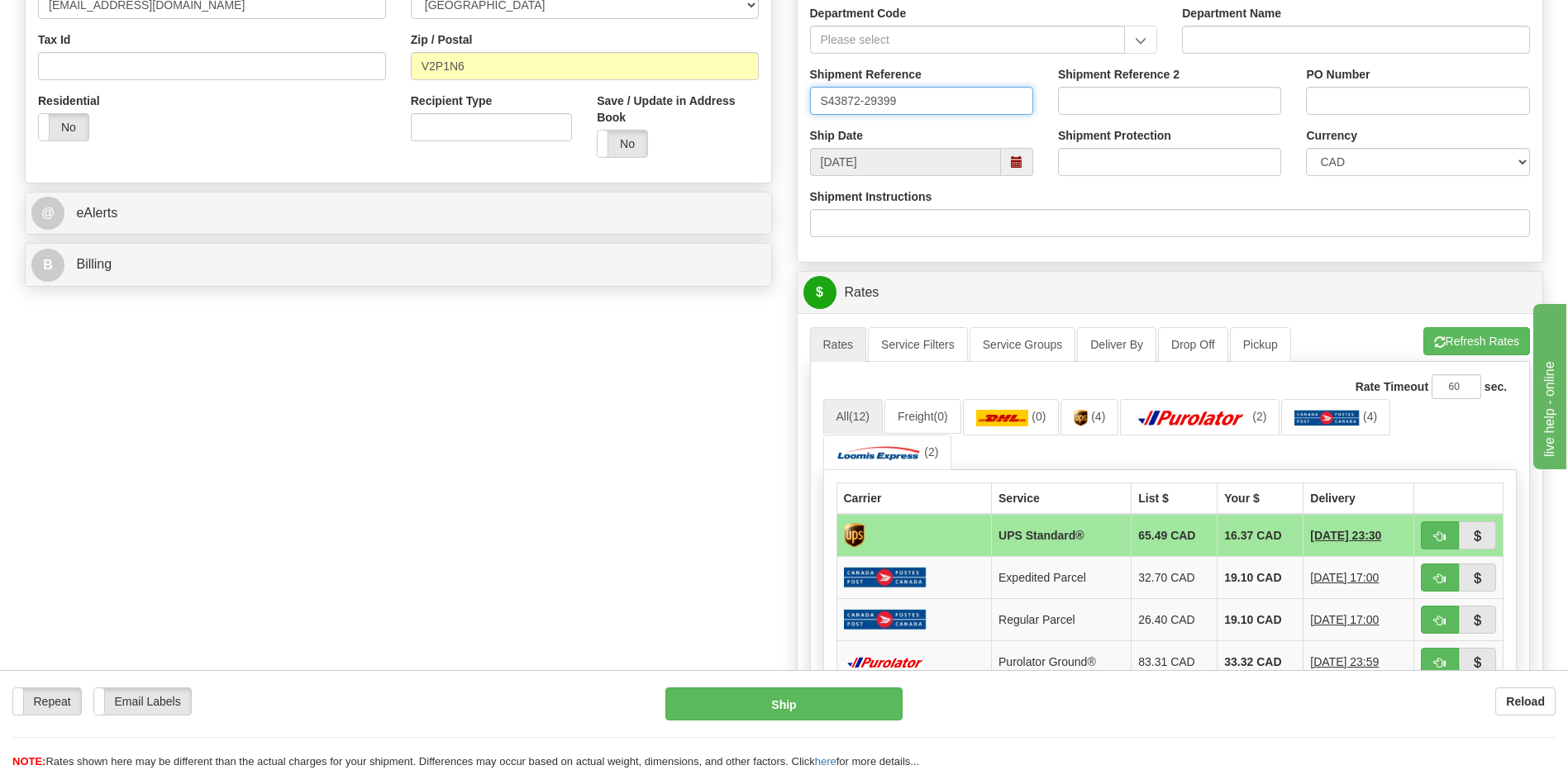
scroll to position [661, 0]
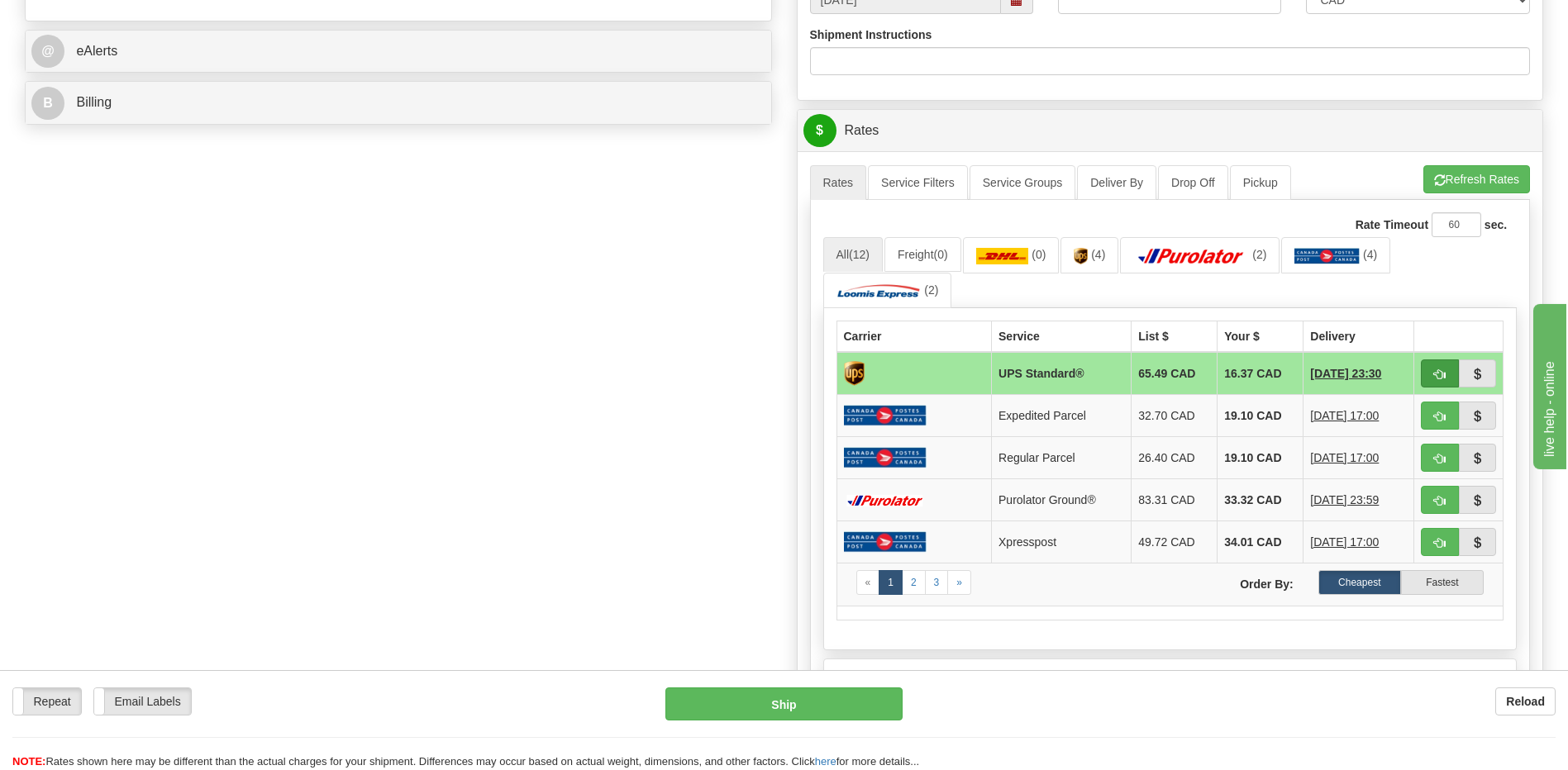
type input "S43872-29399"
click at [1451, 375] on button "button" at bounding box center [1440, 374] width 38 height 28
type input "11"
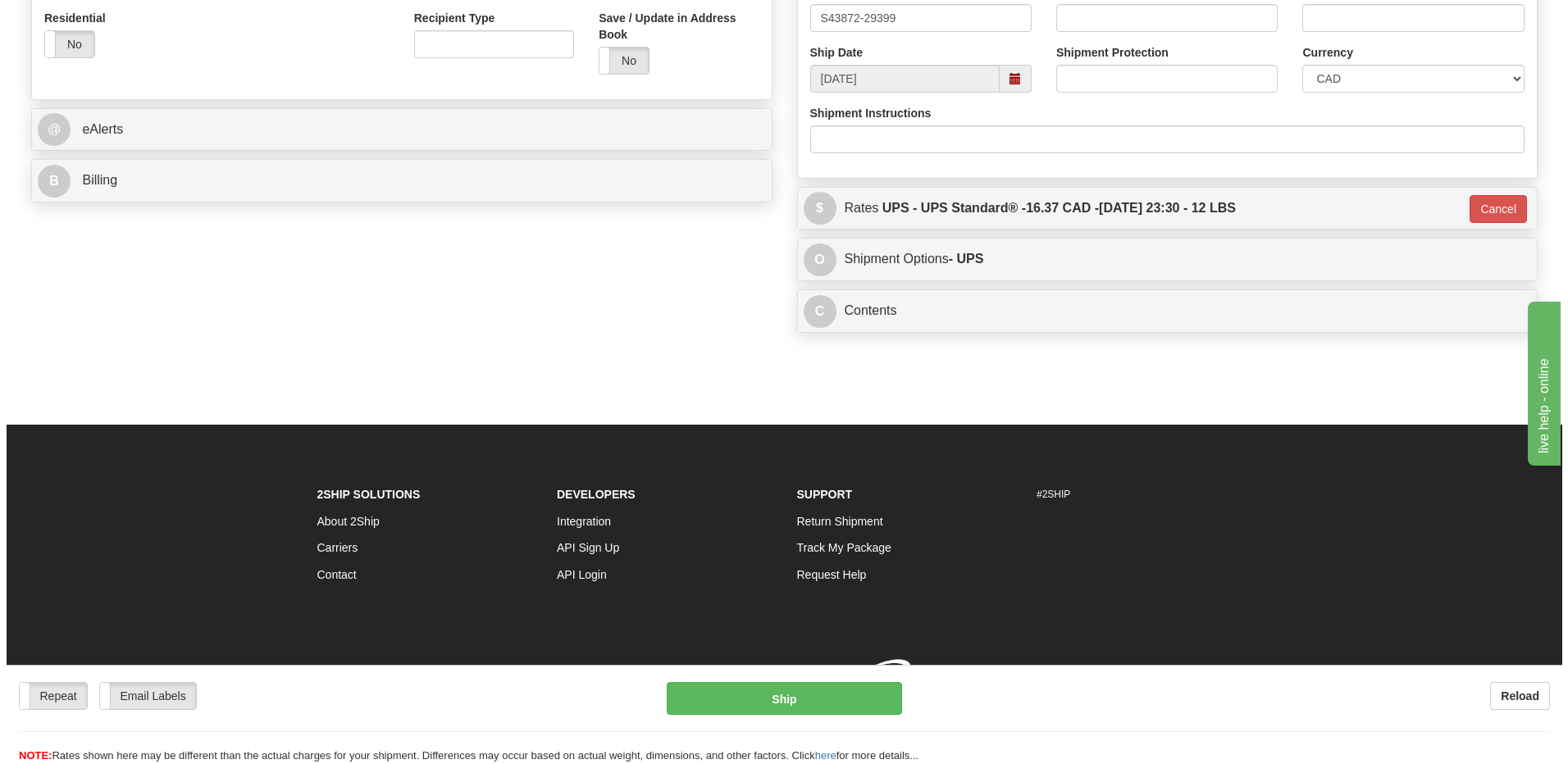
scroll to position [601, 0]
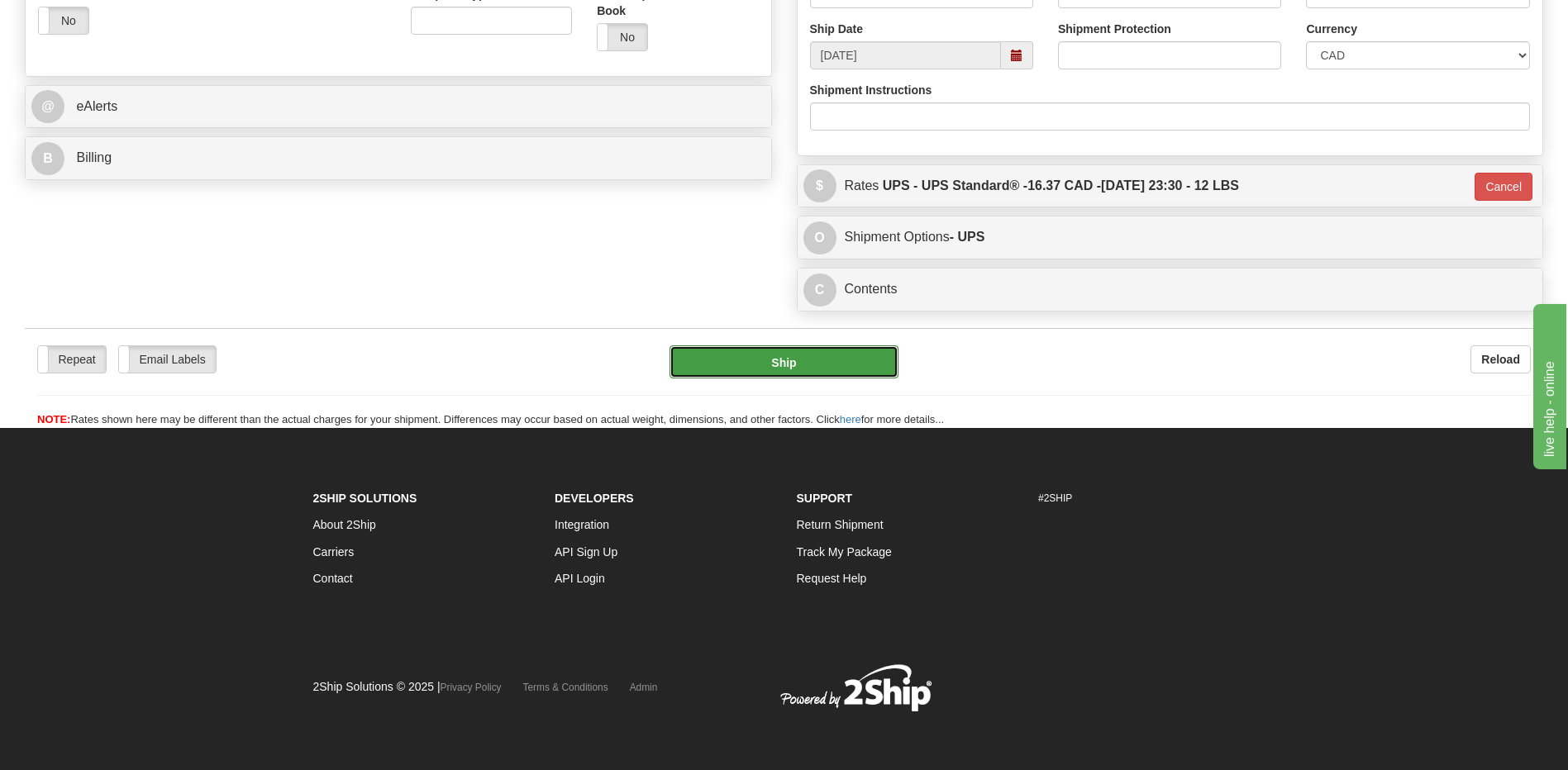
click at [772, 363] on button "Ship" at bounding box center [783, 362] width 228 height 33
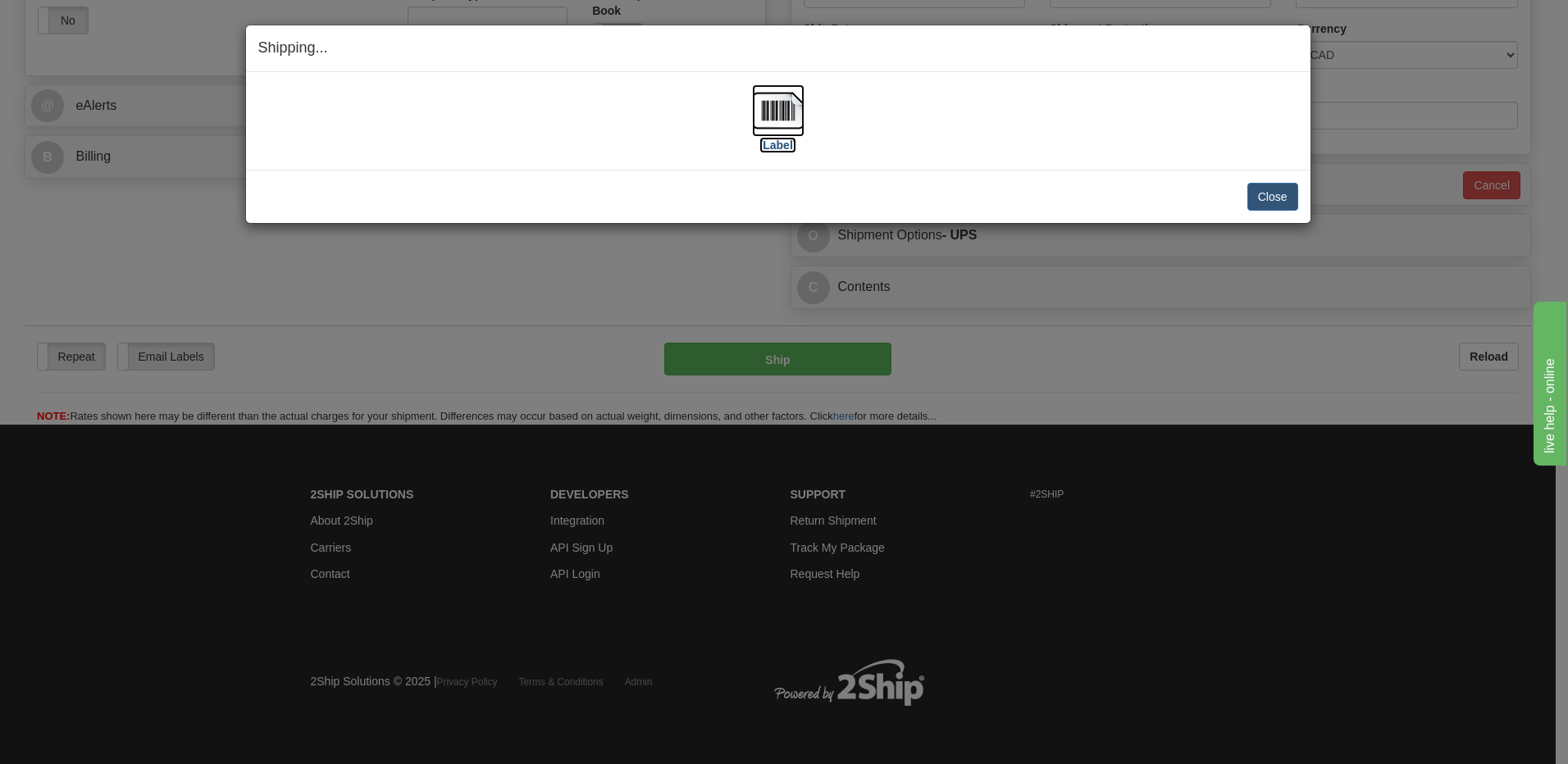
click at [764, 109] on img at bounding box center [778, 111] width 52 height 52
